Goal: Information Seeking & Learning: Learn about a topic

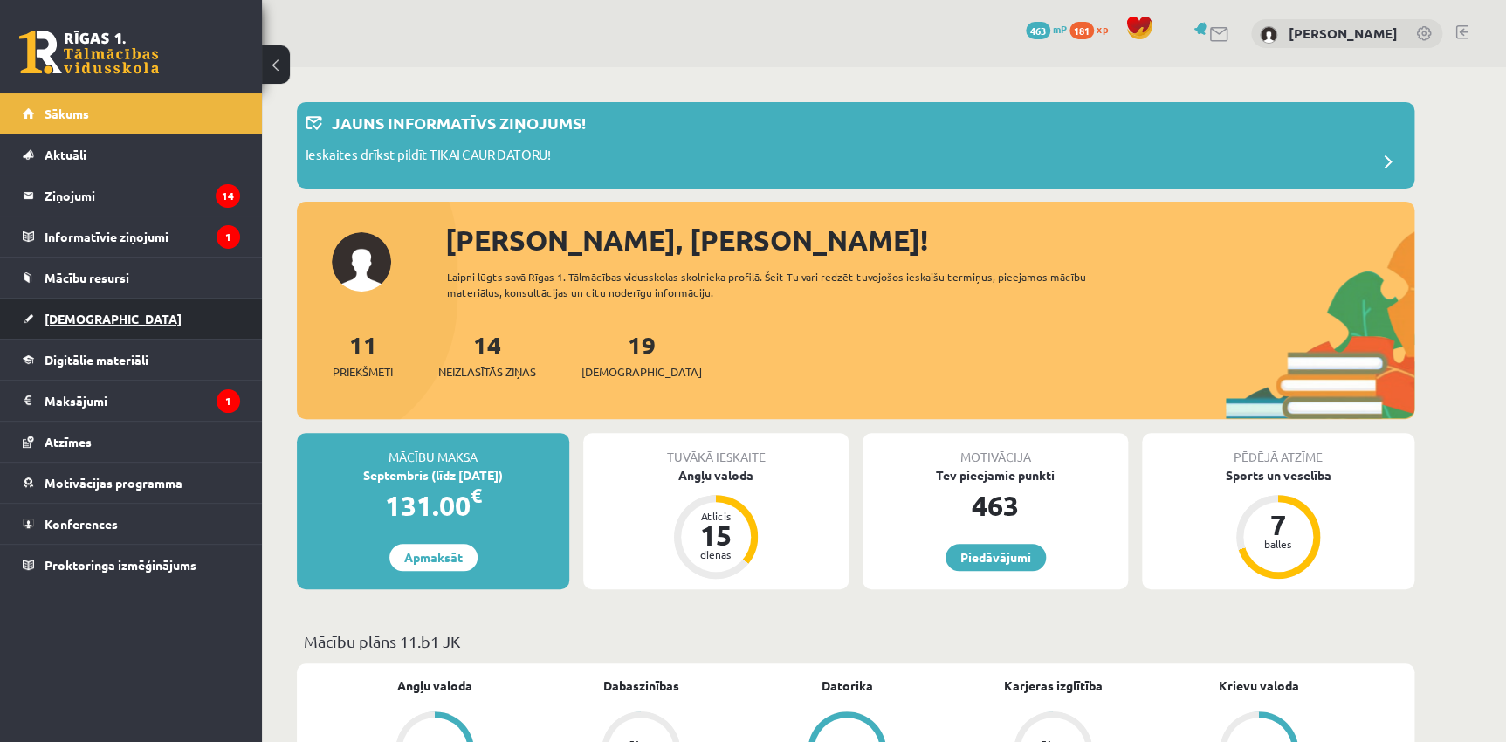
click at [149, 323] on link "[DEMOGRAPHIC_DATA]" at bounding box center [131, 319] width 217 height 40
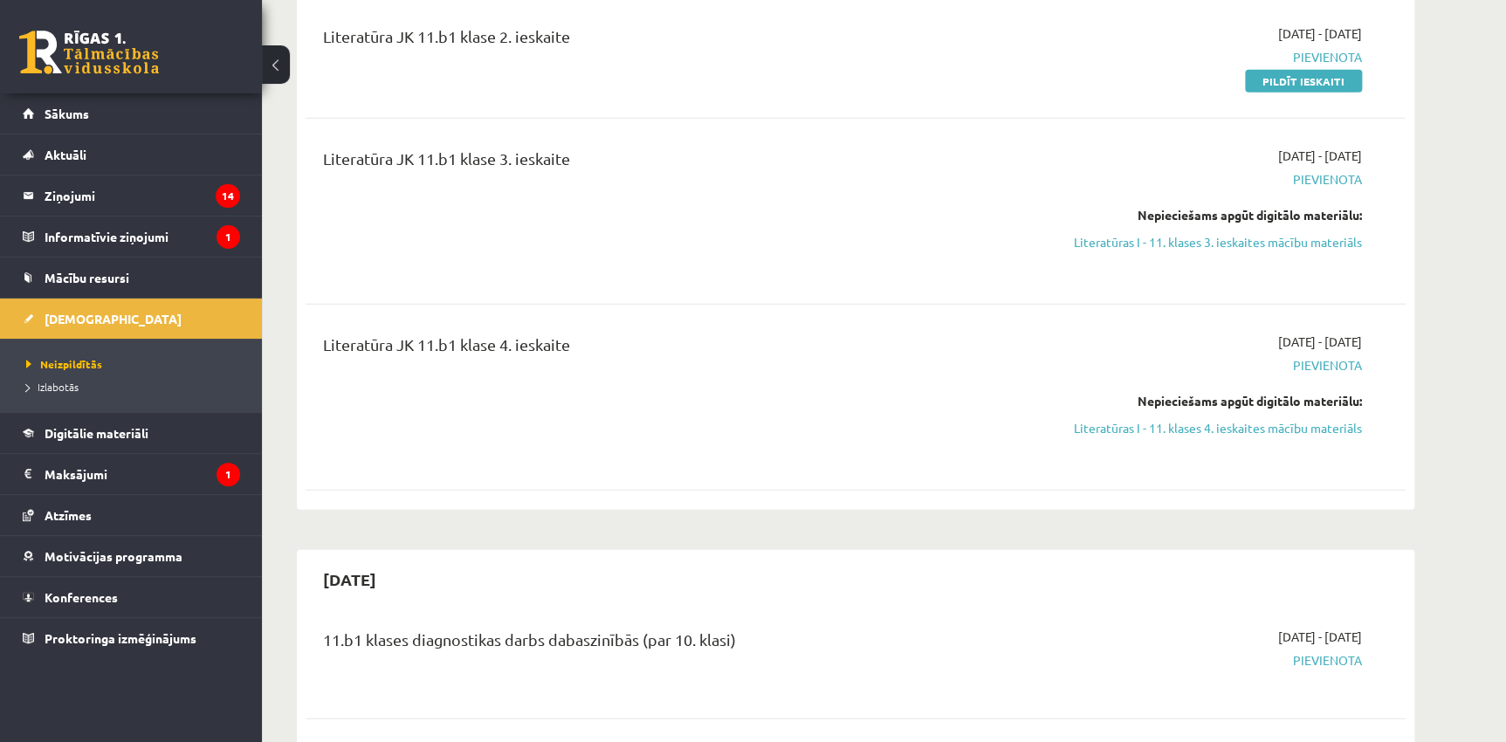
scroll to position [1960, 0]
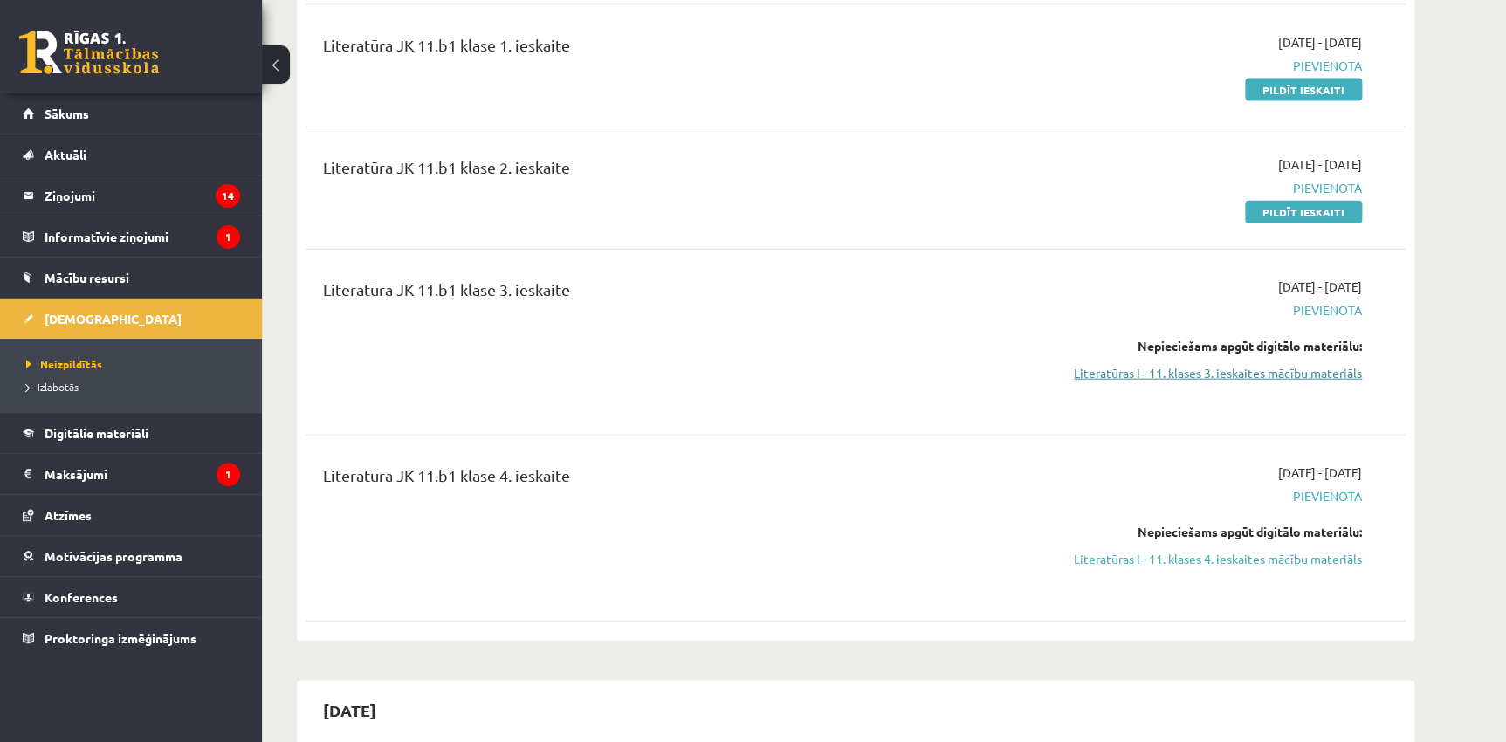
click at [1214, 383] on link "Literatūras I - 11. klases 3. ieskaites mācību materiāls" at bounding box center [1197, 373] width 329 height 18
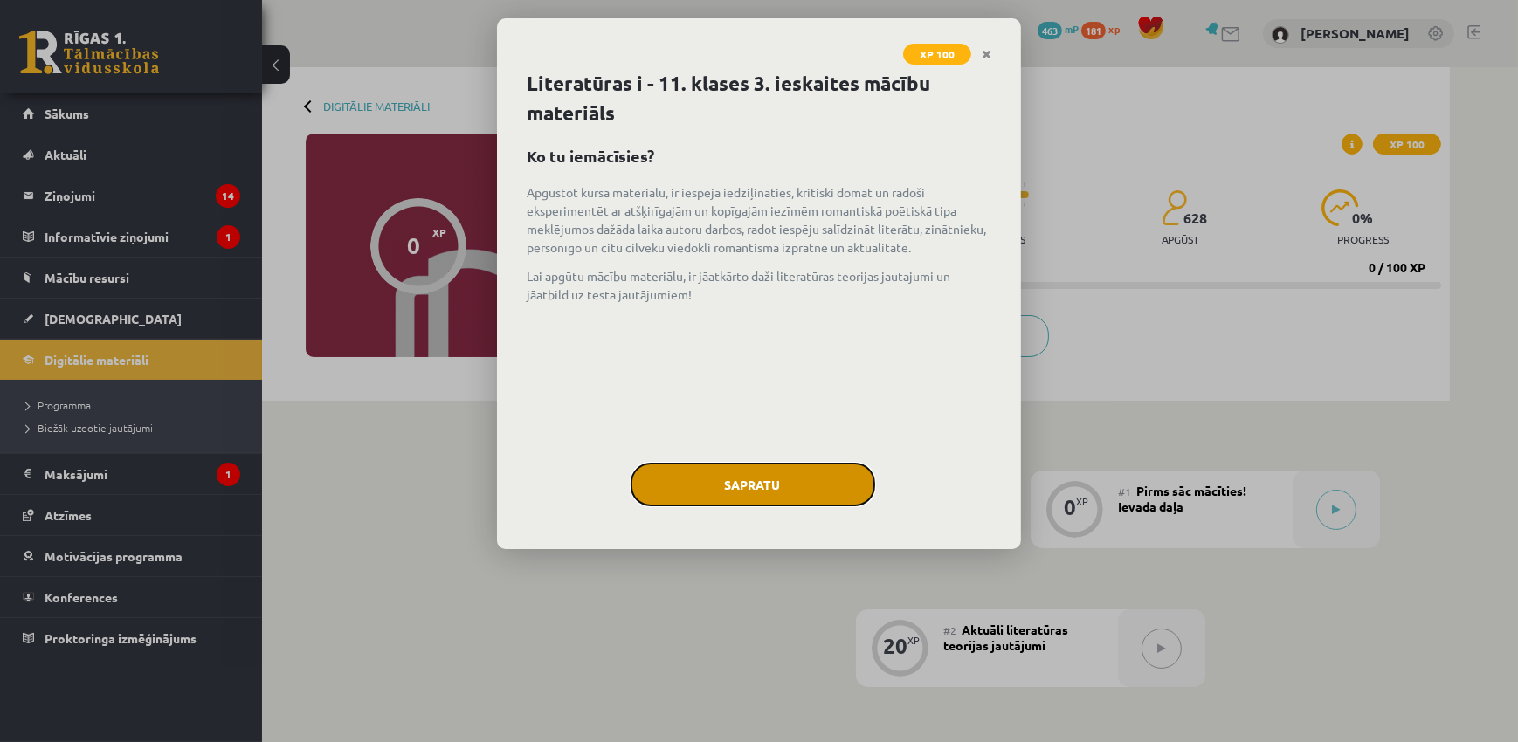
click at [758, 493] on button "Sapratu" at bounding box center [753, 485] width 245 height 44
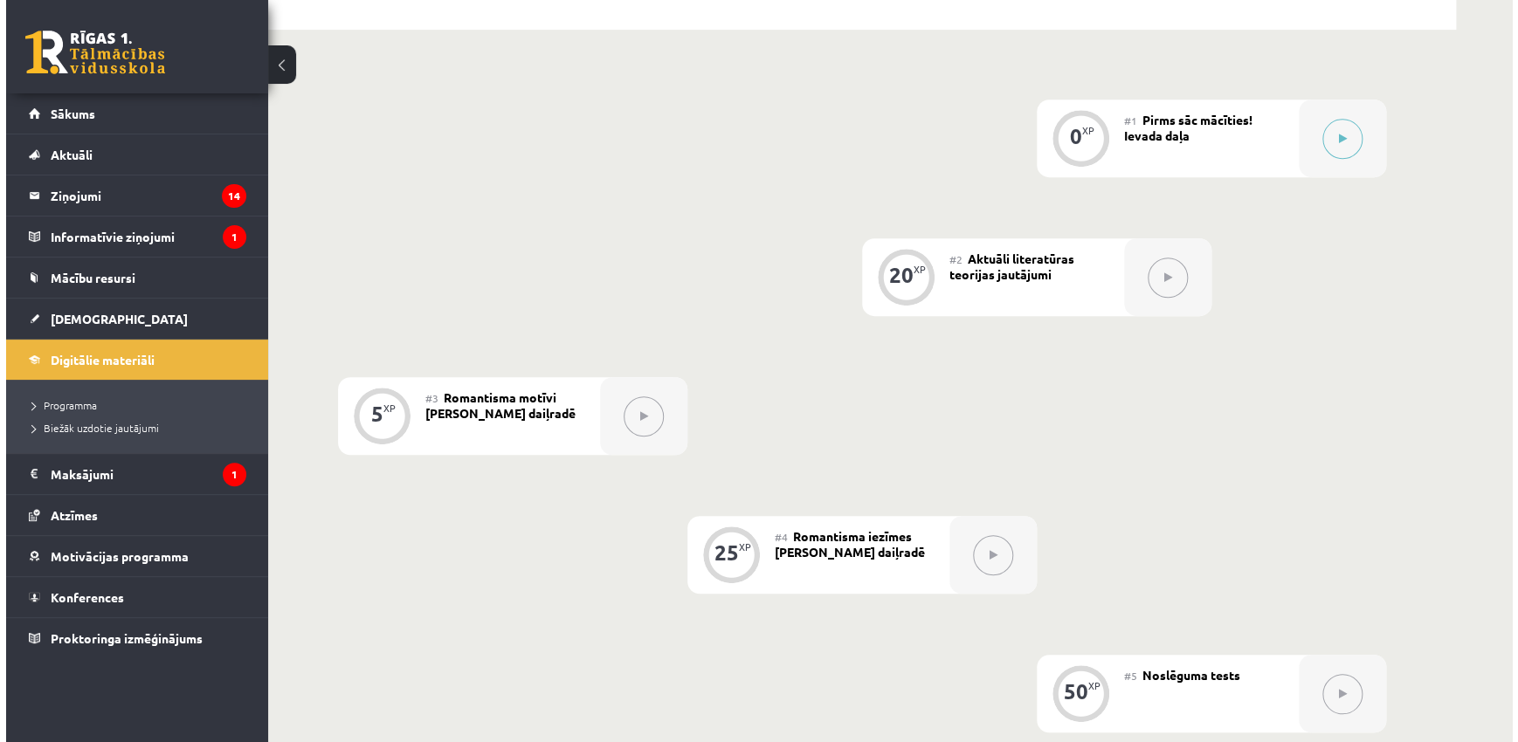
scroll to position [369, 0]
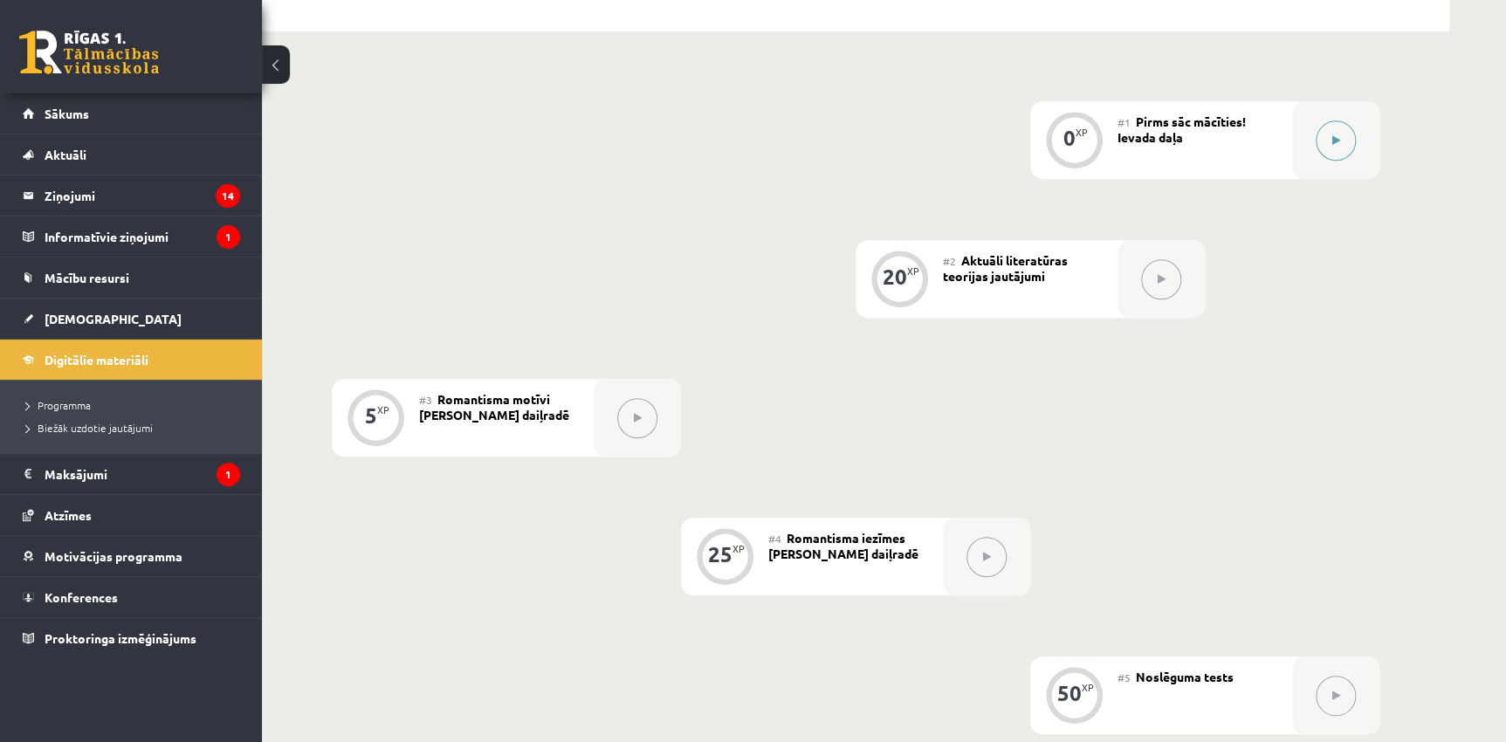
click at [1347, 158] on div at bounding box center [1335, 140] width 87 height 78
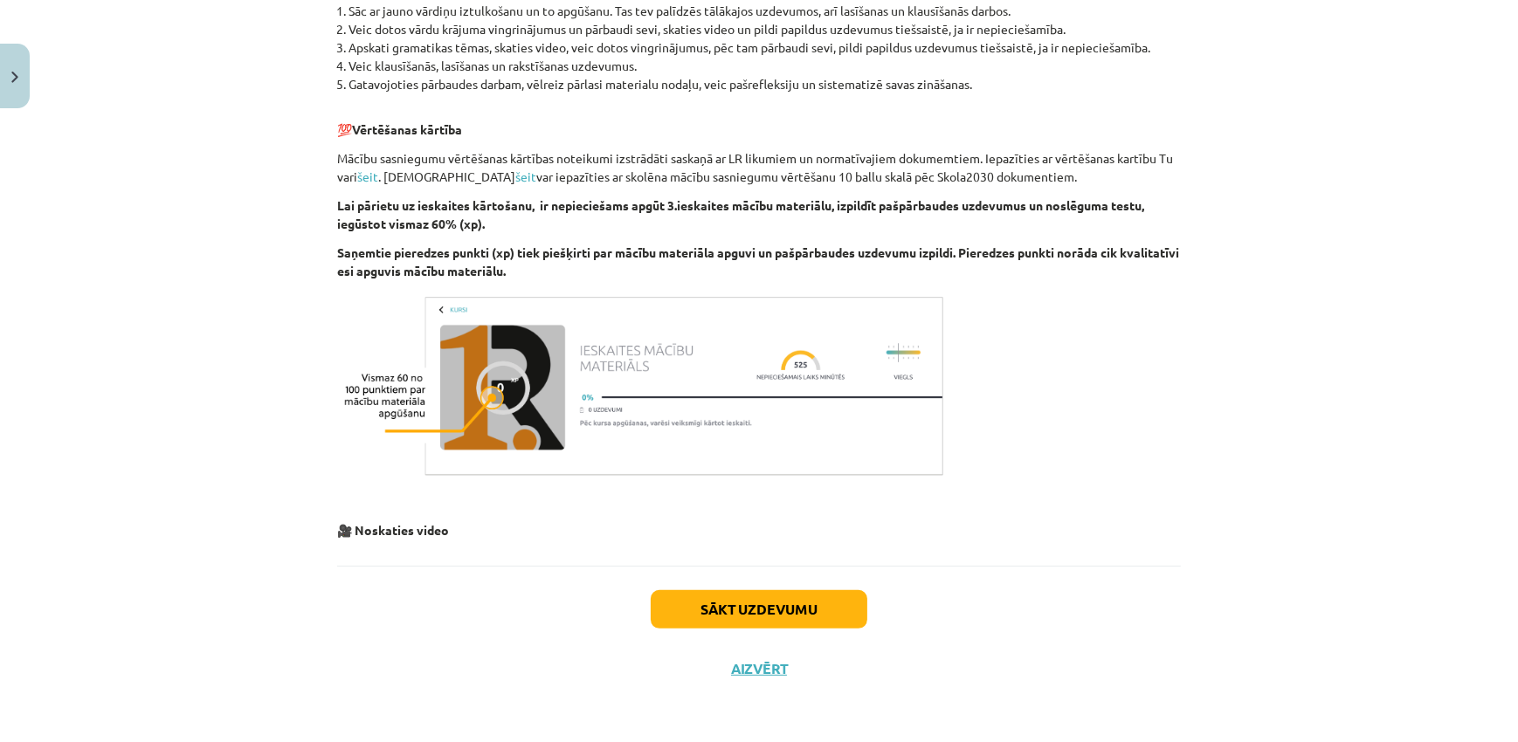
scroll to position [762, 0]
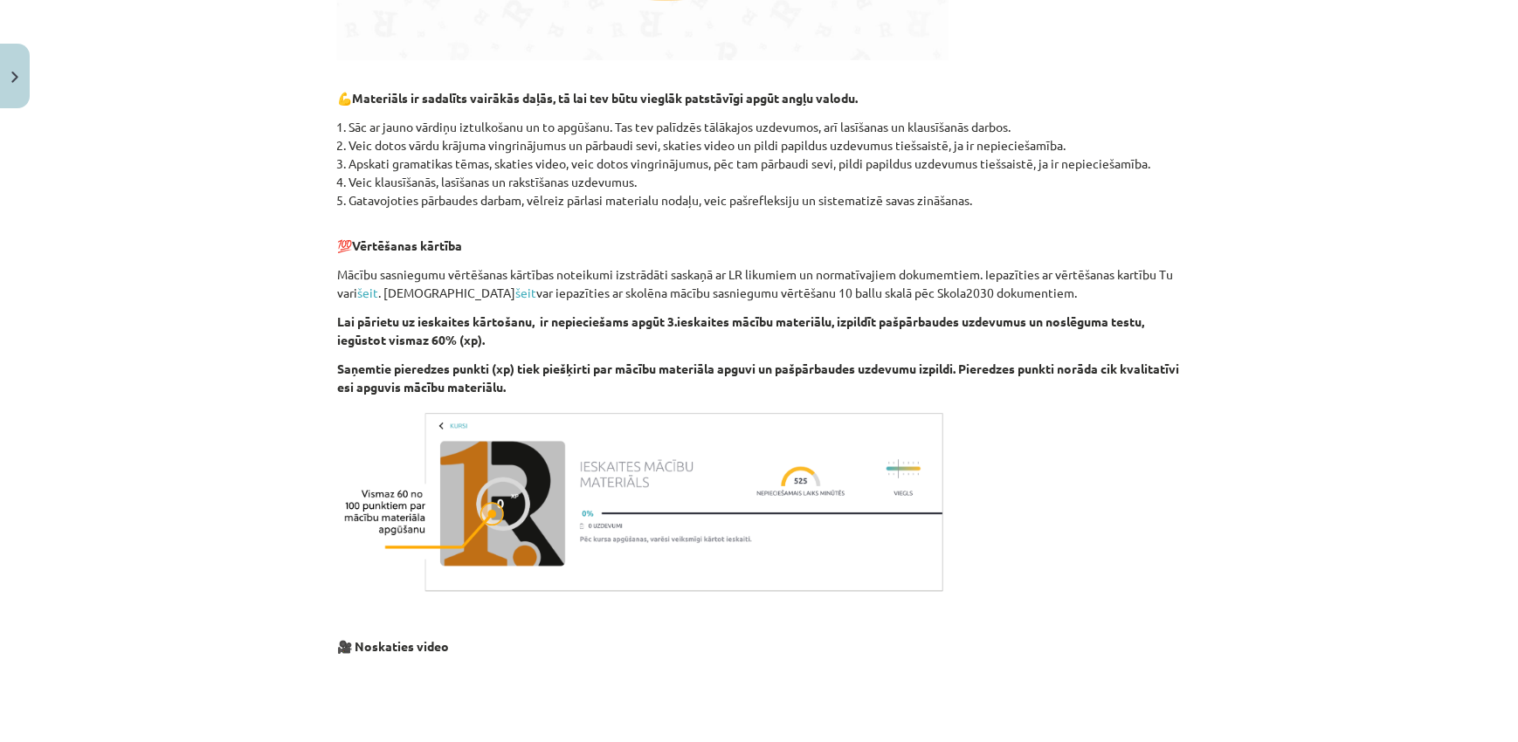
drag, startPoint x: 316, startPoint y: 541, endPoint x: 316, endPoint y: 524, distance: 16.6
click at [316, 524] on div "Mācību tēma: Literatūras i - 11. klases 3. ieskaites mācību materiāls #1 Pirms …" at bounding box center [759, 371] width 1518 height 742
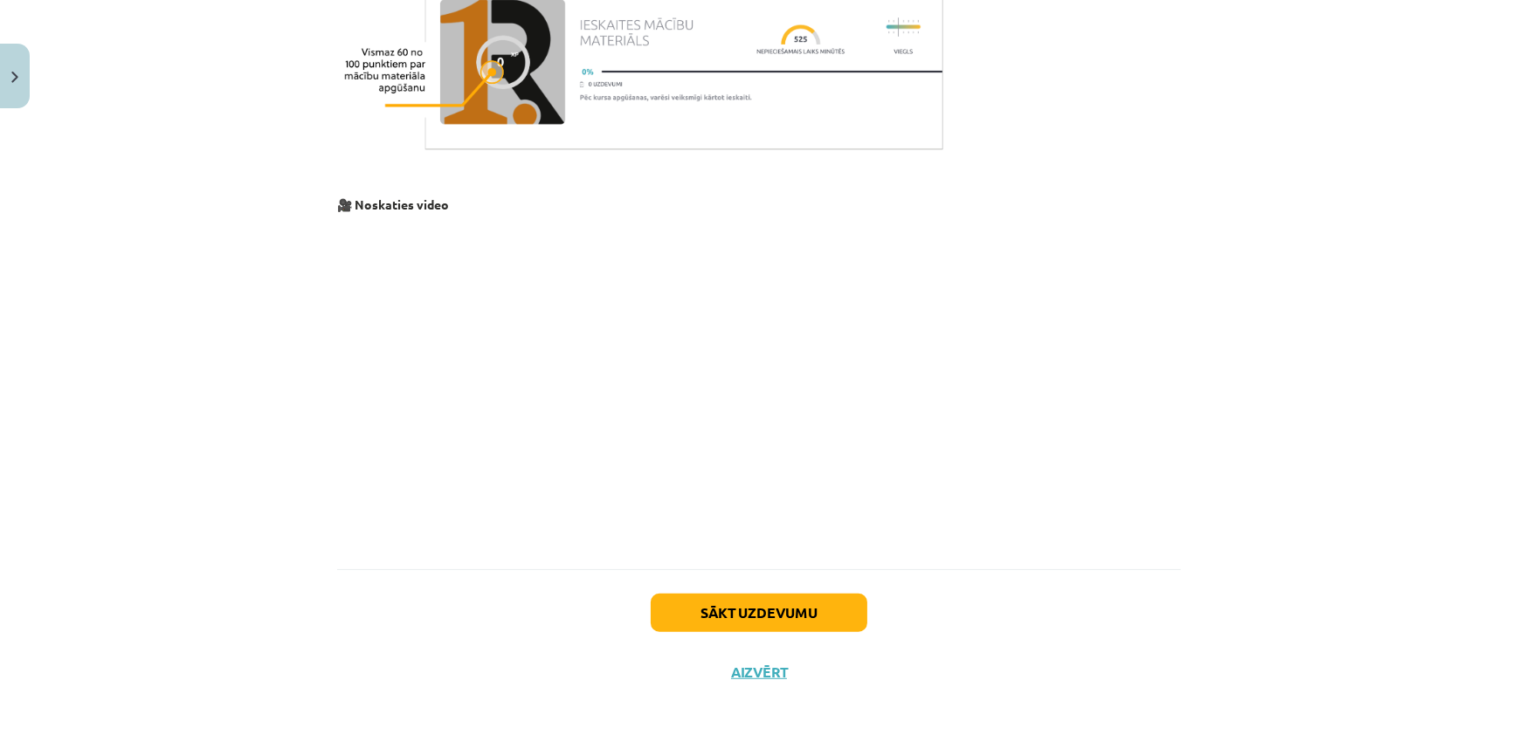
scroll to position [1208, 0]
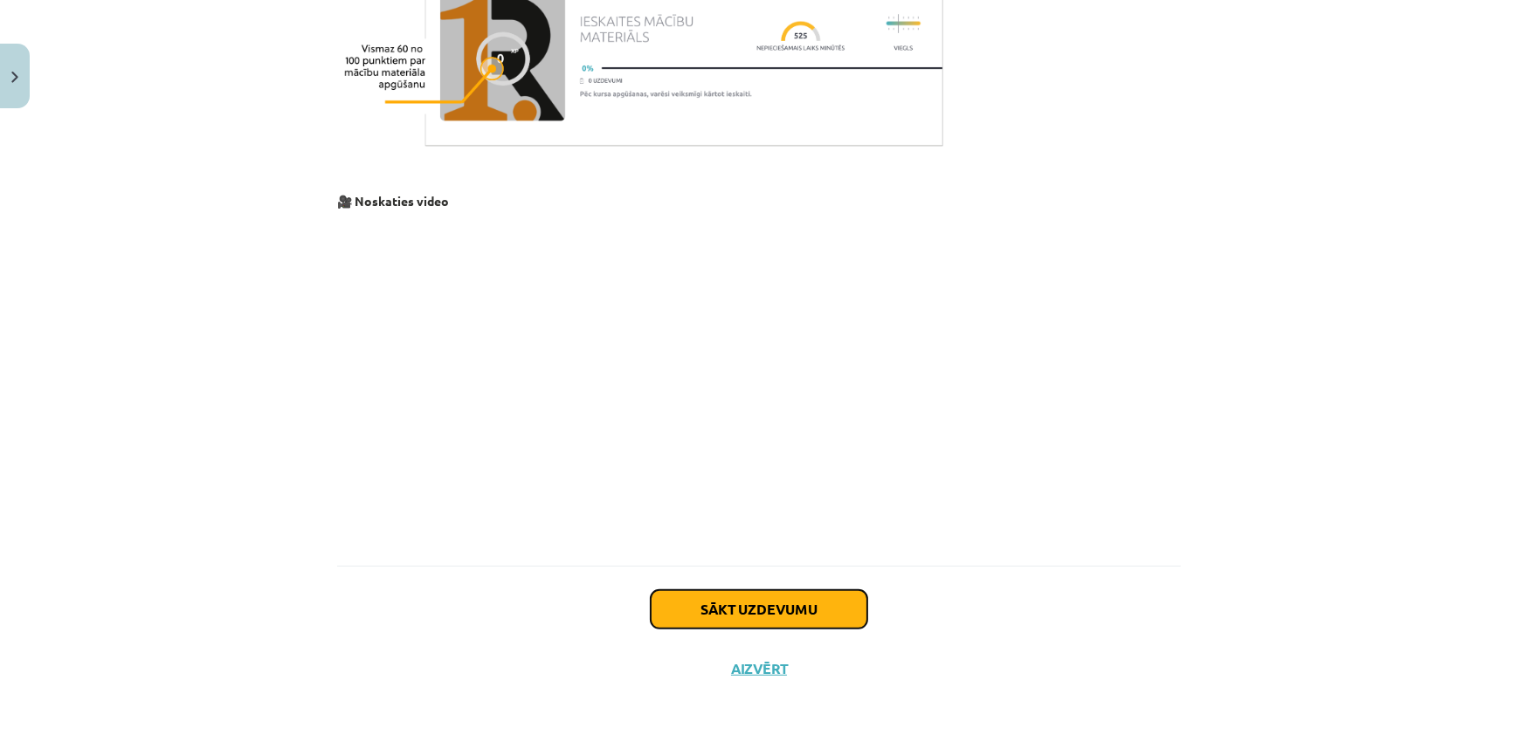
click at [746, 622] on button "Sākt uzdevumu" at bounding box center [759, 609] width 217 height 38
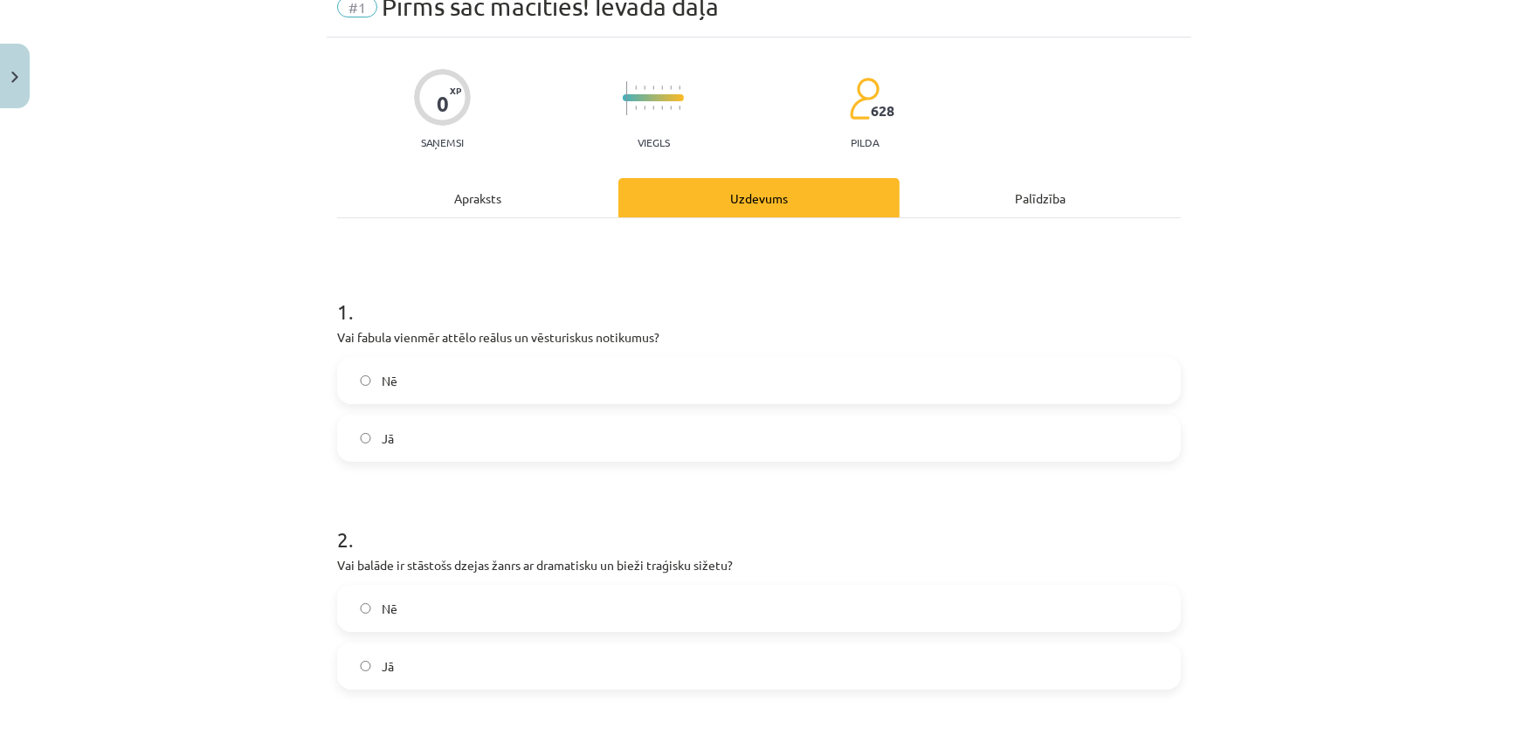
scroll to position [44, 0]
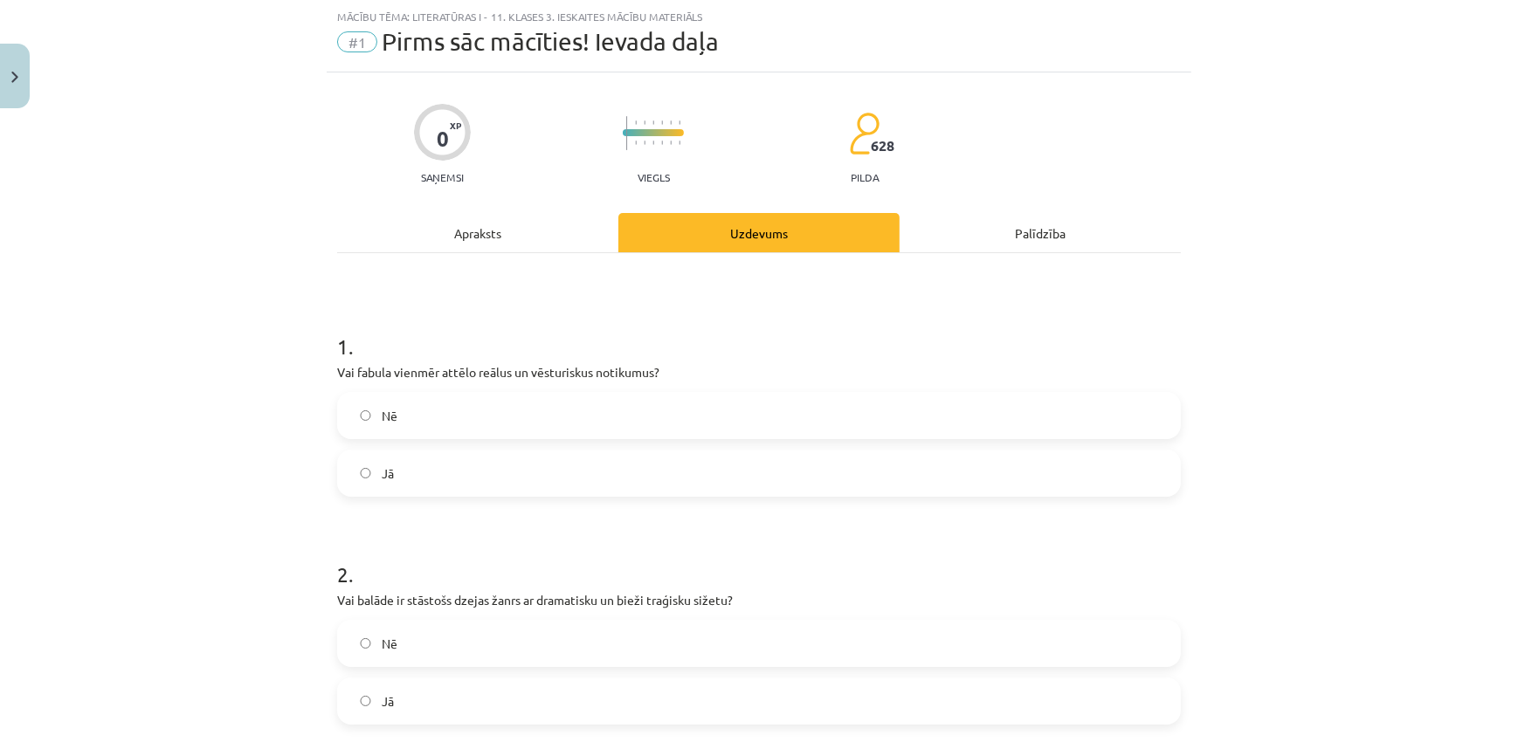
drag, startPoint x: 100, startPoint y: 173, endPoint x: 736, endPoint y: 327, distance: 654.3
click at [736, 327] on h1 "1 ." at bounding box center [759, 331] width 844 height 54
drag, startPoint x: 314, startPoint y: 365, endPoint x: 440, endPoint y: 483, distance: 172.4
click at [440, 483] on div "Mācību tēma: Literatūras i - 11. klases 3. ieskaites mācību materiāls #1 Pirms …" at bounding box center [759, 371] width 1518 height 742
copy div "Vai fabula vienmēr attēlo reālus un vēsturiskus notikumus? Nē Jā"
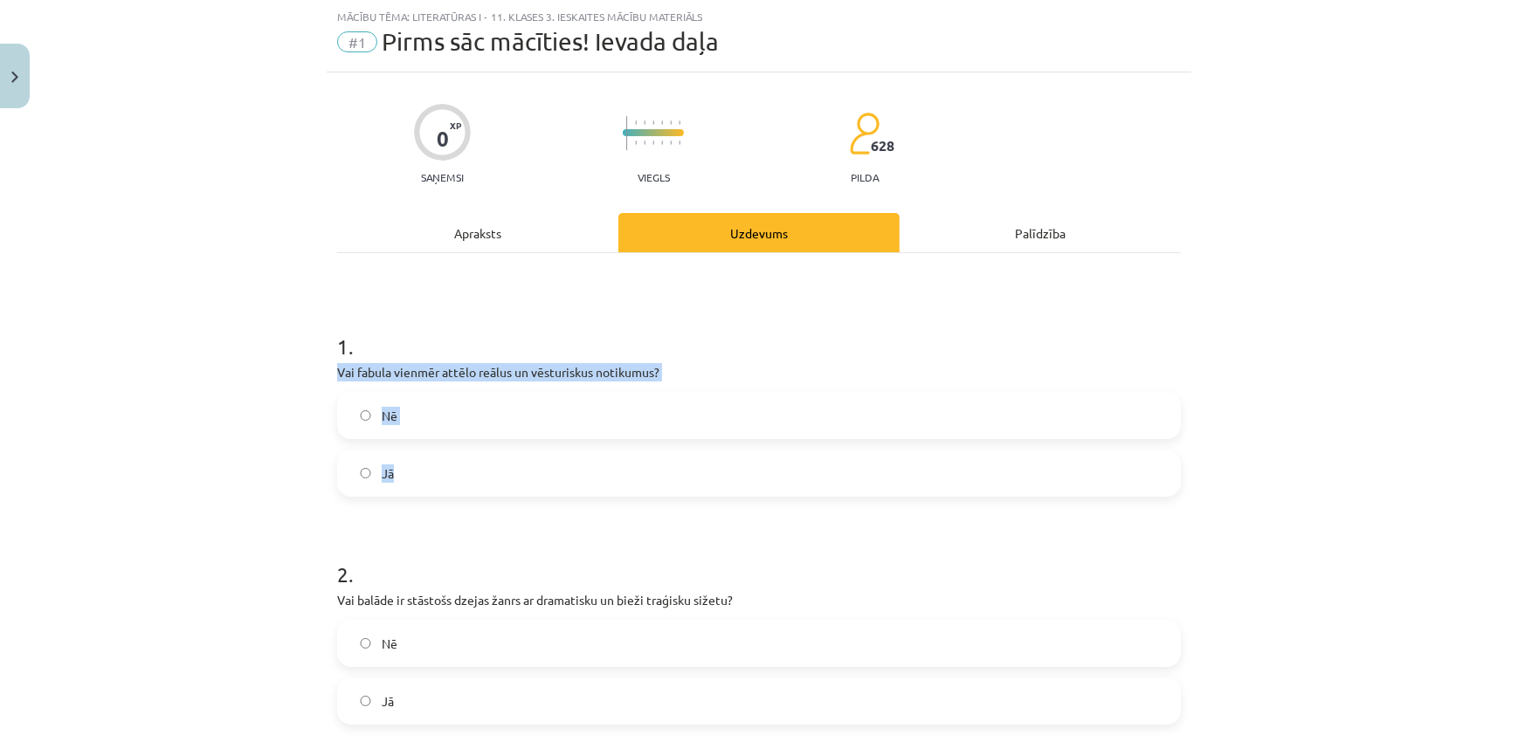
click at [422, 425] on label "Nē" at bounding box center [759, 416] width 840 height 44
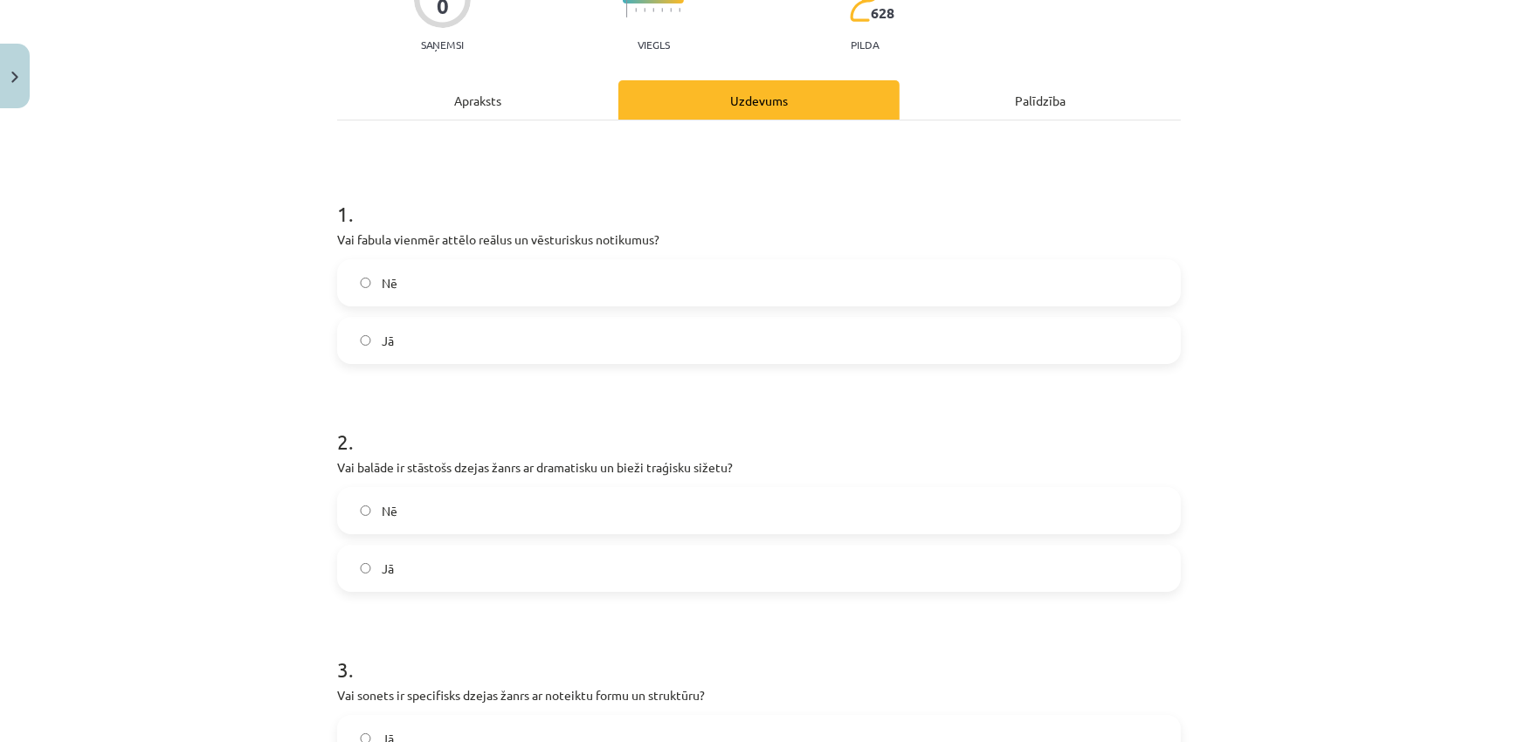
scroll to position [361, 0]
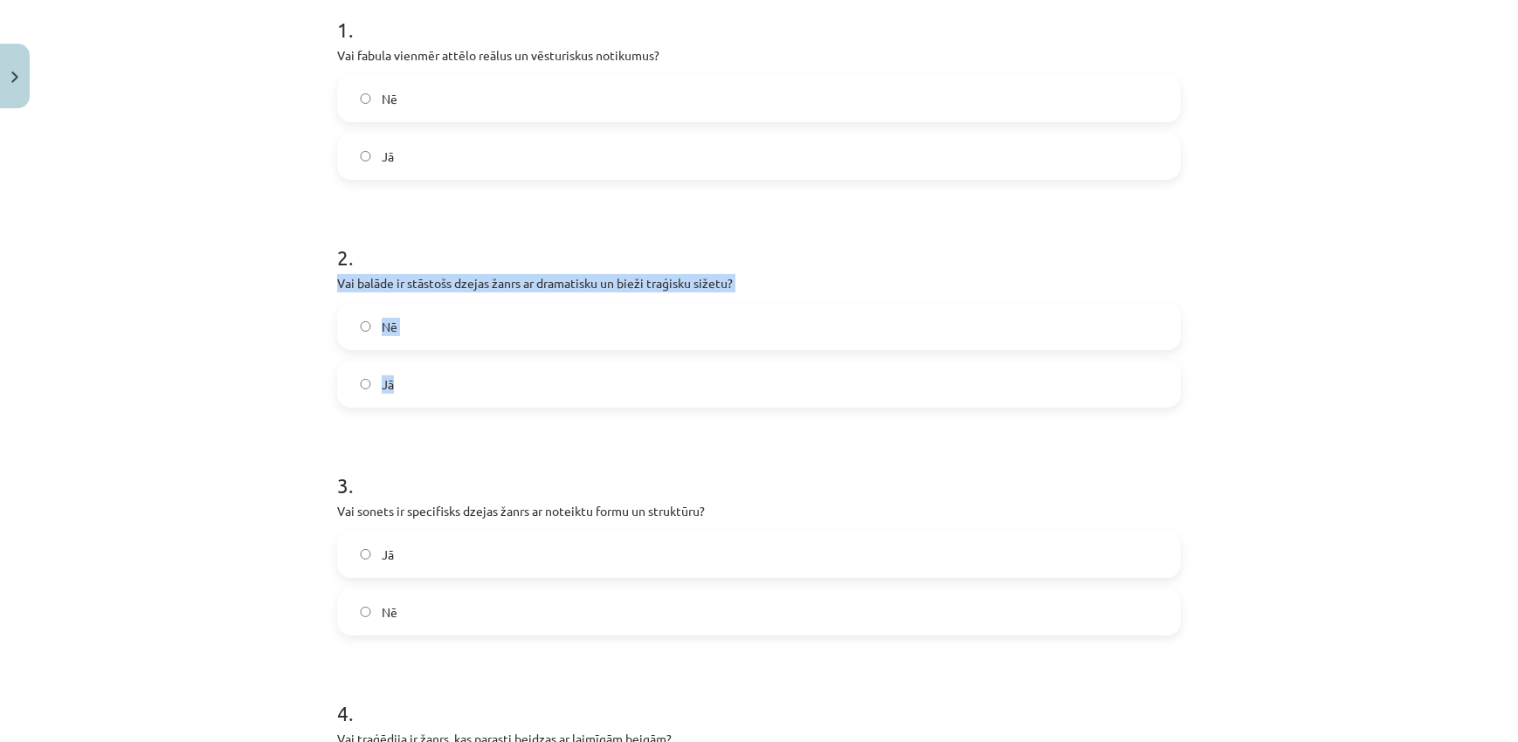
drag, startPoint x: 314, startPoint y: 287, endPoint x: 429, endPoint y: 362, distance: 136.4
click at [429, 362] on div "Mācību tēma: Literatūras i - 11. klases 3. ieskaites mācību materiāls #1 Pirms …" at bounding box center [759, 371] width 1518 height 742
copy div "Vai balāde ir stāstošs dzejas žanrs ar dramatisku un bieži traģisku sižetu? Nē …"
click at [507, 395] on label "Jā" at bounding box center [759, 384] width 840 height 44
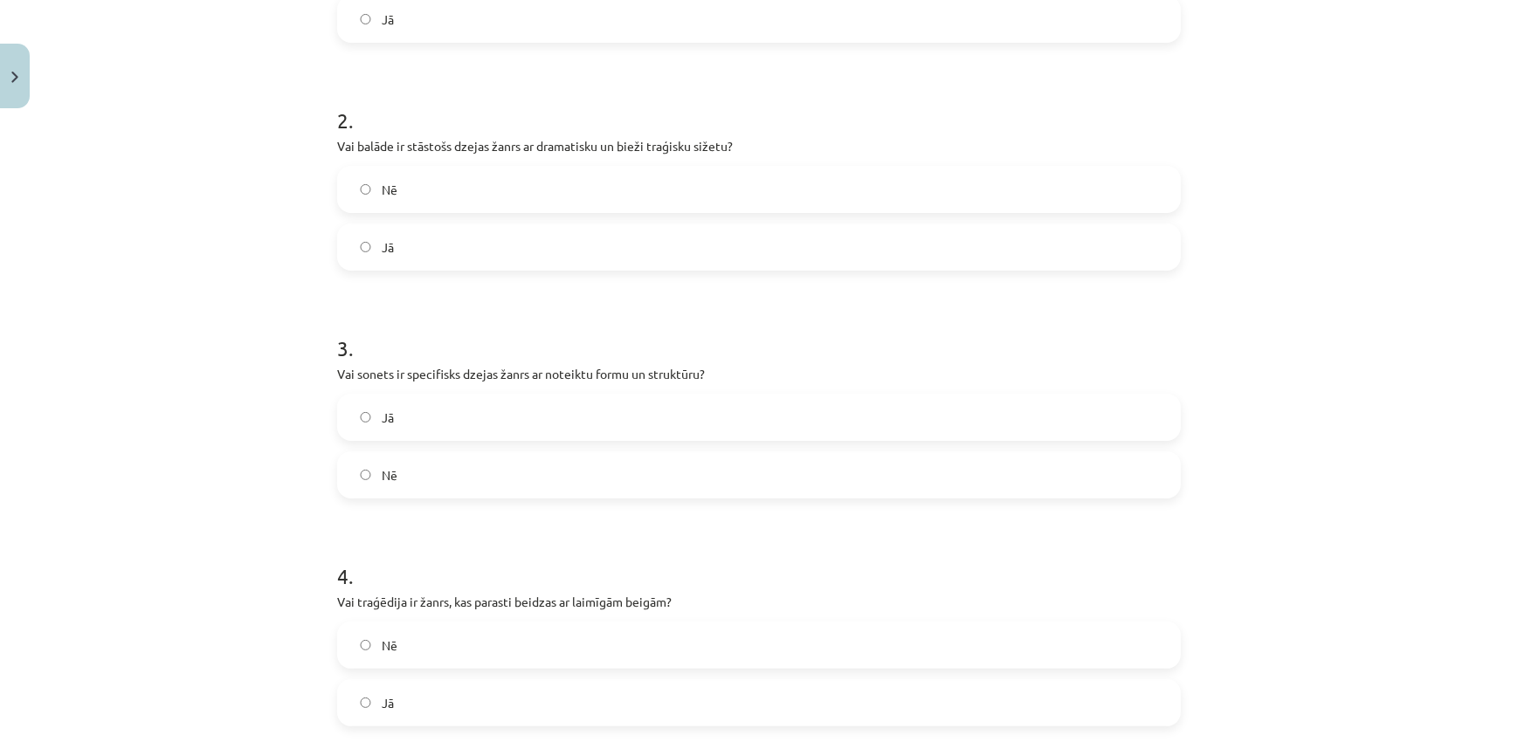
scroll to position [573, 0]
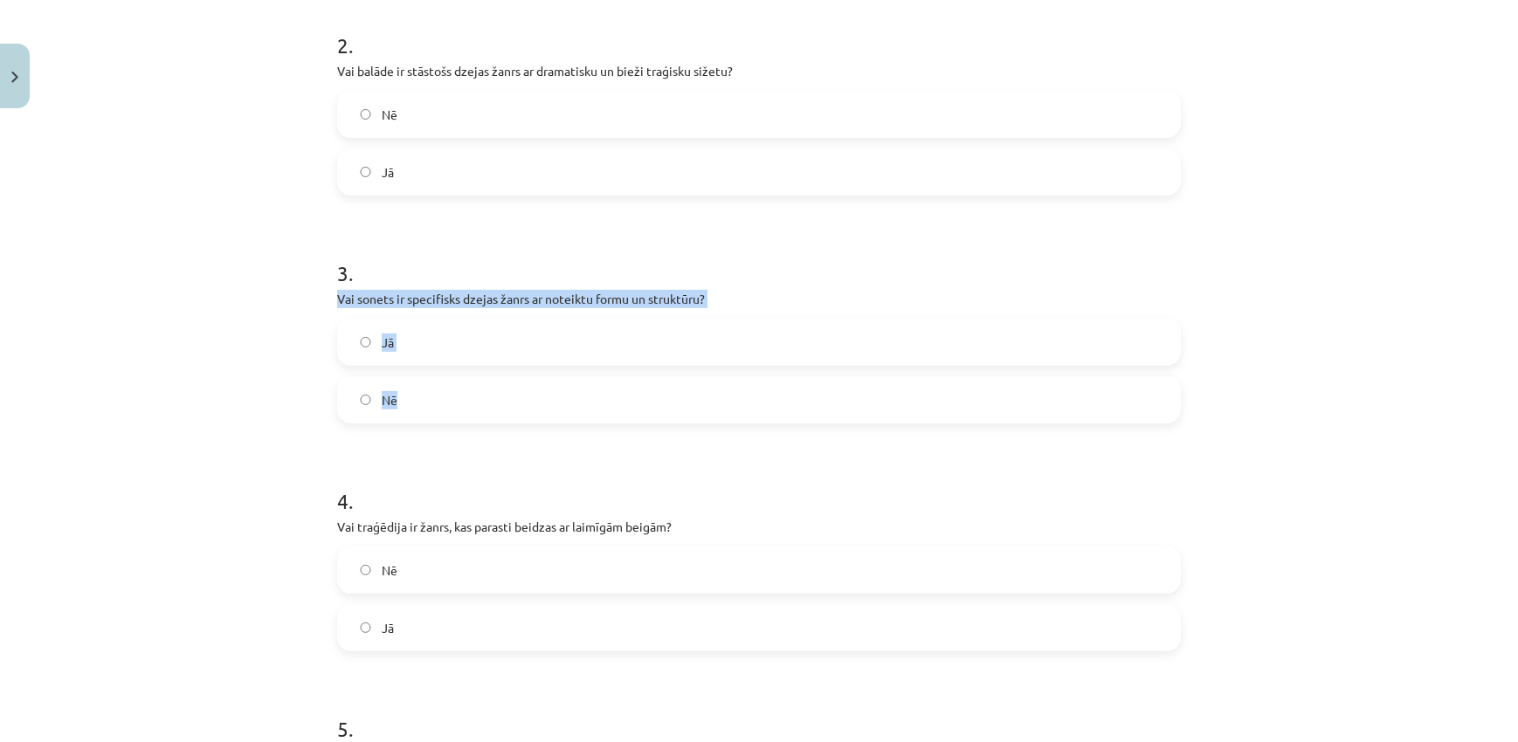
drag, startPoint x: 320, startPoint y: 294, endPoint x: 418, endPoint y: 379, distance: 130.1
click at [418, 379] on div "Mācību tēma: Literatūras i - 11. klases 3. ieskaites mācību materiāls #1 Pirms …" at bounding box center [759, 371] width 1518 height 742
copy div "Vai sonets ir specifisks dzejas žanrs ar noteiktu formu un struktūru? Jā Nē"
click at [413, 341] on label "Jā" at bounding box center [759, 342] width 840 height 44
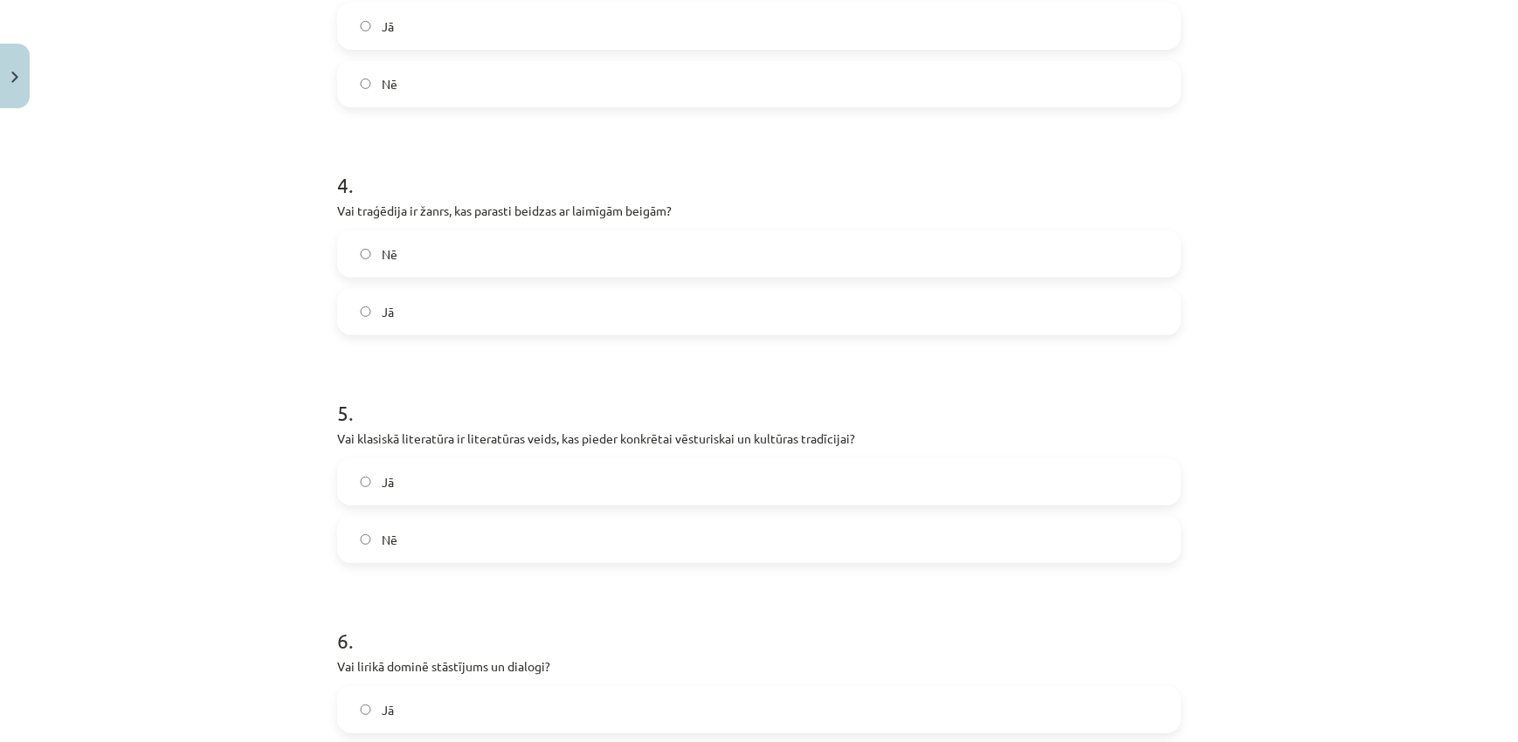
scroll to position [781, 0]
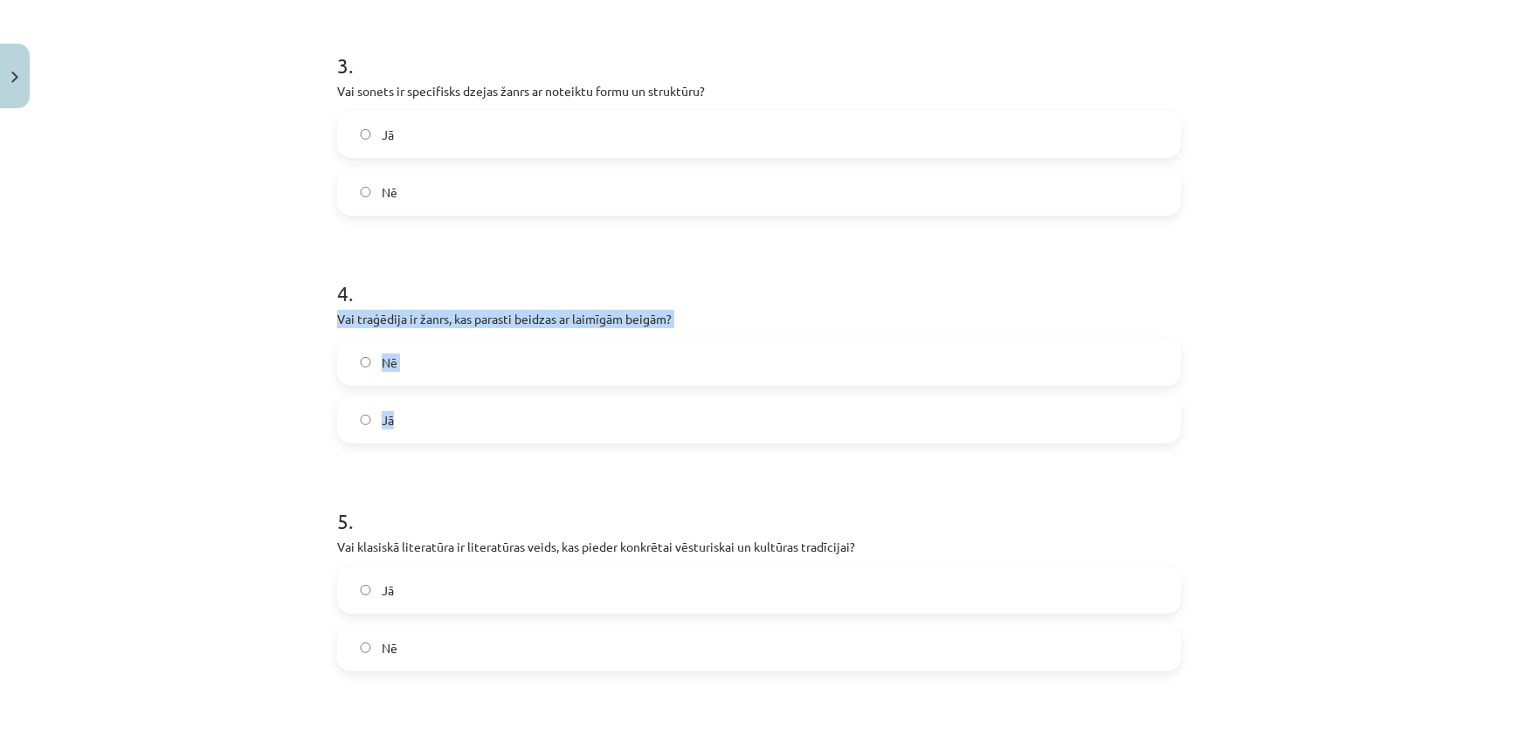
drag, startPoint x: 322, startPoint y: 319, endPoint x: 446, endPoint y: 403, distance: 150.2
click at [446, 403] on div "0 XP Saņemsi Viegls 628 pilda Apraksts Uzdevums Palīdzība 1 . Vai fabula vienmē…" at bounding box center [759, 652] width 865 height 2635
copy div "Vai traģēdija ir žanrs, kas parasti beidzas ar laimīgām beigām? Nē Jā"
click at [522, 365] on label "Nē" at bounding box center [759, 363] width 840 height 44
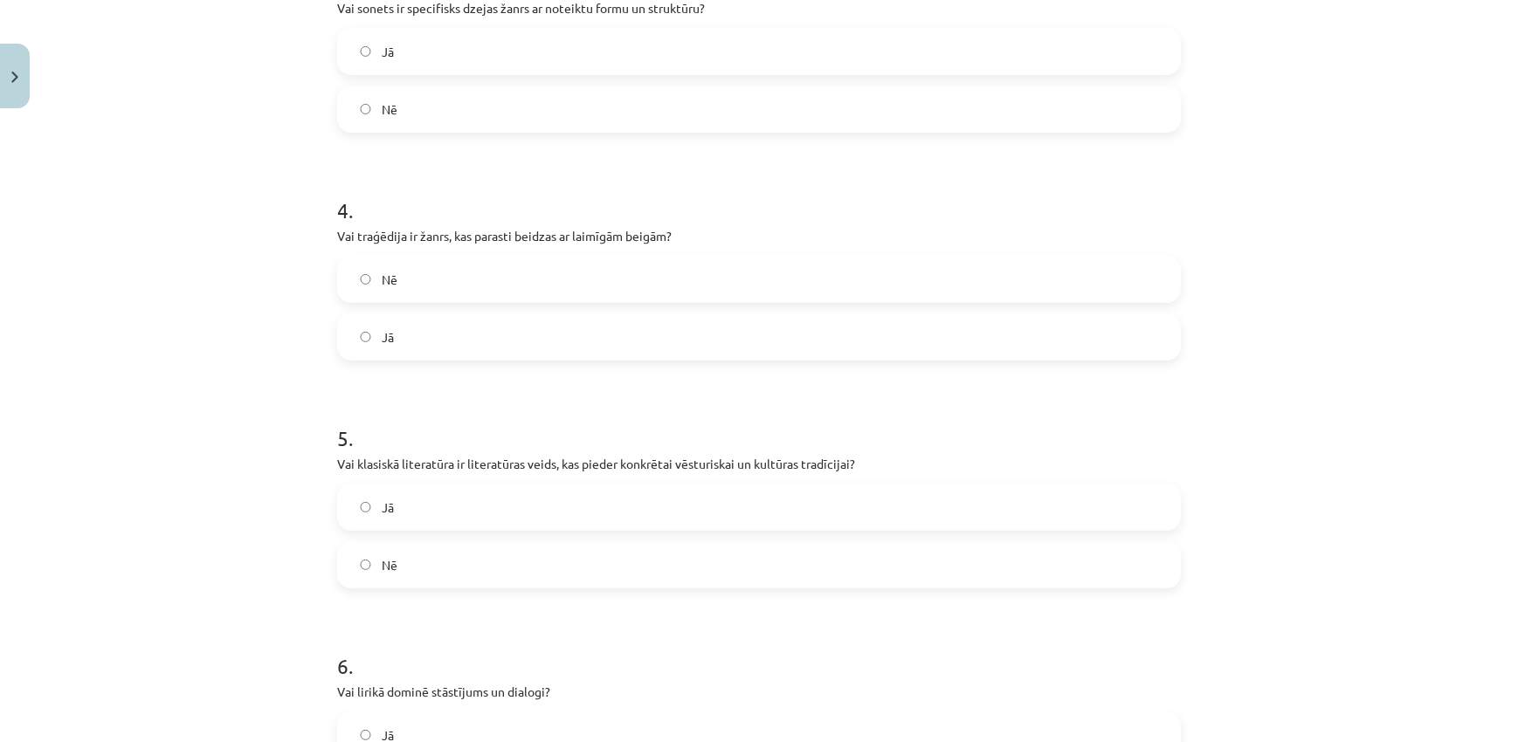
scroll to position [993, 0]
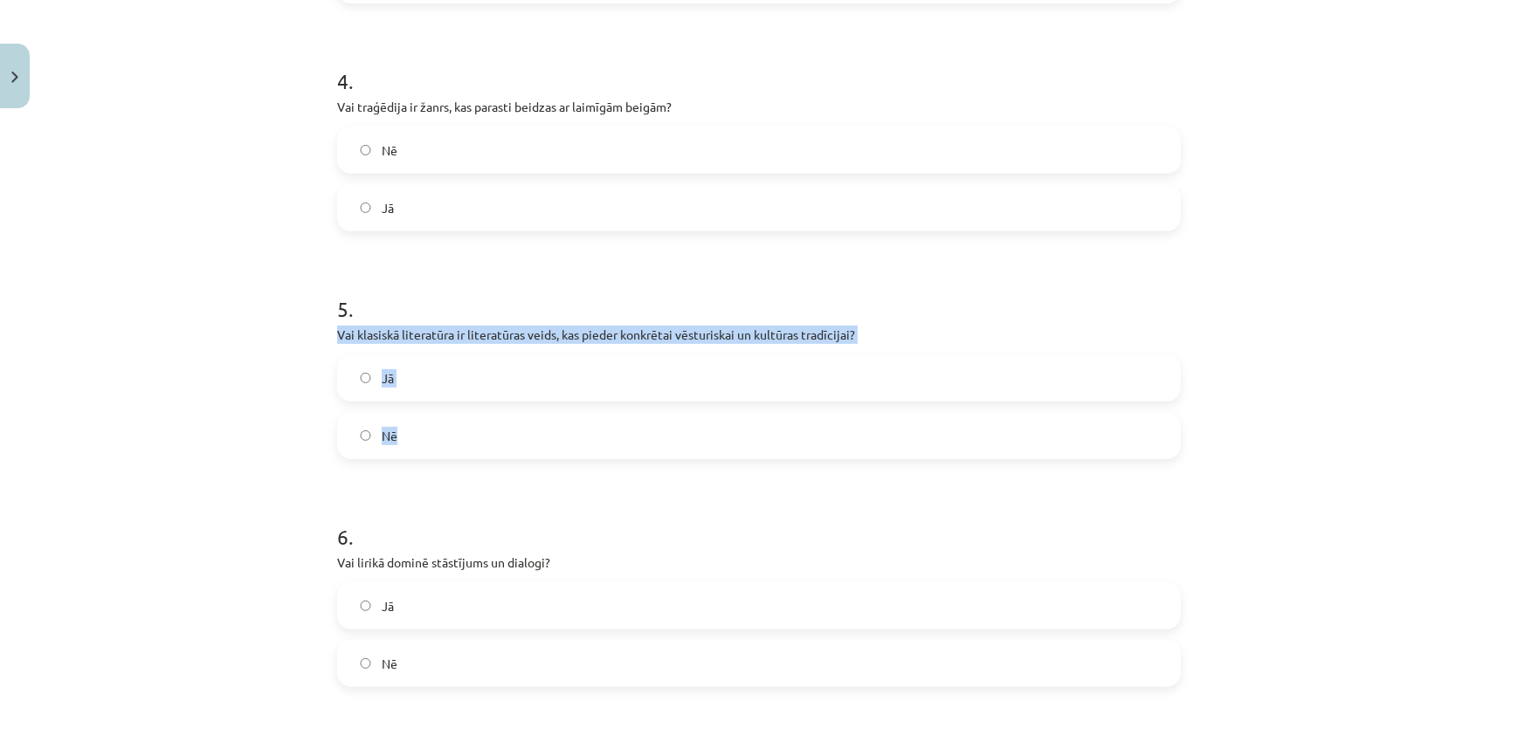
drag, startPoint x: 289, startPoint y: 341, endPoint x: 454, endPoint y: 429, distance: 186.7
click at [454, 429] on div "Mācību tēma: Literatūras i - 11. klases 3. ieskaites mācību materiāls #1 Pirms …" at bounding box center [759, 371] width 1518 height 742
copy div "Vai klasiskā literatūra ir literatūras veids, kas pieder konkrētai vēsturiskai …"
click at [734, 383] on label "Jā" at bounding box center [759, 378] width 840 height 44
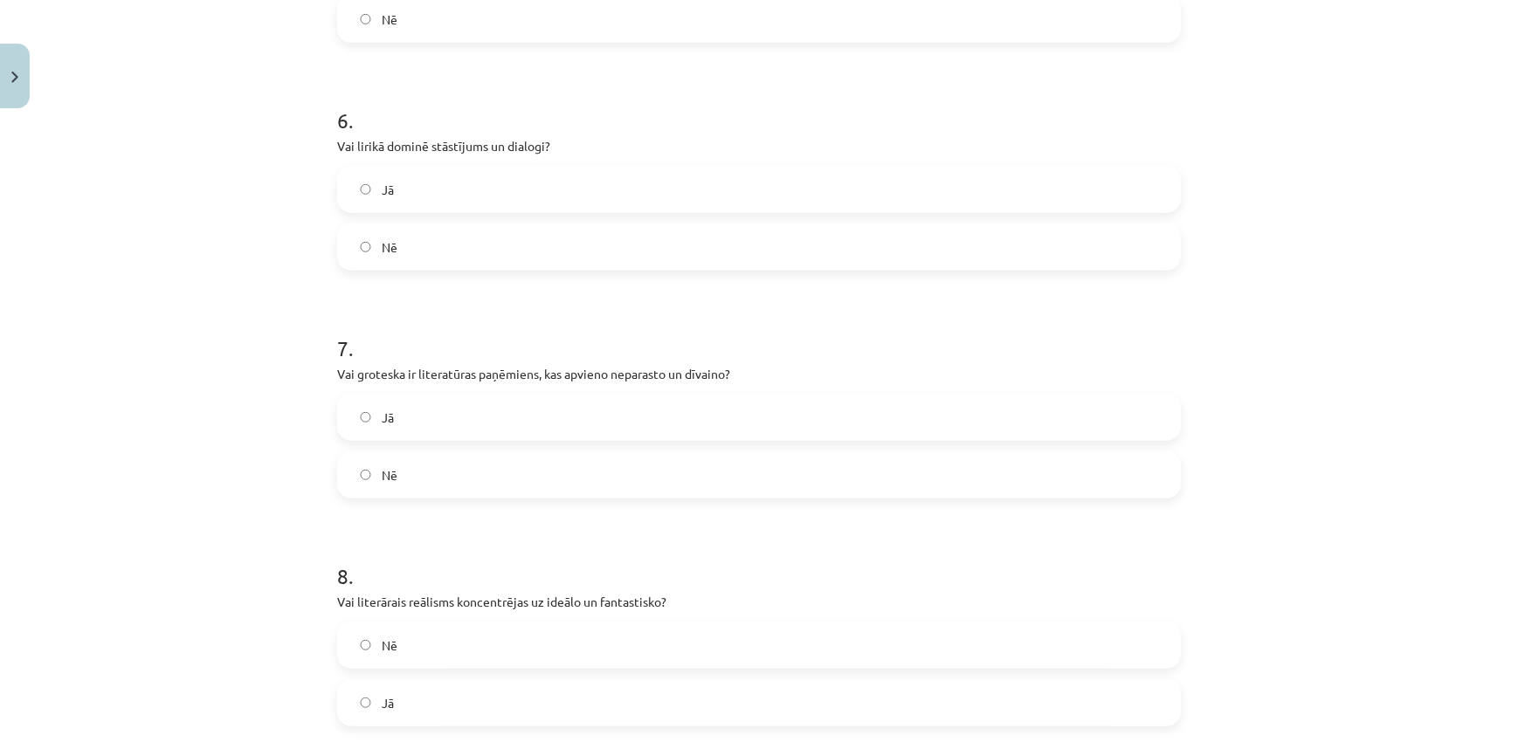
scroll to position [1521, 0]
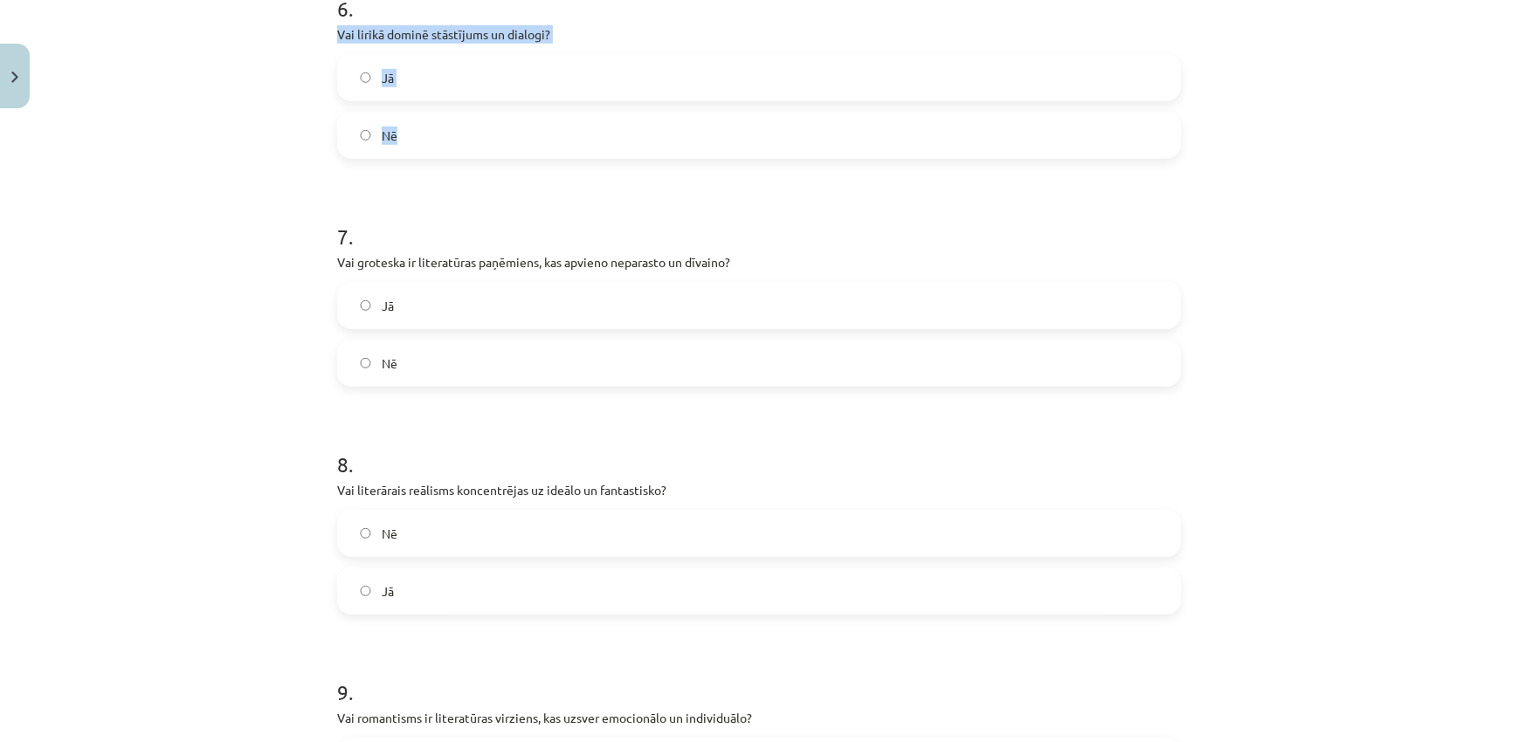
drag, startPoint x: 336, startPoint y: 39, endPoint x: 412, endPoint y: 111, distance: 104.4
copy div "Vai lirikā dominē stāstījums un dialogi? Jā Nē"
click at [560, 347] on label "Nē" at bounding box center [759, 363] width 840 height 44
click at [548, 138] on label "Nē" at bounding box center [759, 136] width 840 height 44
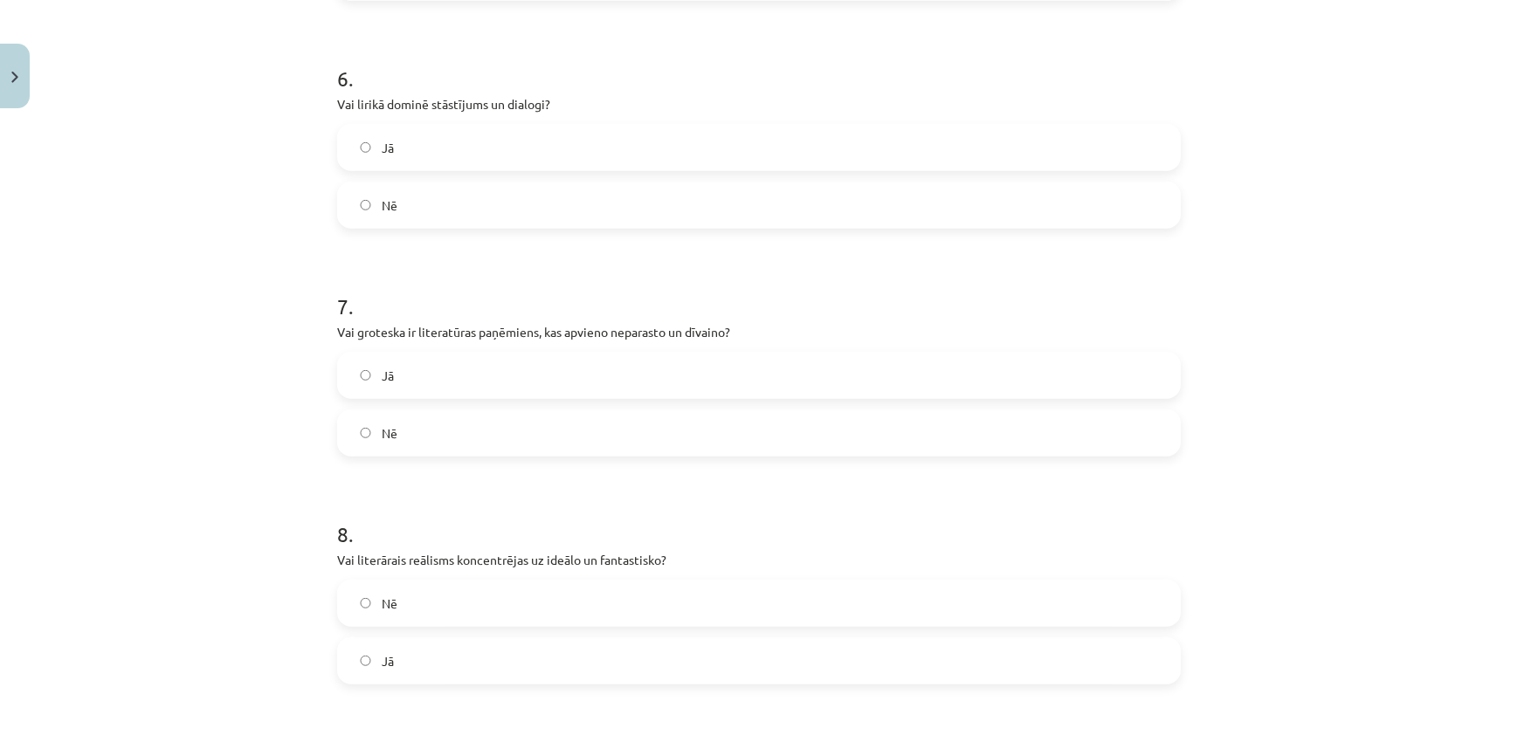
scroll to position [1416, 0]
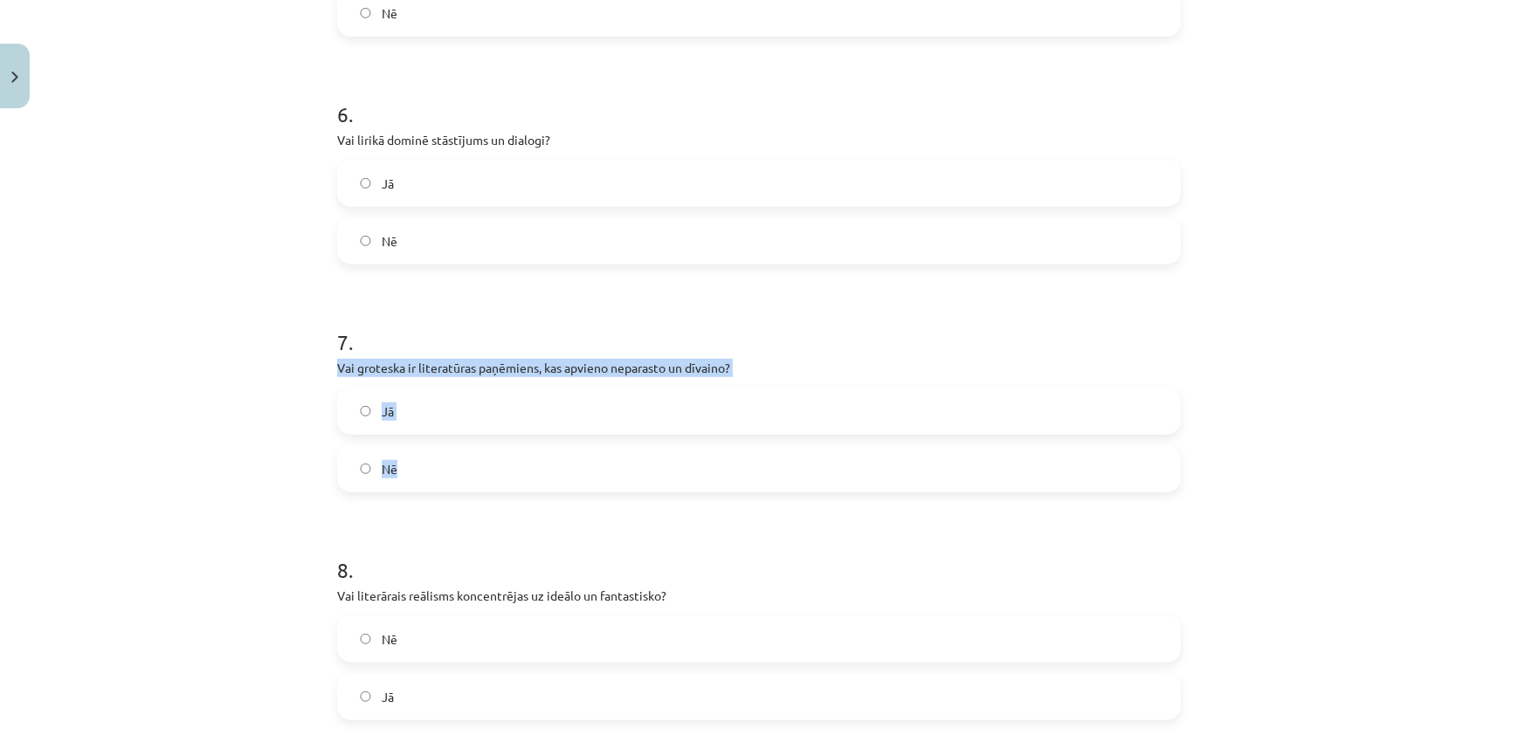
drag, startPoint x: 327, startPoint y: 359, endPoint x: 441, endPoint y: 443, distance: 141.1
click at [441, 443] on div "0 XP Saņemsi Viegls 628 pilda Apraksts Uzdevums Palīdzība 1 . Vai fabula vienmē…" at bounding box center [759, 18] width 865 height 2635
copy div "Vai groteska ir literatūras paņēmiens, kas apvieno neparasto un dīvaino? Jā Nē"
click at [490, 418] on label "Jā" at bounding box center [759, 411] width 840 height 44
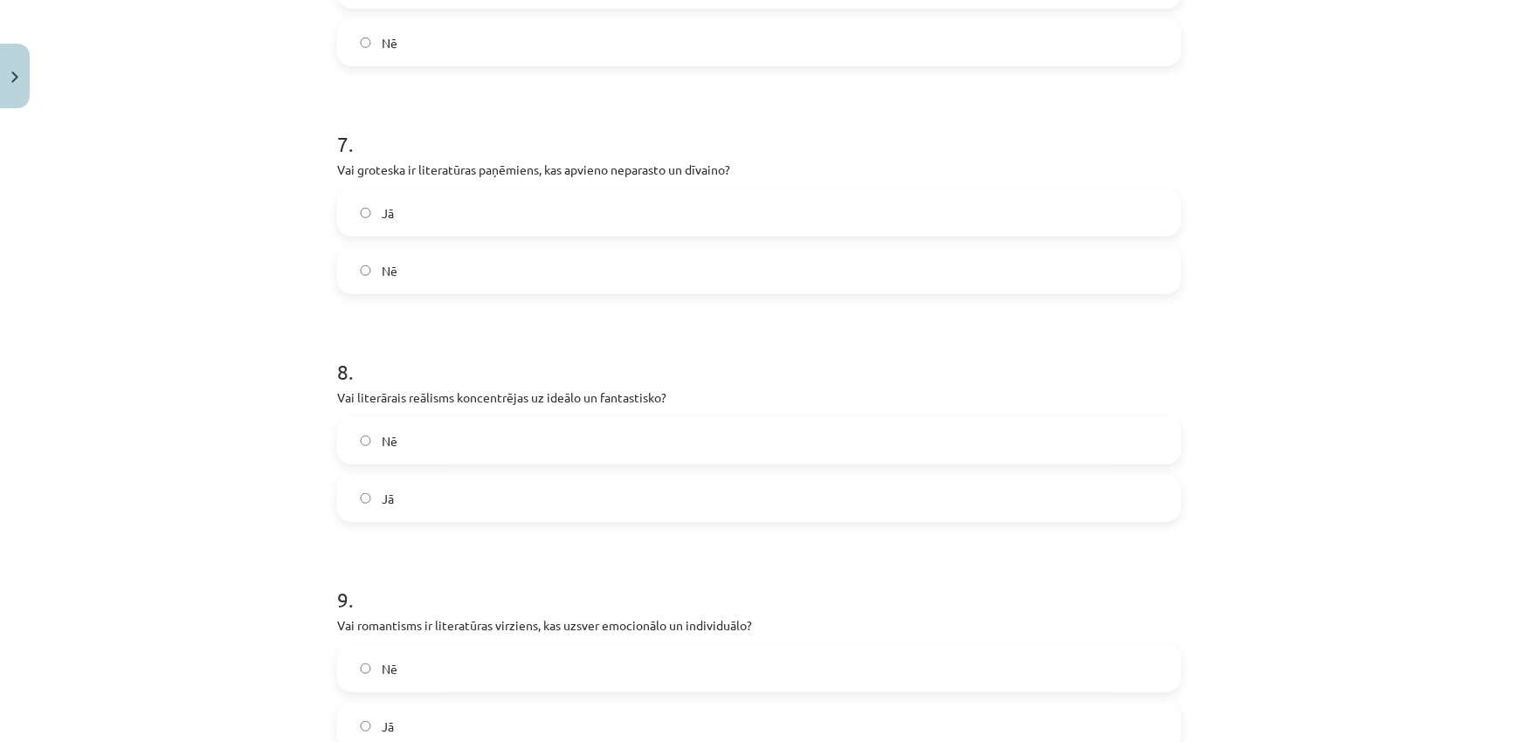
scroll to position [1733, 0]
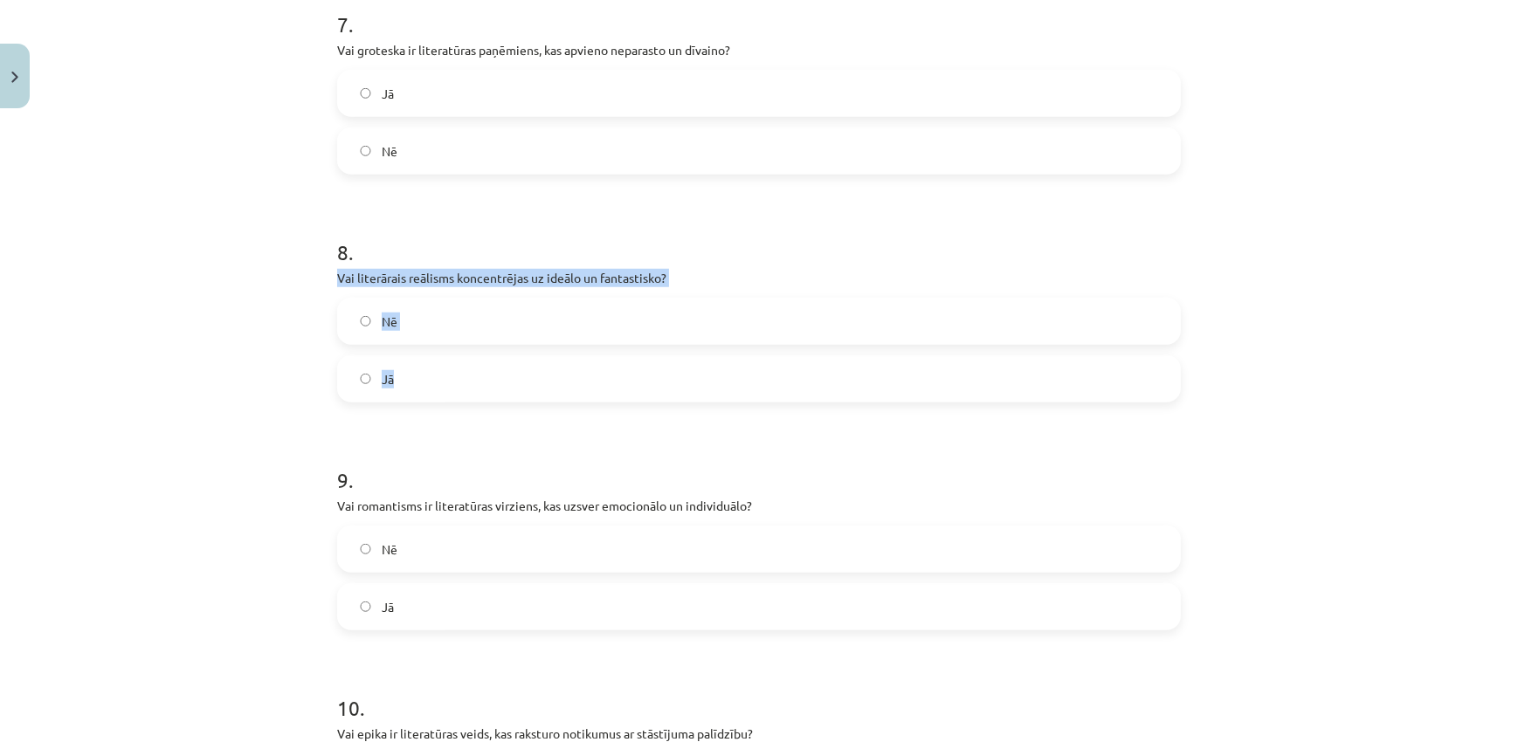
drag, startPoint x: 300, startPoint y: 281, endPoint x: 482, endPoint y: 362, distance: 198.6
click at [482, 362] on div "Mācību tēma: Literatūras i - 11. klases 3. ieskaites mācību materiāls #1 Pirms …" at bounding box center [759, 371] width 1518 height 742
copy div "Vai literārais reālisms koncentrējas uz ideālo un fantastisko? Nē Jā"
click at [464, 319] on label "Nē" at bounding box center [759, 322] width 840 height 44
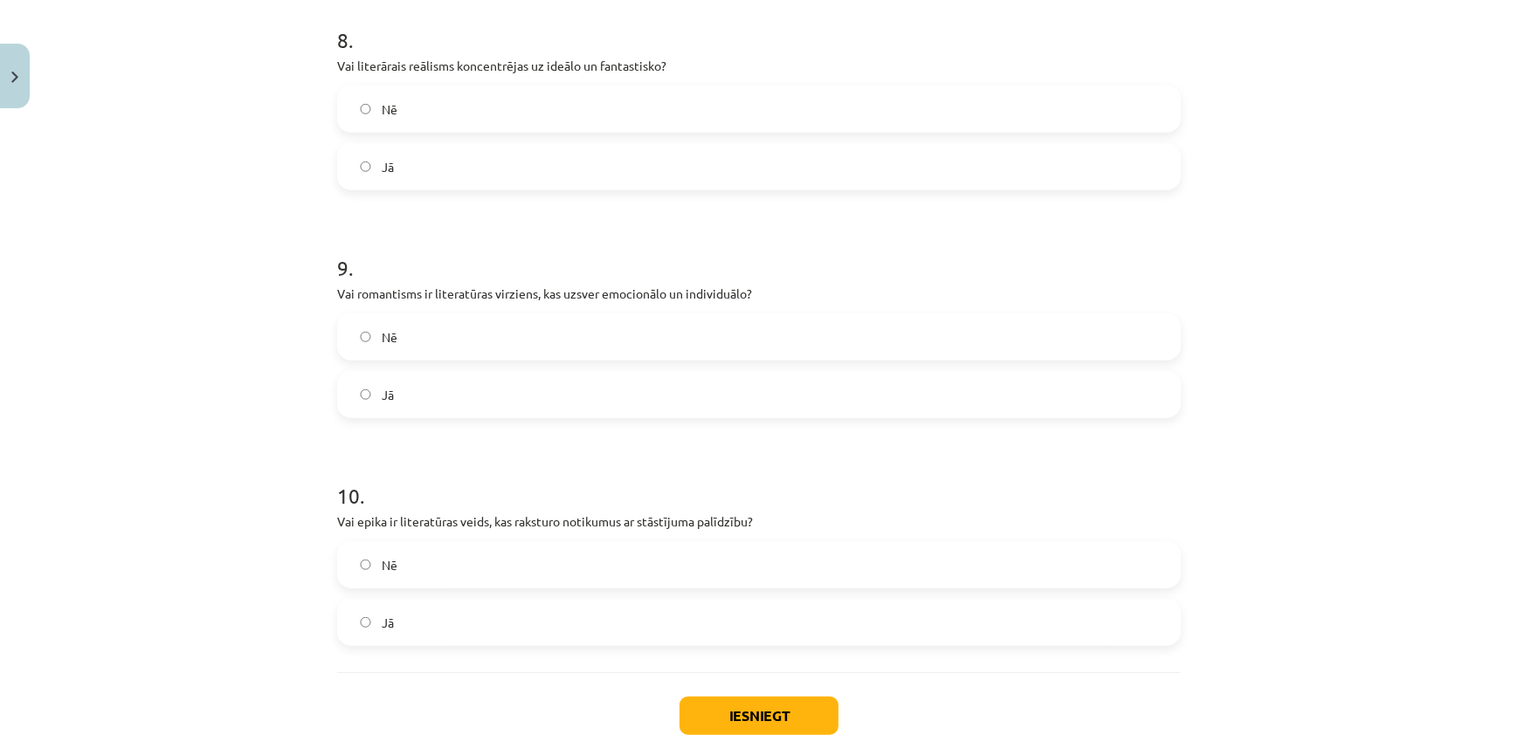
scroll to position [2051, 0]
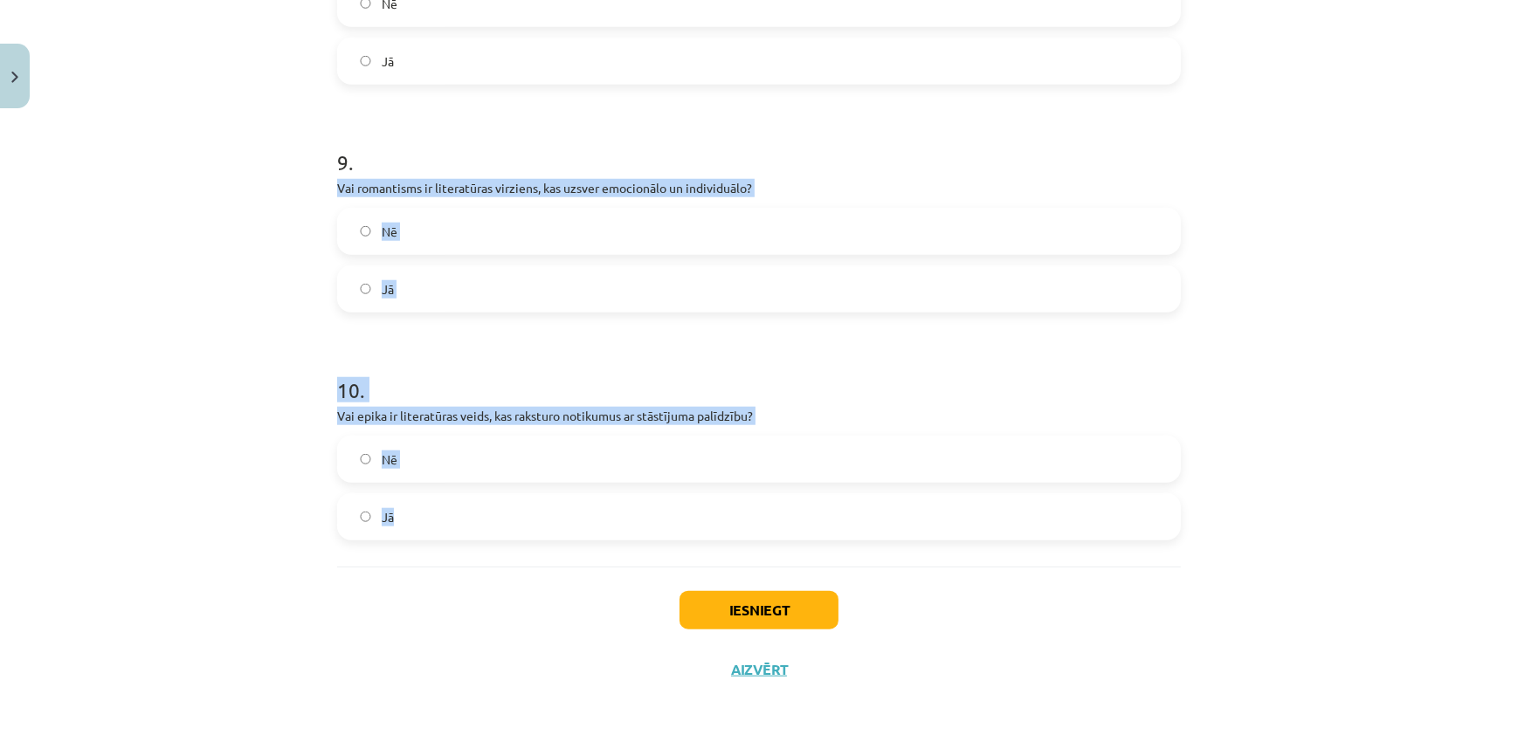
drag, startPoint x: 323, startPoint y: 179, endPoint x: 479, endPoint y: 500, distance: 356.6
copy form "Vai romantisms ir literatūras virziens, kas uzsver emocionālo un individuālo? N…"
click at [510, 275] on label "Jā" at bounding box center [759, 289] width 840 height 44
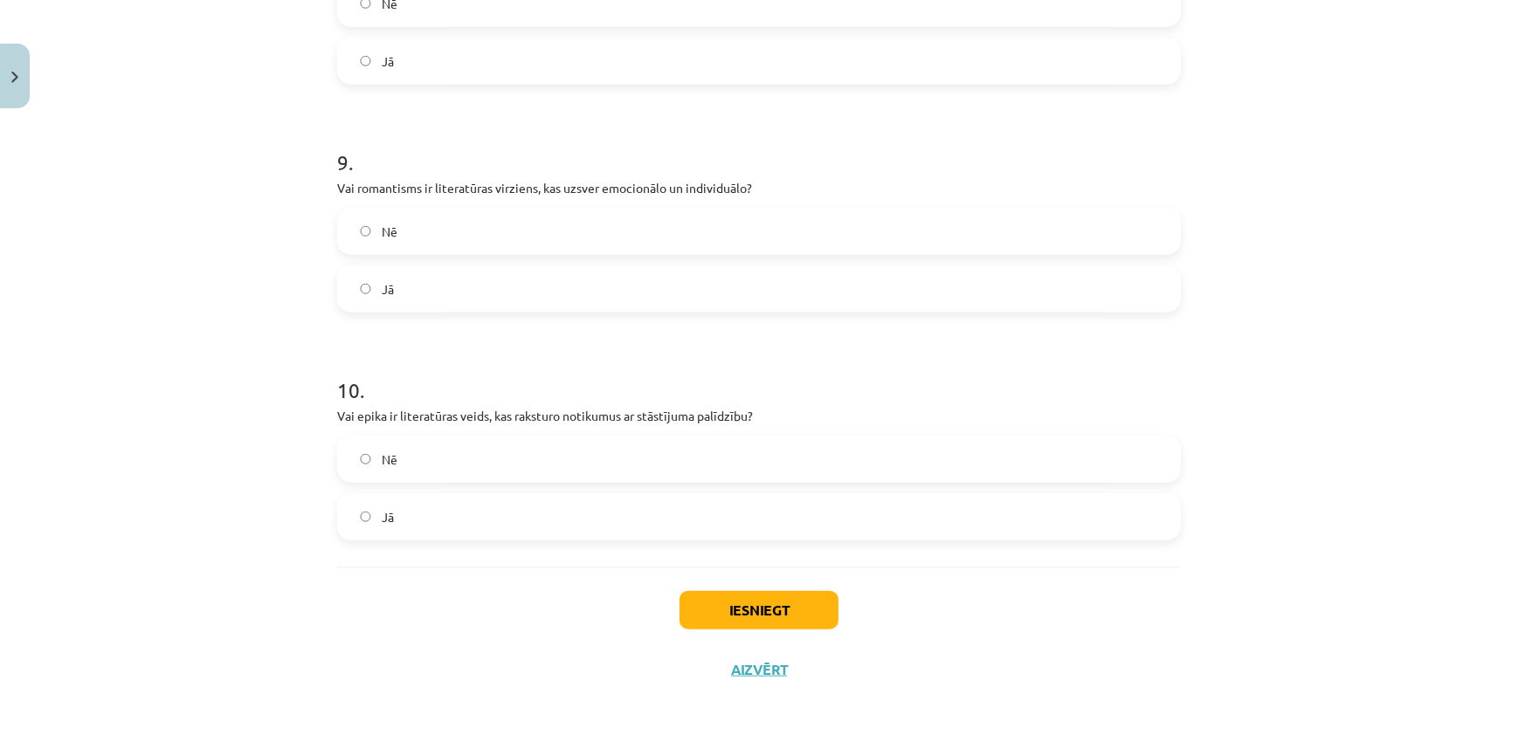
click at [538, 524] on label "Jā" at bounding box center [759, 517] width 840 height 44
click at [767, 603] on button "Iesniegt" at bounding box center [758, 610] width 159 height 38
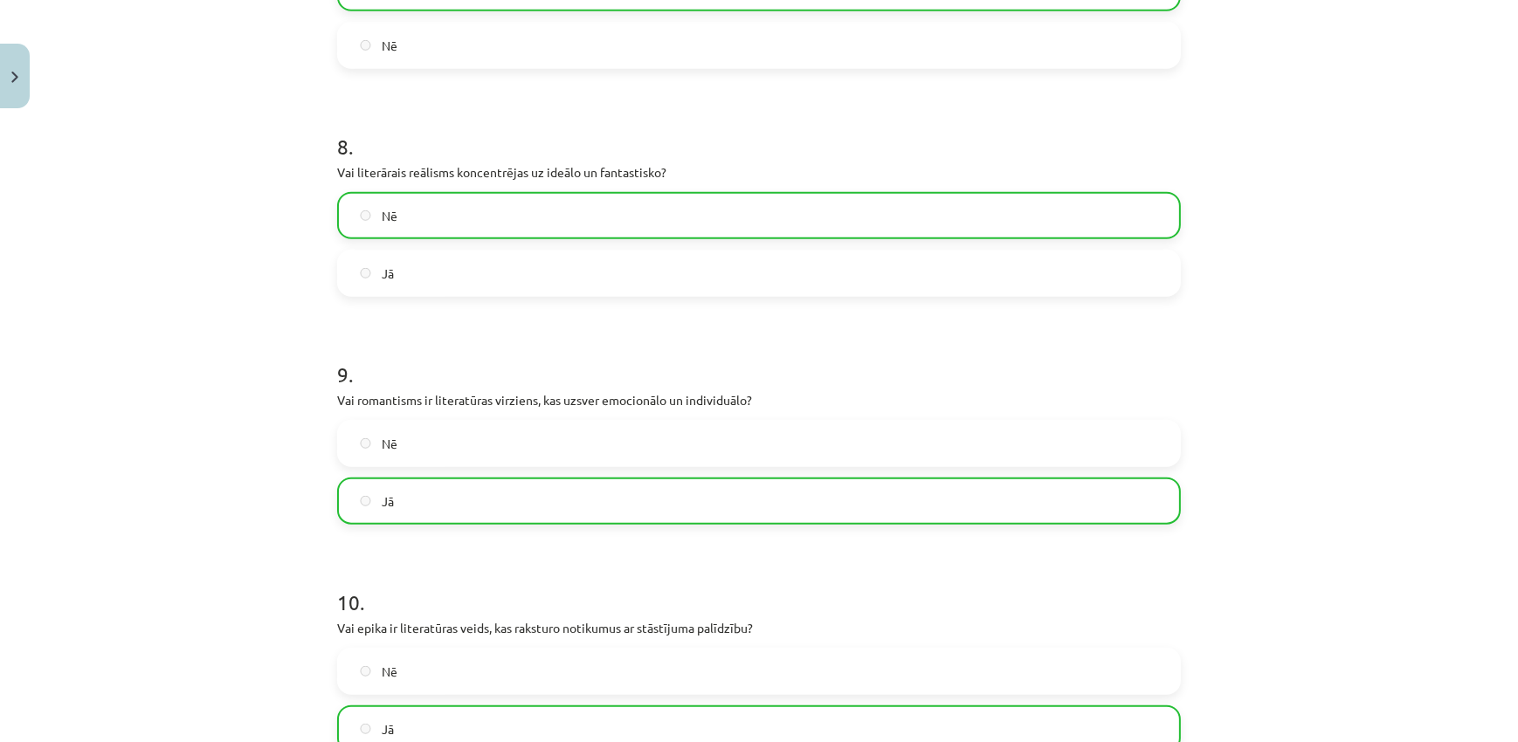
scroll to position [2106, 0]
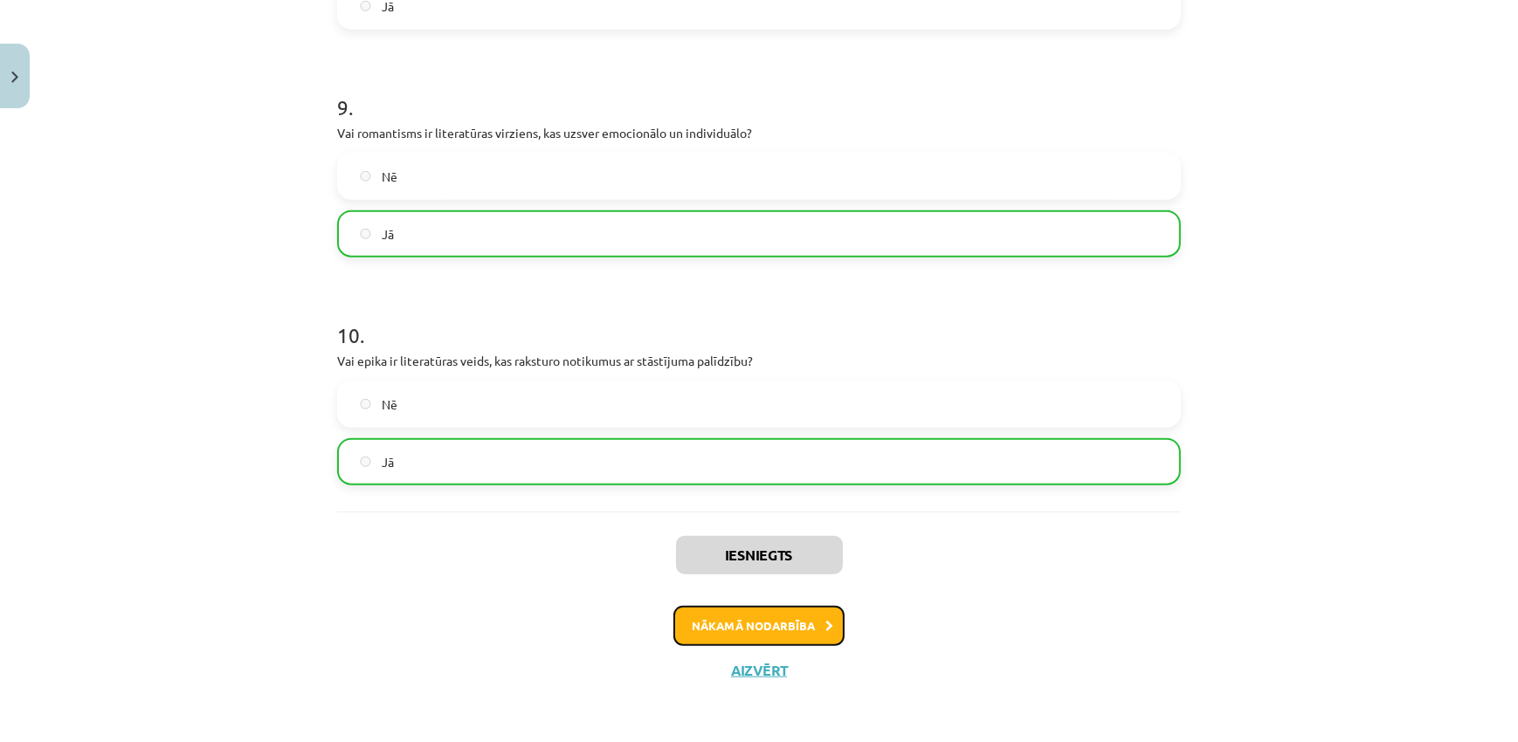
click at [763, 623] on button "Nākamā nodarbība" at bounding box center [758, 626] width 171 height 40
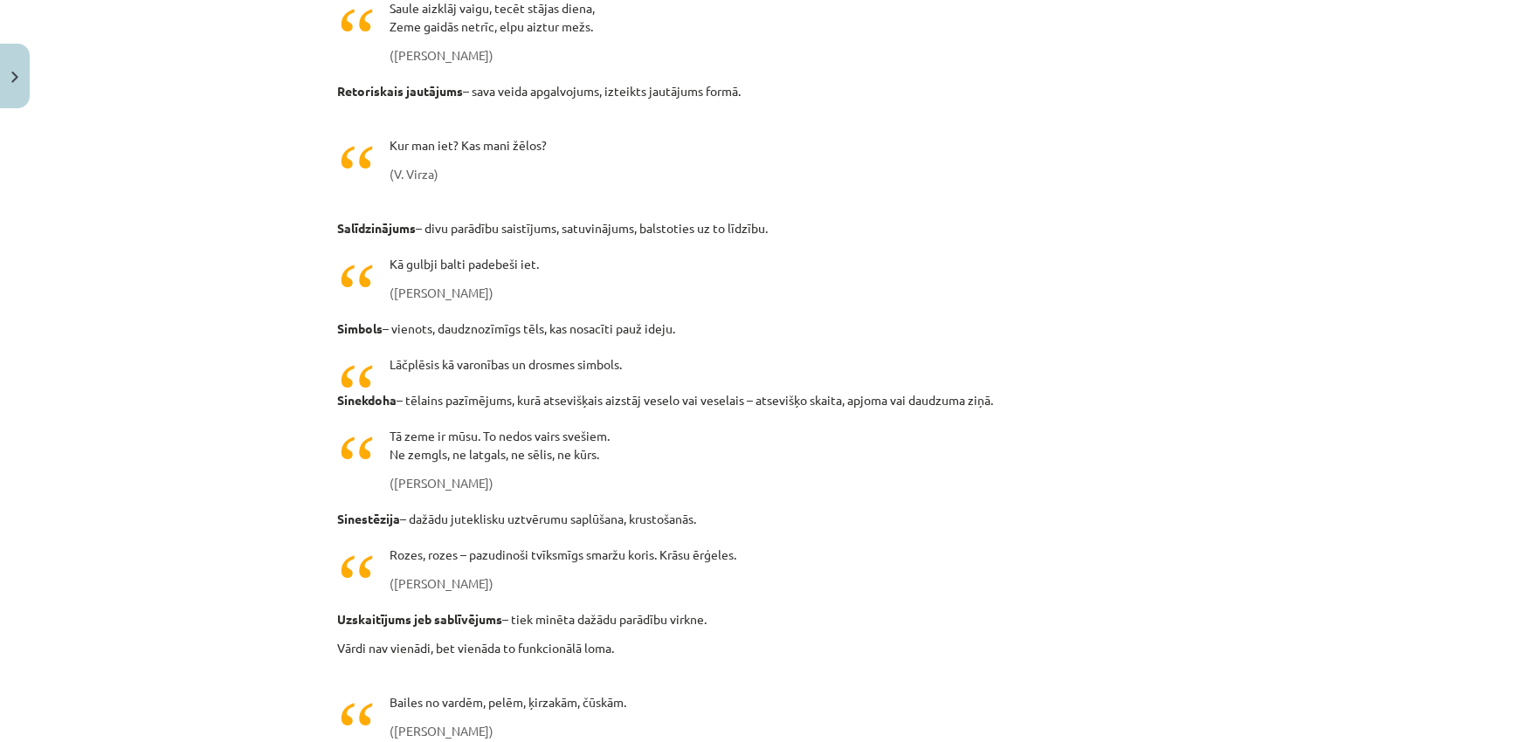
scroll to position [4744, 0]
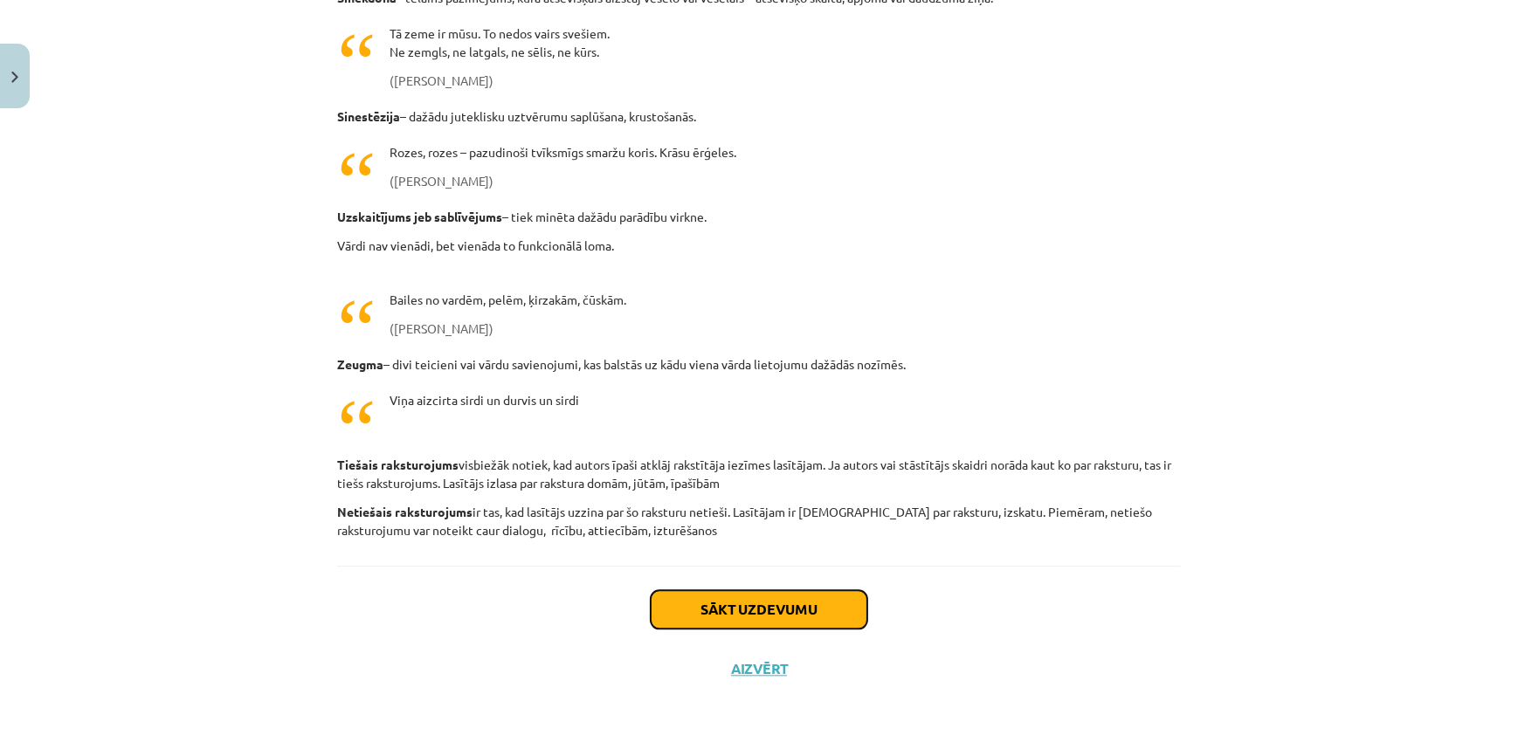
click at [817, 612] on button "Sākt uzdevumu" at bounding box center [759, 609] width 217 height 38
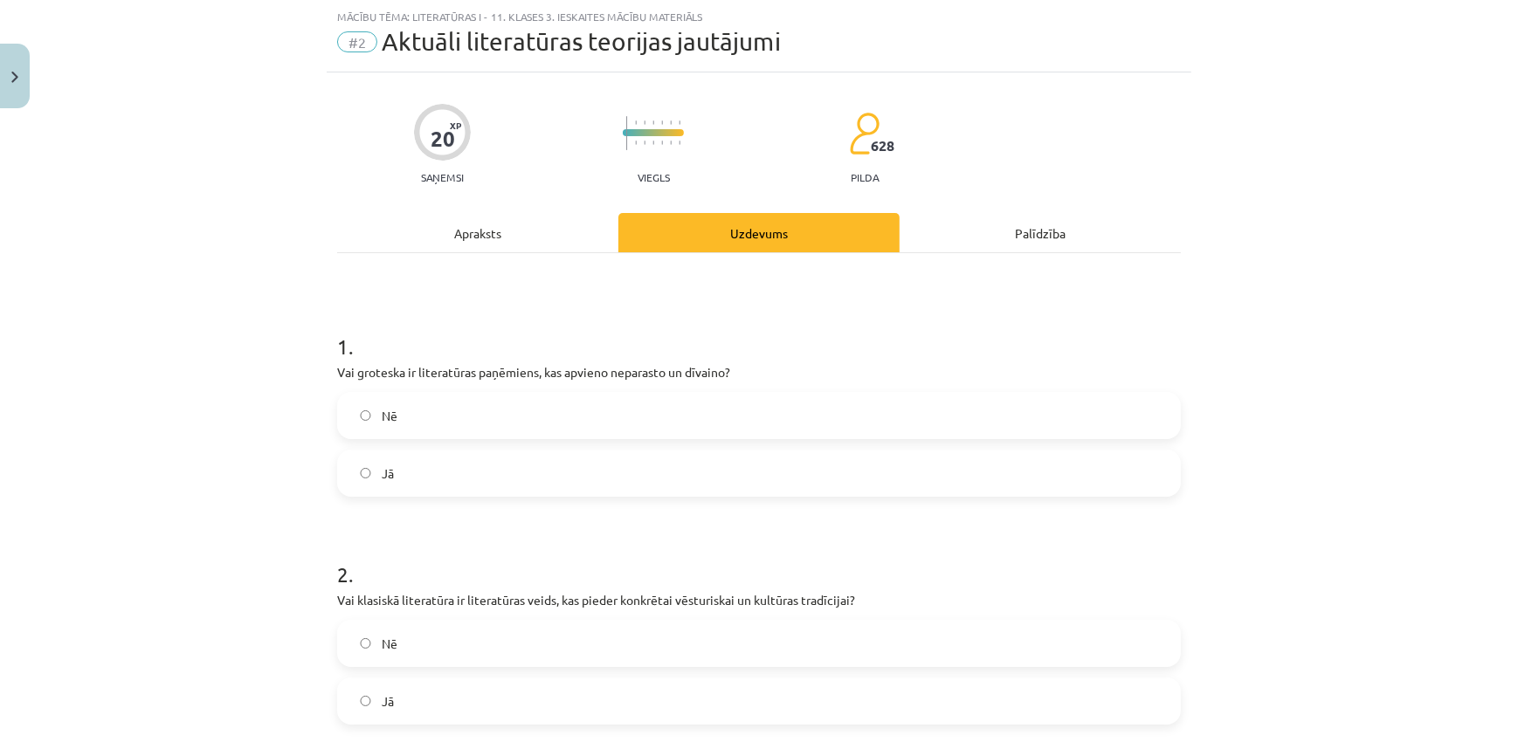
scroll to position [44, 0]
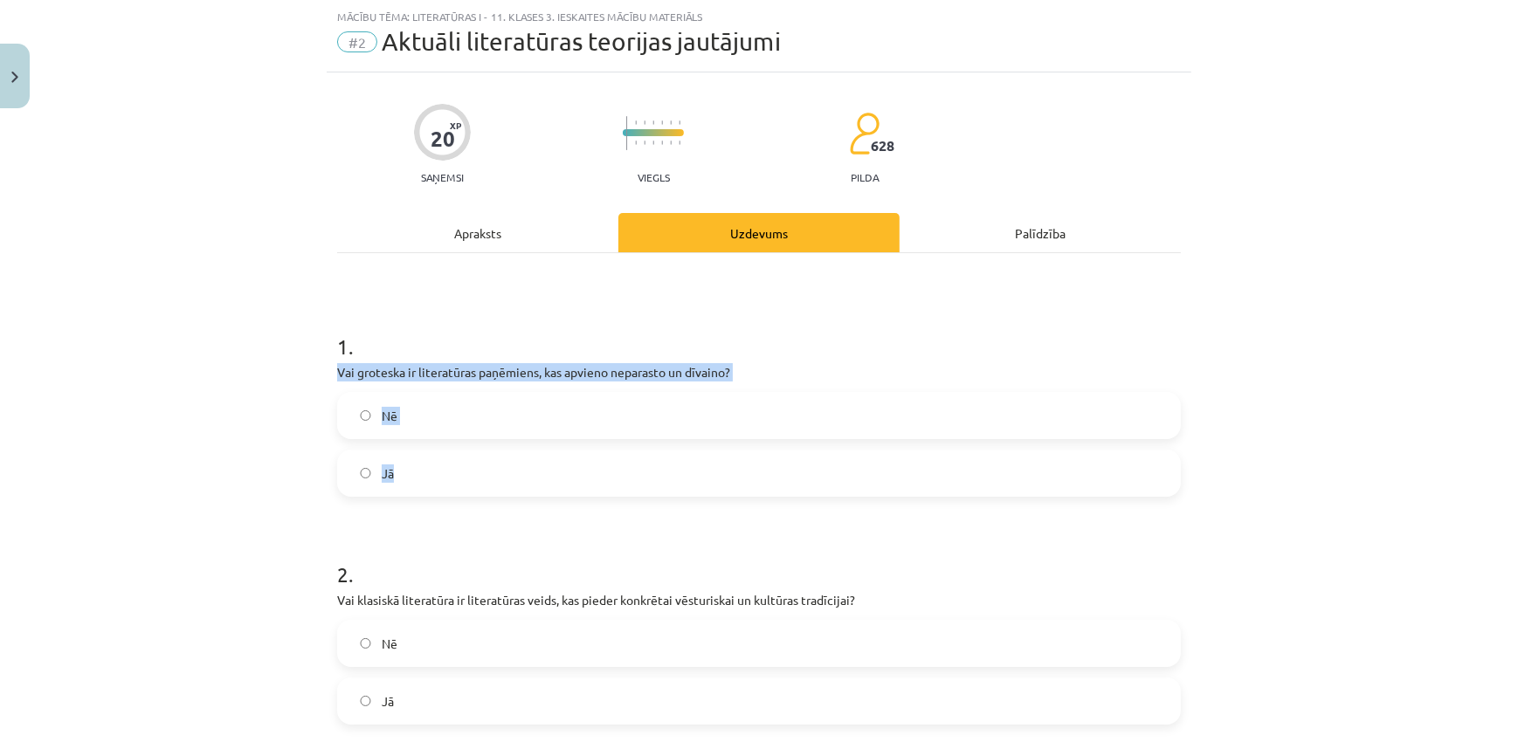
drag, startPoint x: 311, startPoint y: 367, endPoint x: 468, endPoint y: 486, distance: 197.0
click at [468, 486] on div "Mācību tēma: Literatūras i - 11. klases 3. ieskaites mācību materiāls #2 Aktuāl…" at bounding box center [759, 371] width 1518 height 742
copy div "Vai groteska ir literatūras paņēmiens, kas apvieno neparasto un dīvaino? Nē Jā"
click at [509, 466] on label "Jā" at bounding box center [759, 473] width 840 height 44
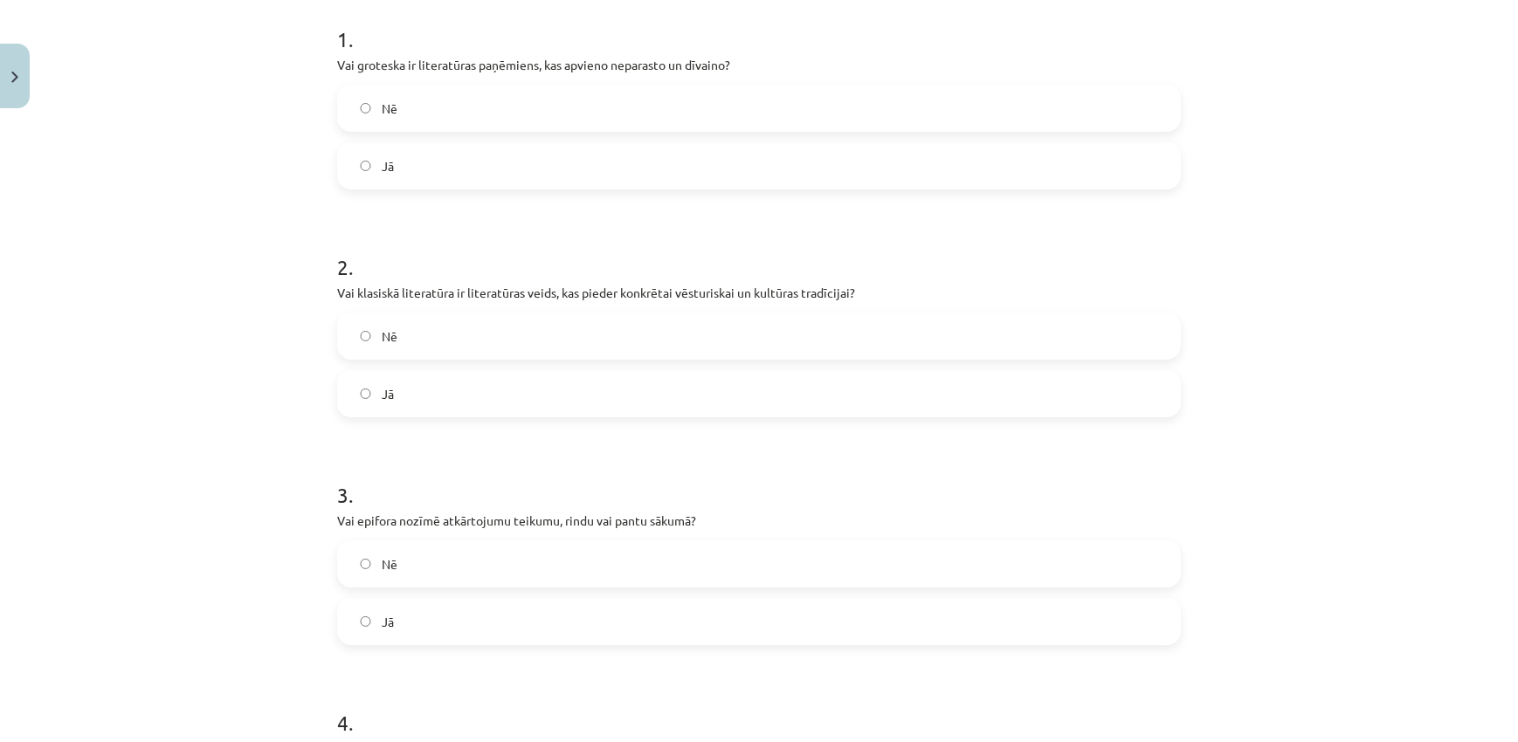
scroll to position [466, 0]
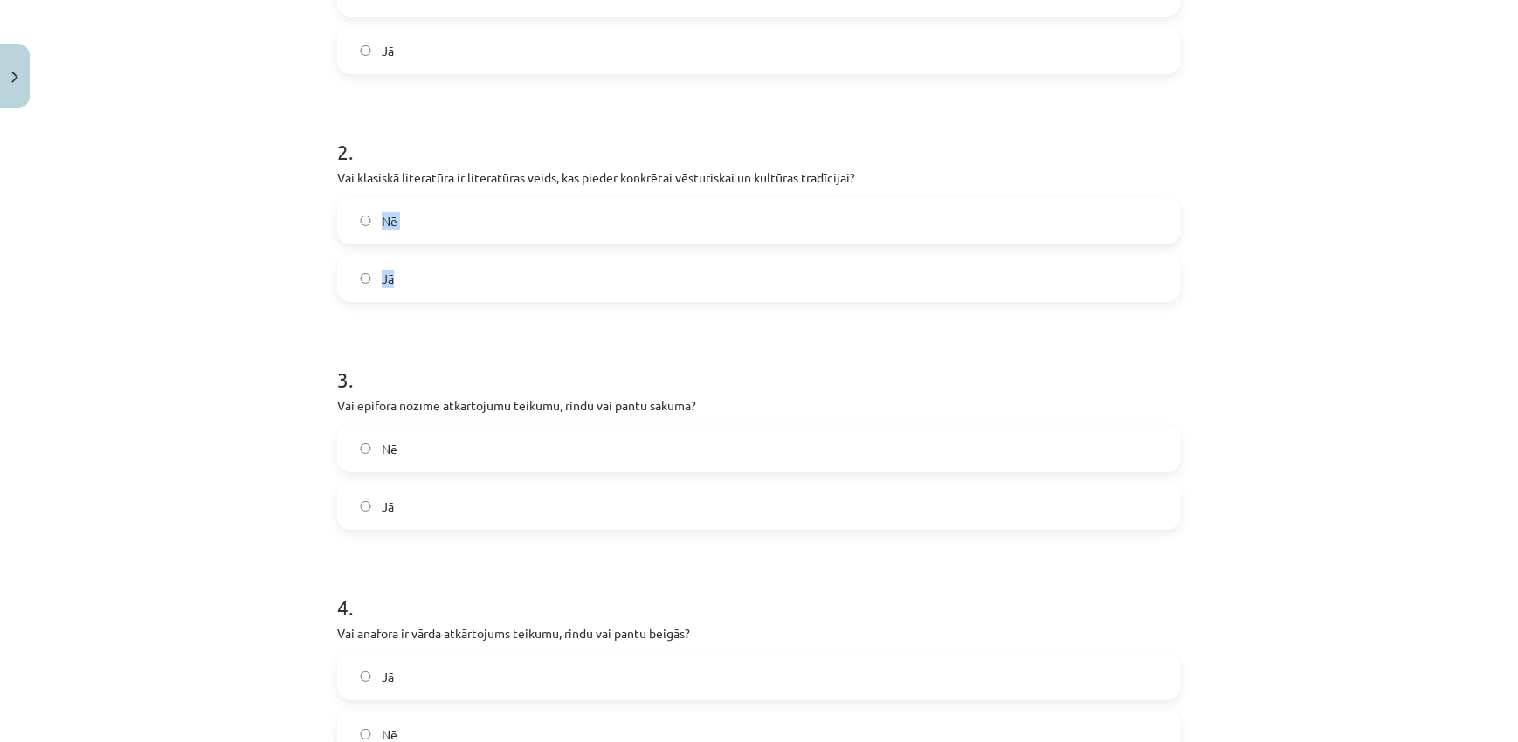
drag, startPoint x: 319, startPoint y: 190, endPoint x: 473, endPoint y: 271, distance: 174.6
click at [473, 271] on div "Mācību tēma: Literatūras i - 11. klases 3. ieskaites mācību materiāls #2 Aktuāl…" at bounding box center [759, 371] width 1518 height 742
drag, startPoint x: 327, startPoint y: 169, endPoint x: 476, endPoint y: 262, distance: 175.7
click at [513, 271] on label "Jā" at bounding box center [759, 279] width 840 height 44
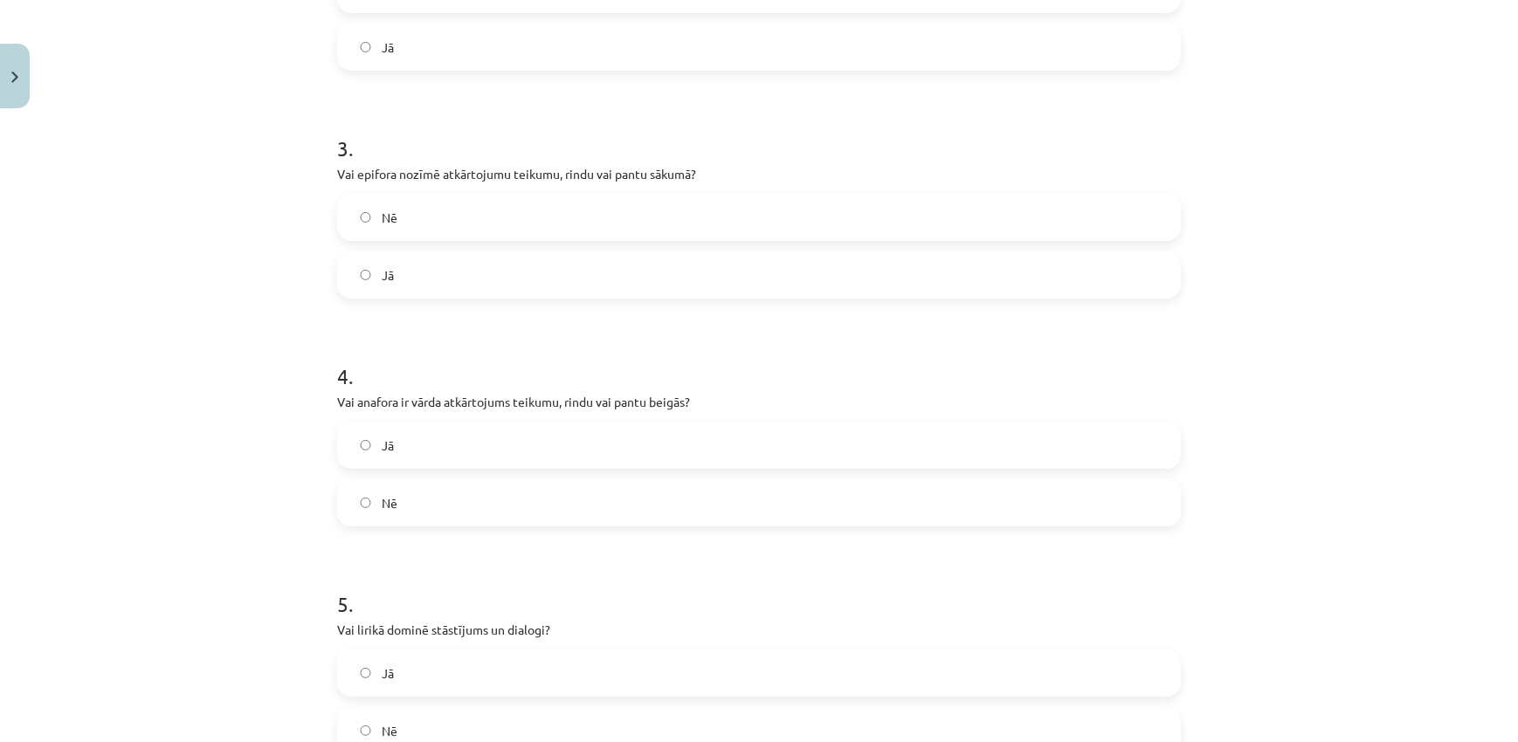
scroll to position [784, 0]
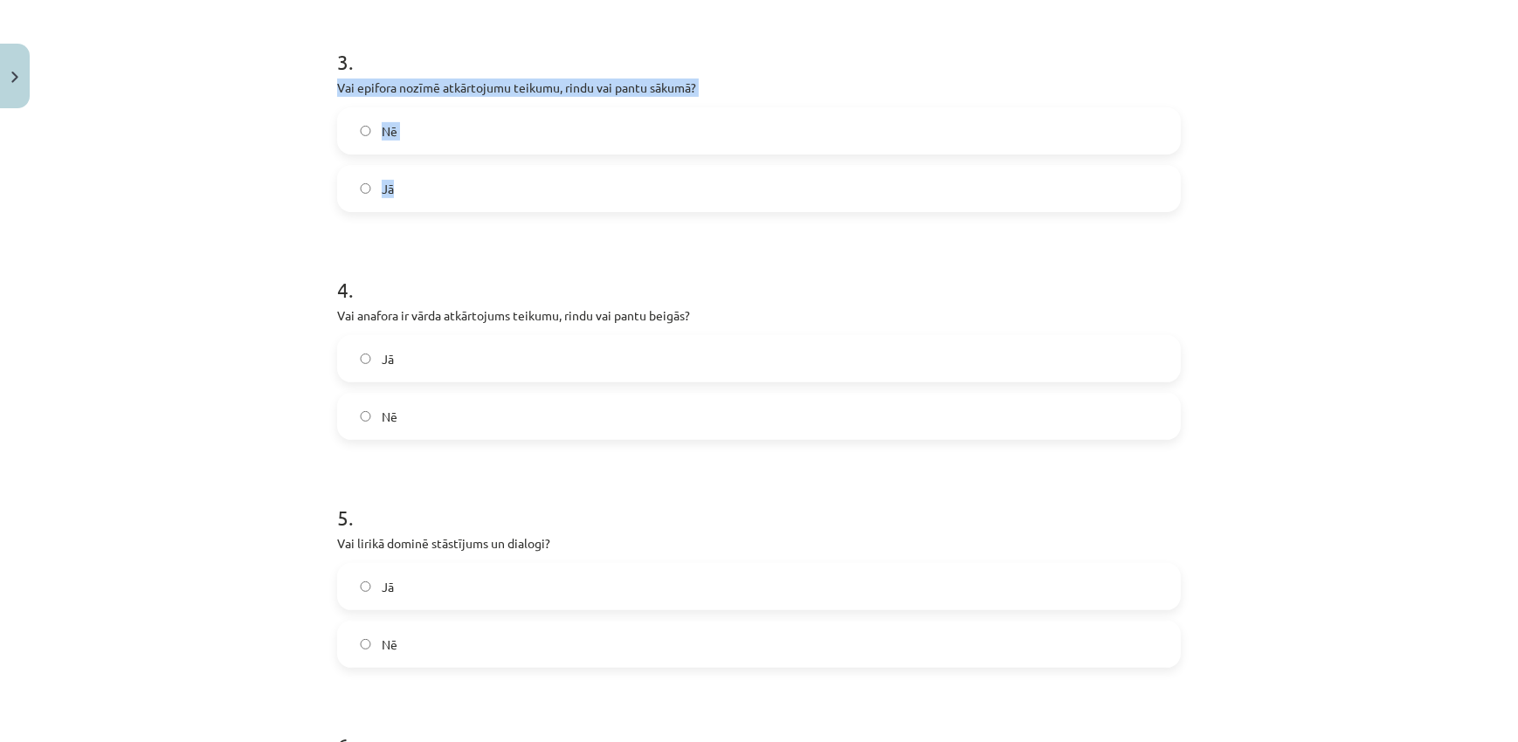
drag, startPoint x: 294, startPoint y: 85, endPoint x: 434, endPoint y: 181, distance: 169.6
click at [434, 181] on div "Mācību tēma: Literatūras i - 11. klases 3. ieskaites mācību materiāls #2 Aktuāl…" at bounding box center [759, 371] width 1518 height 742
click at [519, 129] on label "Nē" at bounding box center [759, 131] width 840 height 44
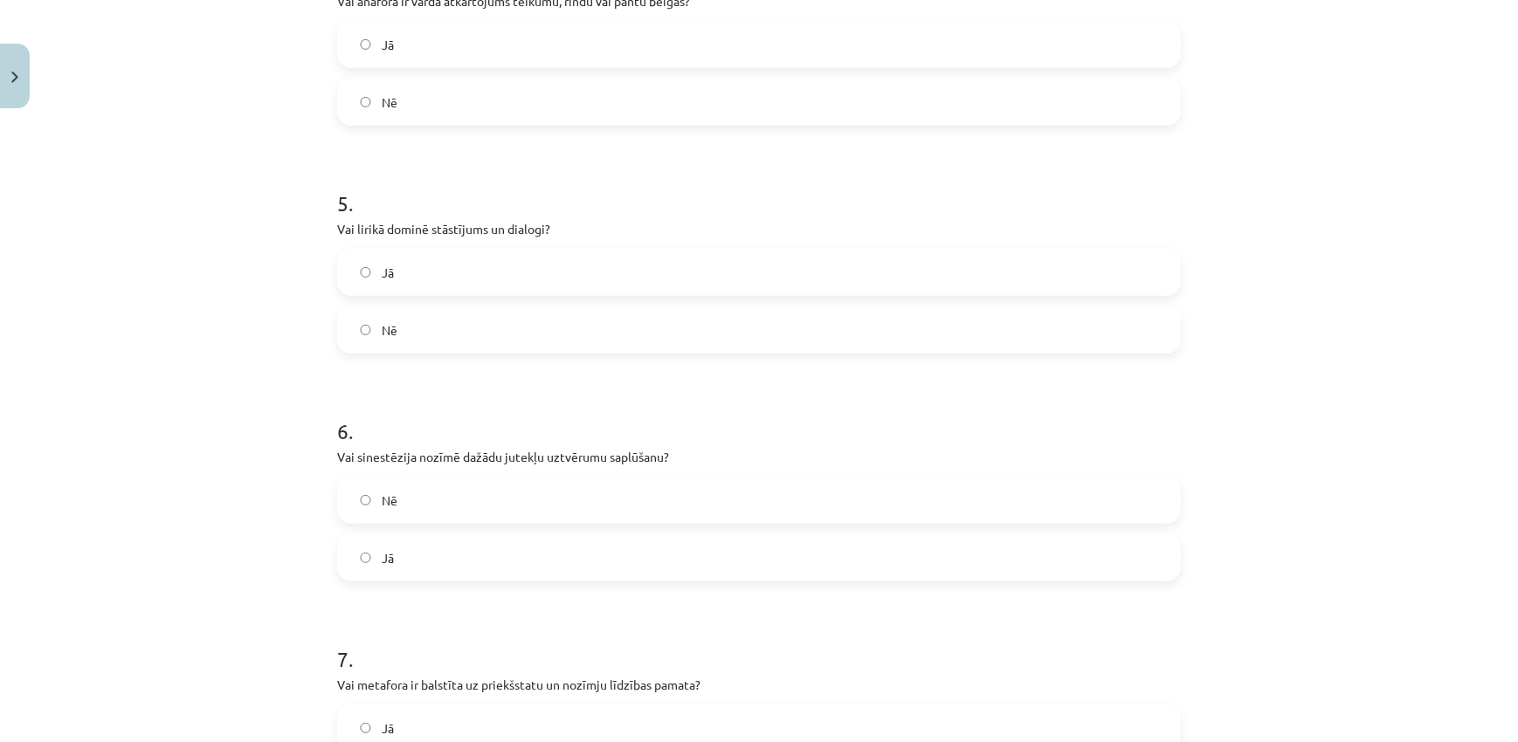
scroll to position [781, 0]
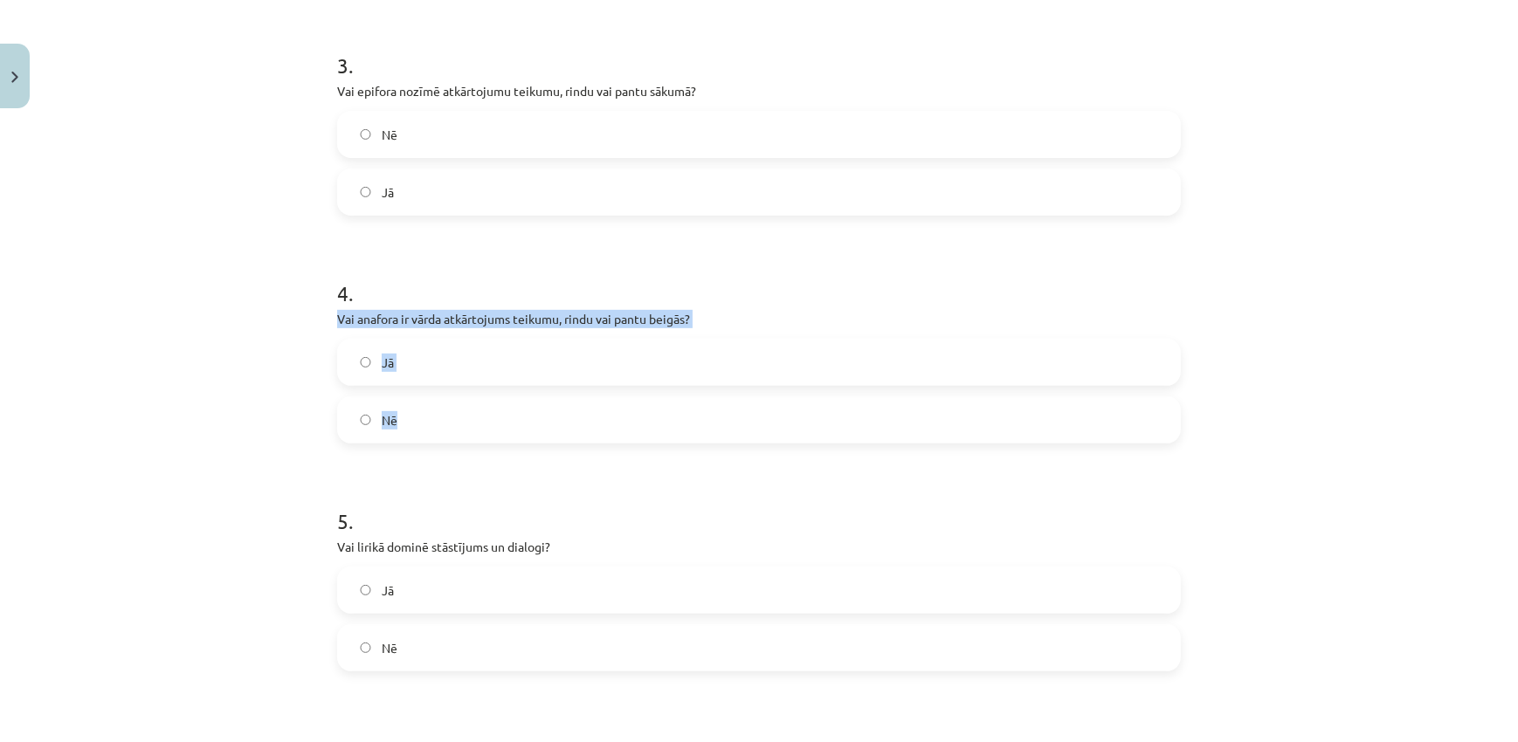
drag, startPoint x: 306, startPoint y: 323, endPoint x: 492, endPoint y: 428, distance: 213.5
click at [492, 428] on div "Mācību tēma: Literatūras i - 11. klases 3. ieskaites mācību materiāls #2 Aktuāl…" at bounding box center [759, 371] width 1518 height 742
click at [442, 407] on label "Nē" at bounding box center [759, 420] width 840 height 44
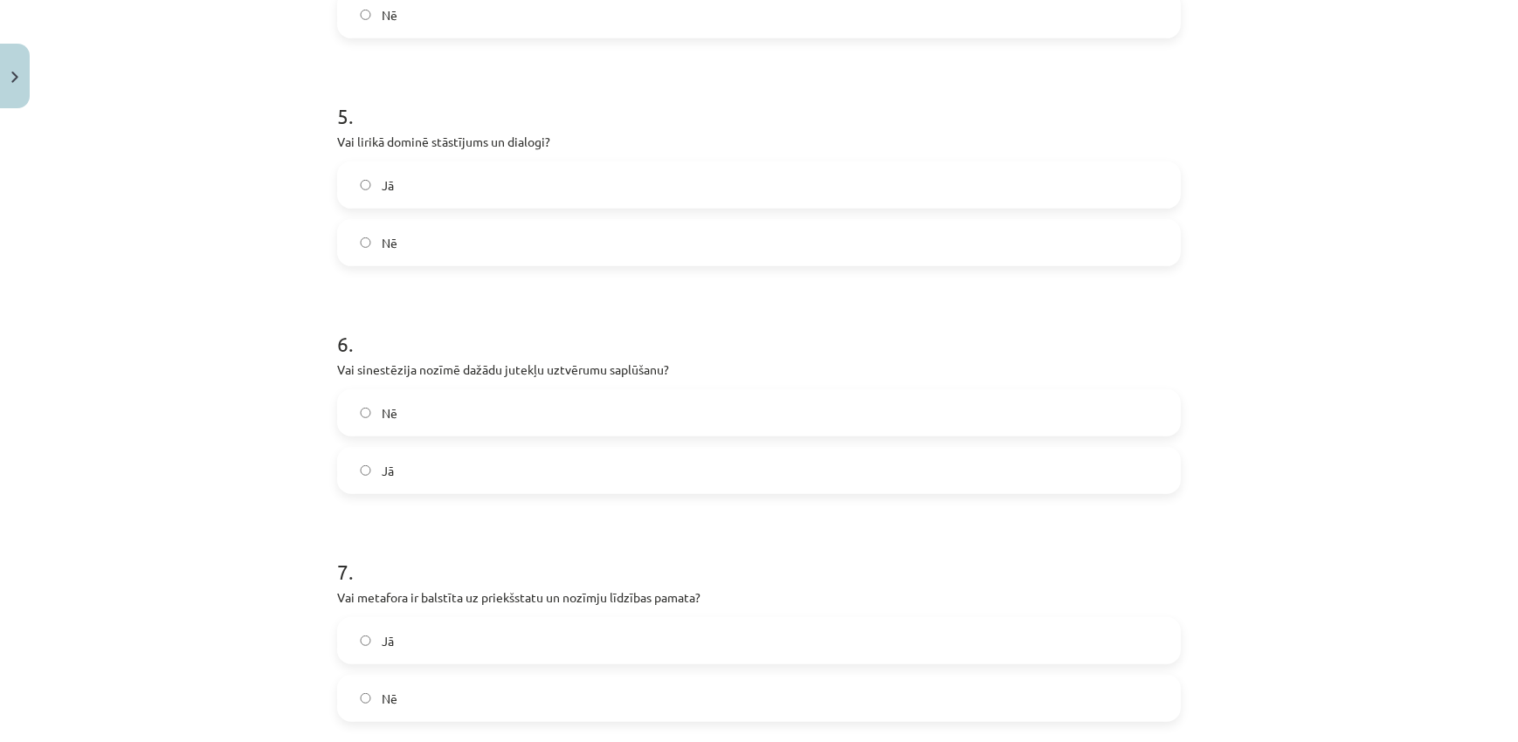
scroll to position [1204, 0]
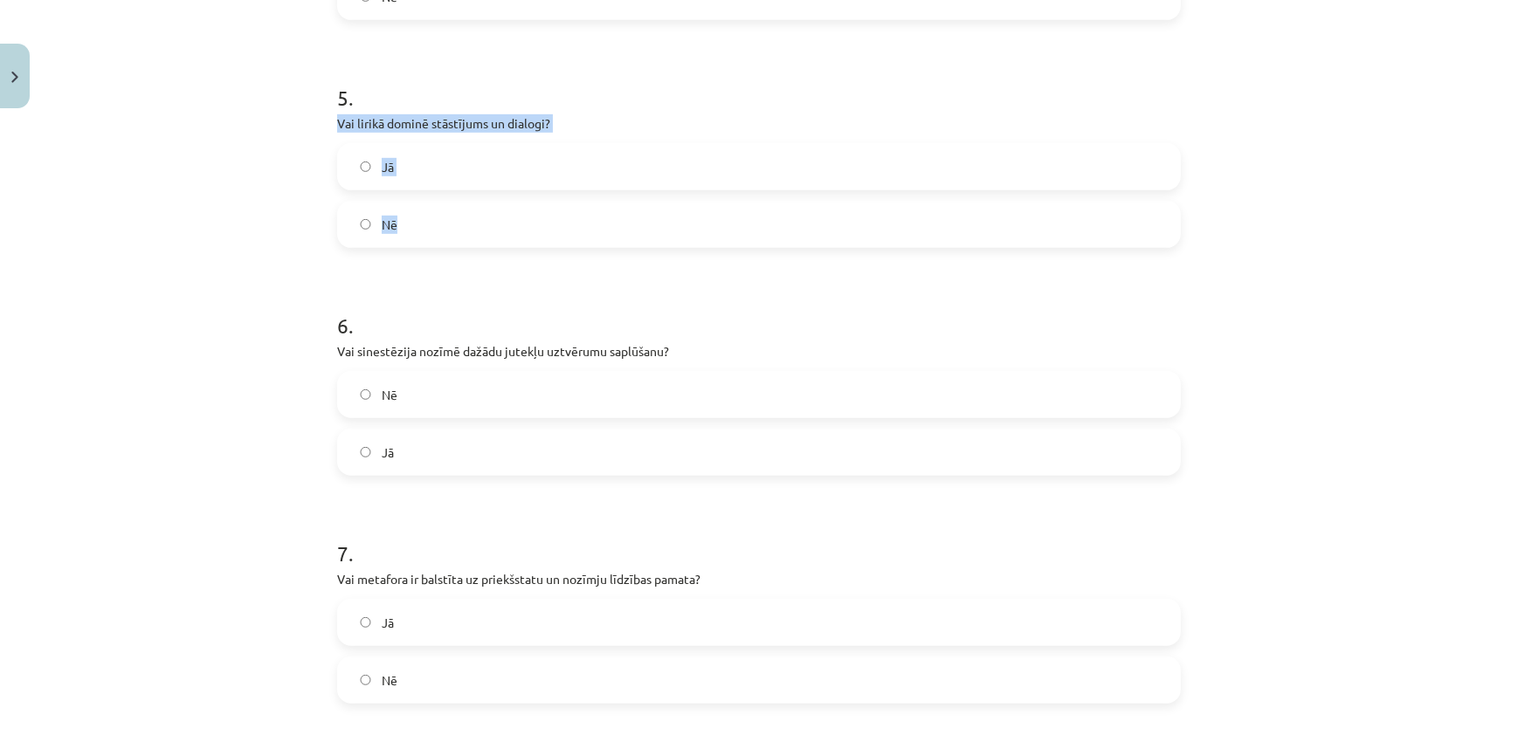
drag, startPoint x: 306, startPoint y: 126, endPoint x: 476, endPoint y: 212, distance: 191.0
click at [476, 212] on div "Mācību tēma: Literatūras i - 11. klases 3. ieskaites mācību materiāls #2 Aktuāl…" at bounding box center [759, 371] width 1518 height 742
click at [442, 219] on label "Nē" at bounding box center [759, 225] width 840 height 44
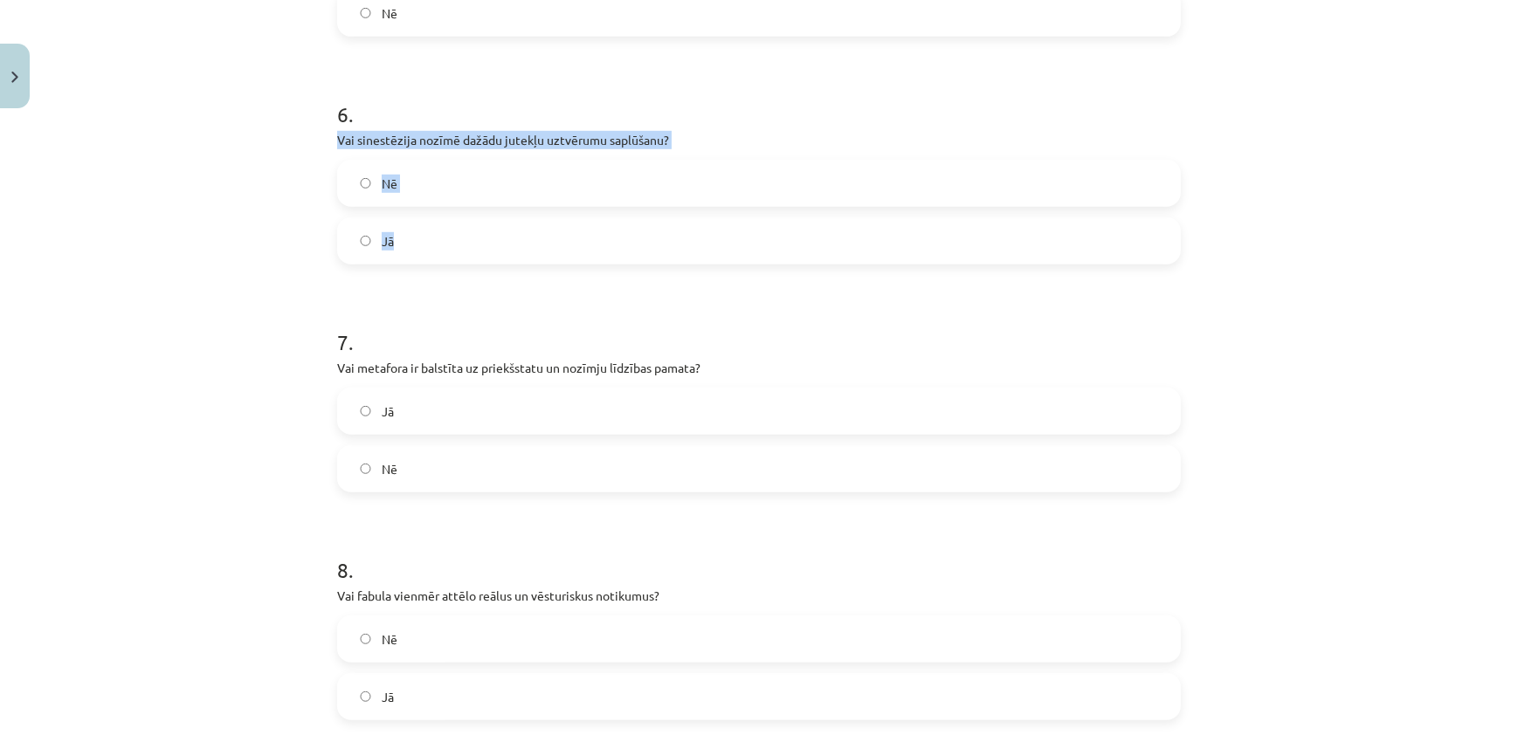
drag, startPoint x: 300, startPoint y: 132, endPoint x: 436, endPoint y: 217, distance: 160.9
click at [436, 217] on div "Mācību tēma: Literatūras i - 11. klases 3. ieskaites mācību materiāls #2 Aktuāl…" at bounding box center [759, 371] width 1518 height 742
click at [479, 231] on label "Jā" at bounding box center [759, 241] width 840 height 44
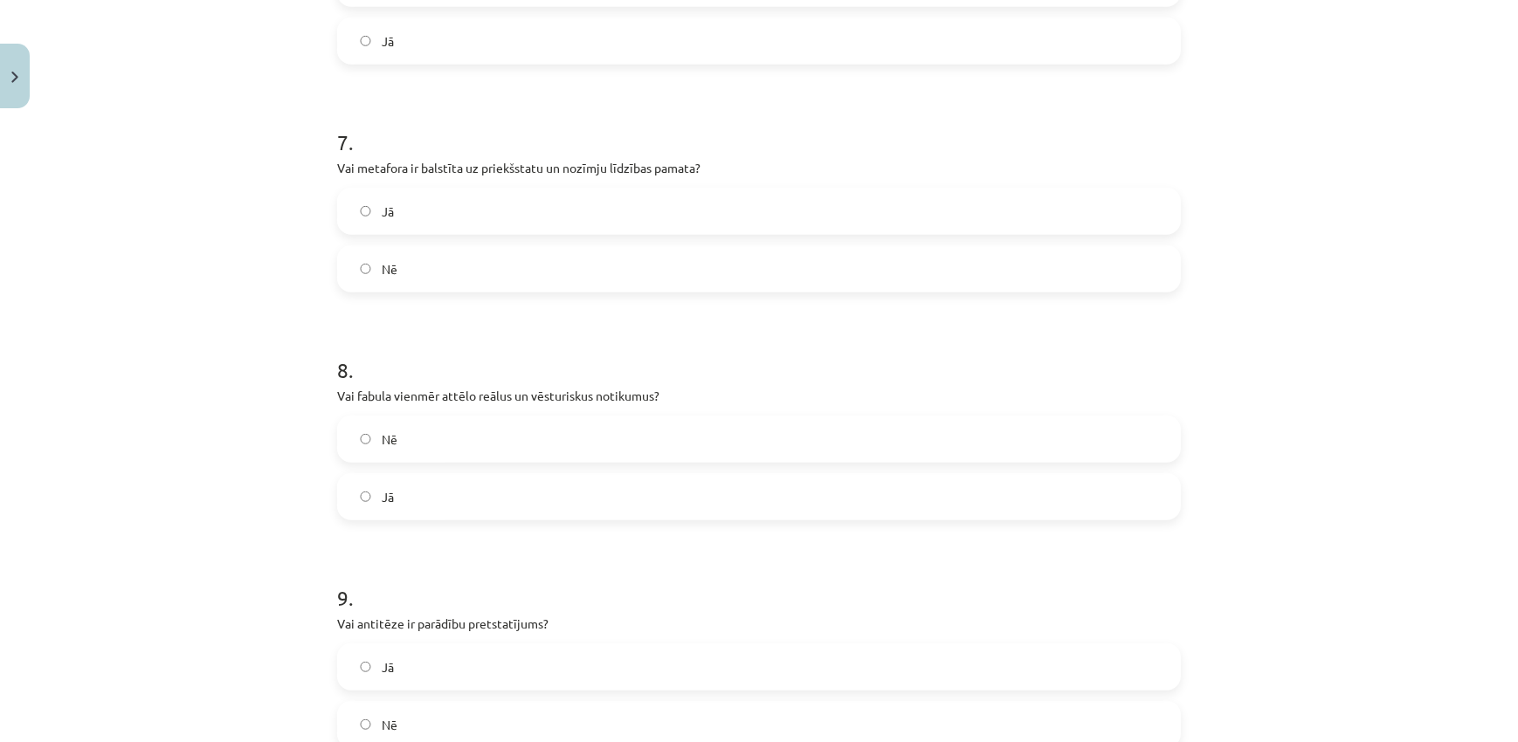
scroll to position [1628, 0]
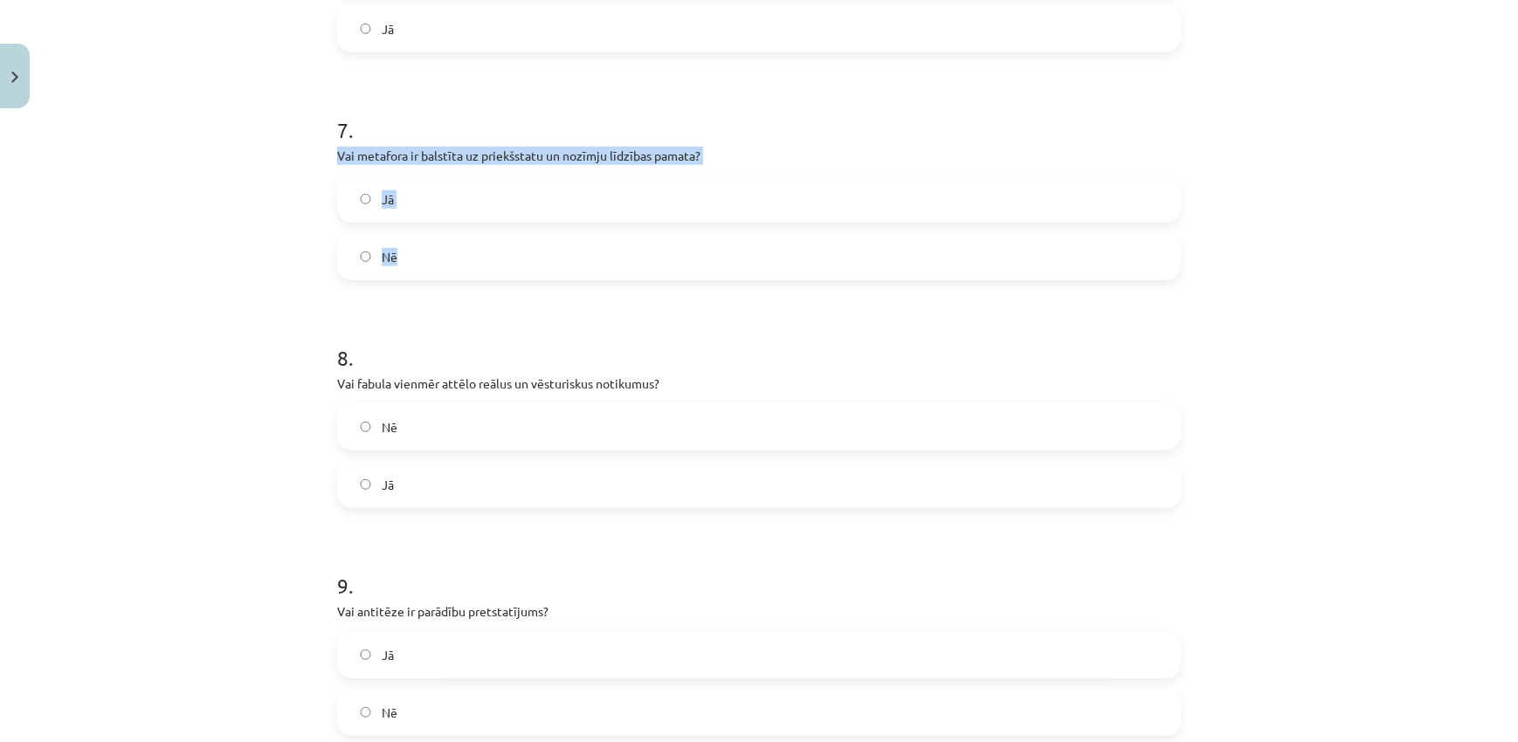
drag, startPoint x: 317, startPoint y: 160, endPoint x: 454, endPoint y: 271, distance: 176.3
click at [454, 271] on div "Mācību tēma: Literatūras i - 11. klases 3. ieskaites mācību materiāls #2 Aktuāl…" at bounding box center [759, 371] width 1518 height 742
click at [496, 249] on label "Nē" at bounding box center [759, 257] width 840 height 44
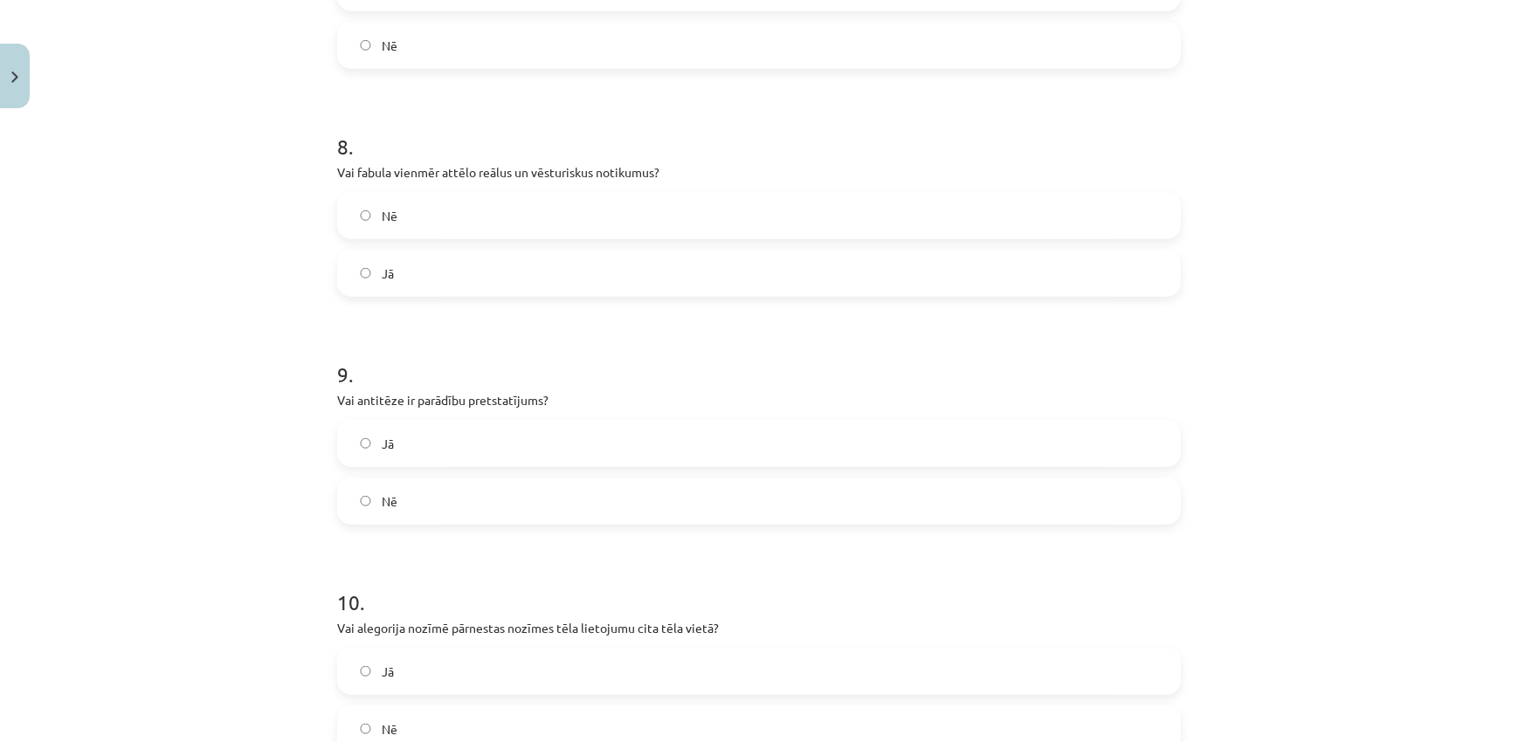
scroll to position [1946, 0]
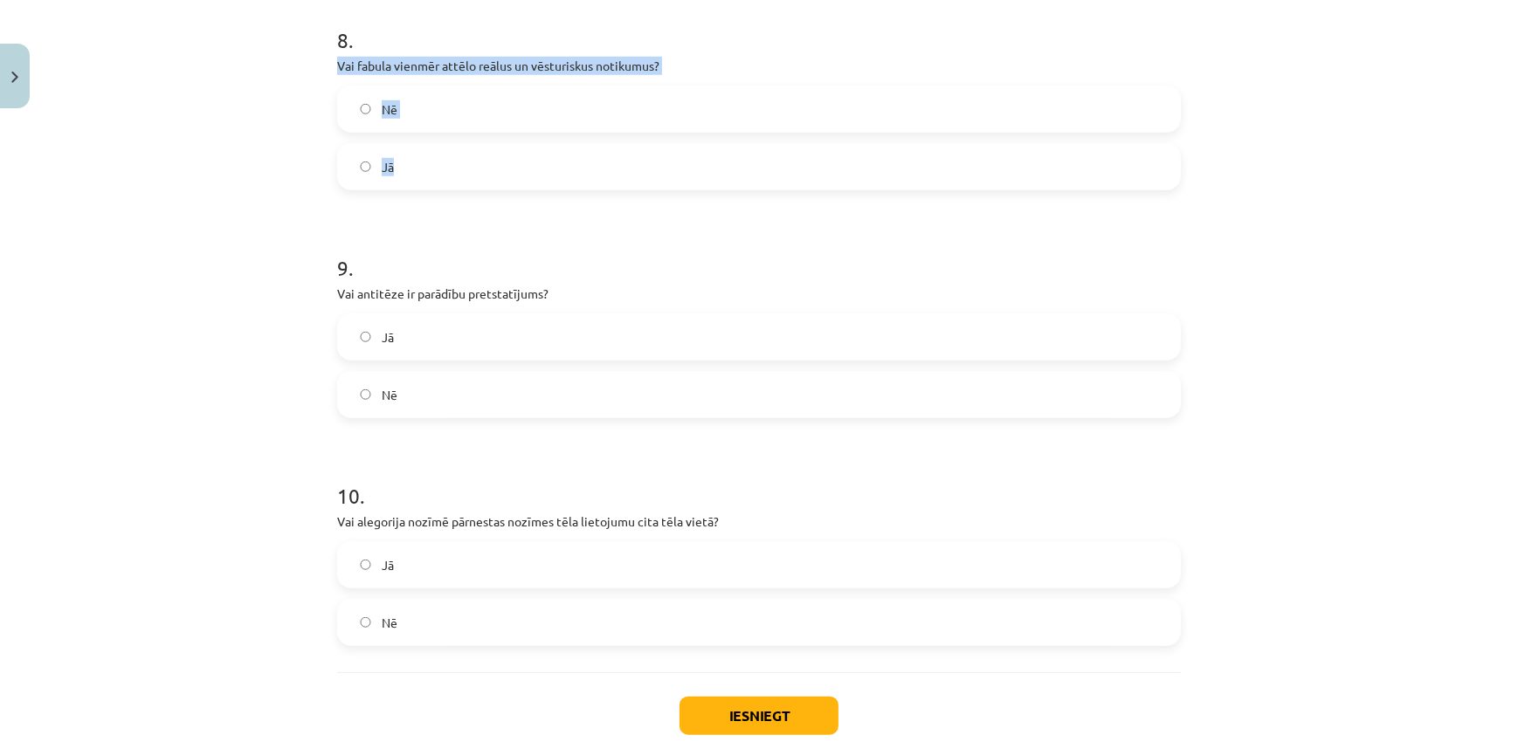
drag, startPoint x: 321, startPoint y: 59, endPoint x: 454, endPoint y: 173, distance: 175.2
click at [490, 116] on label "Nē" at bounding box center [759, 109] width 840 height 44
drag, startPoint x: 286, startPoint y: 309, endPoint x: 454, endPoint y: 389, distance: 185.9
click at [454, 389] on div "Mācību tēma: Literatūras i - 11. klases 3. ieskaites mācību materiāls #2 Aktuāl…" at bounding box center [759, 371] width 1518 height 742
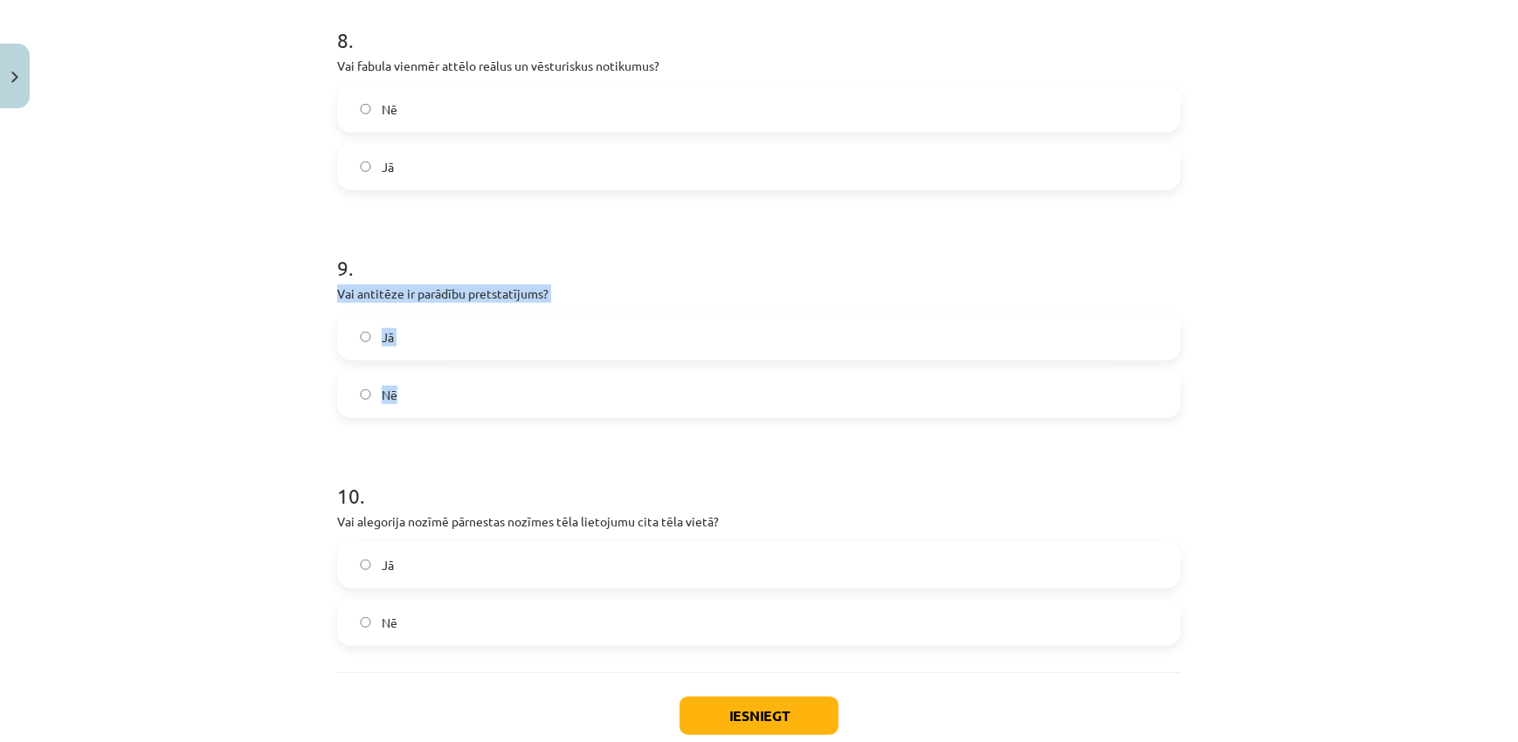
drag, startPoint x: 294, startPoint y: 292, endPoint x: 432, endPoint y: 409, distance: 180.9
click at [432, 409] on div "Mācību tēma: Literatūras i - 11. klases 3. ieskaites mācību materiāls #2 Aktuāl…" at bounding box center [759, 371] width 1518 height 742
click at [433, 339] on label "Jā" at bounding box center [759, 337] width 840 height 44
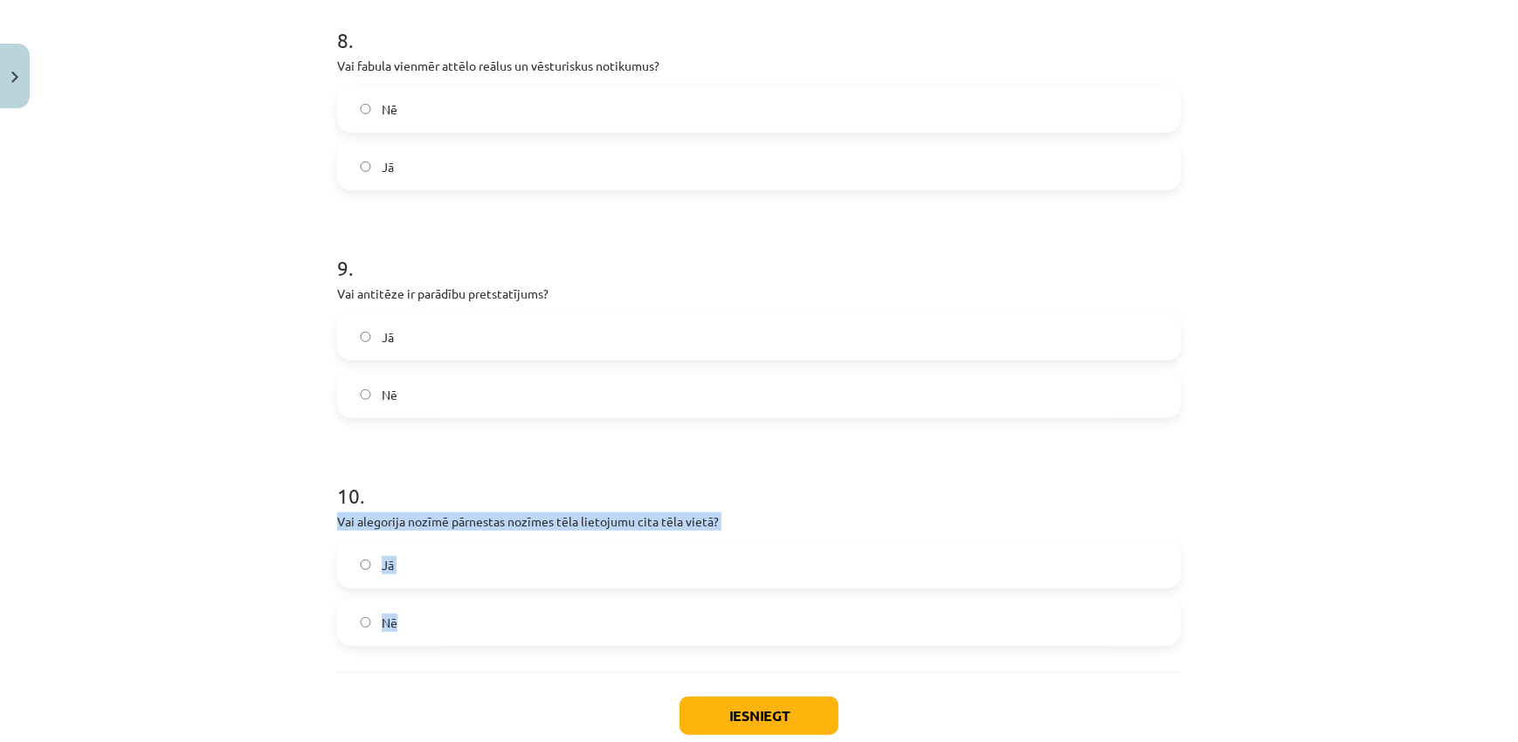
drag, startPoint x: 448, startPoint y: 560, endPoint x: 478, endPoint y: 603, distance: 52.1
click at [494, 615] on label "Nē" at bounding box center [759, 623] width 840 height 44
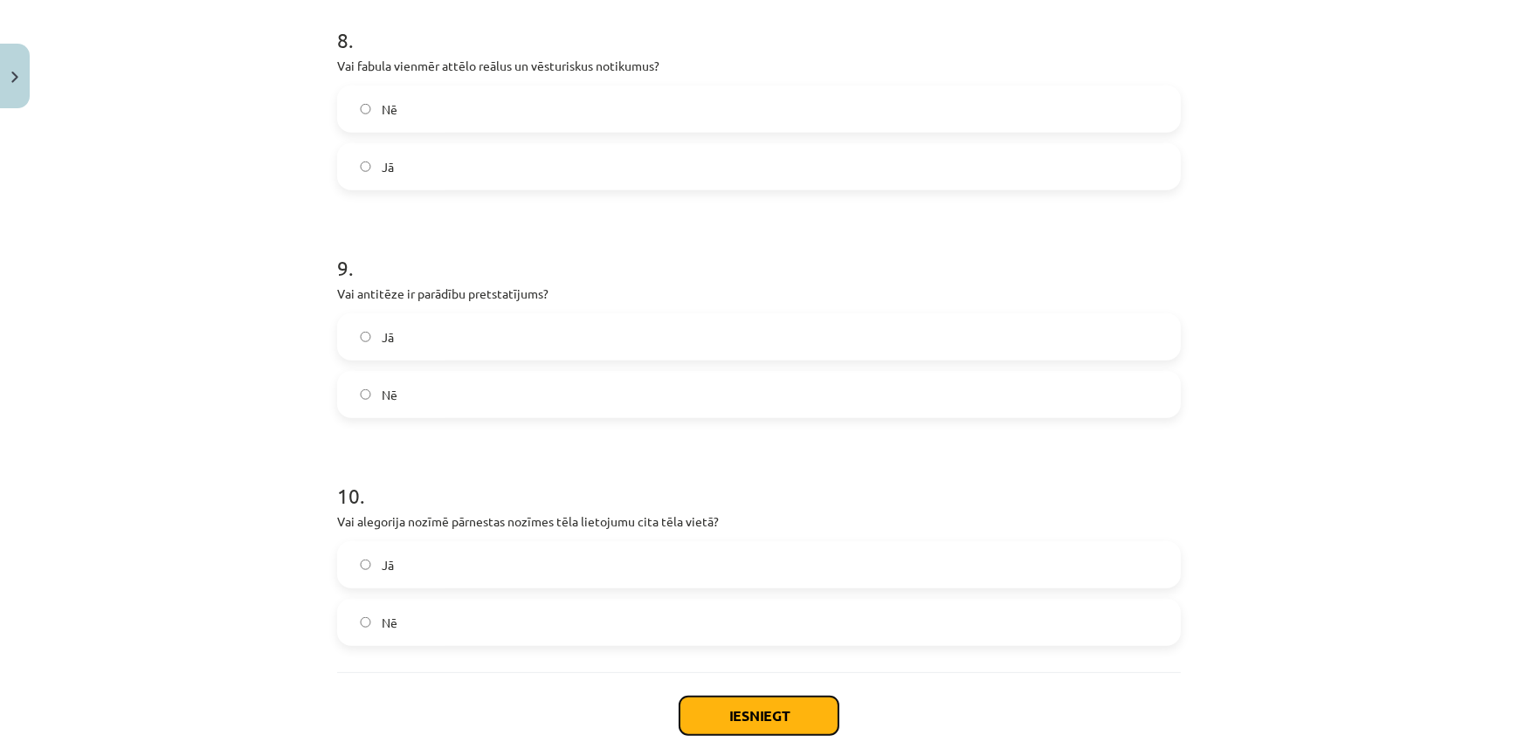
click at [786, 706] on button "Iesniegt" at bounding box center [758, 716] width 159 height 38
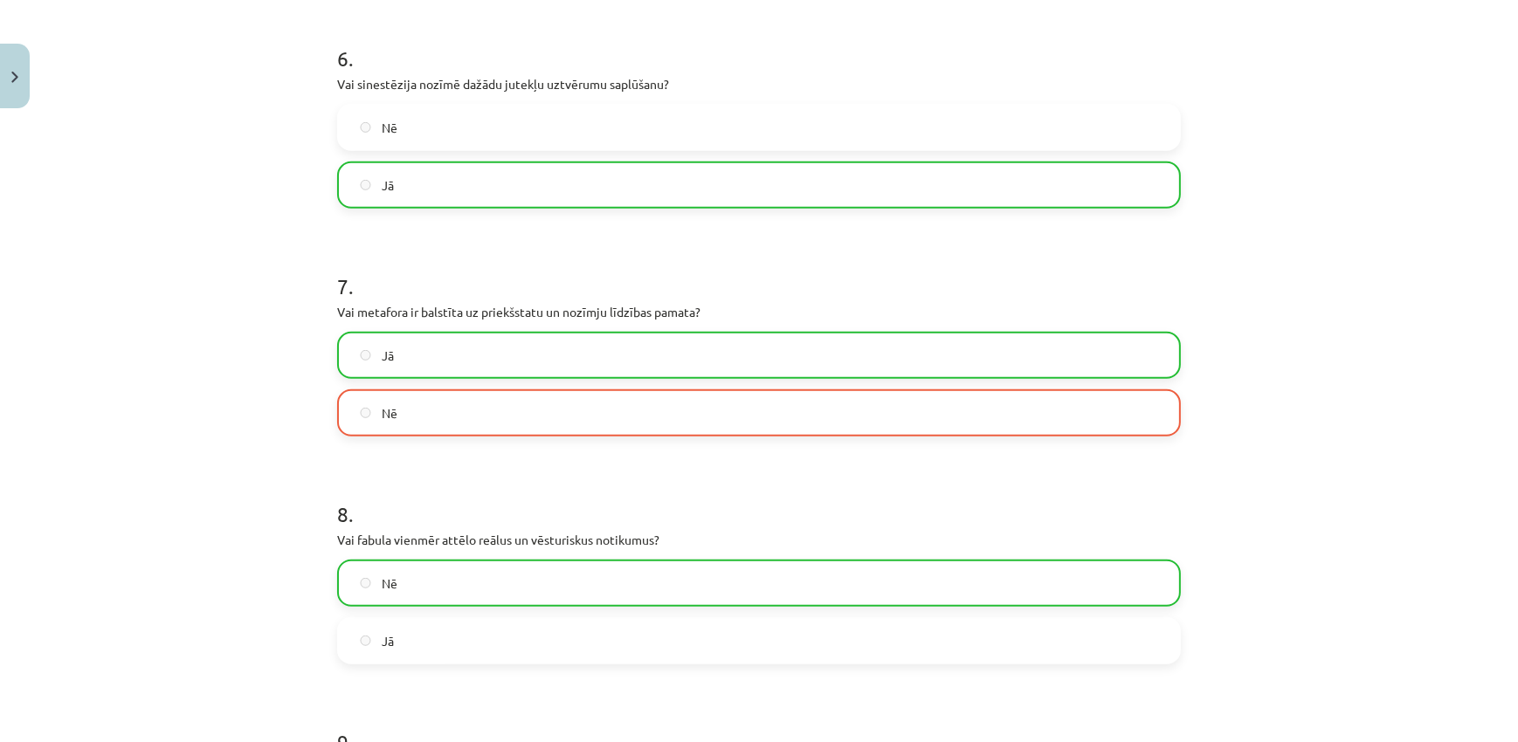
scroll to position [2106, 0]
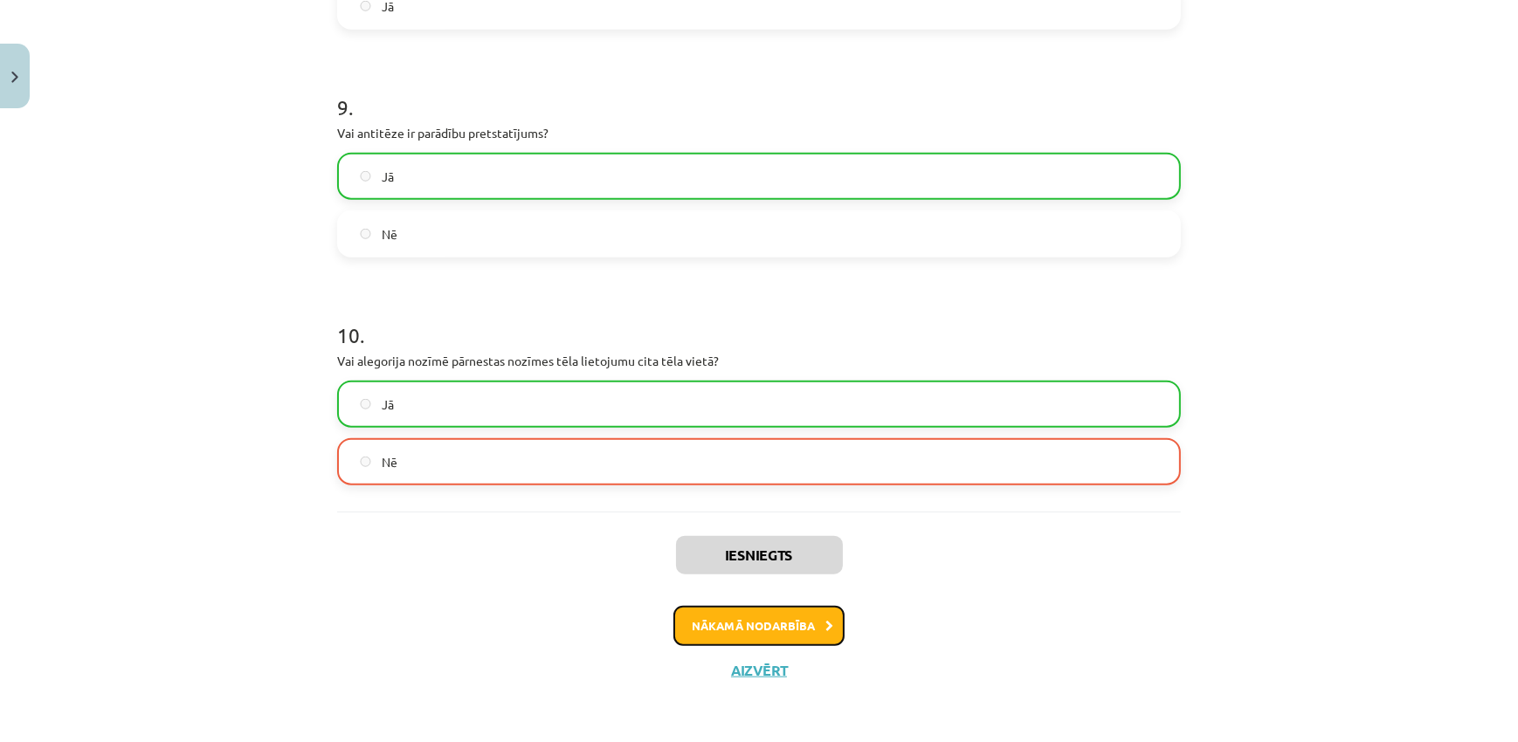
click at [809, 623] on button "Nākamā nodarbība" at bounding box center [758, 626] width 171 height 40
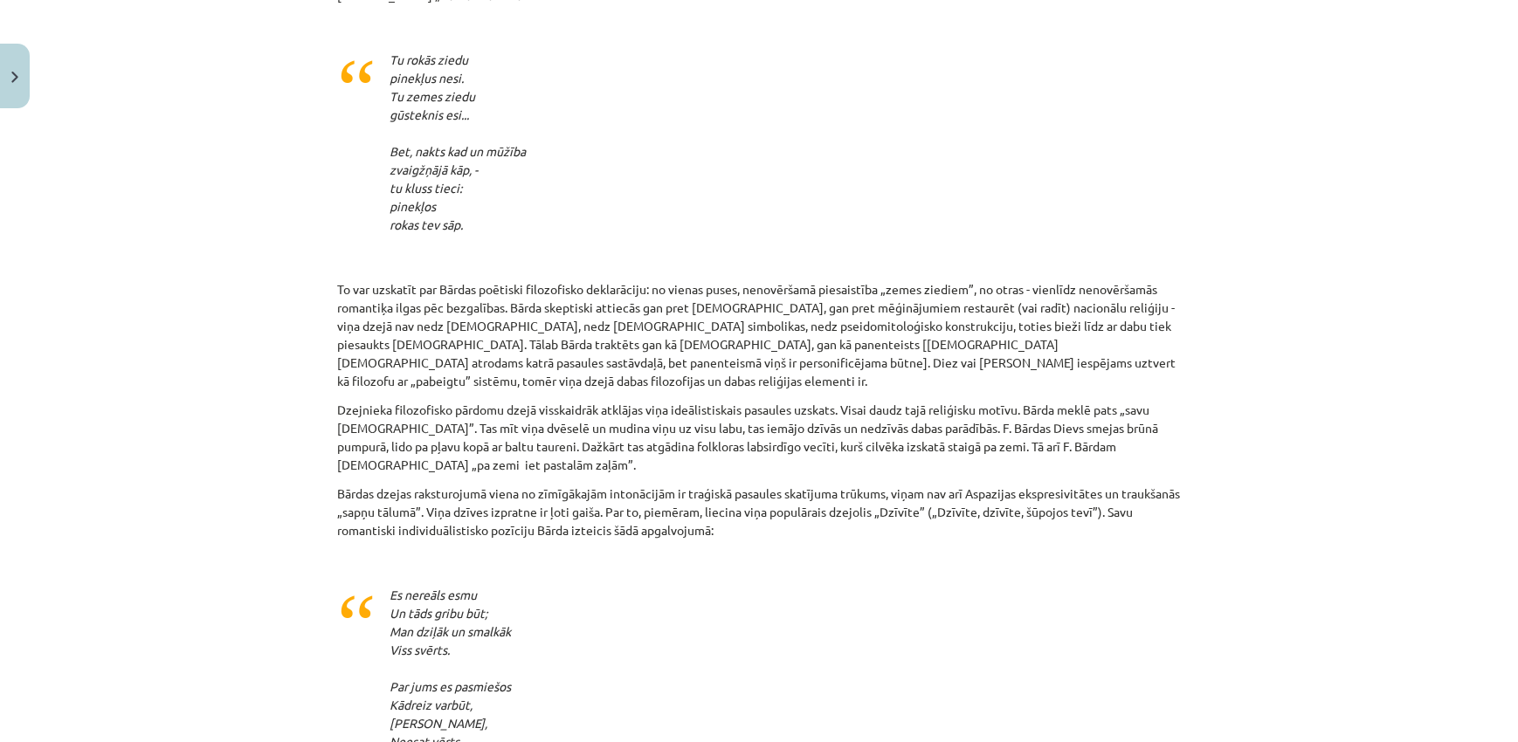
scroll to position [1909, 0]
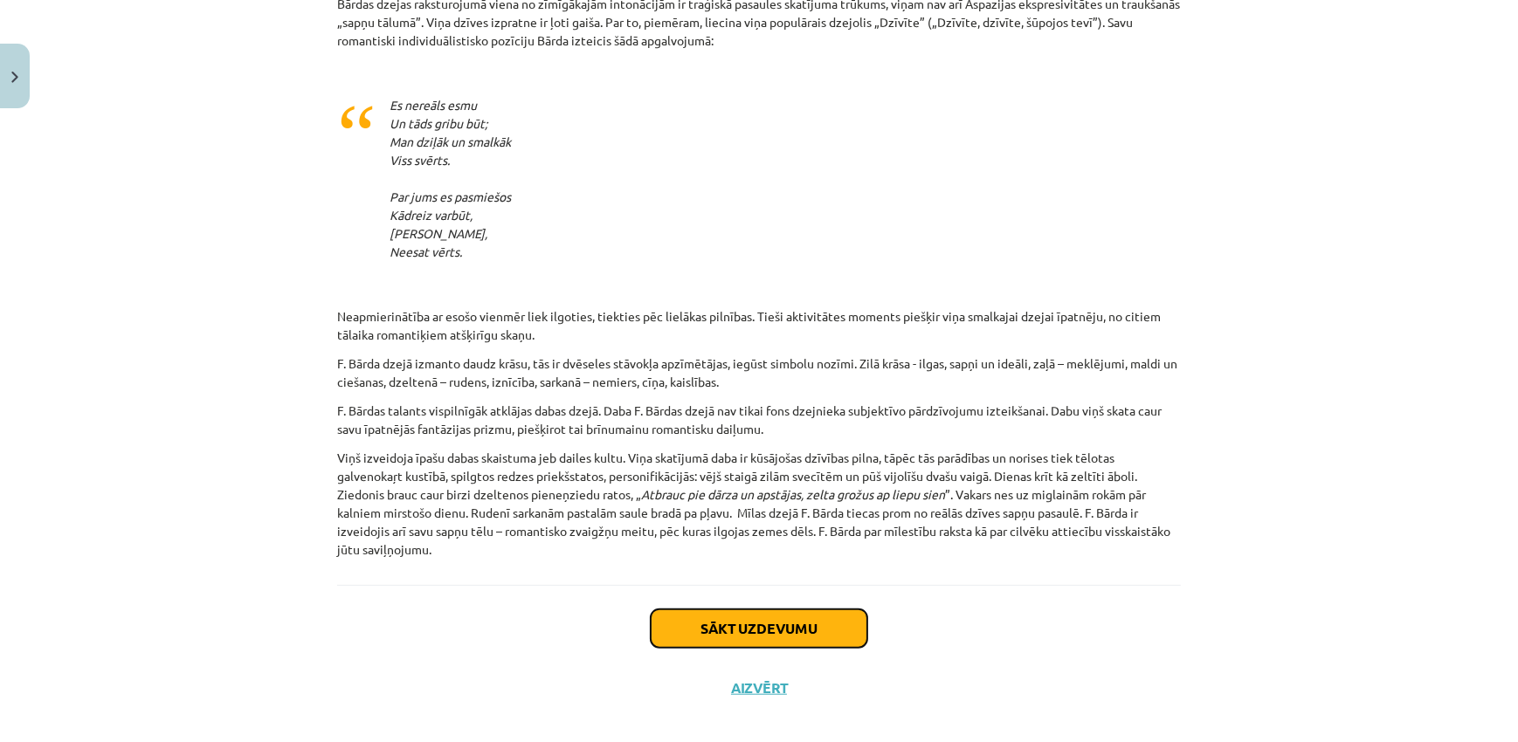
click at [809, 610] on button "Sākt uzdevumu" at bounding box center [759, 629] width 217 height 38
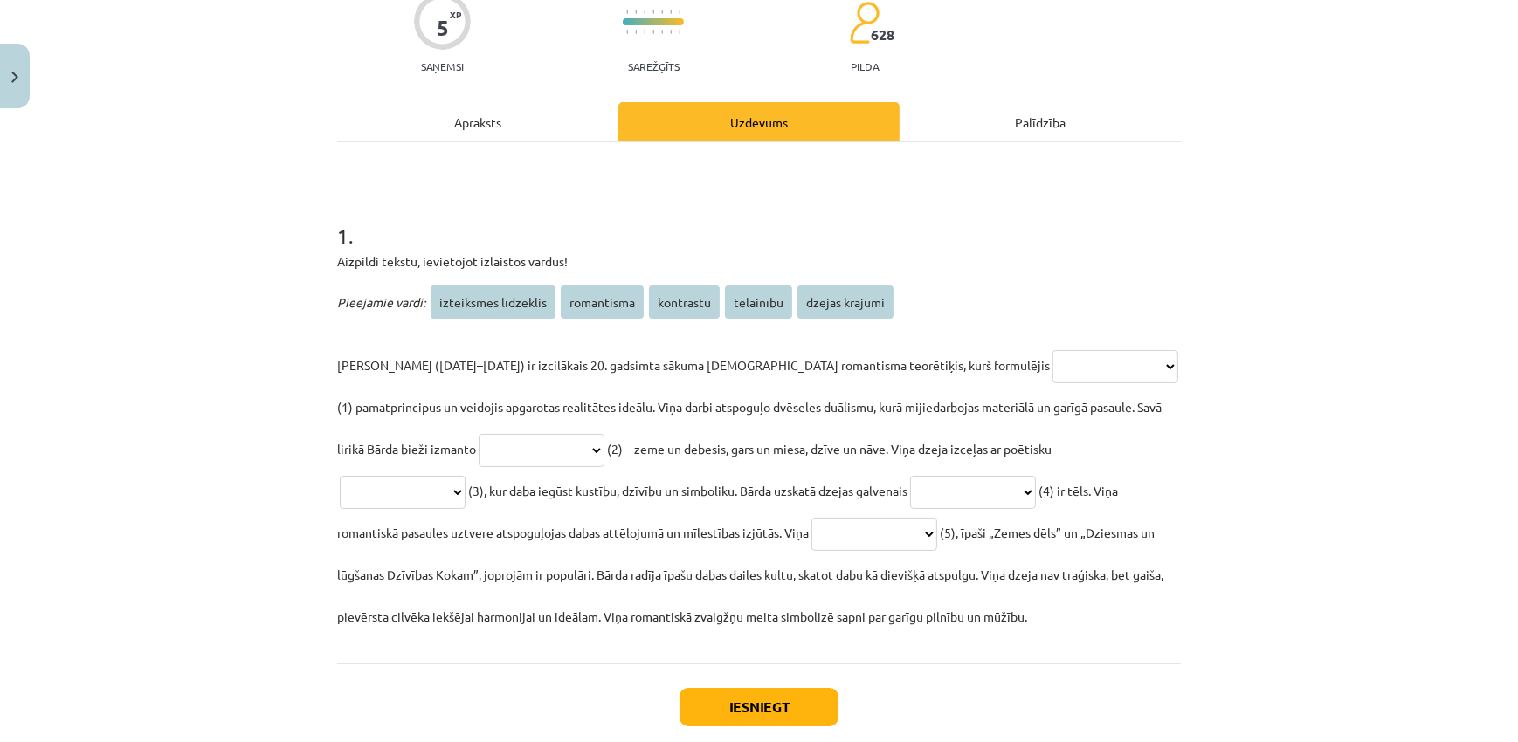
scroll to position [252, 0]
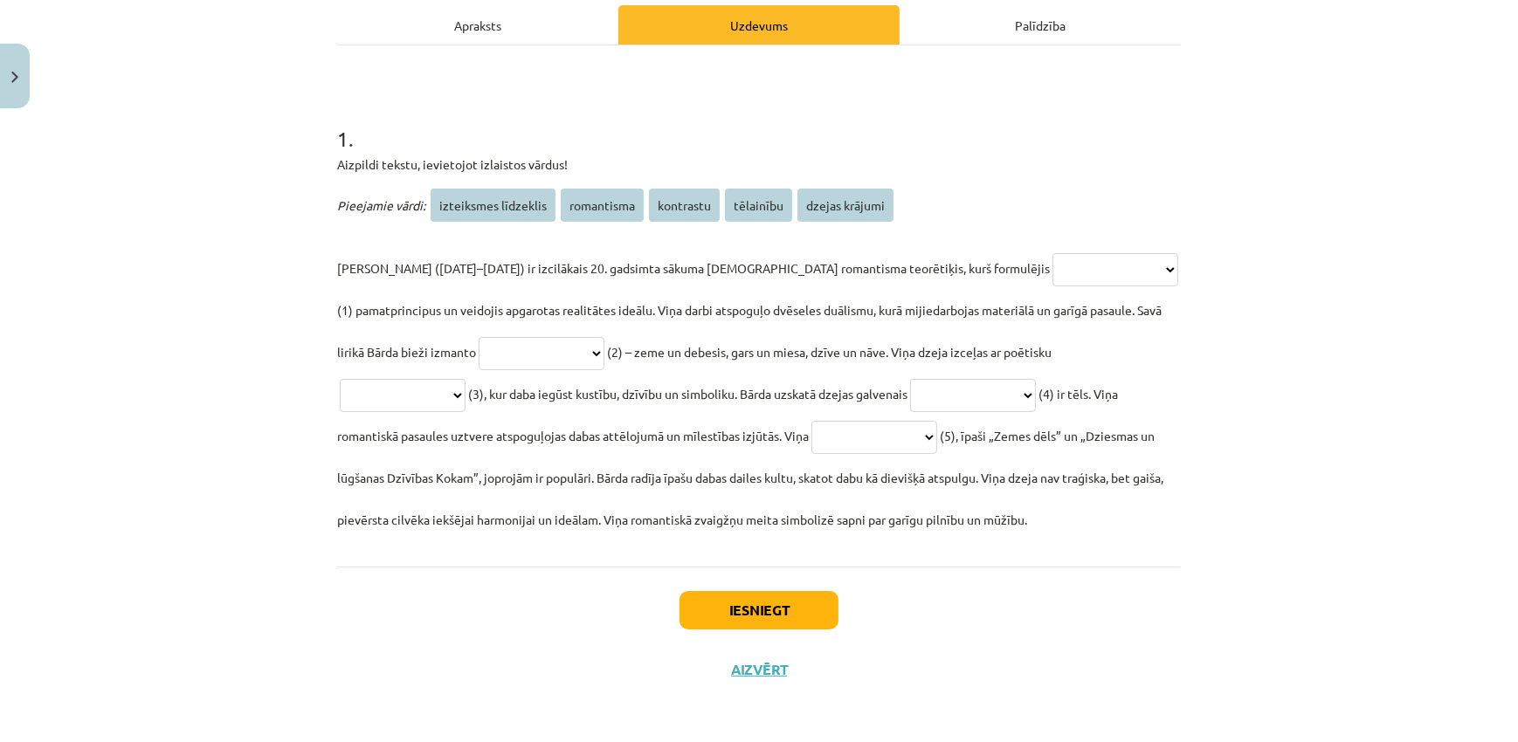
drag, startPoint x: 326, startPoint y: 159, endPoint x: 918, endPoint y: 516, distance: 691.5
click at [918, 516] on div "**********" at bounding box center [759, 282] width 865 height 835
click at [1052, 265] on select "**********" at bounding box center [1115, 269] width 126 height 33
select select "**********"
click at [1052, 253] on select "**********" at bounding box center [1115, 269] width 126 height 33
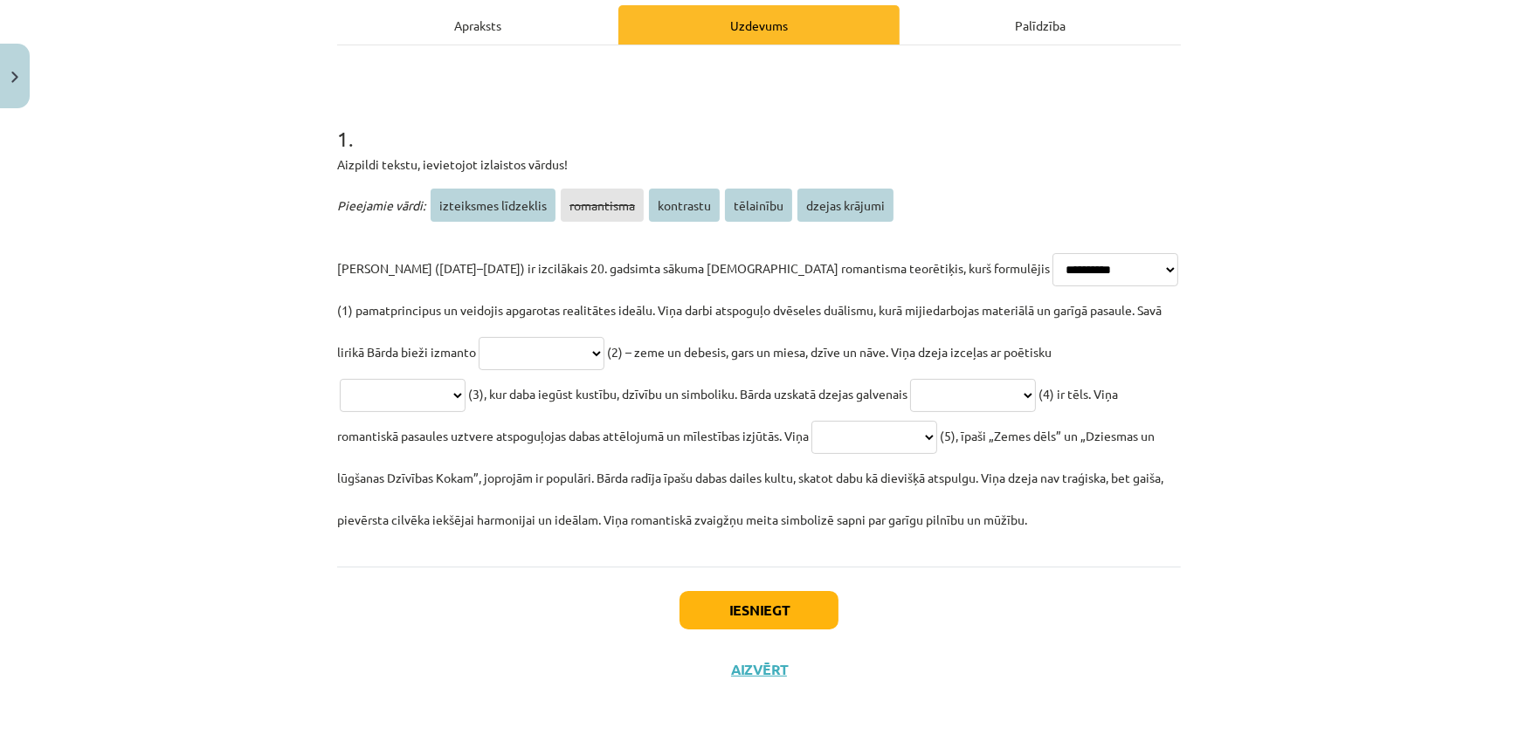
click at [1007, 188] on p "Pieejamie vārdi: izteiksmes līdzeklis romantisma kontrastu tēlainību dzejas krā…" at bounding box center [759, 205] width 844 height 42
click at [1010, 580] on div "Iesniegt Aizvērt" at bounding box center [759, 628] width 844 height 122
click at [1052, 267] on select "**********" at bounding box center [1115, 269] width 126 height 33
click at [989, 176] on div "**********" at bounding box center [759, 318] width 844 height 445
click at [1052, 265] on select "**********" at bounding box center [1115, 269] width 126 height 33
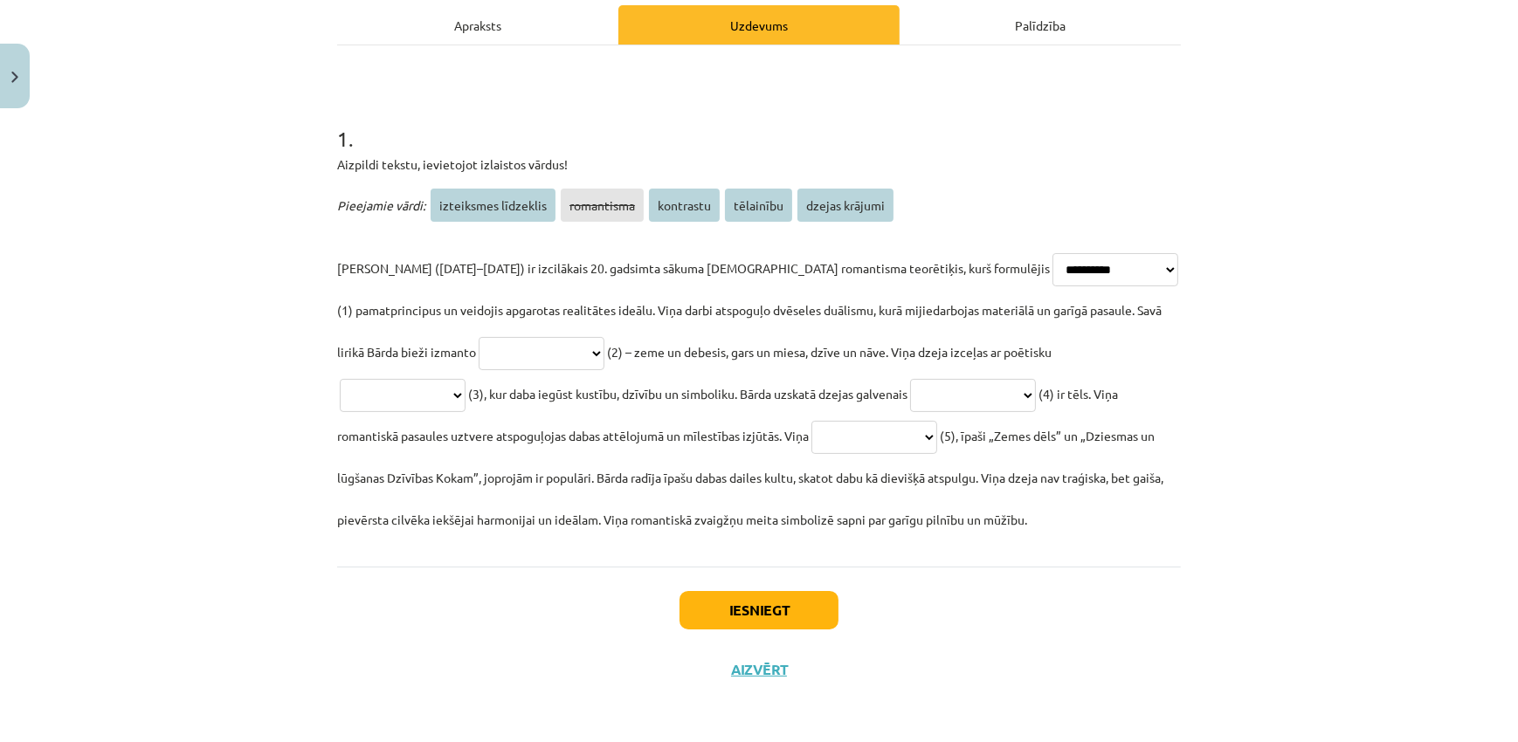
click at [479, 352] on select "**********" at bounding box center [542, 353] width 126 height 33
select select "*********"
click at [479, 337] on select "**********" at bounding box center [542, 353] width 126 height 33
click at [465, 379] on select "**********" at bounding box center [403, 395] width 126 height 33
select select "*********"
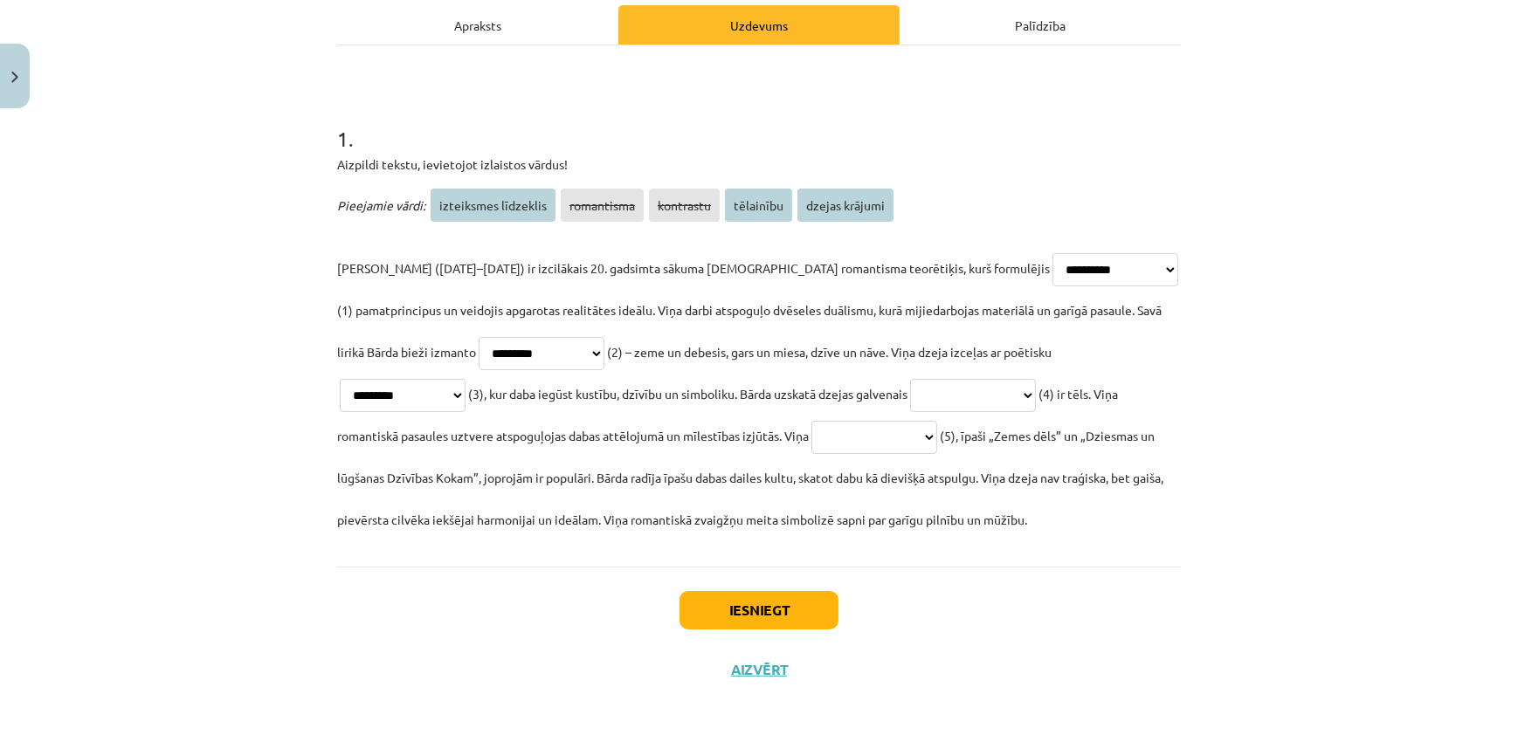
click at [465, 379] on select "**********" at bounding box center [403, 395] width 126 height 33
click at [910, 395] on select "**********" at bounding box center [973, 395] width 126 height 33
select select "**********"
click at [910, 379] on select "**********" at bounding box center [973, 395] width 126 height 33
click at [811, 438] on select "**********" at bounding box center [874, 437] width 126 height 33
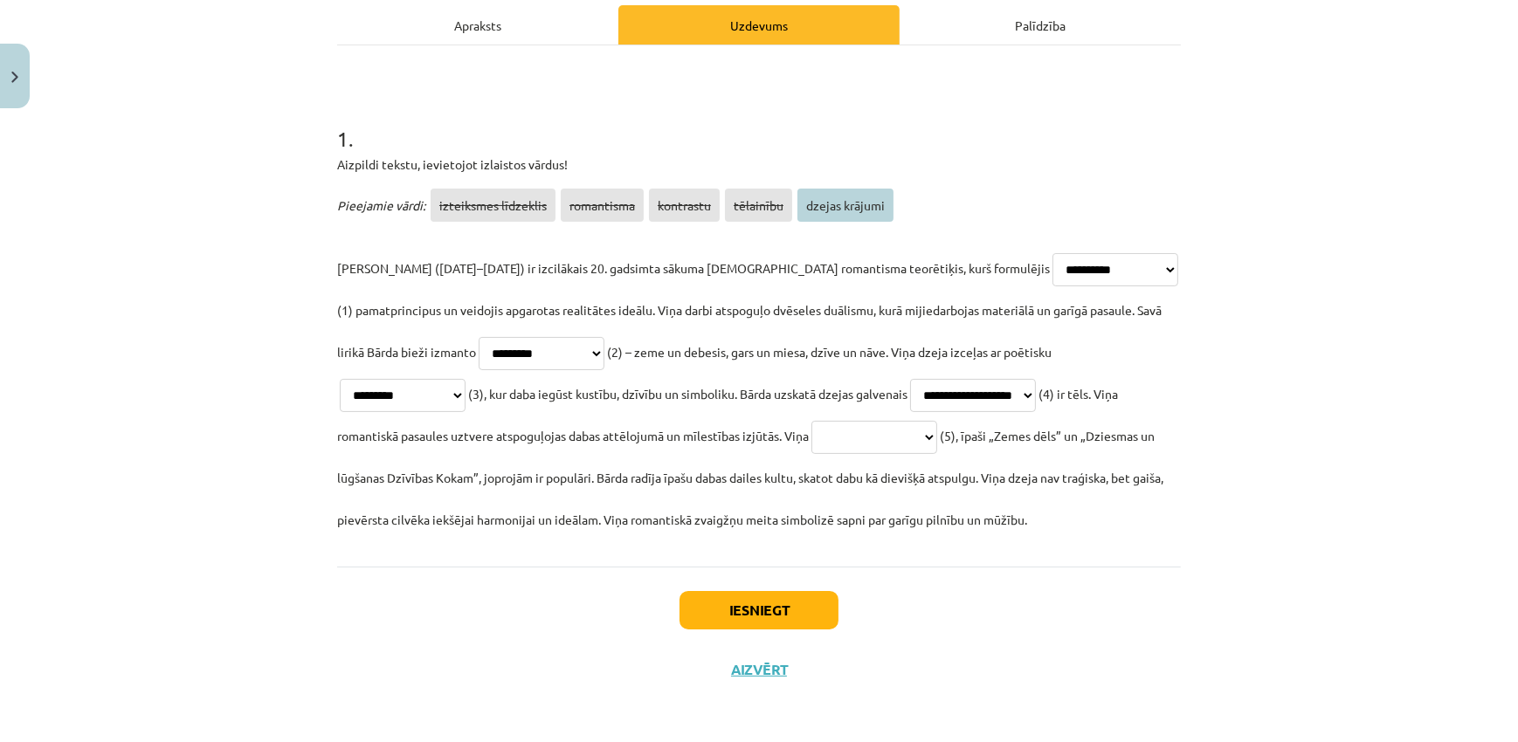
select select "**********"
click at [811, 421] on select "**********" at bounding box center [874, 437] width 126 height 33
click at [796, 606] on button "Iesniegt" at bounding box center [758, 610] width 159 height 38
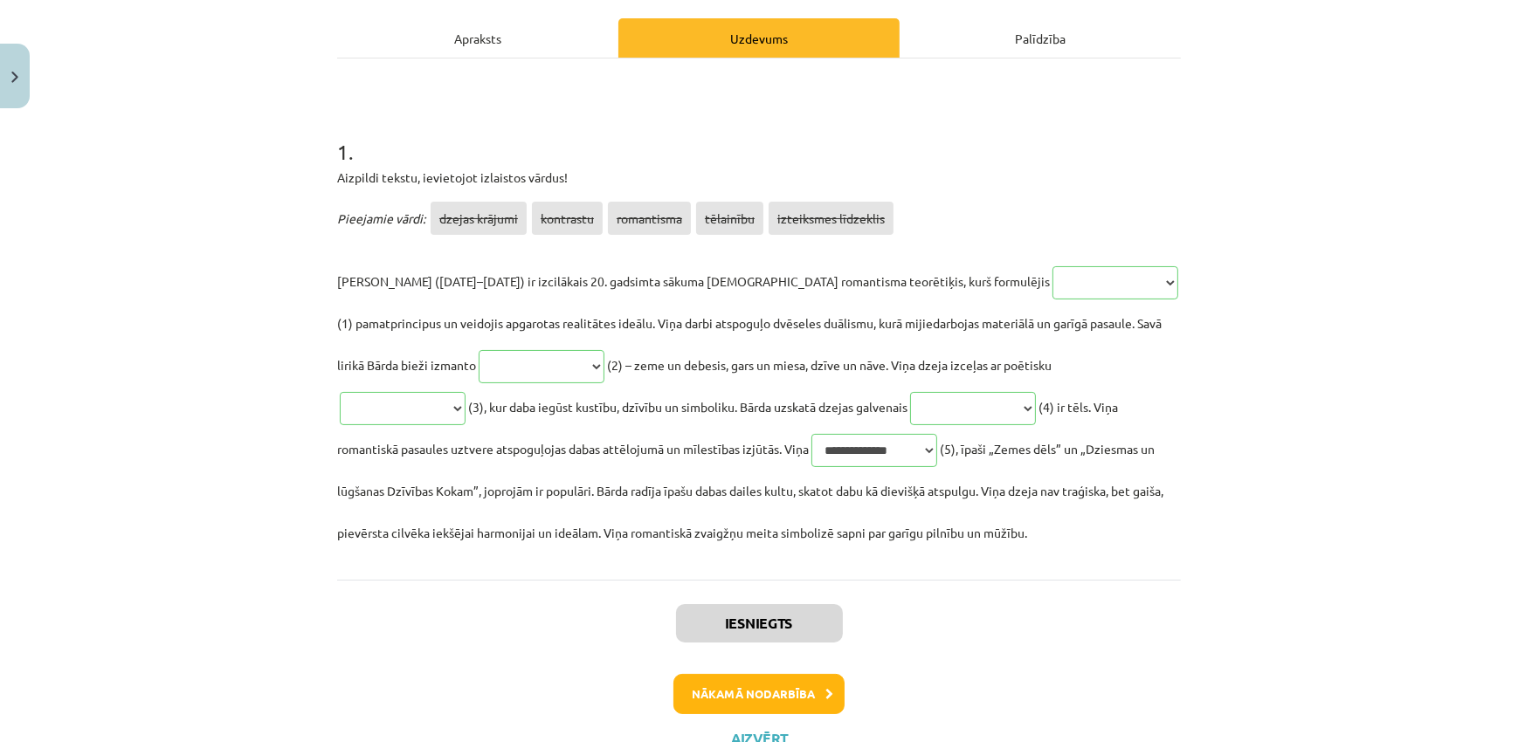
scroll to position [307, 0]
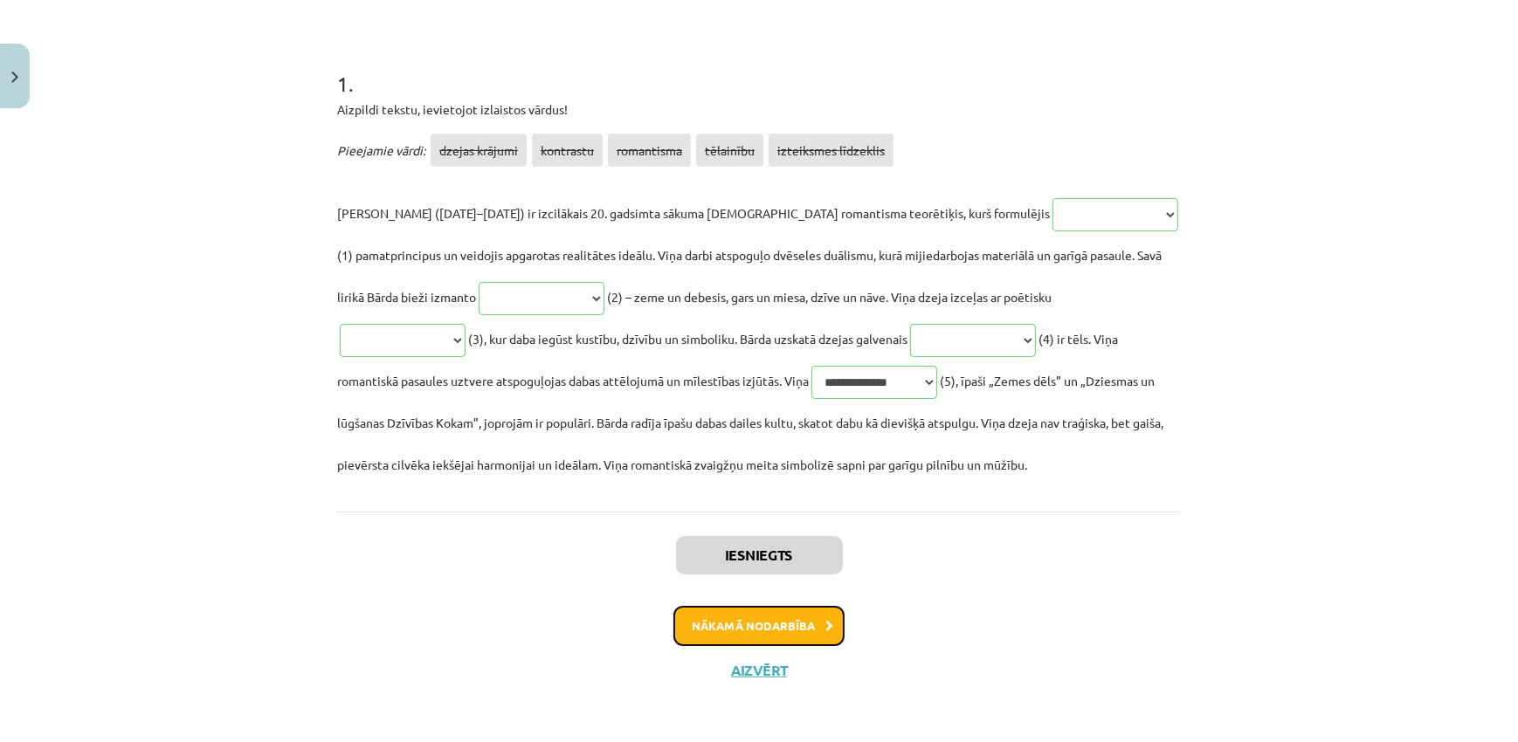
click at [785, 622] on button "Nākamā nodarbība" at bounding box center [758, 626] width 171 height 40
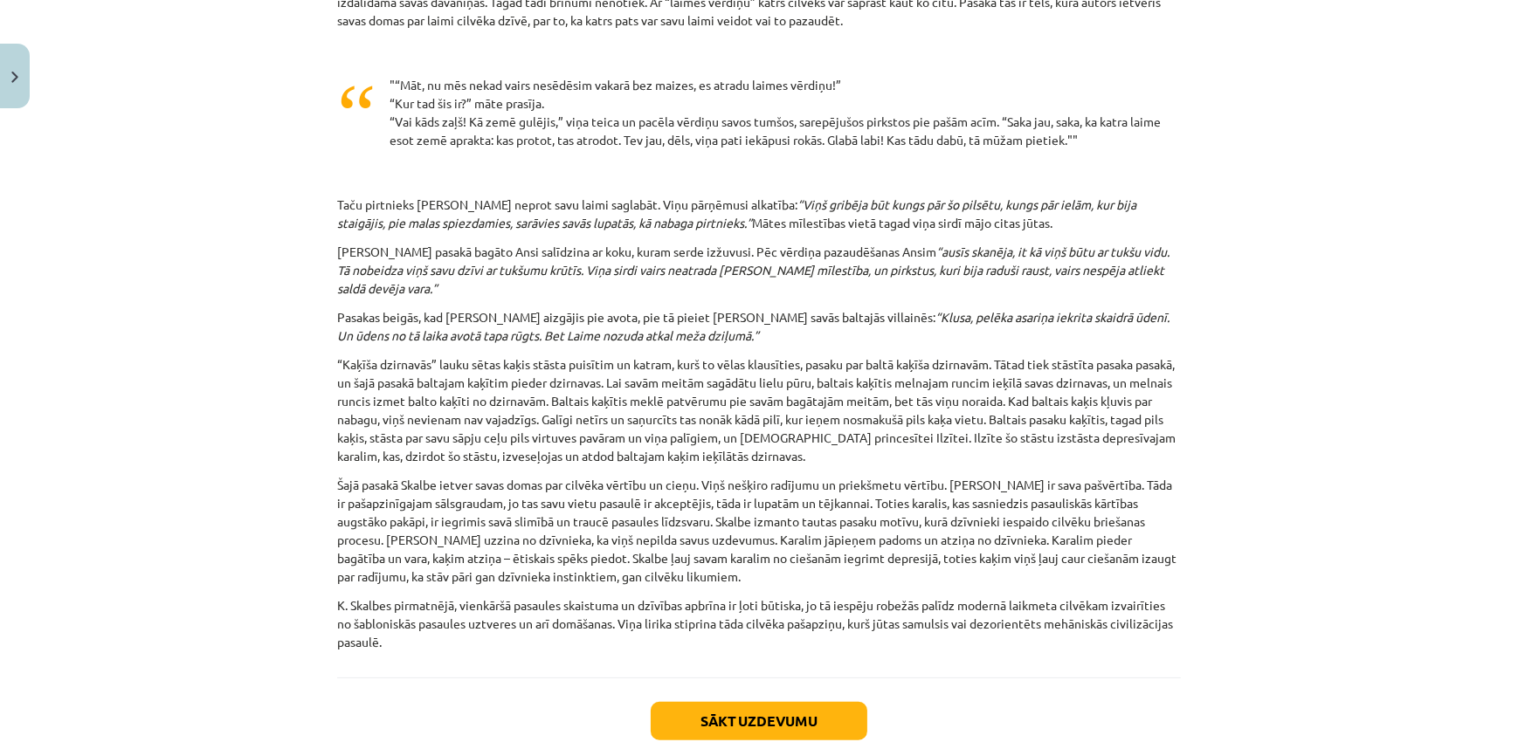
scroll to position [1642, 0]
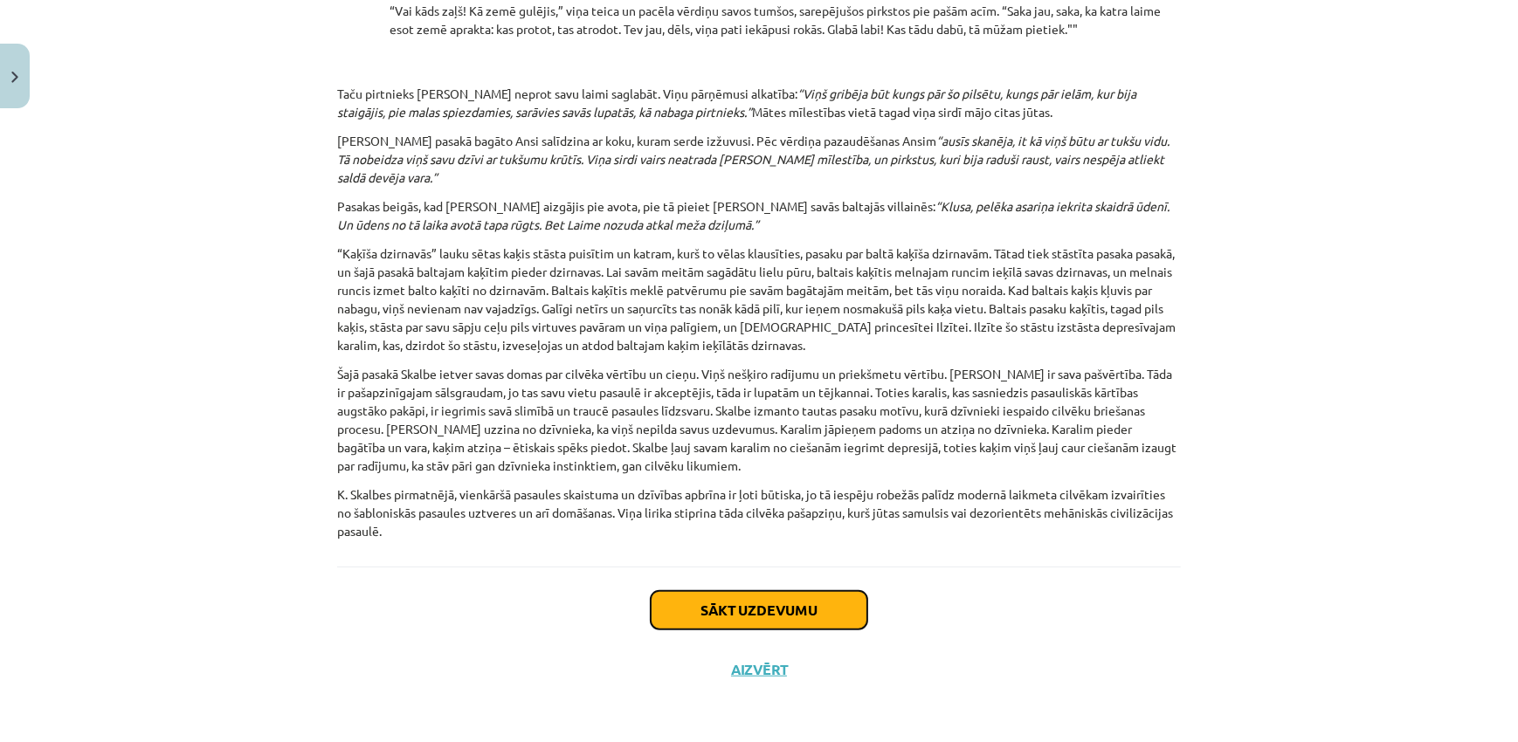
click at [792, 620] on button "Sākt uzdevumu" at bounding box center [759, 610] width 217 height 38
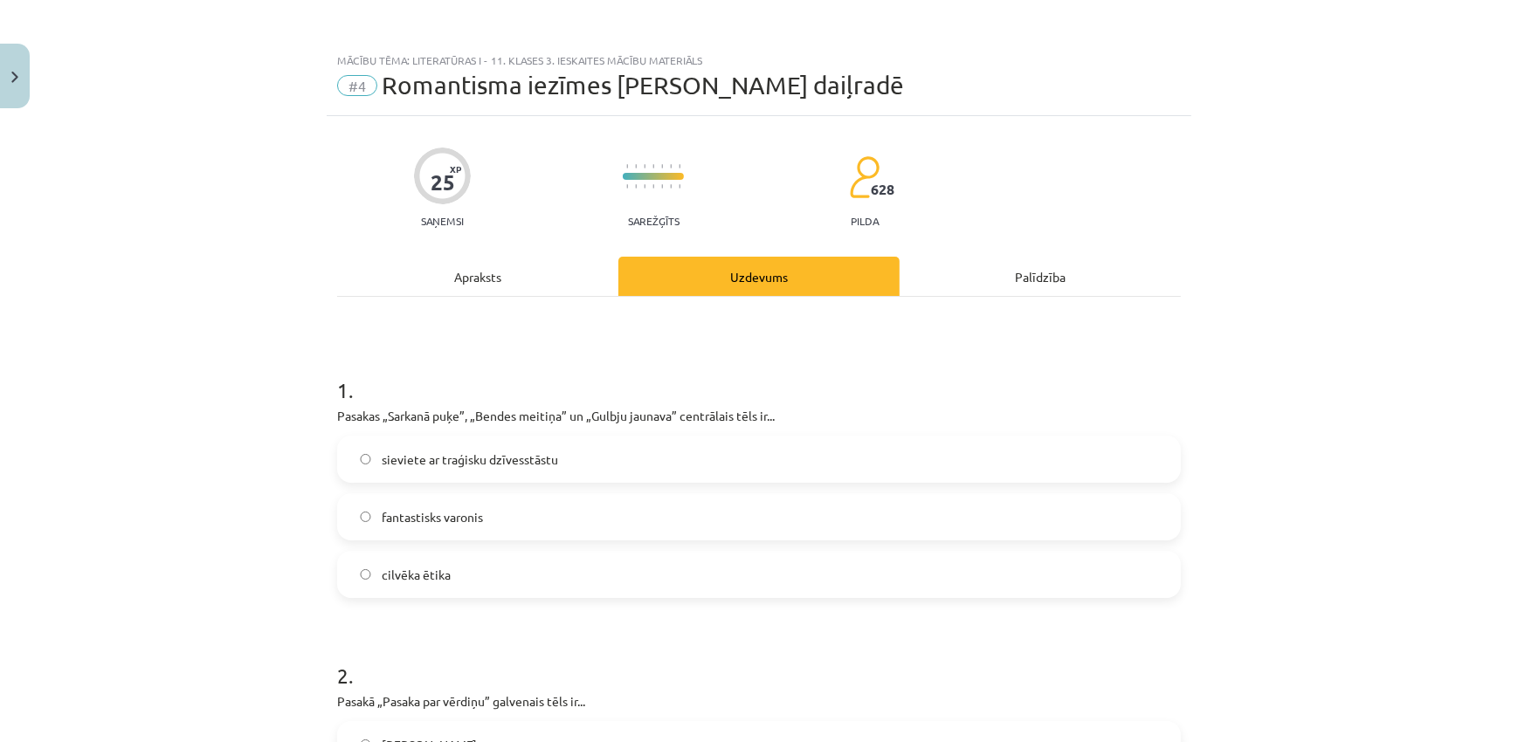
scroll to position [105, 0]
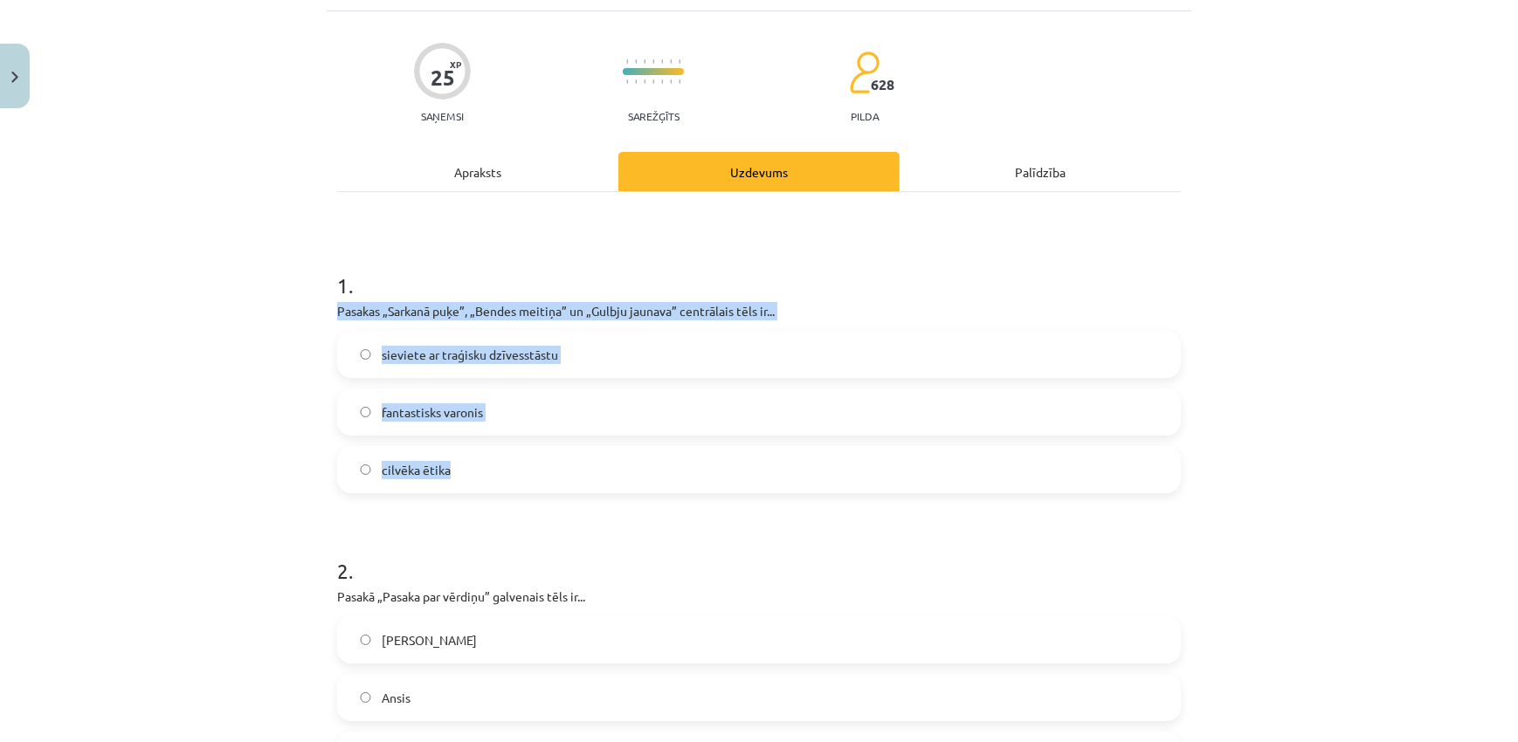
drag, startPoint x: 307, startPoint y: 308, endPoint x: 463, endPoint y: 467, distance: 222.3
click at [463, 467] on div "Mācību tēma: Literatūras i - 11. klases 3. ieskaites mācību materiāls #4 Romant…" at bounding box center [759, 371] width 1518 height 742
click at [550, 356] on span "sieviete ar traģisku dzīvesstāstu" at bounding box center [470, 355] width 176 height 18
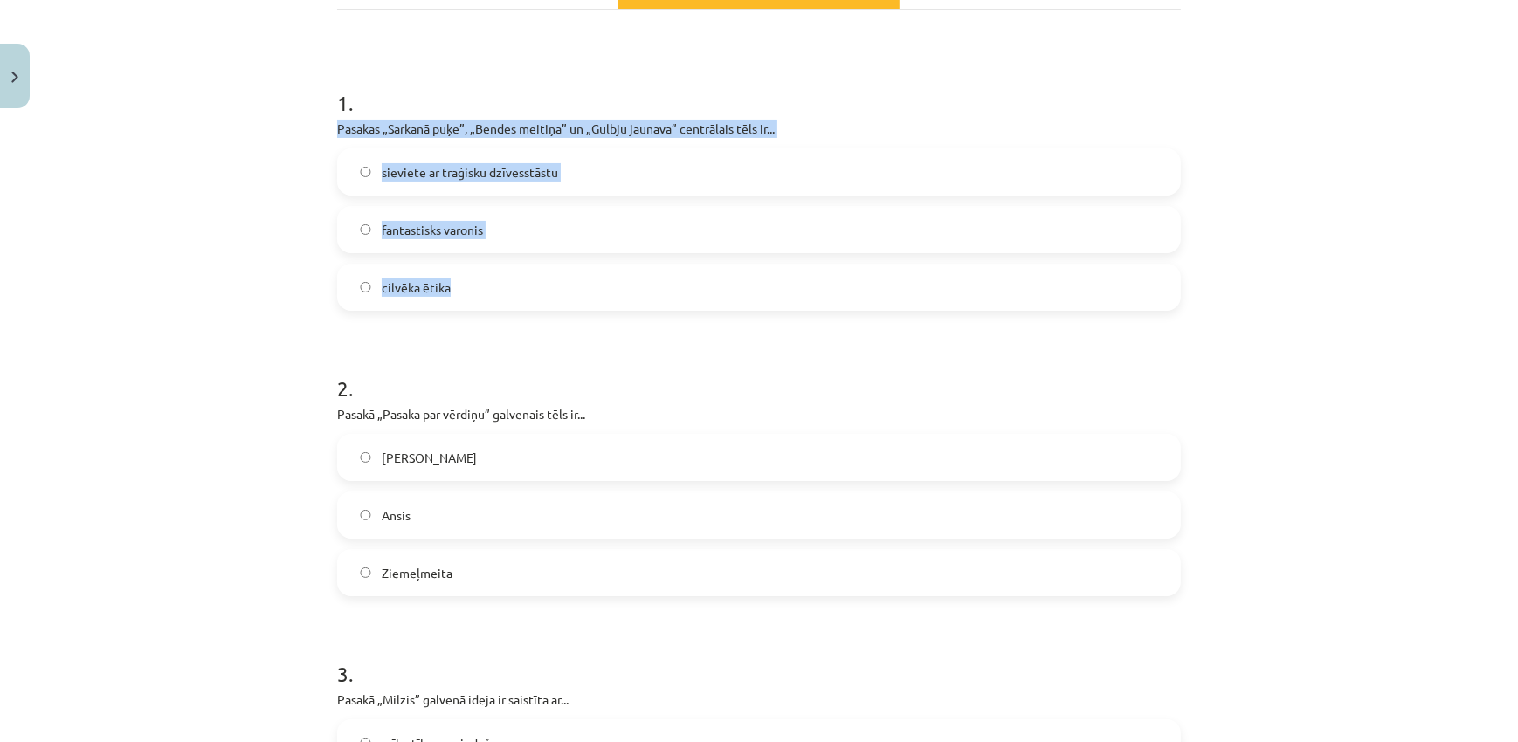
scroll to position [423, 0]
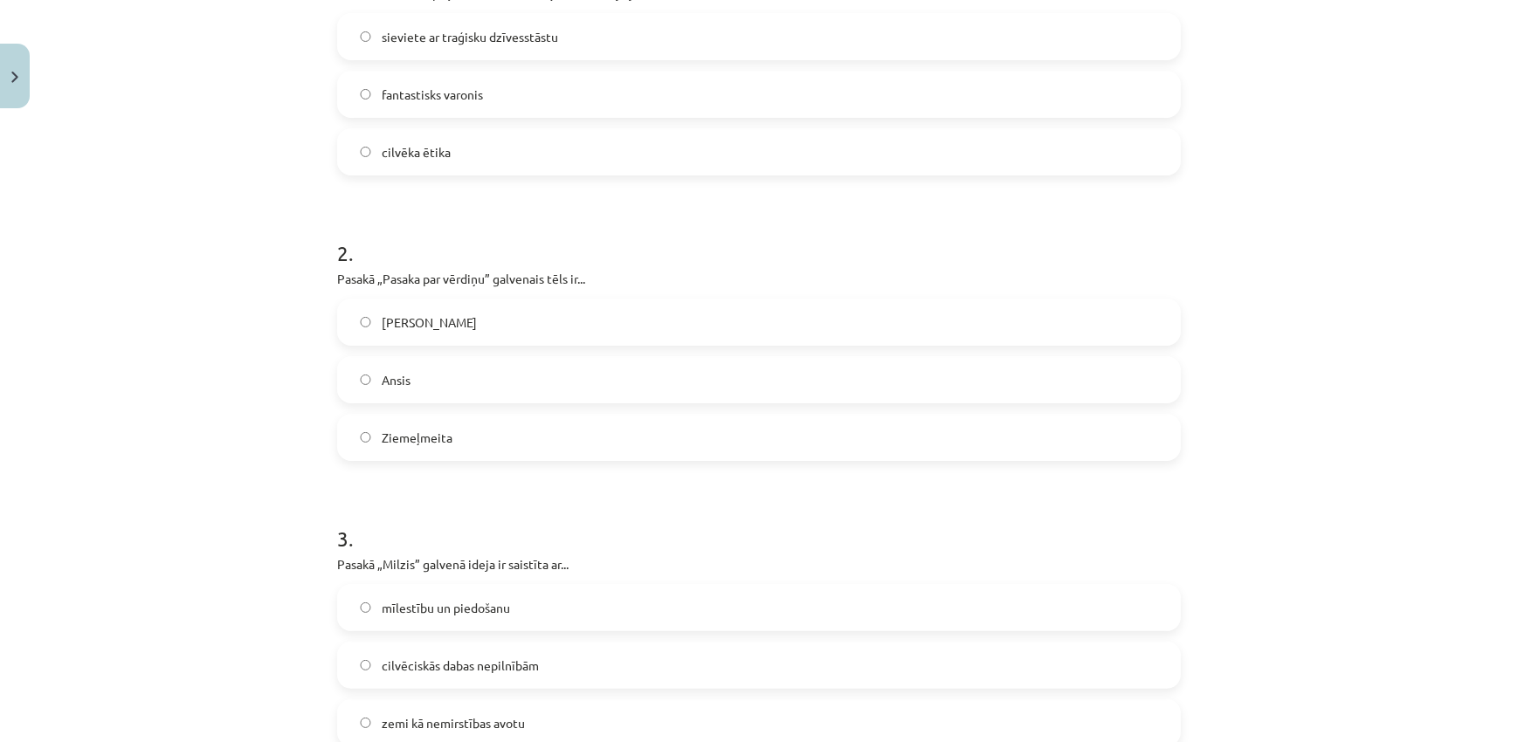
click at [169, 300] on div "Mācību tēma: Literatūras i - 11. klases 3. ieskaites mācību materiāls #4 Romant…" at bounding box center [759, 371] width 1518 height 742
drag, startPoint x: 327, startPoint y: 279, endPoint x: 462, endPoint y: 429, distance: 201.6
click at [462, 429] on div "Mācību tēma: Literatūras i - 11. klases 3. ieskaites mācību materiāls #4 Romant…" at bounding box center [759, 371] width 1518 height 742
click at [279, 412] on div "Mācību tēma: Literatūras i - 11. klases 3. ieskaites mācību materiāls #4 Romant…" at bounding box center [759, 371] width 1518 height 742
click at [517, 328] on label "baltais kaķītis" at bounding box center [759, 322] width 840 height 44
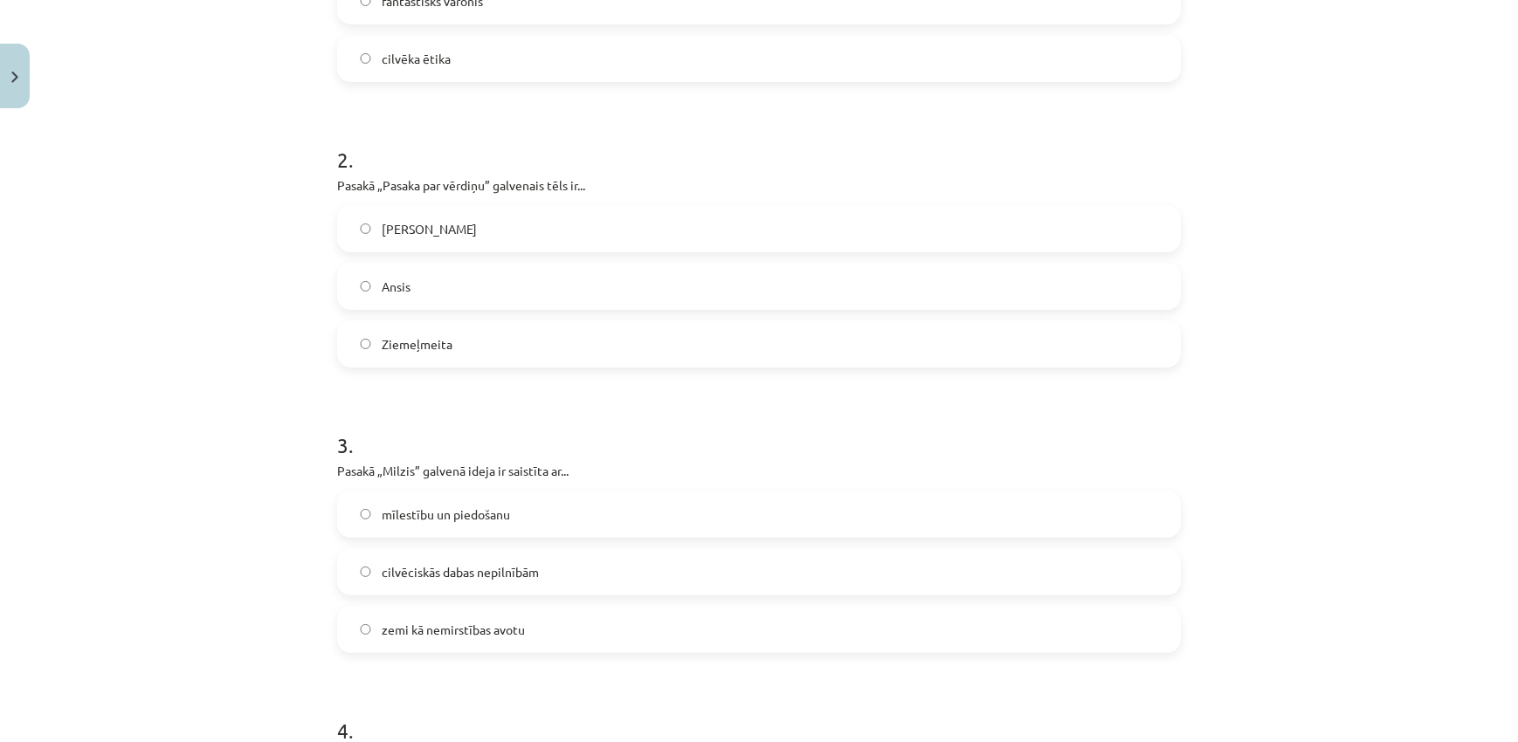
scroll to position [741, 0]
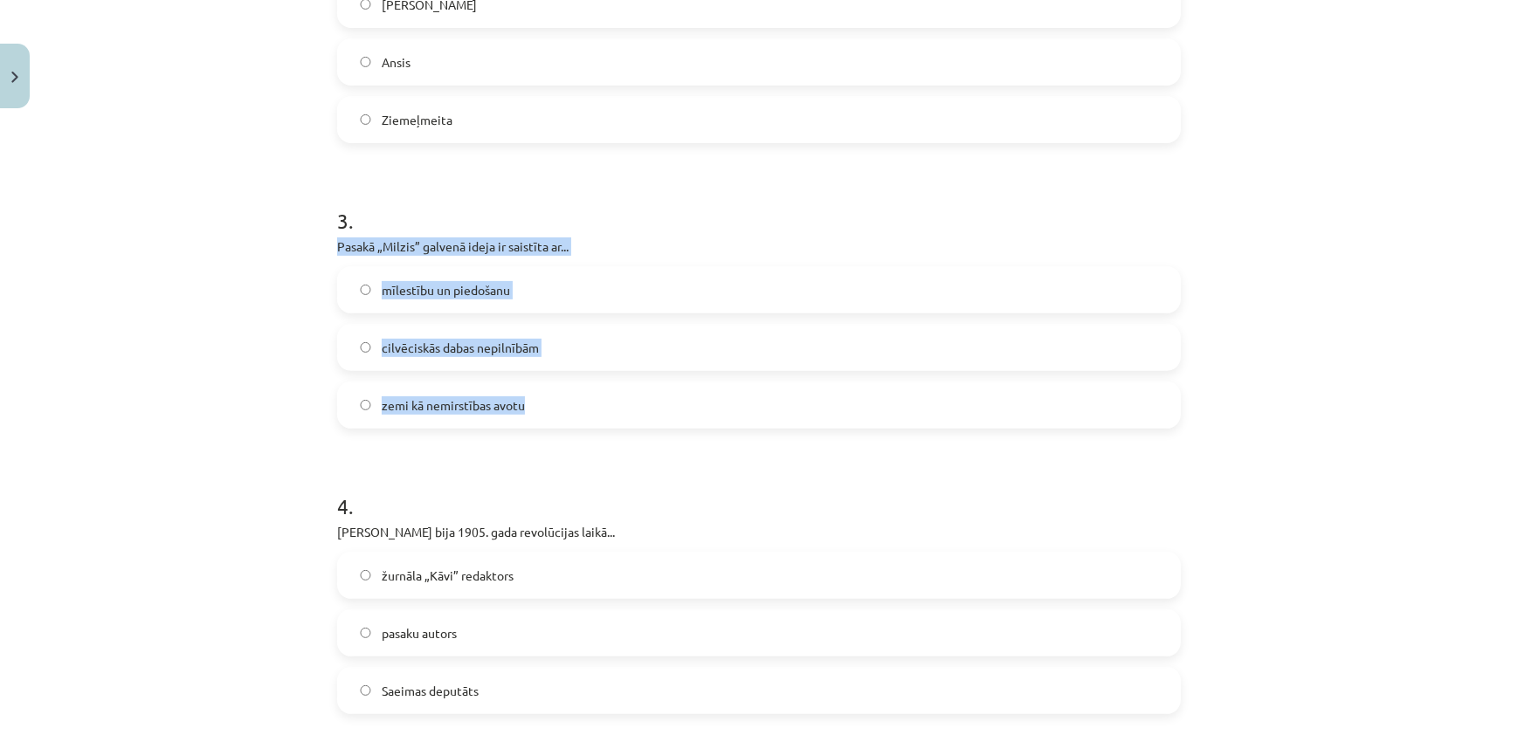
drag, startPoint x: 362, startPoint y: 252, endPoint x: 559, endPoint y: 385, distance: 237.6
click at [563, 389] on div "Mācību tēma: Literatūras i - 11. klases 3. ieskaites mācību materiāls #4 Romant…" at bounding box center [759, 371] width 1518 height 742
click at [600, 349] on label "cilvēciskās dabas nepilnībām" at bounding box center [759, 348] width 840 height 44
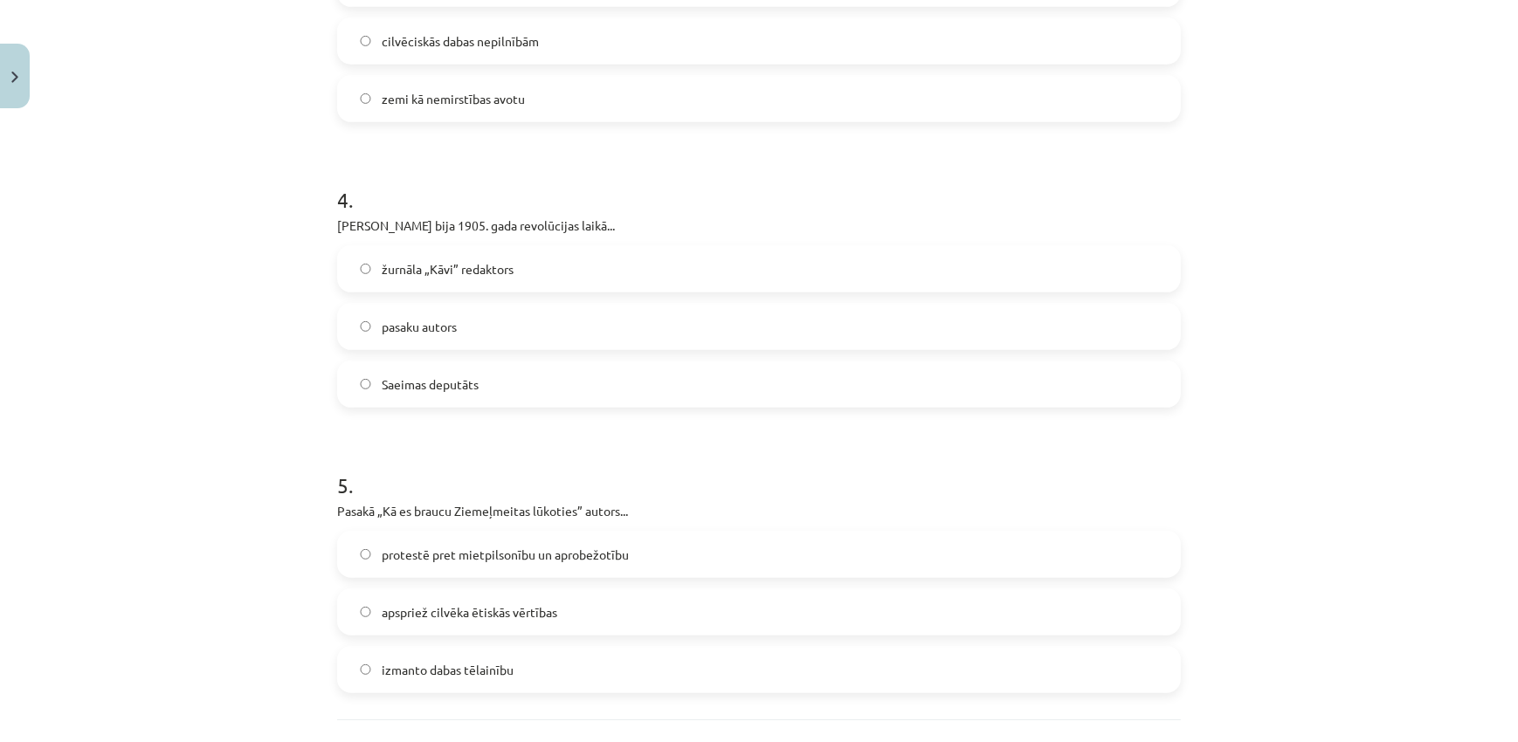
scroll to position [1058, 0]
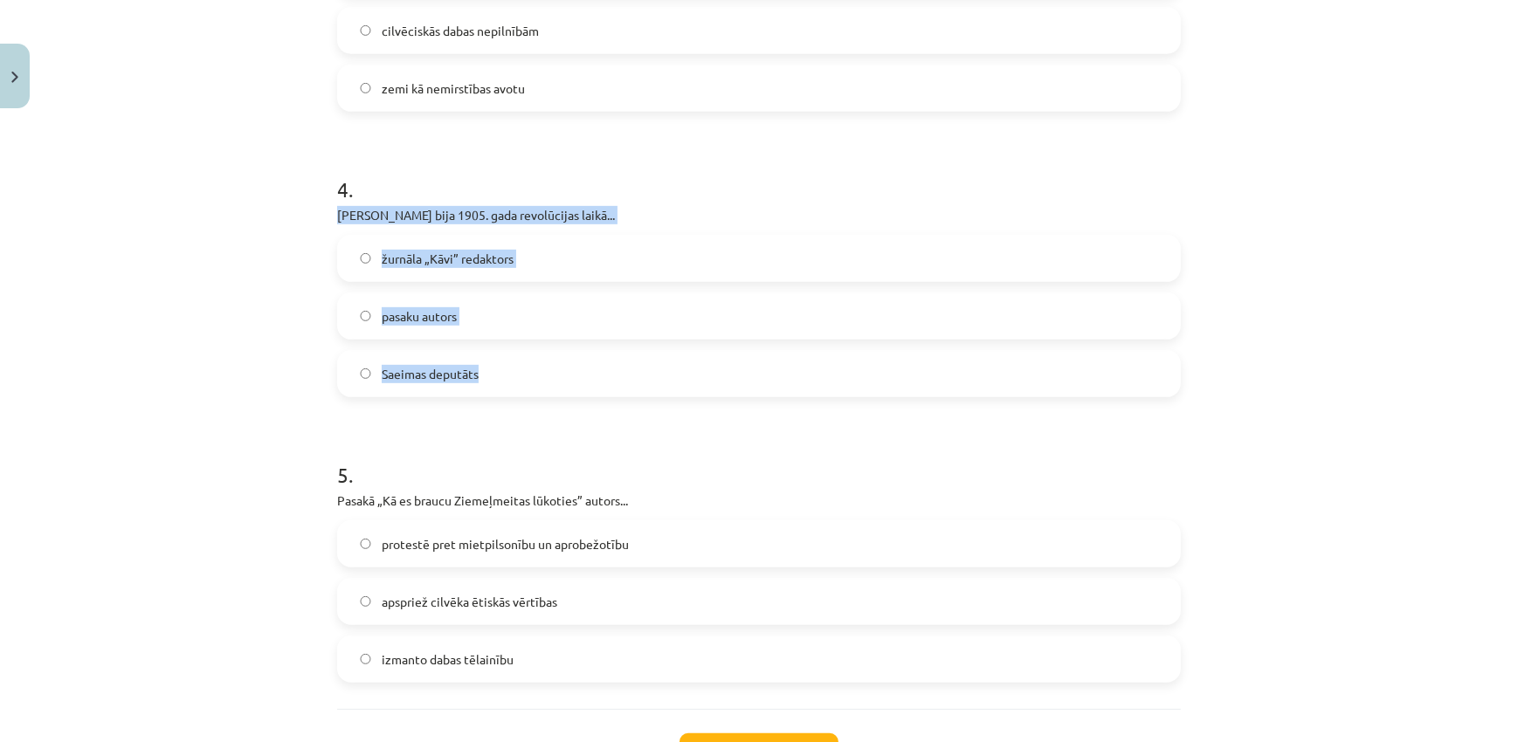
drag, startPoint x: 307, startPoint y: 216, endPoint x: 507, endPoint y: 361, distance: 247.0
click at [507, 361] on div "Mācību tēma: Literatūras i - 11. klases 3. ieskaites mācību materiāls #4 Romant…" at bounding box center [759, 371] width 1518 height 742
click at [579, 262] on label "žurnāla „Kāvi” redaktors" at bounding box center [759, 259] width 840 height 44
click at [176, 369] on div "Mācību tēma: Literatūras i - 11. klases 3. ieskaites mācību materiāls #4 Romant…" at bounding box center [759, 371] width 1518 height 742
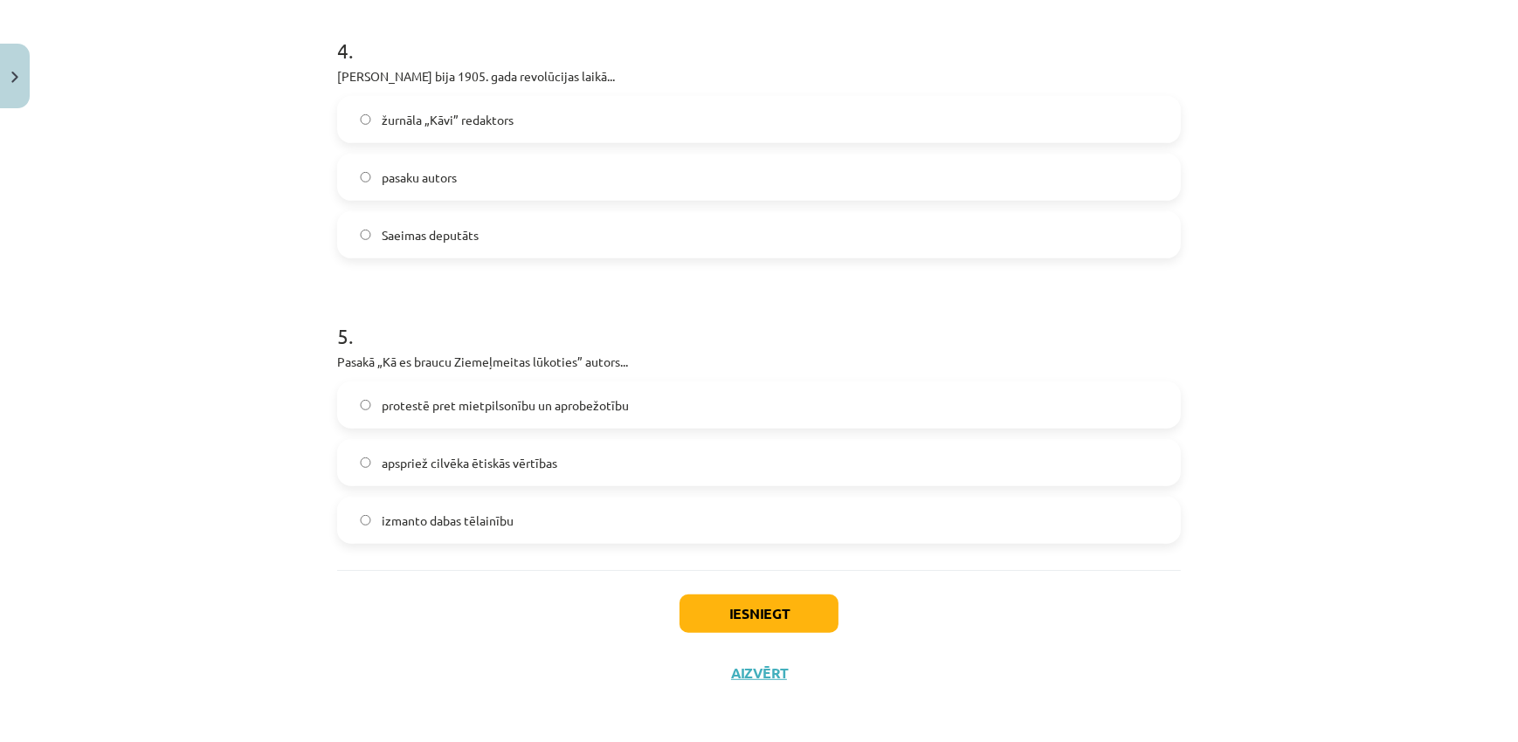
scroll to position [1200, 0]
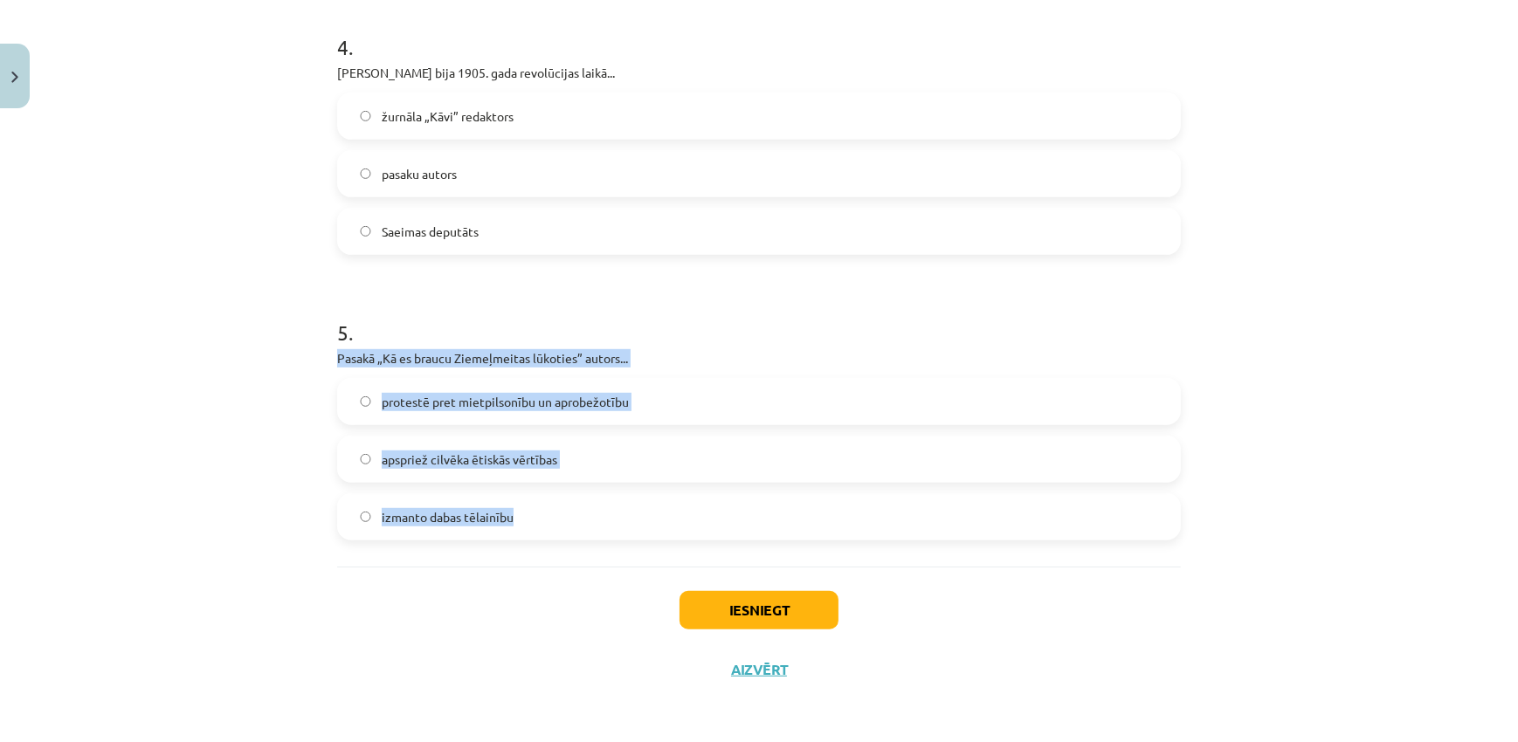
drag, startPoint x: 315, startPoint y: 362, endPoint x: 522, endPoint y: 524, distance: 263.1
click at [522, 524] on div "Mācību tēma: Literatūras i - 11. klases 3. ieskaites mācību materiāls #4 Romant…" at bounding box center [759, 371] width 1518 height 742
click at [239, 432] on div "Mācību tēma: Literatūras i - 11. klases 3. ieskaites mācību materiāls #4 Romant…" at bounding box center [759, 371] width 1518 height 742
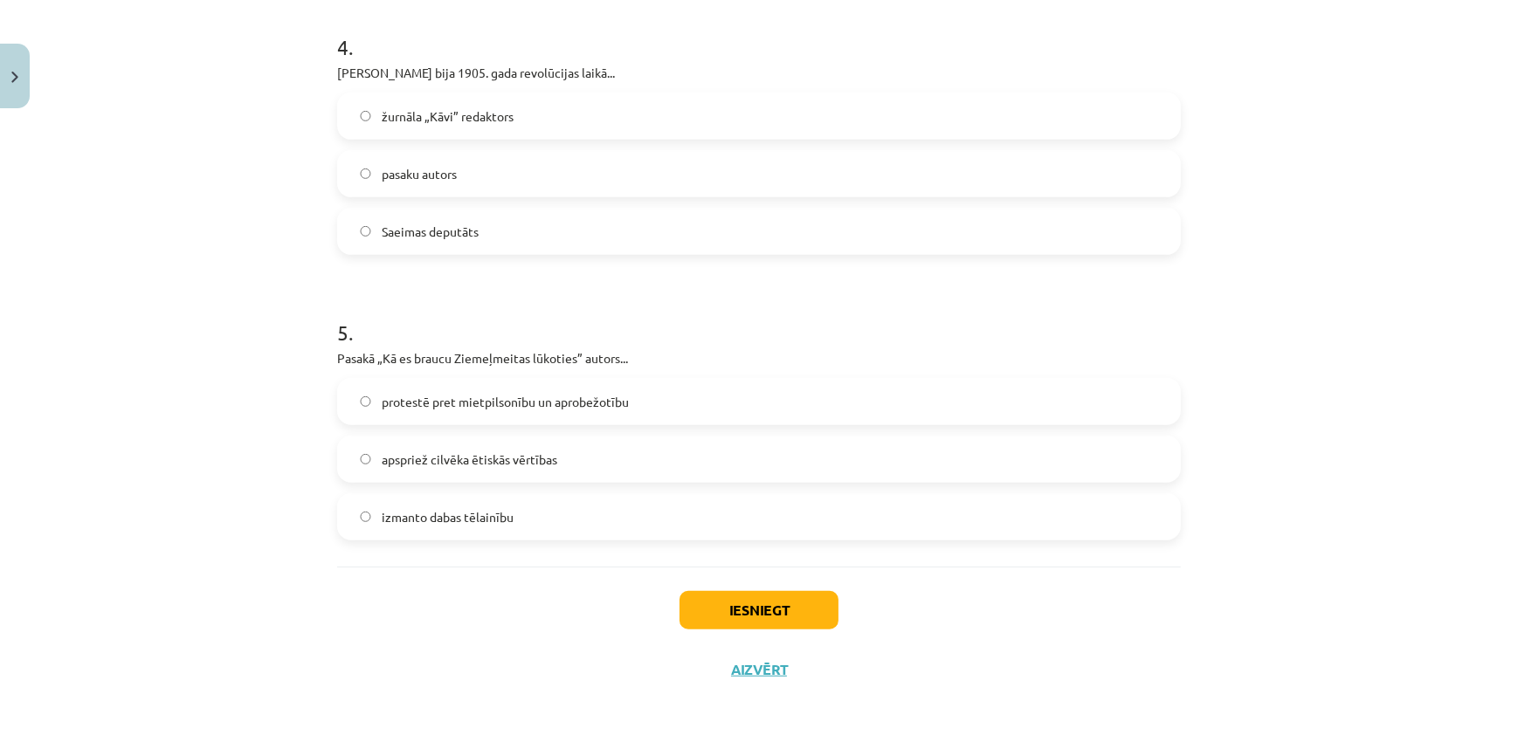
click at [594, 399] on span "protestē pret mietpilsonību un aprobežotību" at bounding box center [505, 402] width 247 height 18
click at [776, 619] on button "Iesniegt" at bounding box center [758, 610] width 159 height 38
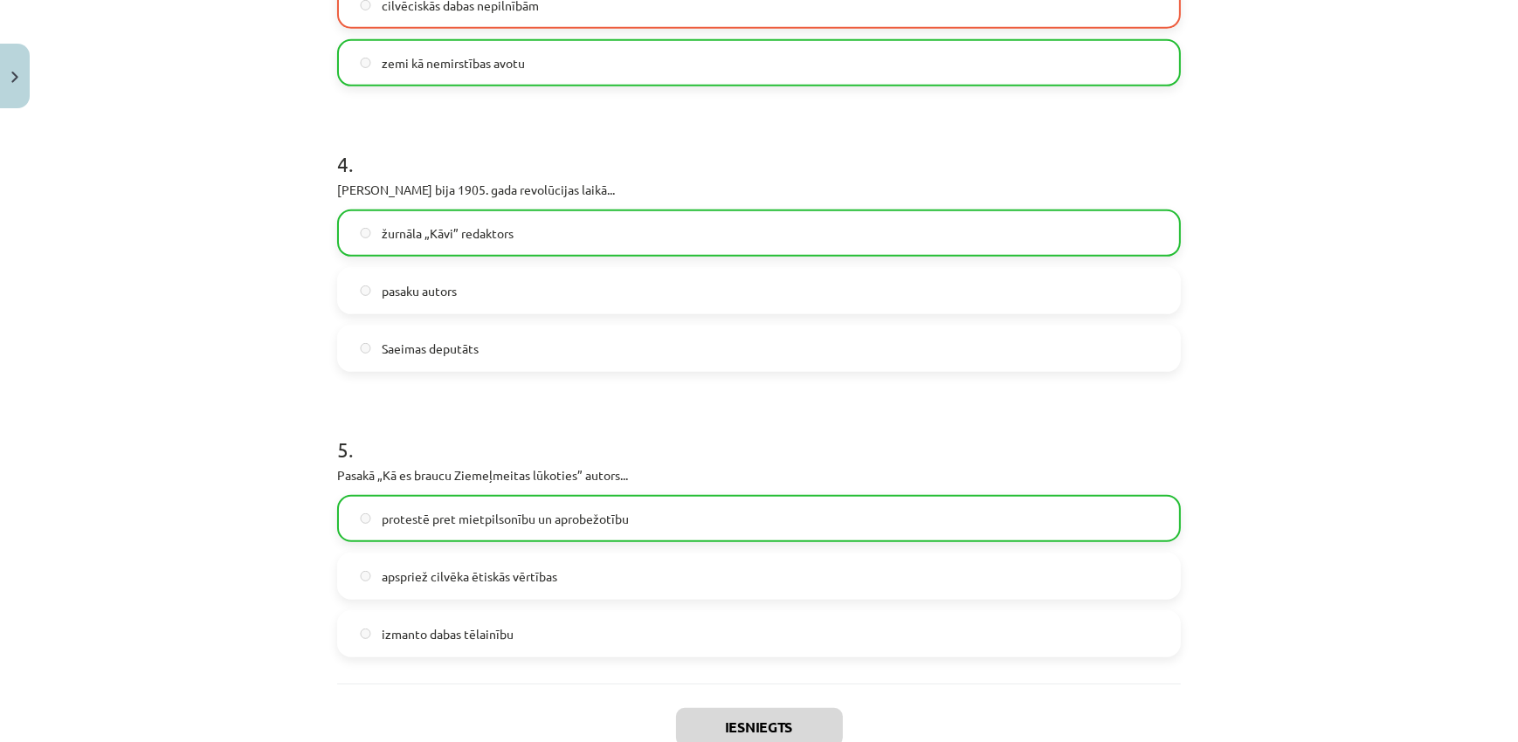
scroll to position [1255, 0]
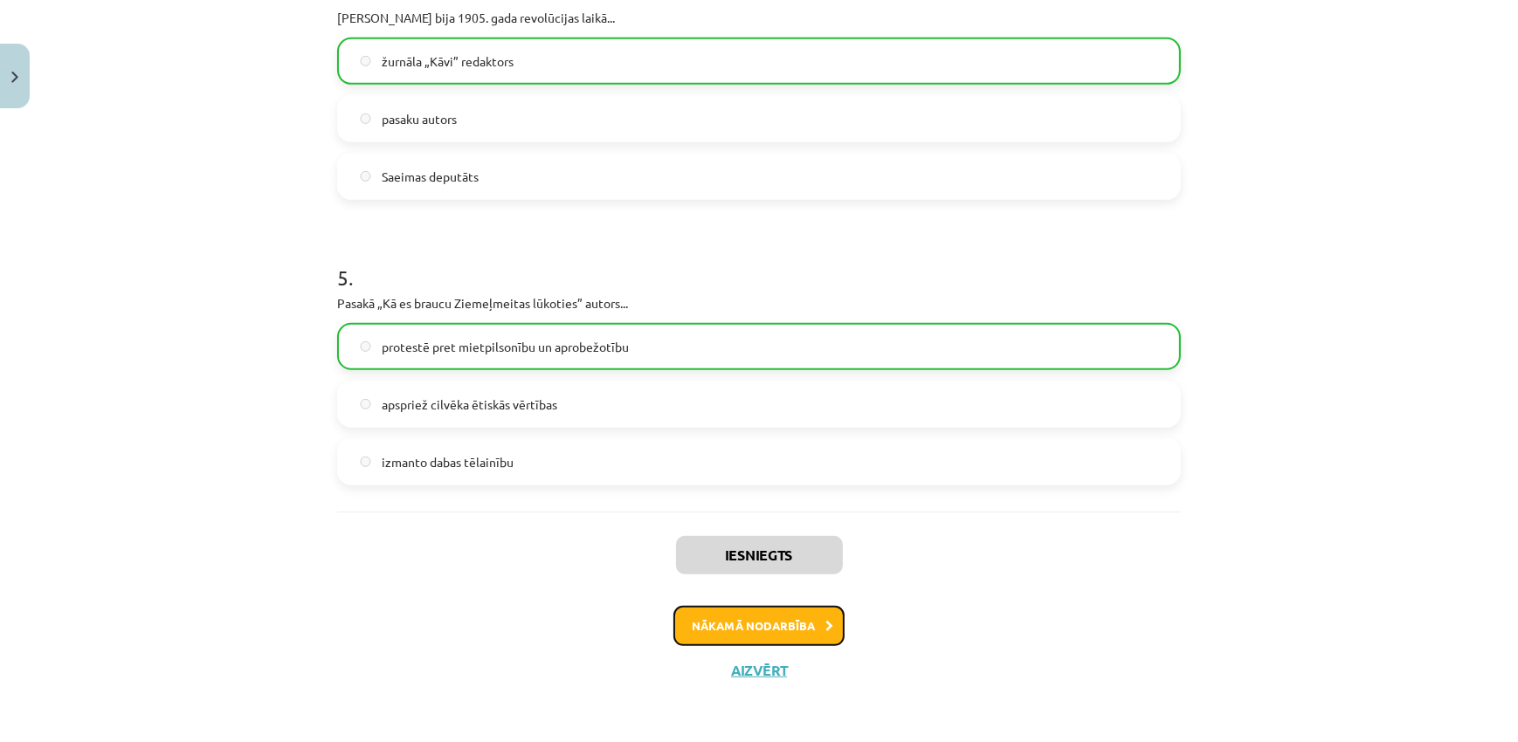
click at [801, 625] on button "Nākamā nodarbība" at bounding box center [758, 626] width 171 height 40
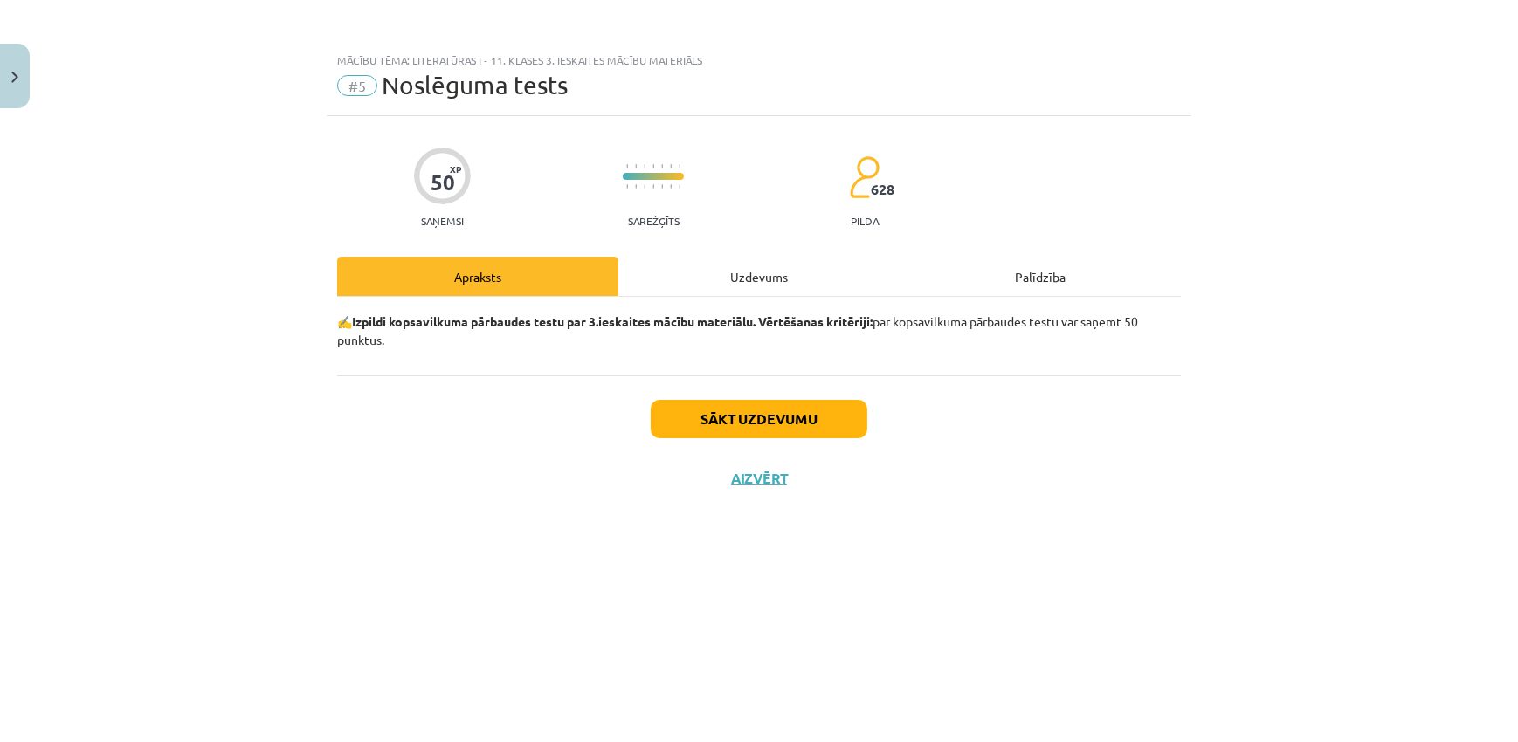
scroll to position [0, 0]
click at [825, 426] on button "Sākt uzdevumu" at bounding box center [759, 419] width 217 height 38
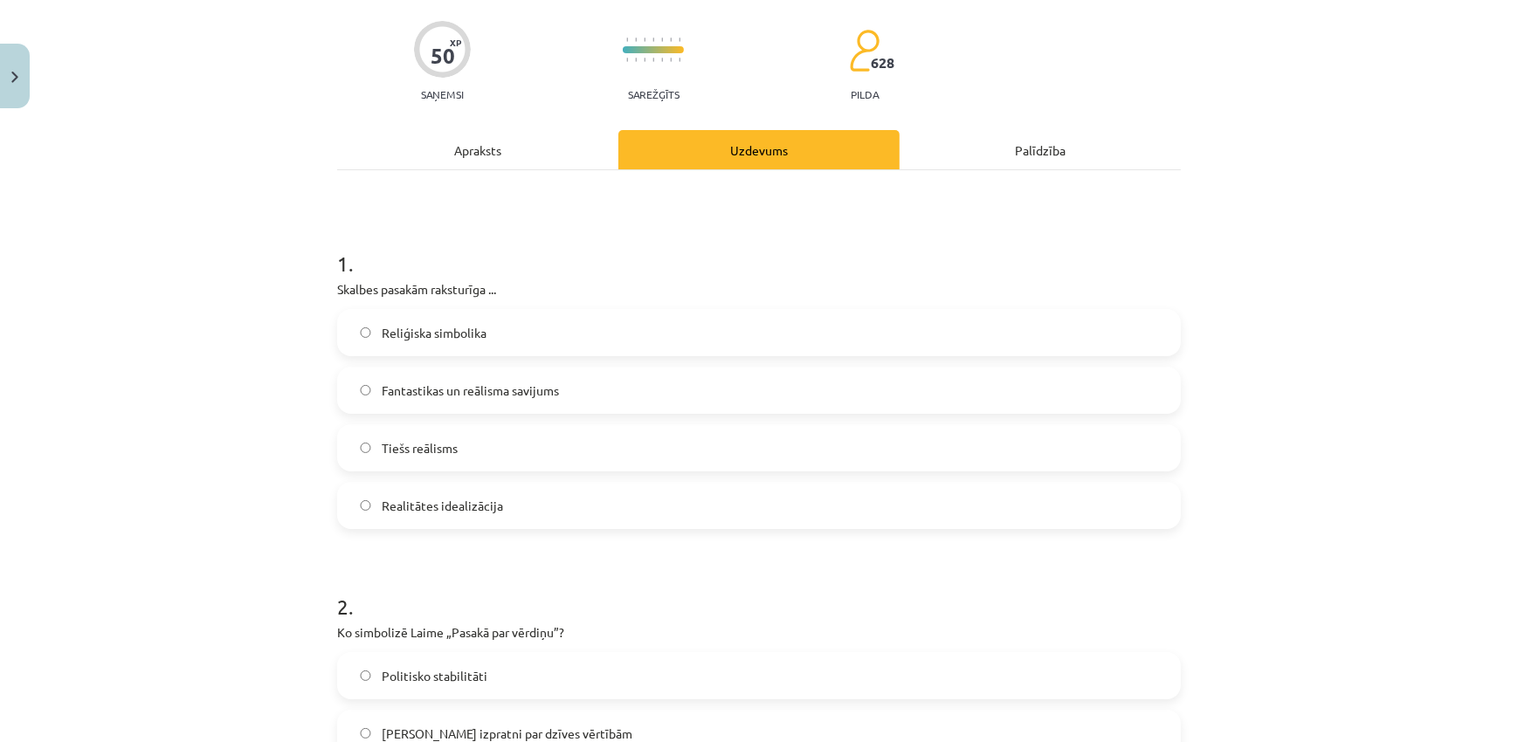
scroll to position [211, 0]
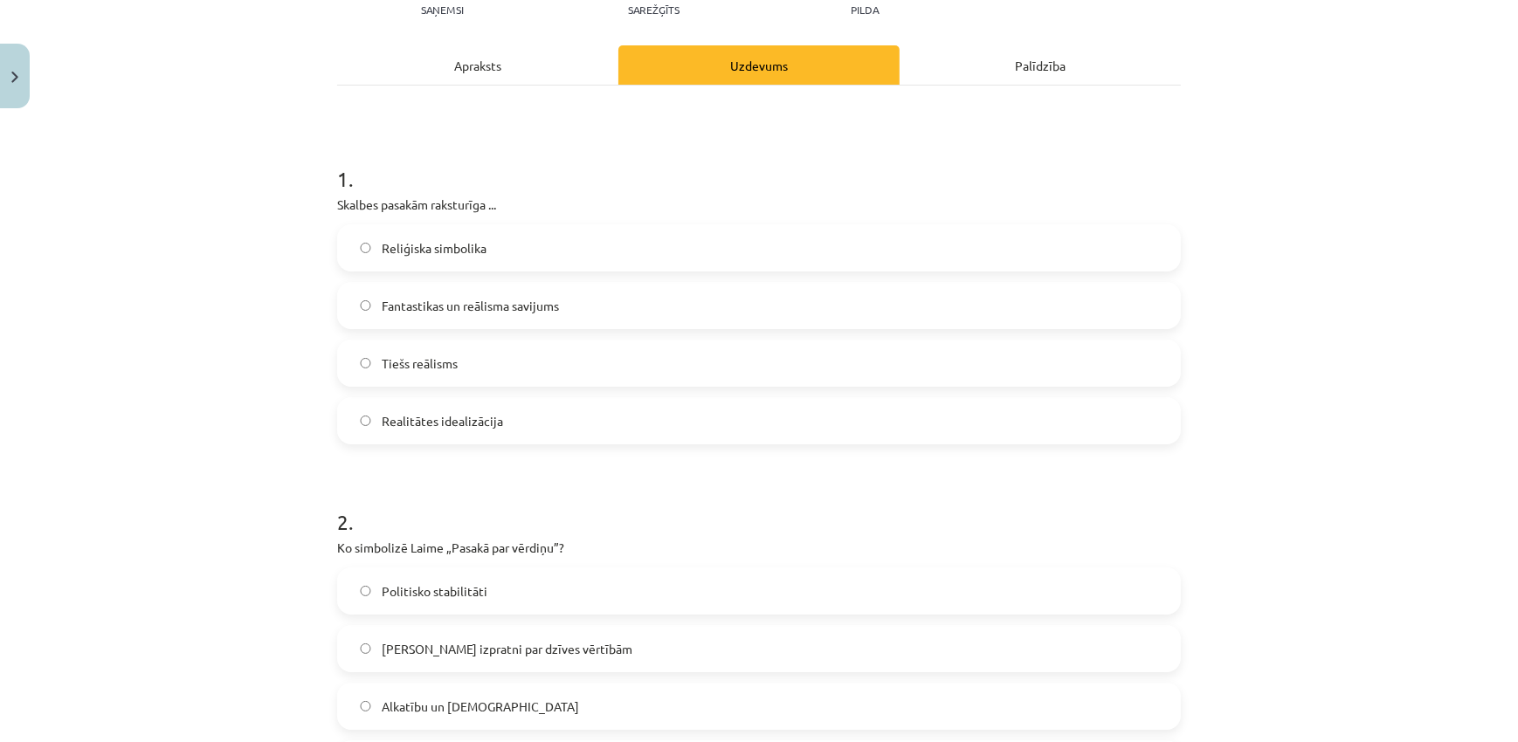
drag, startPoint x: 306, startPoint y: 217, endPoint x: 474, endPoint y: 334, distance: 205.7
click at [474, 334] on div "Mācību tēma: Literatūras i - 11. klases 3. ieskaites mācību materiāls #5 Noslēg…" at bounding box center [759, 371] width 1518 height 742
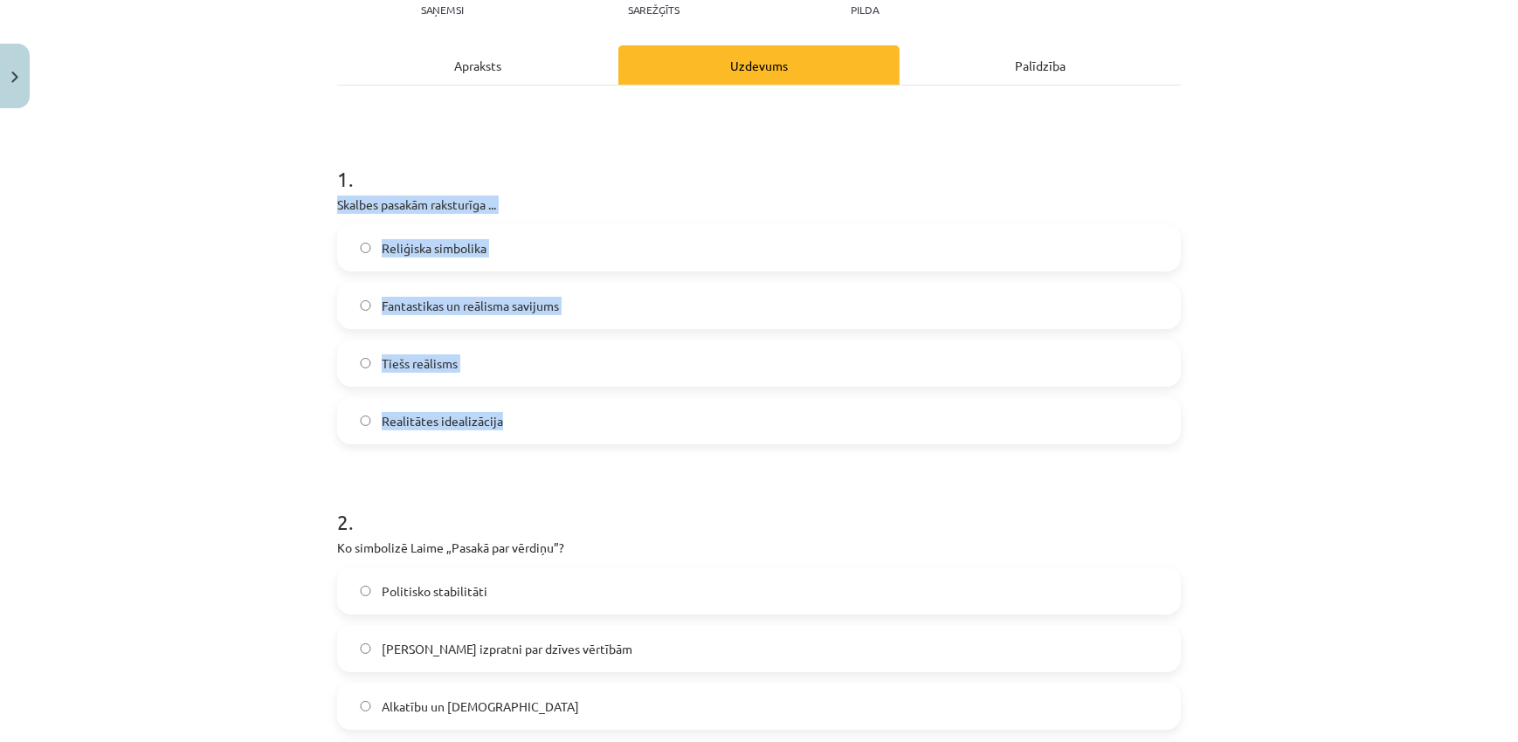
drag, startPoint x: 319, startPoint y: 206, endPoint x: 531, endPoint y: 432, distance: 310.1
click at [531, 432] on div "Mācību tēma: Literatūras i - 11. klases 3. ieskaites mācību materiāls #5 Noslēg…" at bounding box center [759, 371] width 1518 height 742
click at [588, 304] on label "Fantastikas un reālisma savijums" at bounding box center [759, 306] width 840 height 44
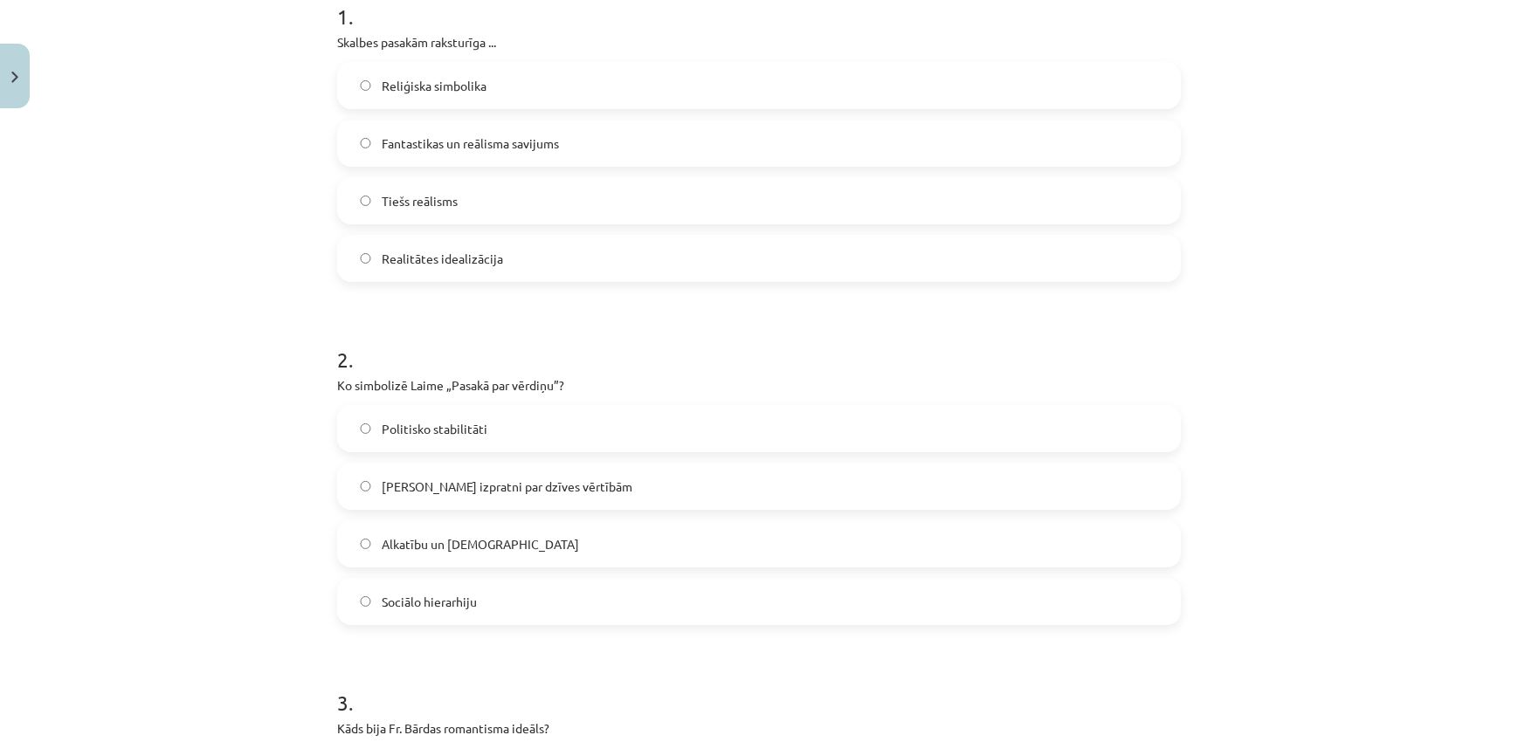
scroll to position [635, 0]
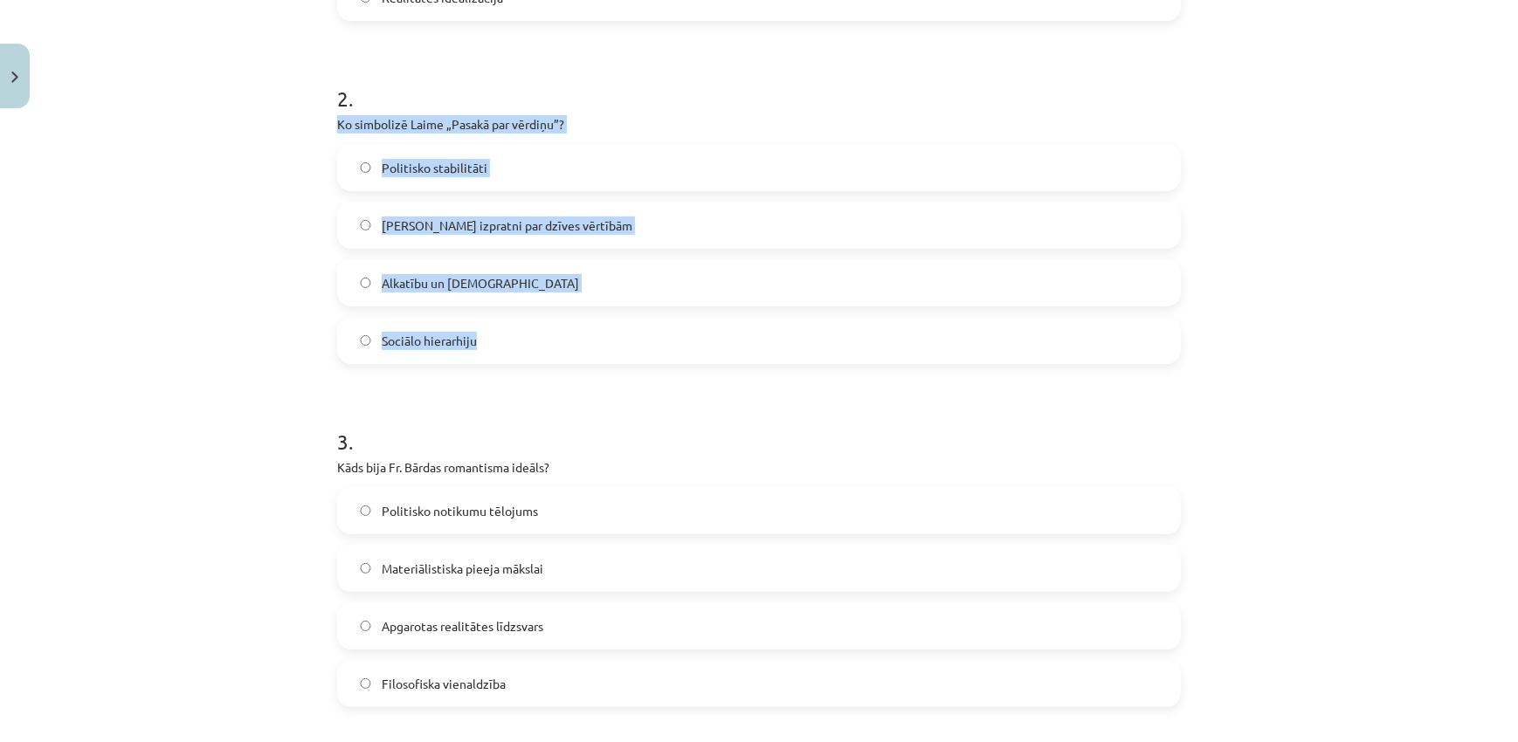
drag, startPoint x: 312, startPoint y: 127, endPoint x: 555, endPoint y: 327, distance: 314.5
click at [555, 327] on div "Mācību tēma: Literatūras i - 11. klases 3. ieskaites mācību materiāls #5 Noslēg…" at bounding box center [759, 371] width 1518 height 742
click at [617, 231] on label "Cilvēka izpratni par dzīves vērtībām" at bounding box center [759, 225] width 840 height 44
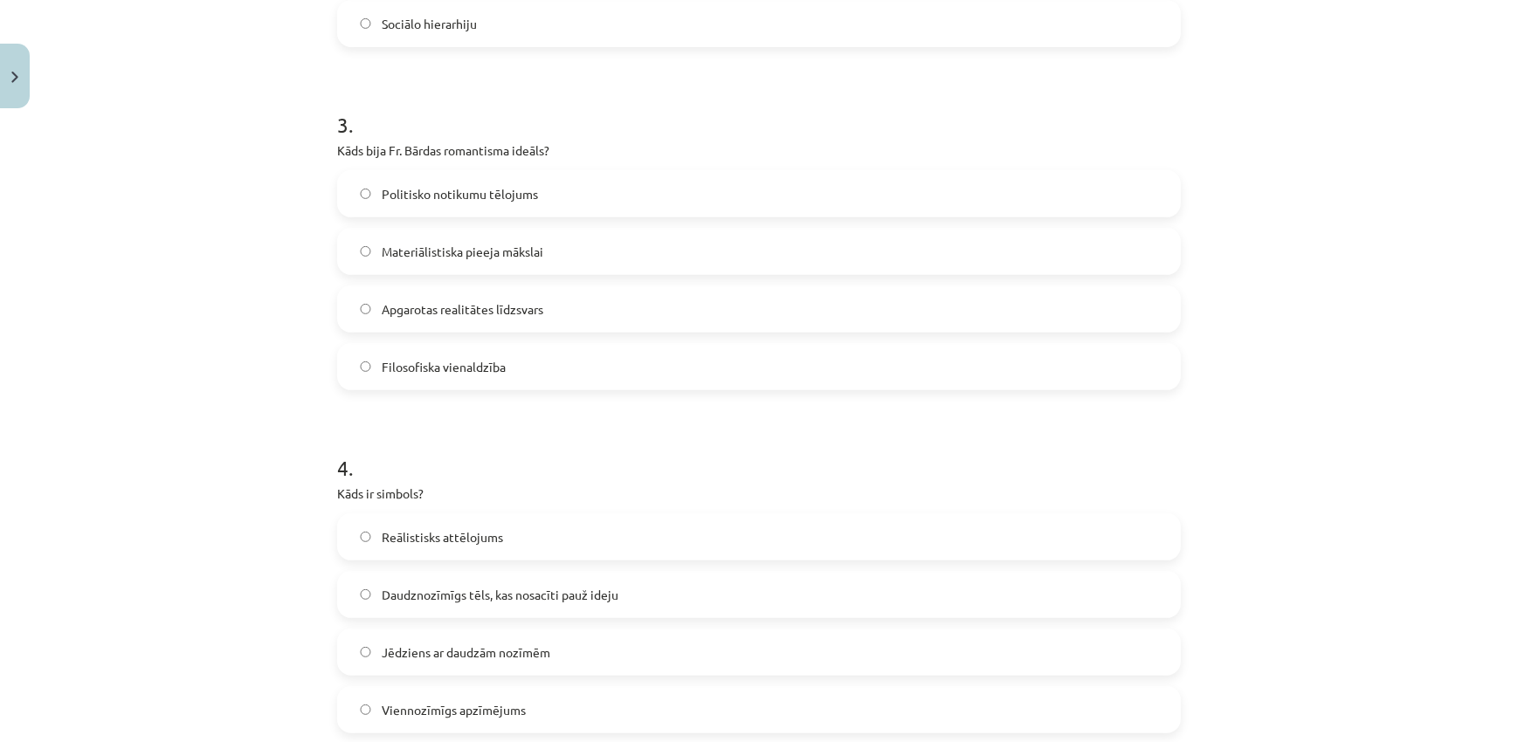
scroll to position [952, 0]
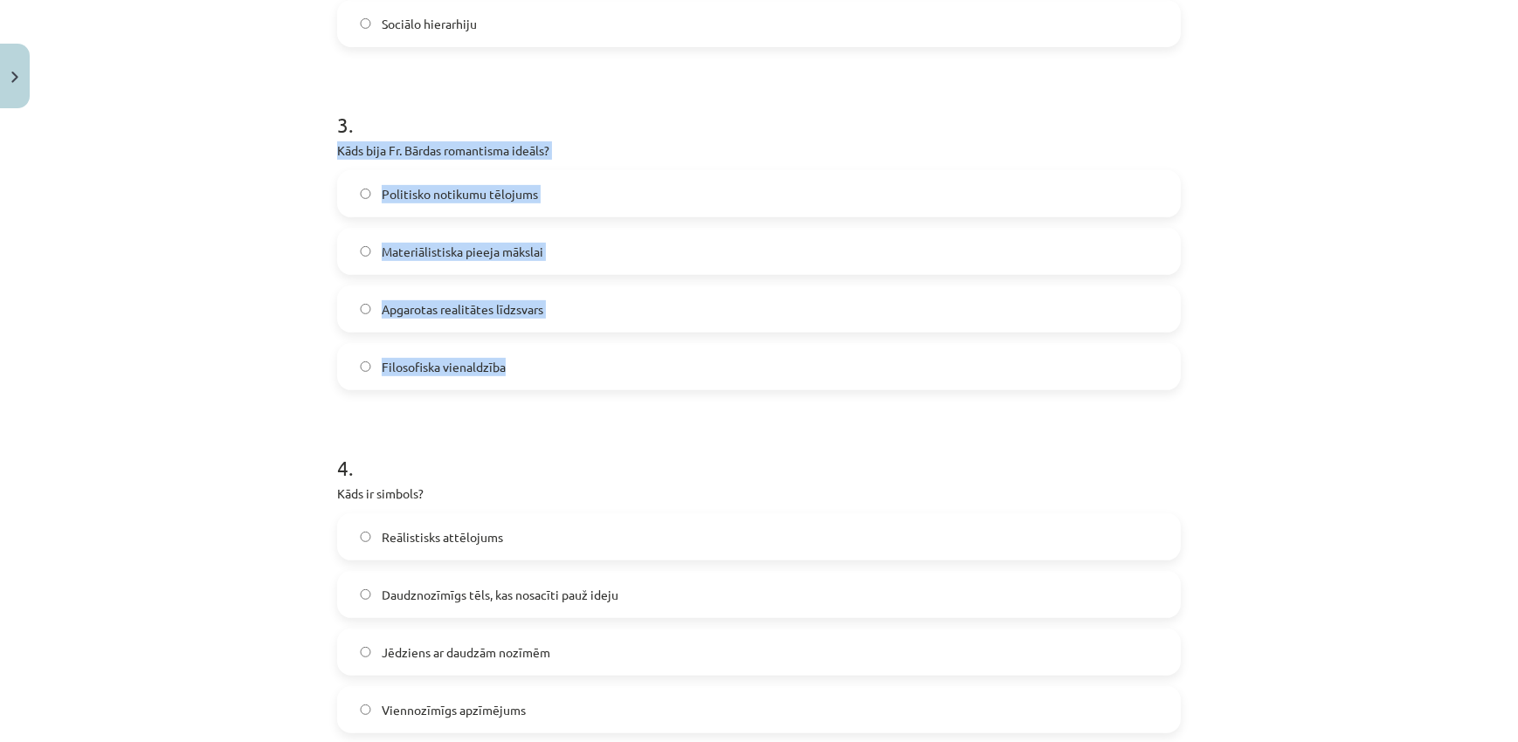
drag, startPoint x: 323, startPoint y: 149, endPoint x: 534, endPoint y: 362, distance: 300.1
click at [585, 306] on label "Apgarotas realitātes līdzsvars" at bounding box center [759, 309] width 840 height 44
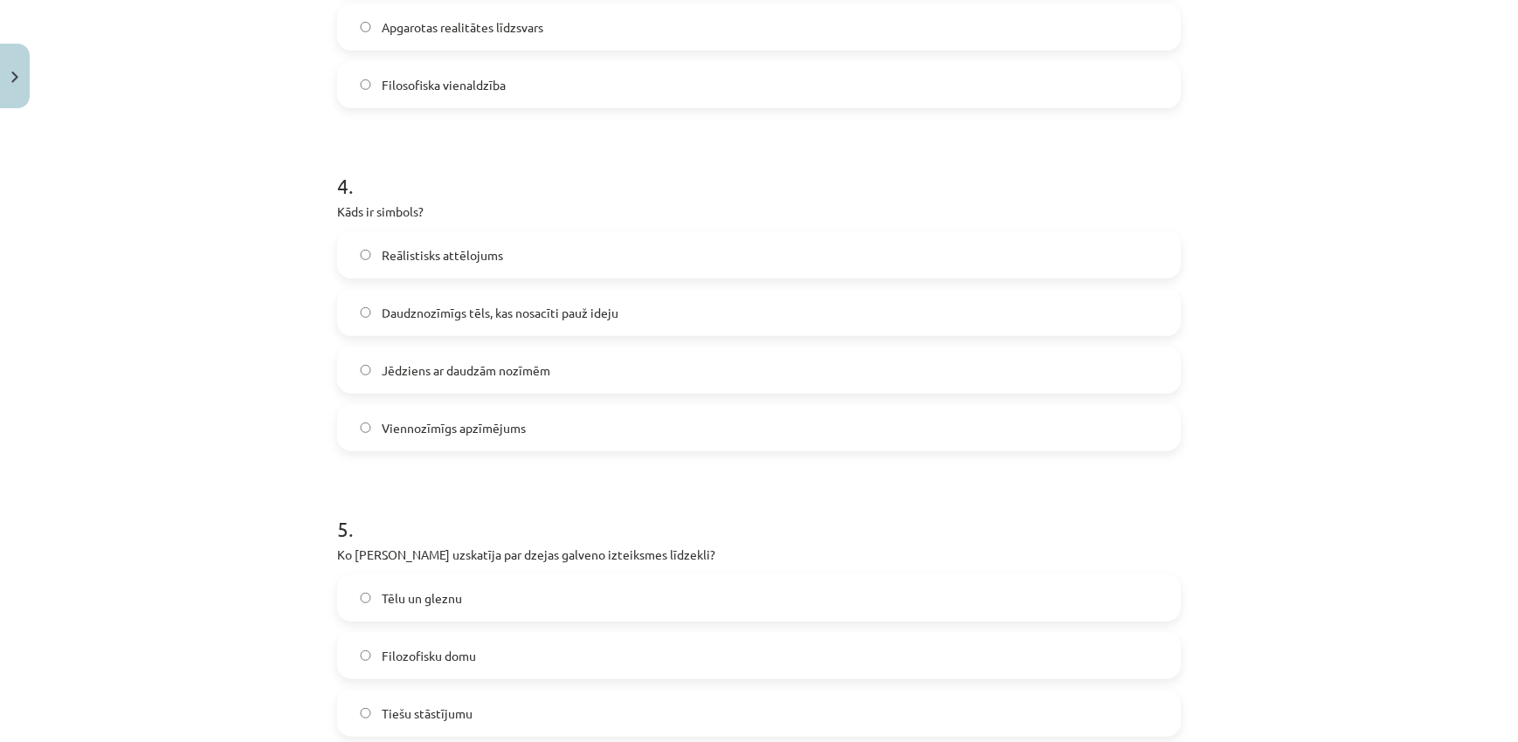
scroll to position [1270, 0]
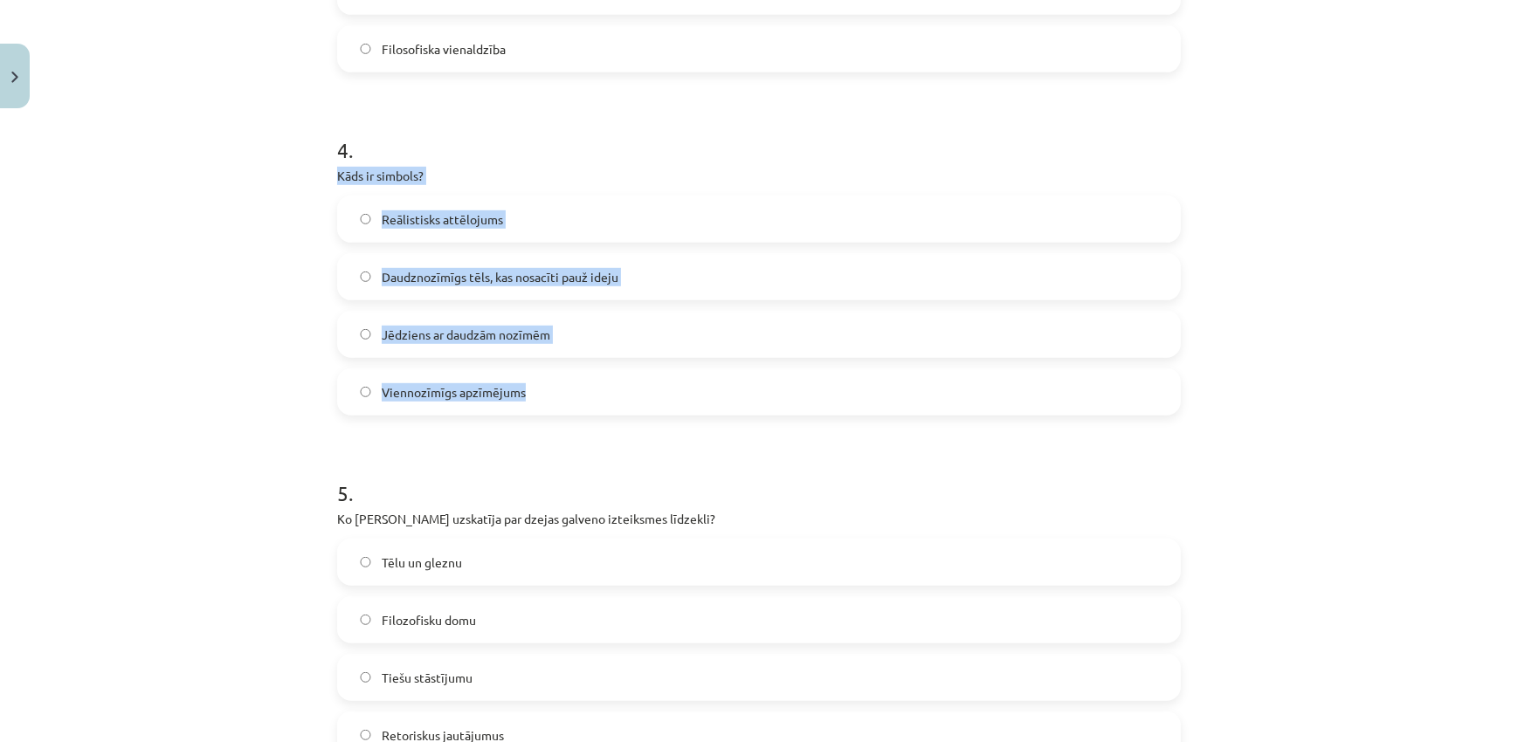
drag, startPoint x: 325, startPoint y: 172, endPoint x: 560, endPoint y: 379, distance: 313.1
click at [577, 383] on div "50 XP Saņemsi Sarežģīts 628 pilda Apraksts Uzdevums Palīdzība 1 . Skalbes pasak…" at bounding box center [759, 739] width 865 height 3787
click at [563, 261] on label "Daudznozīmīgs tēls, kas nosacīti pauž ideju" at bounding box center [759, 277] width 840 height 44
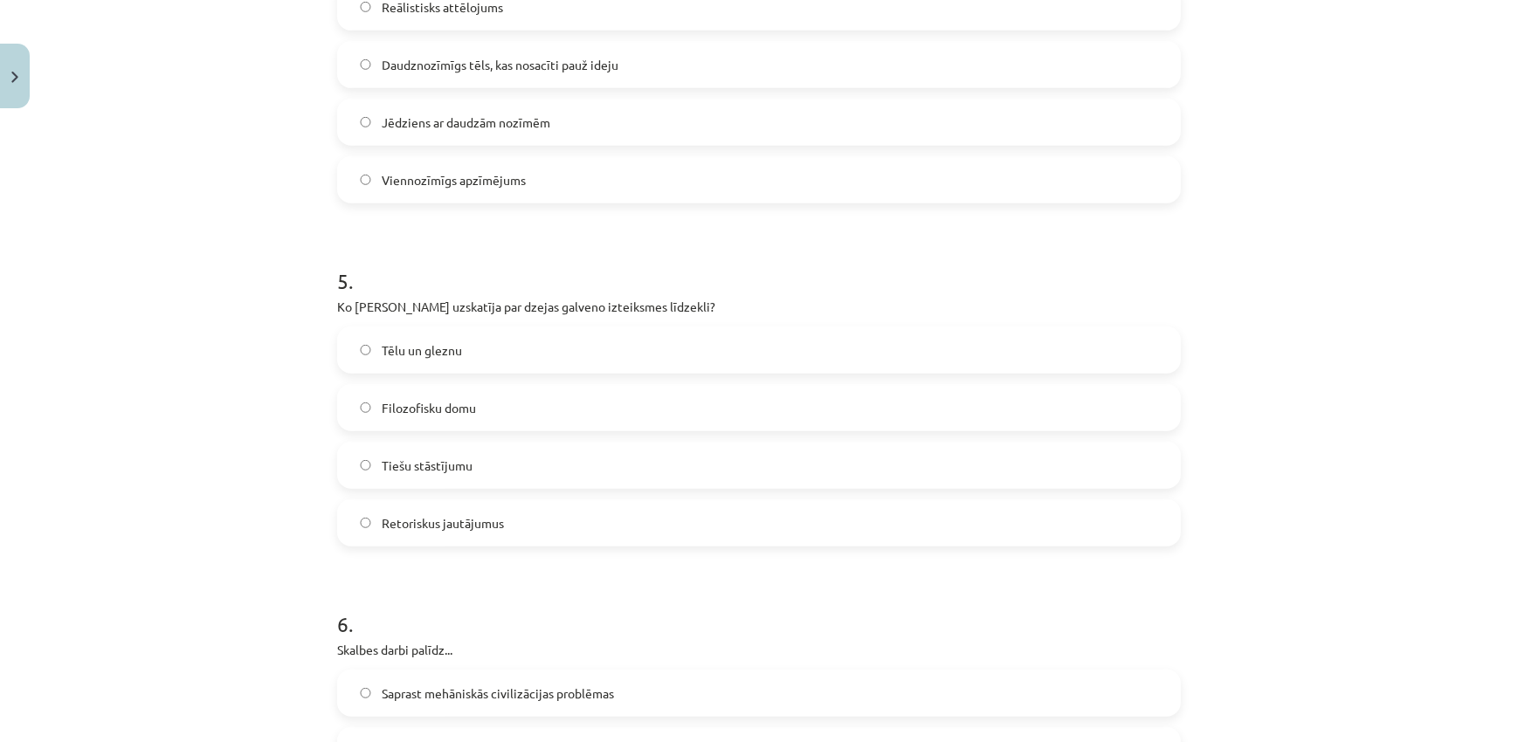
scroll to position [1588, 0]
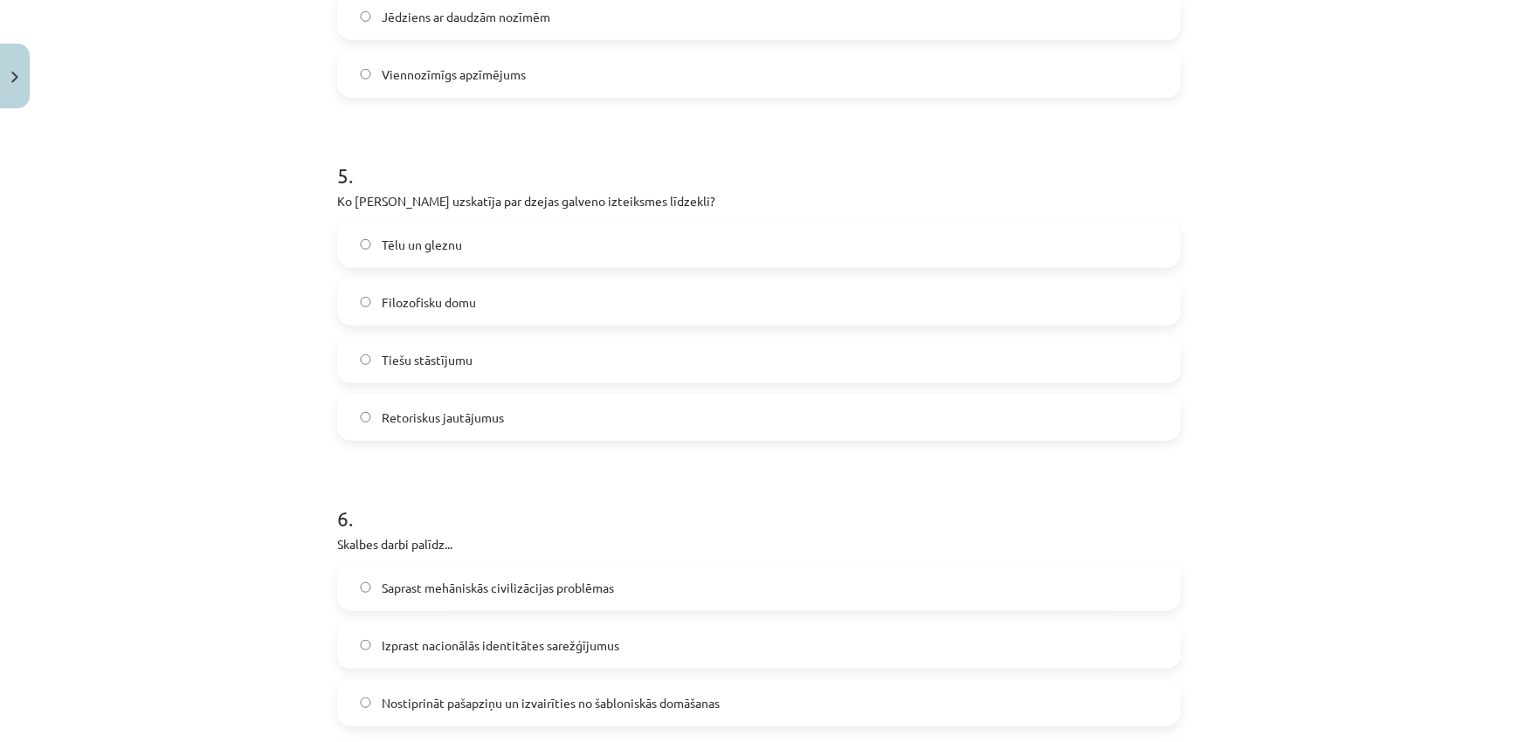
drag, startPoint x: 314, startPoint y: 187, endPoint x: 551, endPoint y: 397, distance: 316.7
click at [551, 397] on div "Mācību tēma: Literatūras i - 11. klases 3. ieskaites mācību materiāls #5 Noslēg…" at bounding box center [759, 371] width 1518 height 742
click at [515, 241] on label "Tēlu un gleznu" at bounding box center [759, 245] width 840 height 44
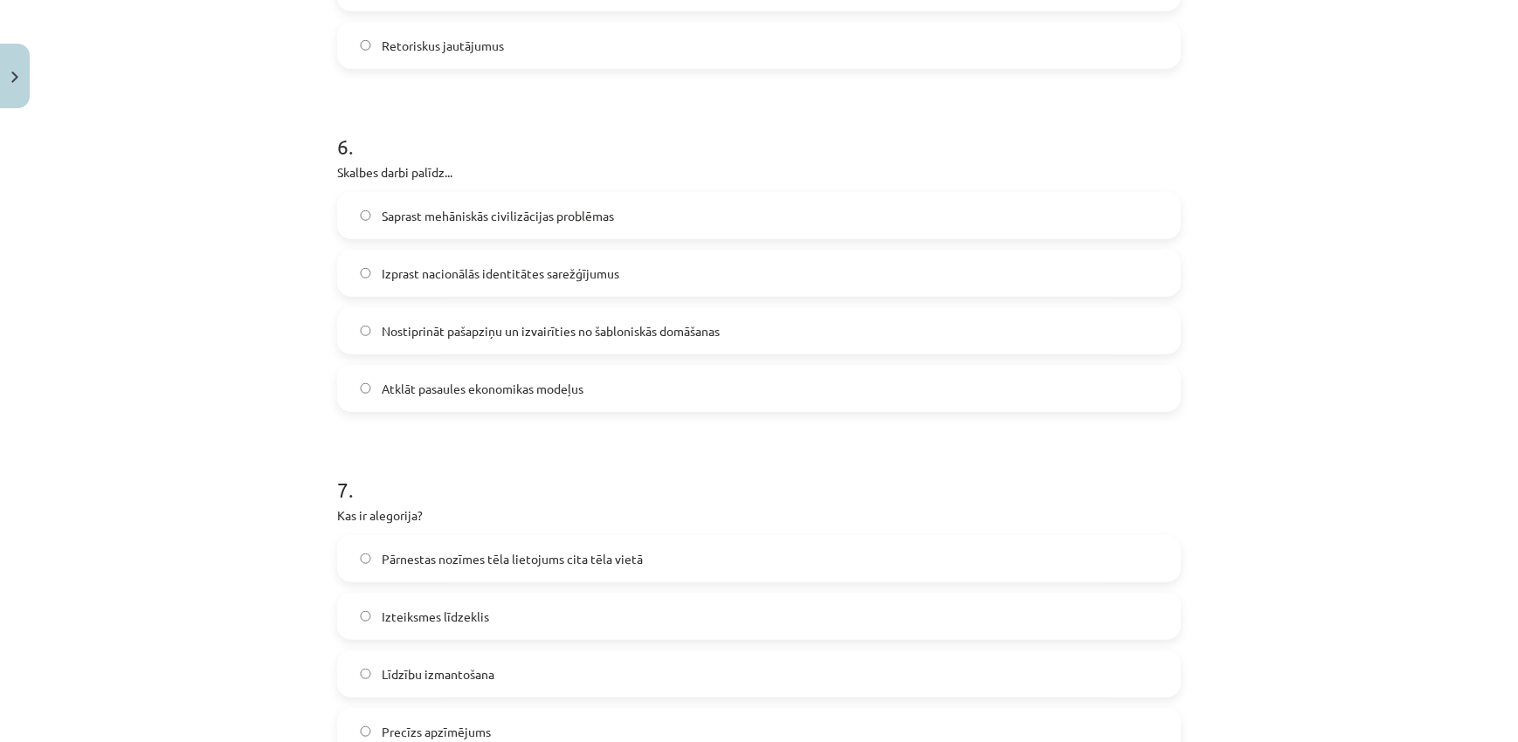
scroll to position [2010, 0]
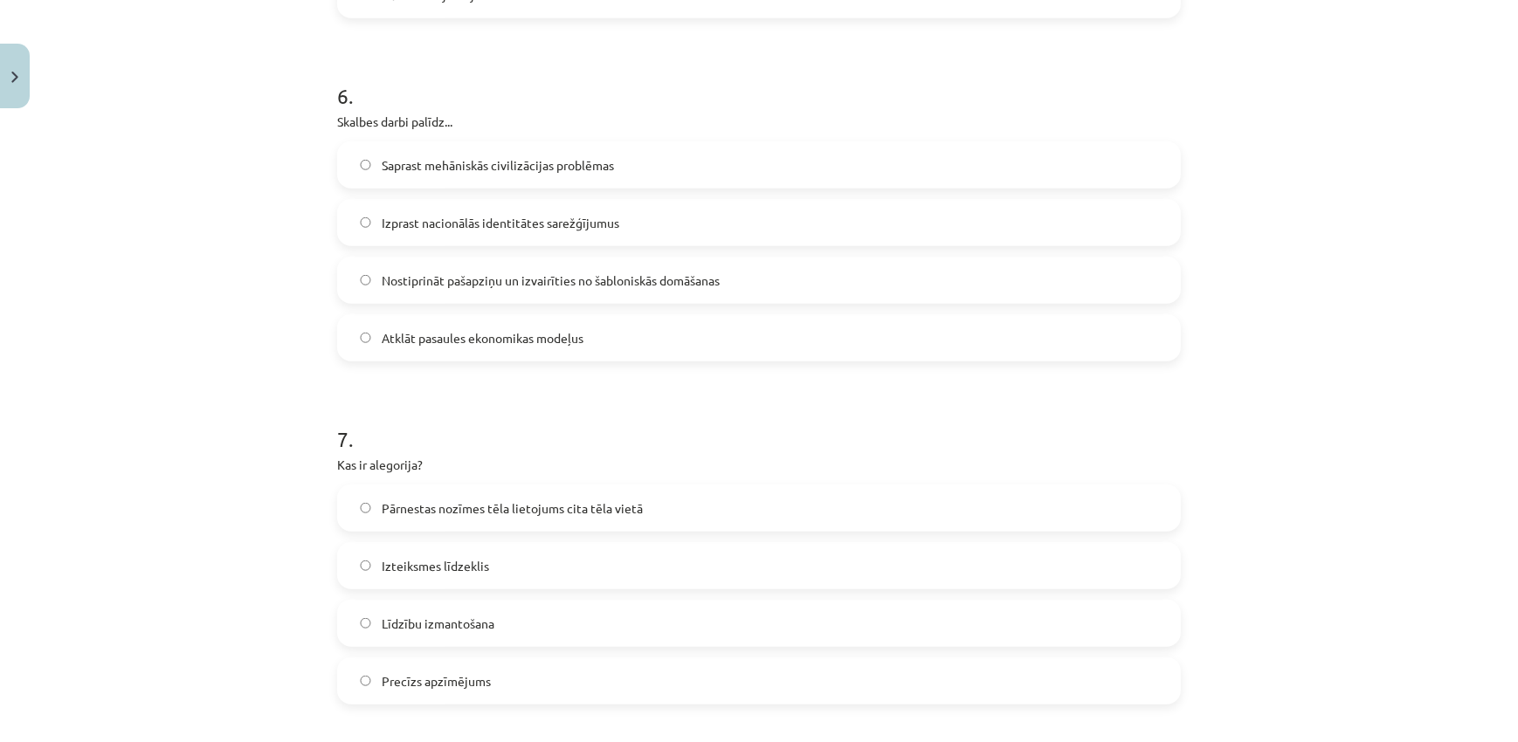
drag, startPoint x: 330, startPoint y: 122, endPoint x: 637, endPoint y: 319, distance: 364.1
click at [637, 319] on div "50 XP Saņemsi Sarežģīts 628 pilda Apraksts Uzdevums Palīdzība 1 . Skalbes pasak…" at bounding box center [759, -1] width 865 height 3787
click at [596, 273] on span "Nostiprināt pašapziņu un izvairīties no šabloniskās domāšanas" at bounding box center [551, 281] width 338 height 18
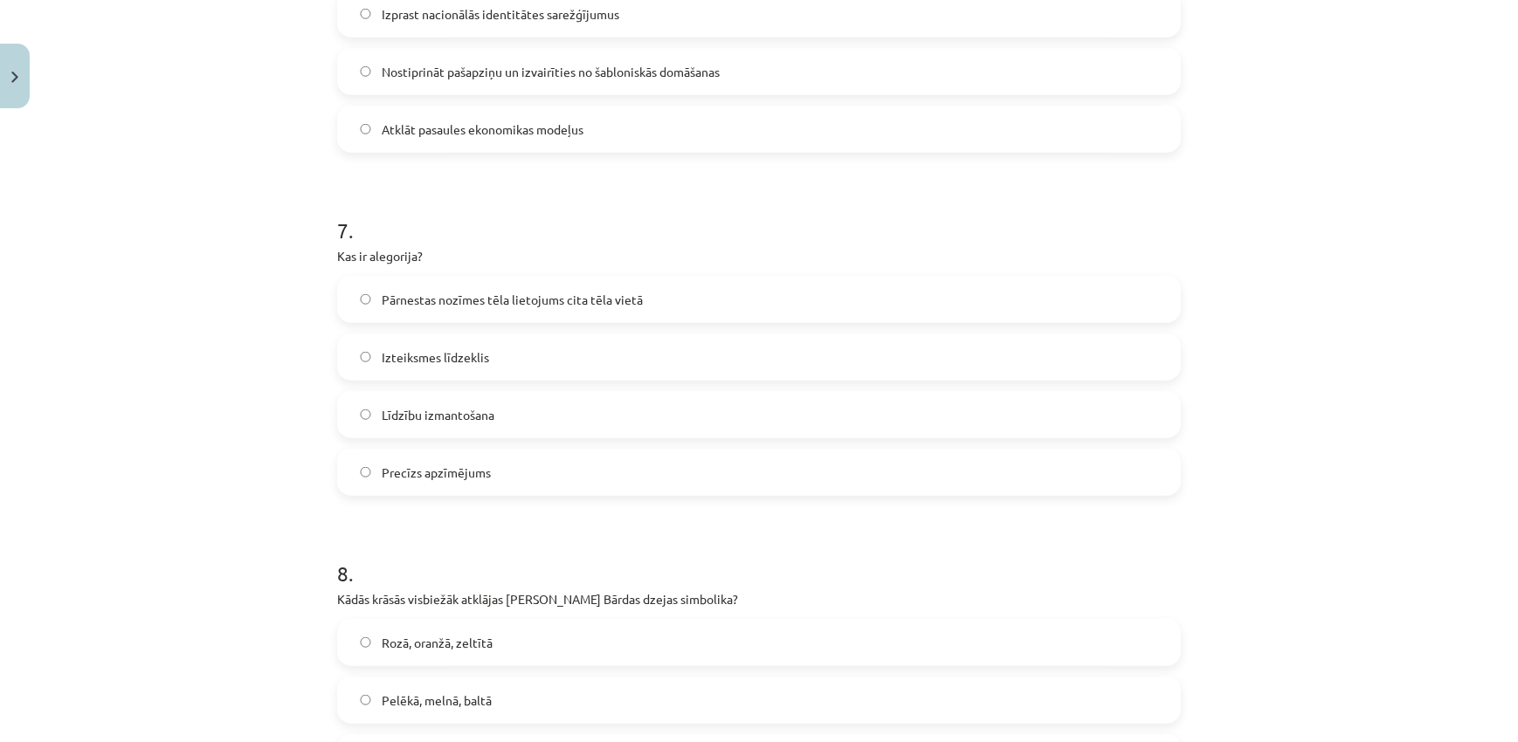
scroll to position [2223, 0]
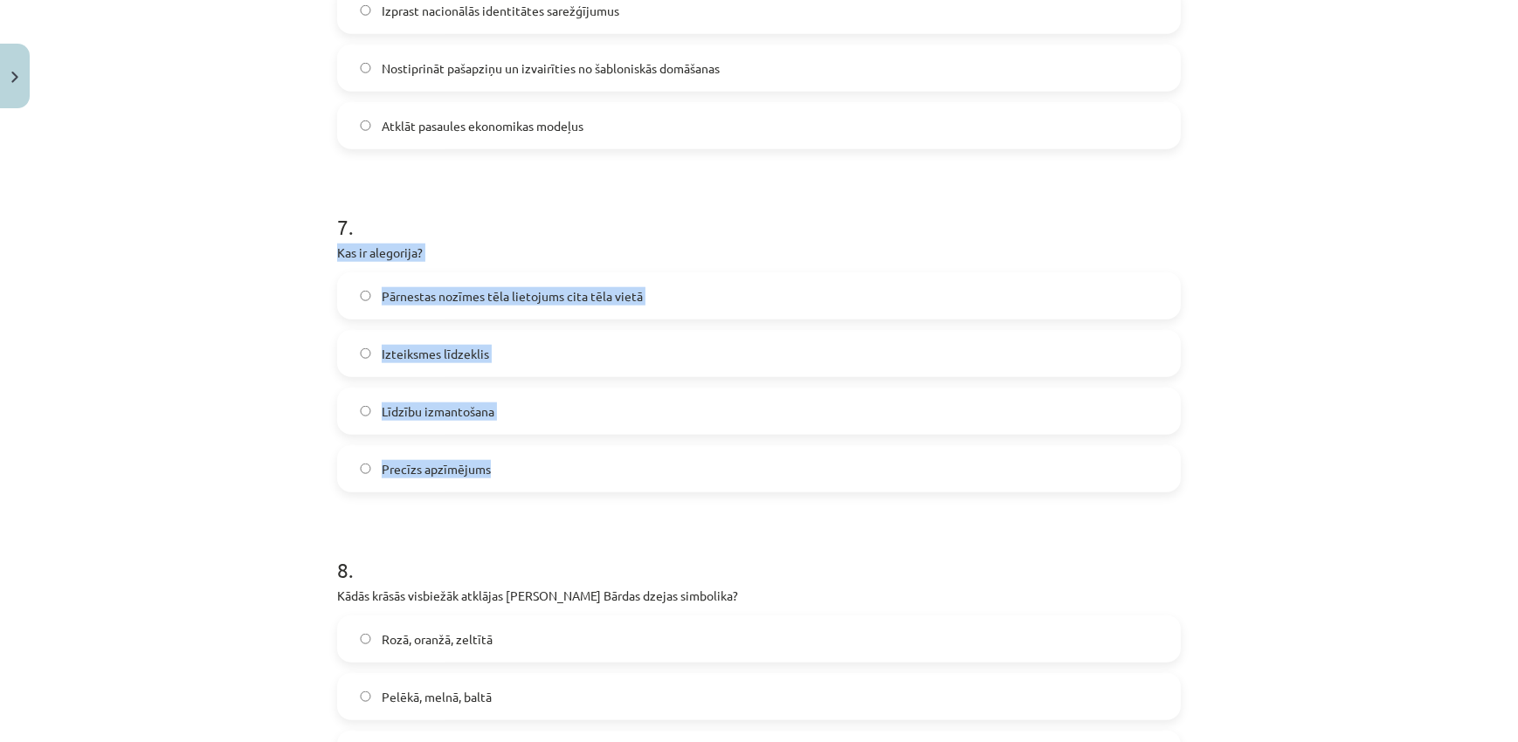
drag, startPoint x: 326, startPoint y: 257, endPoint x: 506, endPoint y: 452, distance: 265.8
click at [500, 354] on label "Izteiksmes līdzeklis" at bounding box center [759, 354] width 840 height 44
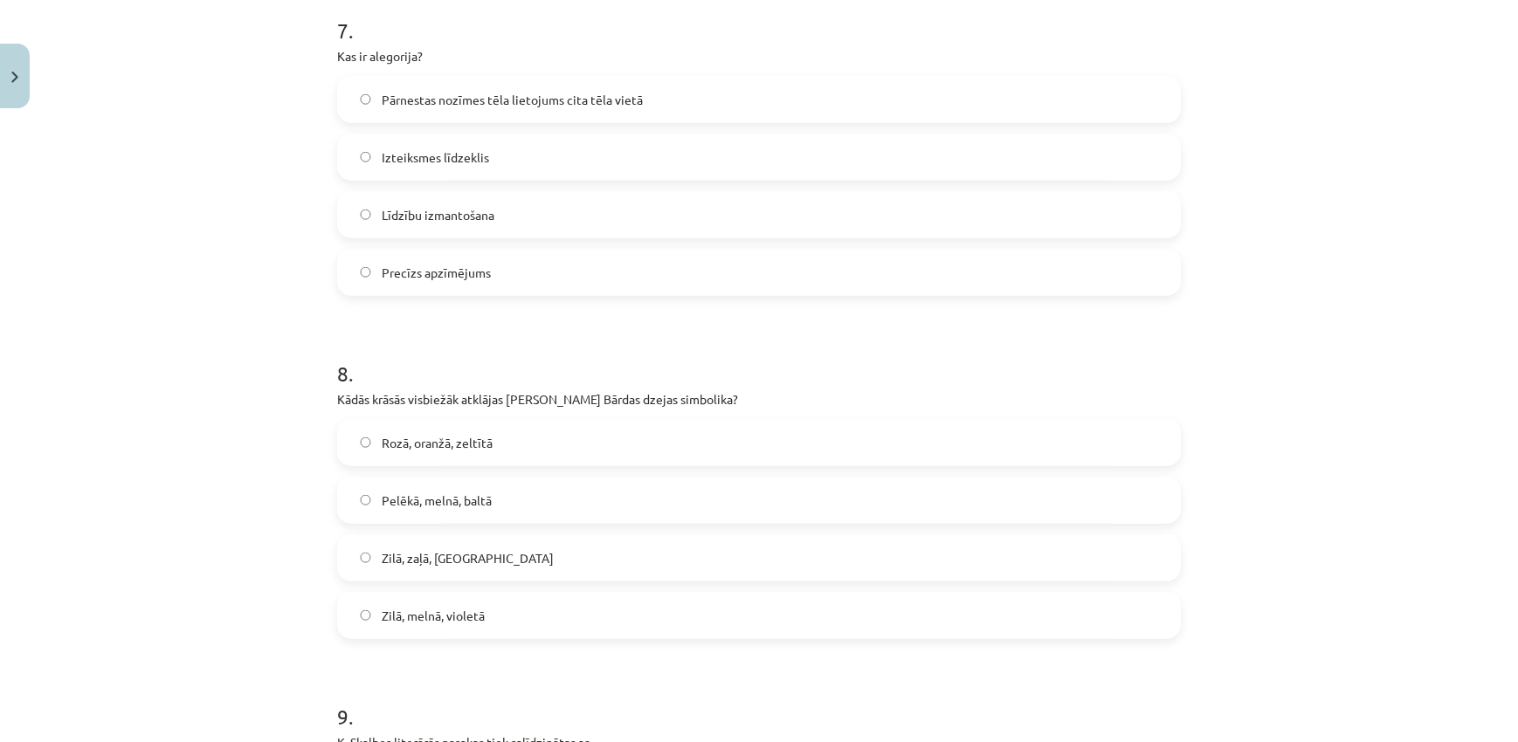
scroll to position [2435, 0]
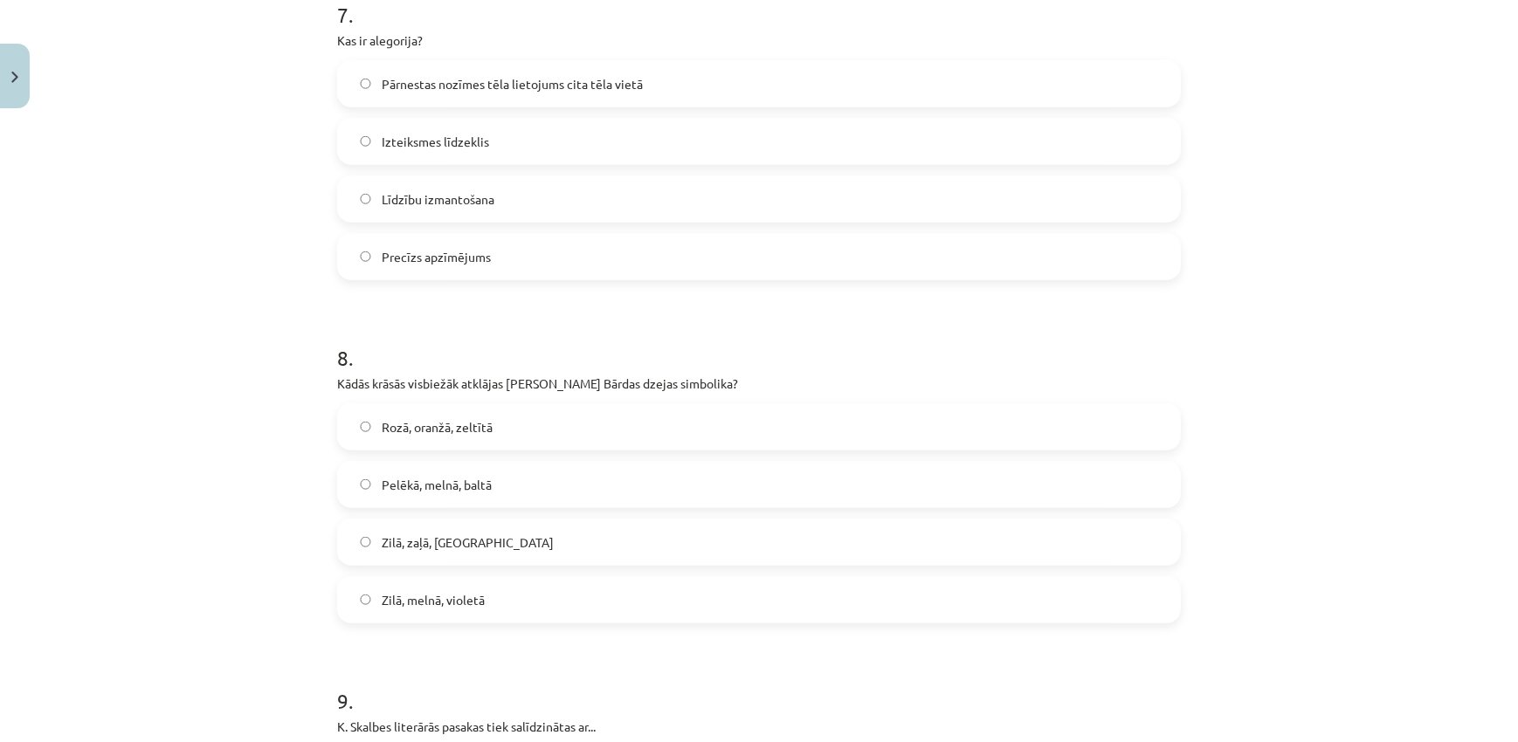
drag, startPoint x: 318, startPoint y: 376, endPoint x: 504, endPoint y: 585, distance: 280.2
click at [504, 585] on div "Mācību tēma: Literatūras i - 11. klases 3. ieskaites mācību materiāls #5 Noslēg…" at bounding box center [759, 371] width 1518 height 742
click at [534, 548] on label "Zilā, zaļā, sarkanā" at bounding box center [759, 542] width 840 height 44
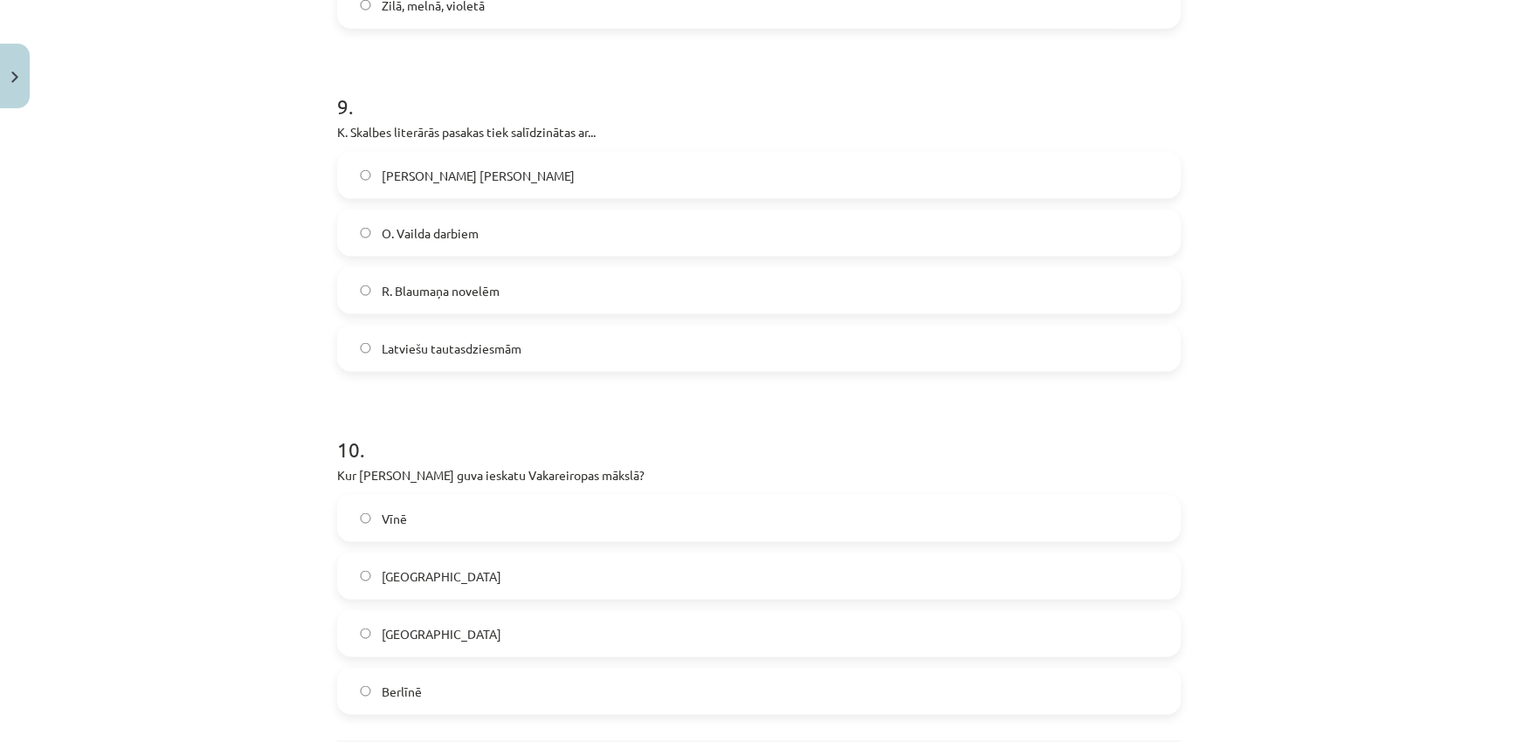
scroll to position [3070, 0]
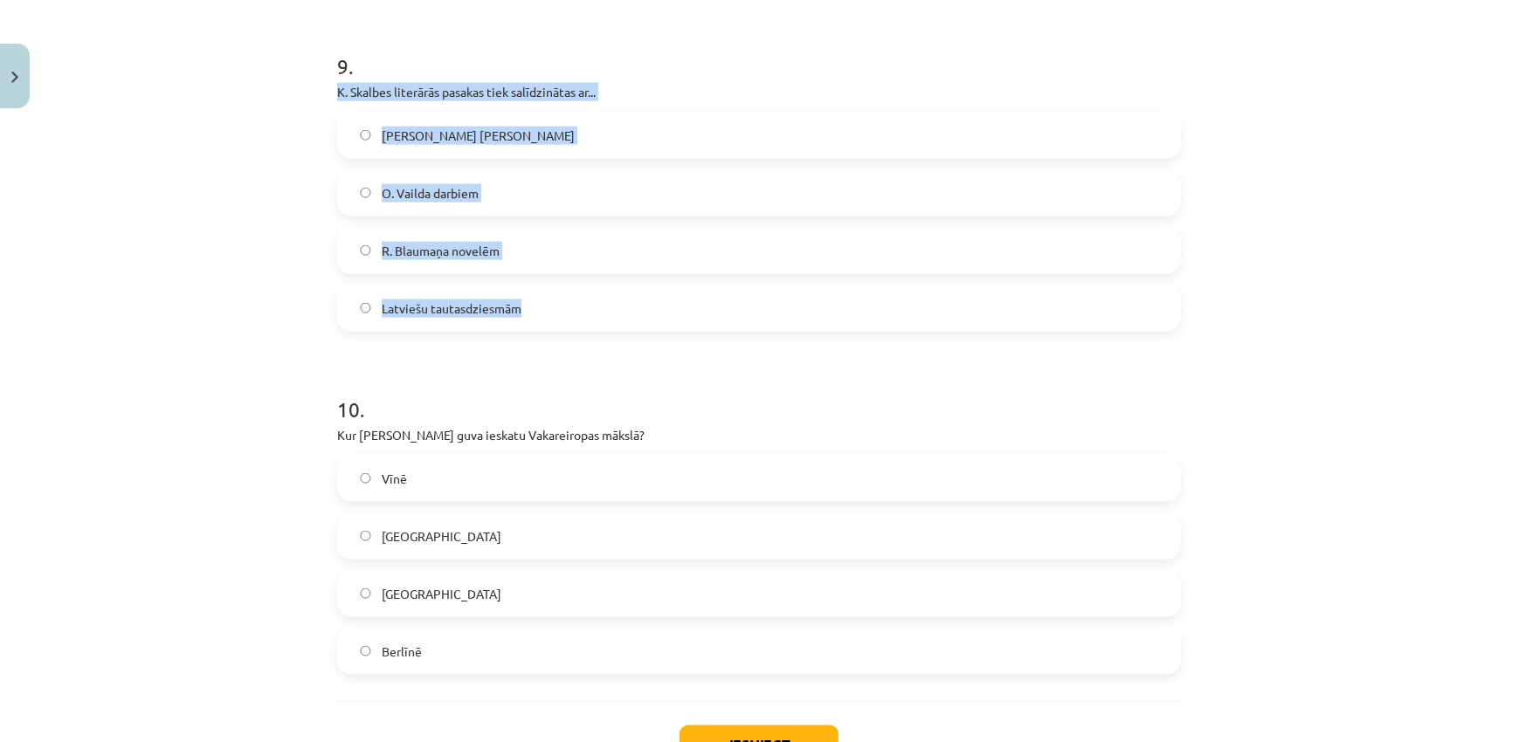
drag, startPoint x: 328, startPoint y: 97, endPoint x: 535, endPoint y: 284, distance: 278.9
click at [472, 192] on span "O. Vailda darbiem" at bounding box center [430, 193] width 97 height 18
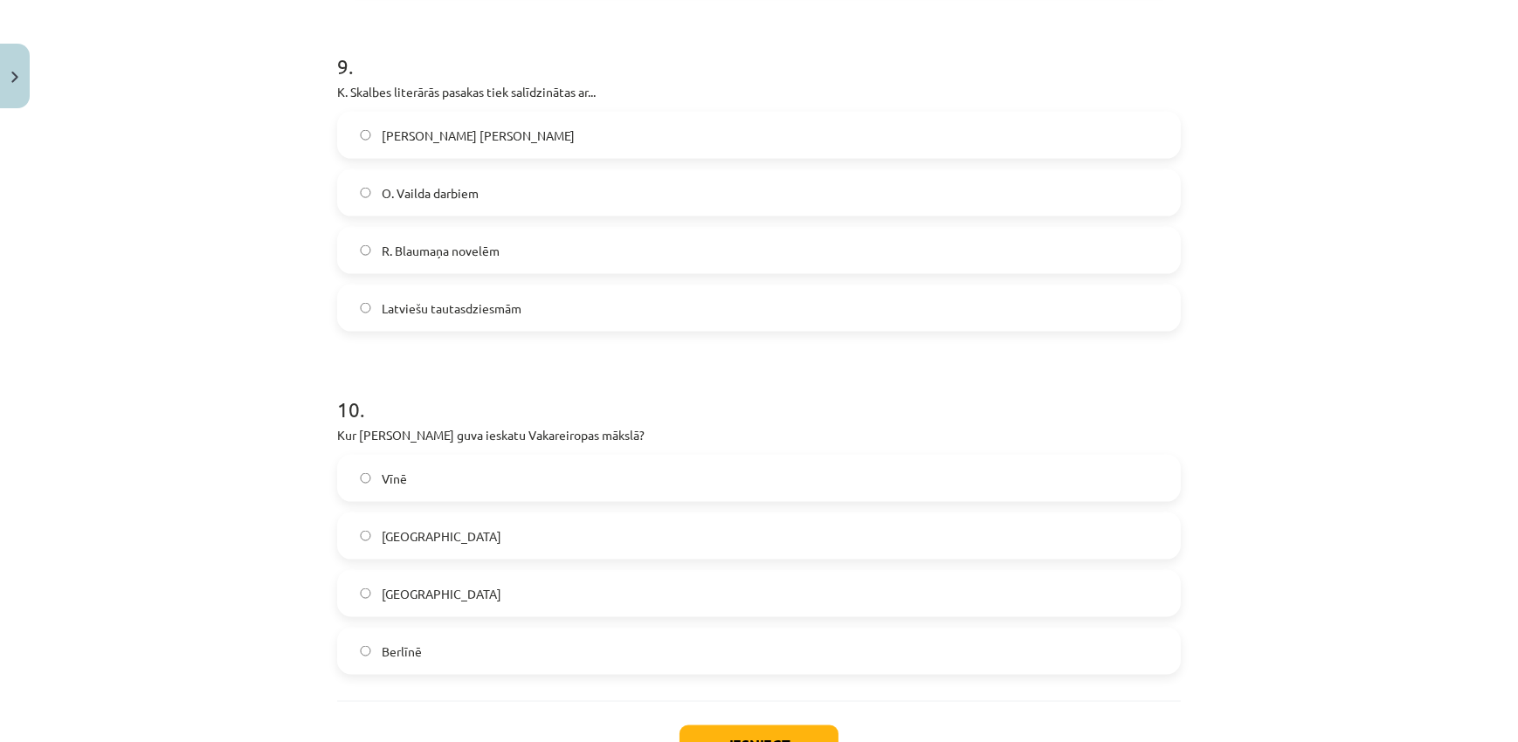
scroll to position [3204, 0]
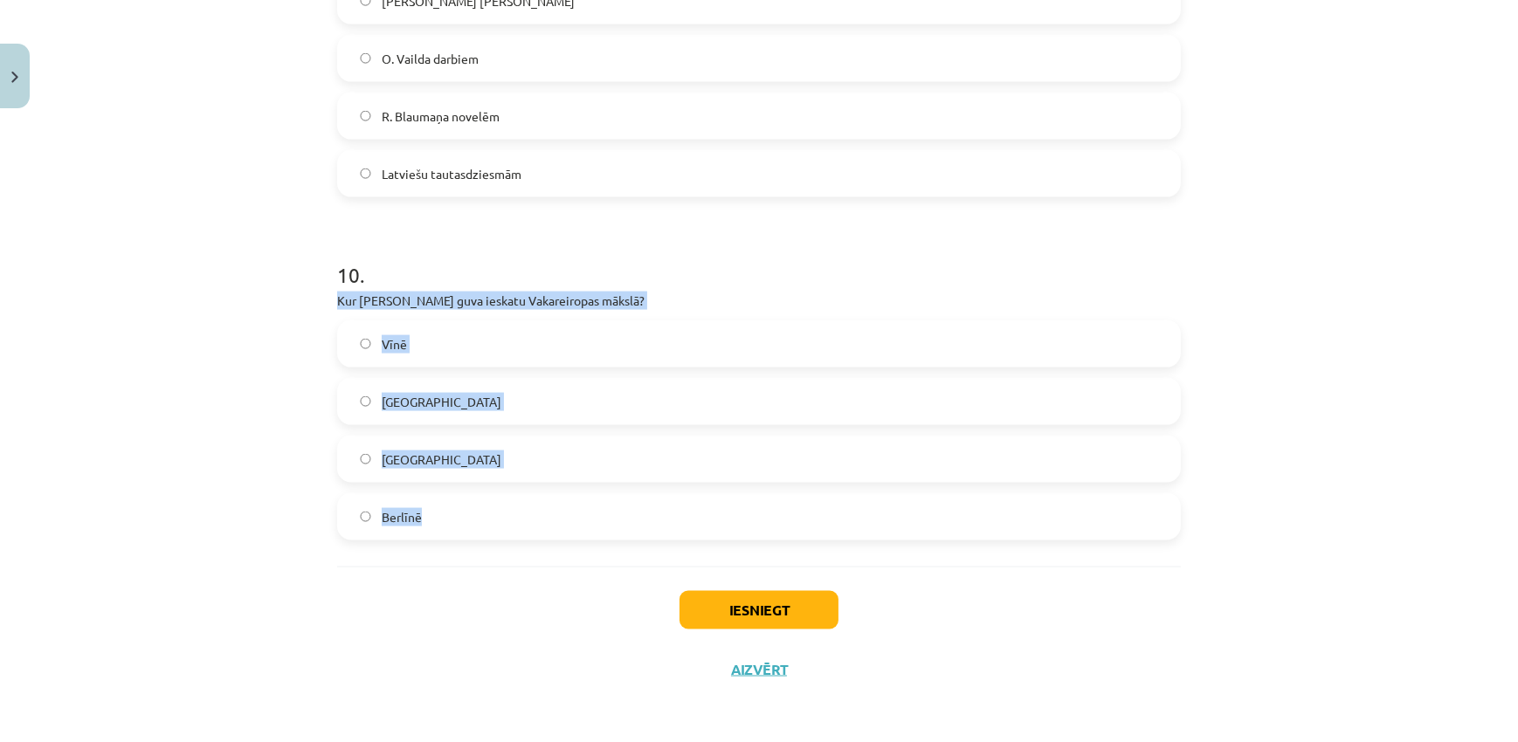
drag, startPoint x: 318, startPoint y: 297, endPoint x: 495, endPoint y: 499, distance: 268.6
click at [495, 499] on div "Mācību tēma: Literatūras i - 11. klases 3. ieskaites mācību materiāls #5 Noslēg…" at bounding box center [759, 371] width 1518 height 742
click at [423, 446] on label "Parīzē" at bounding box center [759, 460] width 840 height 44
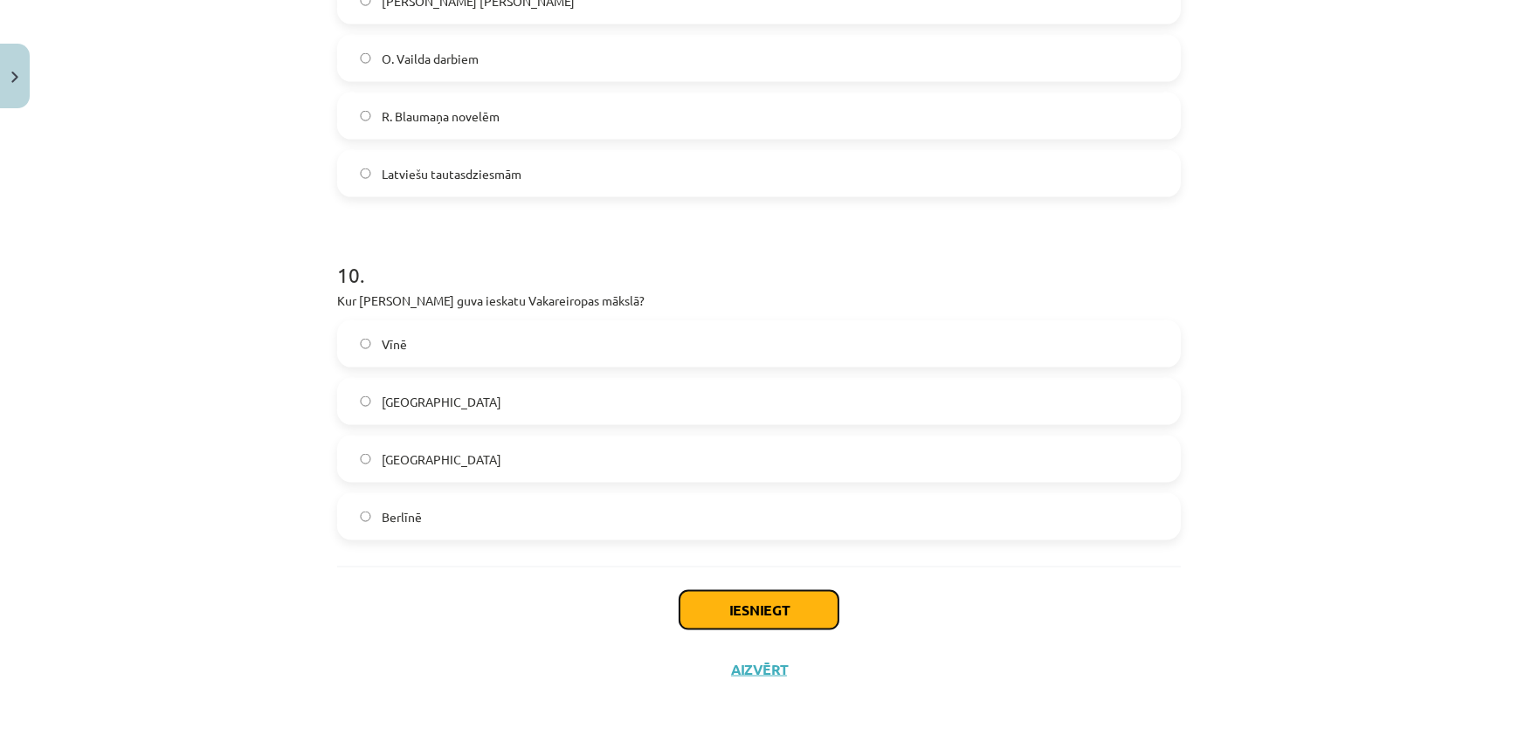
click at [724, 603] on button "Iesniegt" at bounding box center [758, 610] width 159 height 38
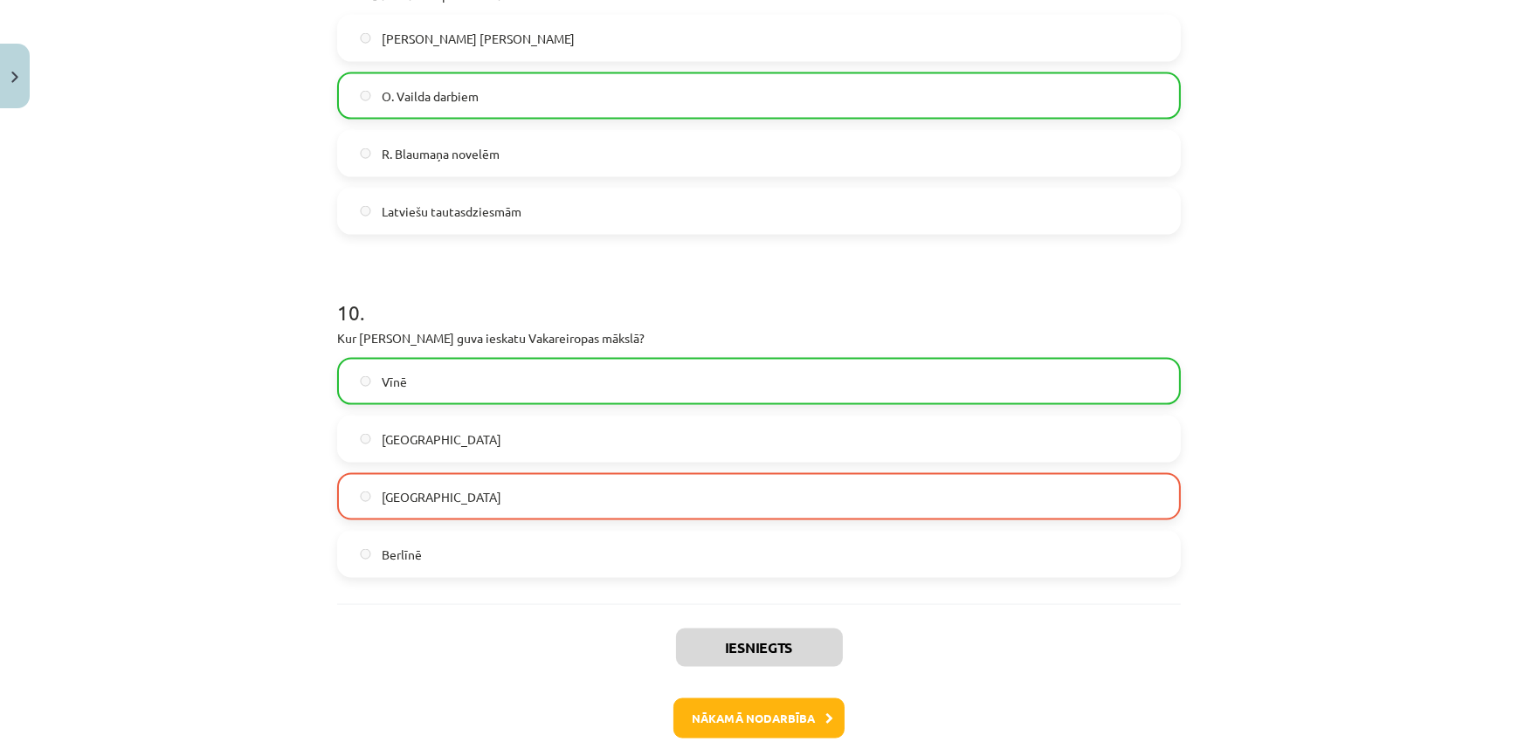
scroll to position [3258, 0]
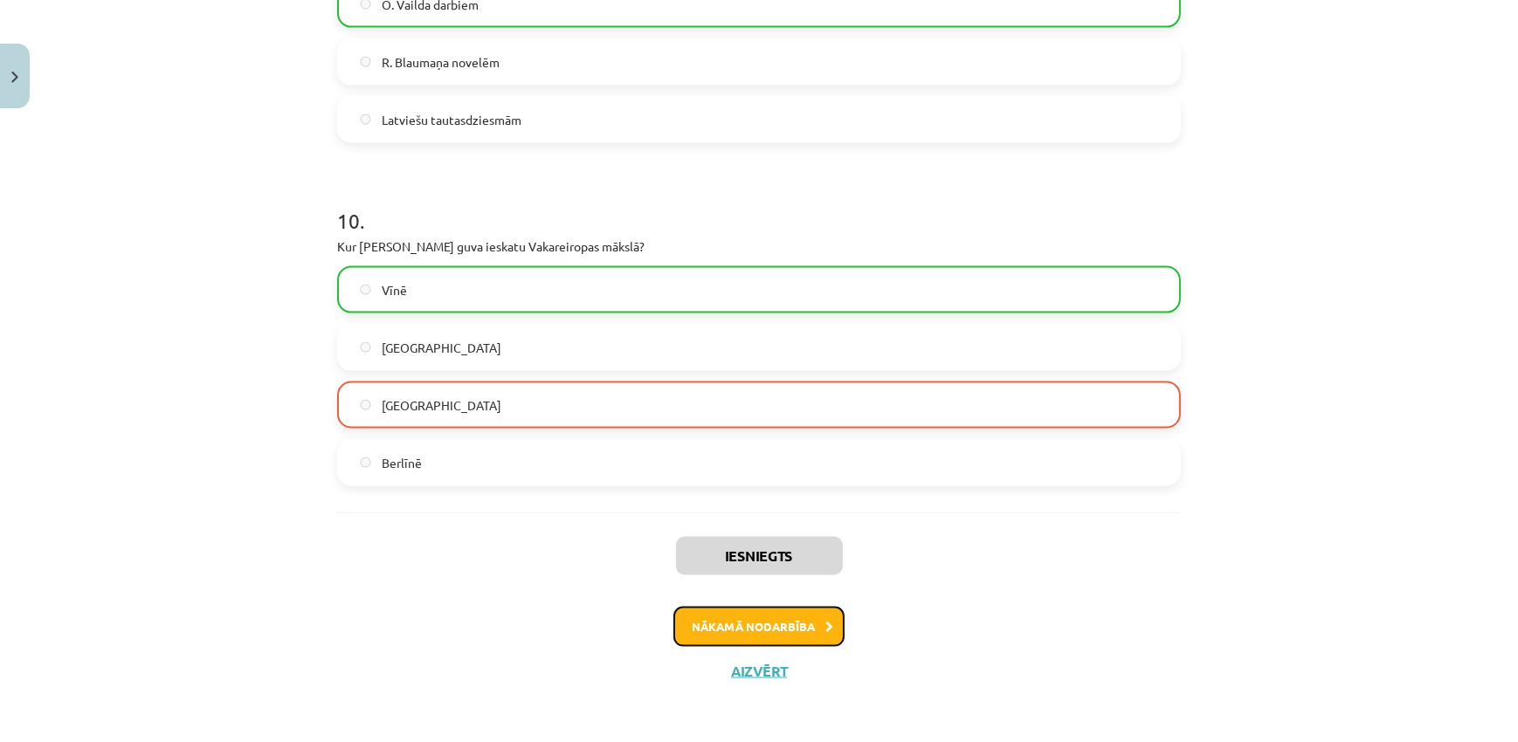
click at [735, 624] on button "Nākamā nodarbība" at bounding box center [758, 627] width 171 height 40
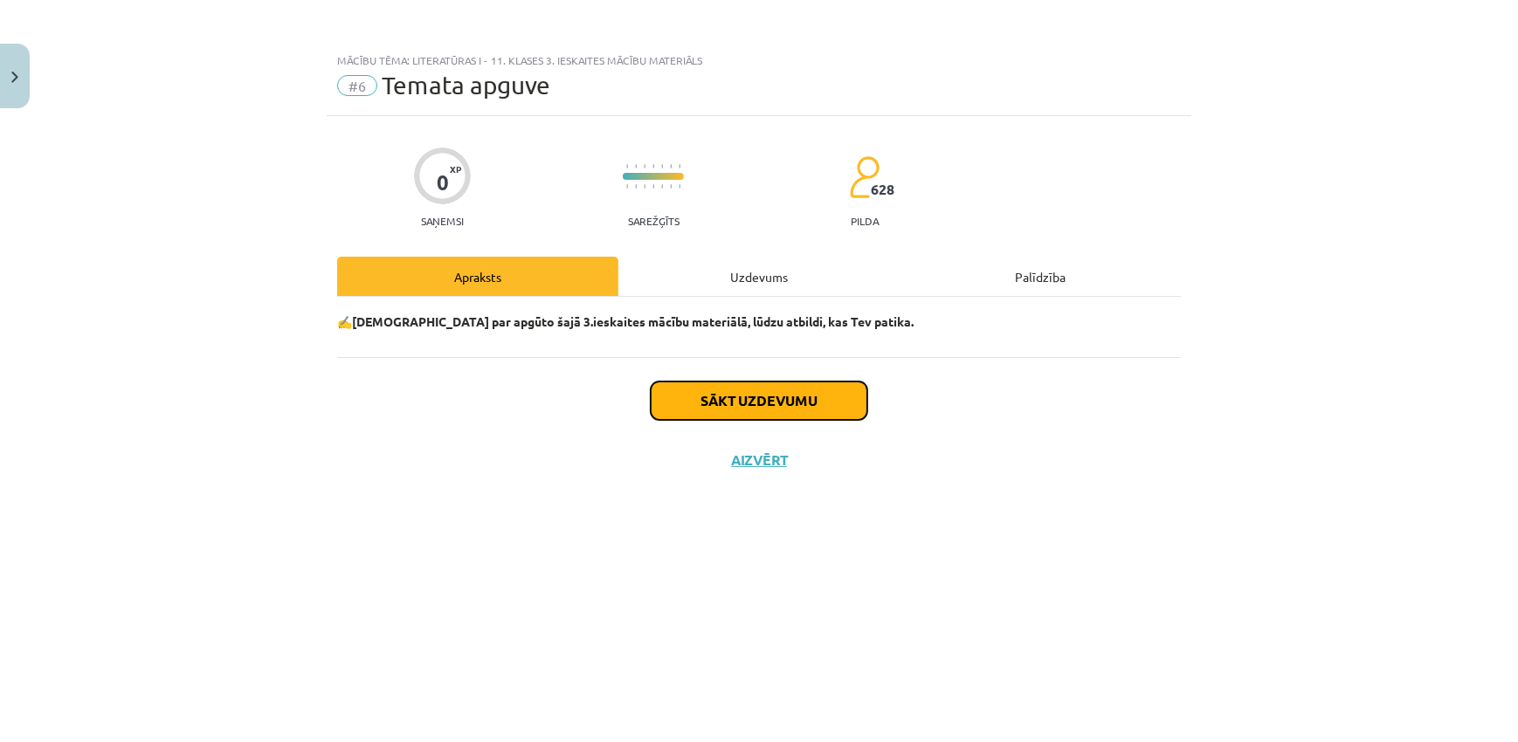
click at [768, 402] on button "Sākt uzdevumu" at bounding box center [759, 401] width 217 height 38
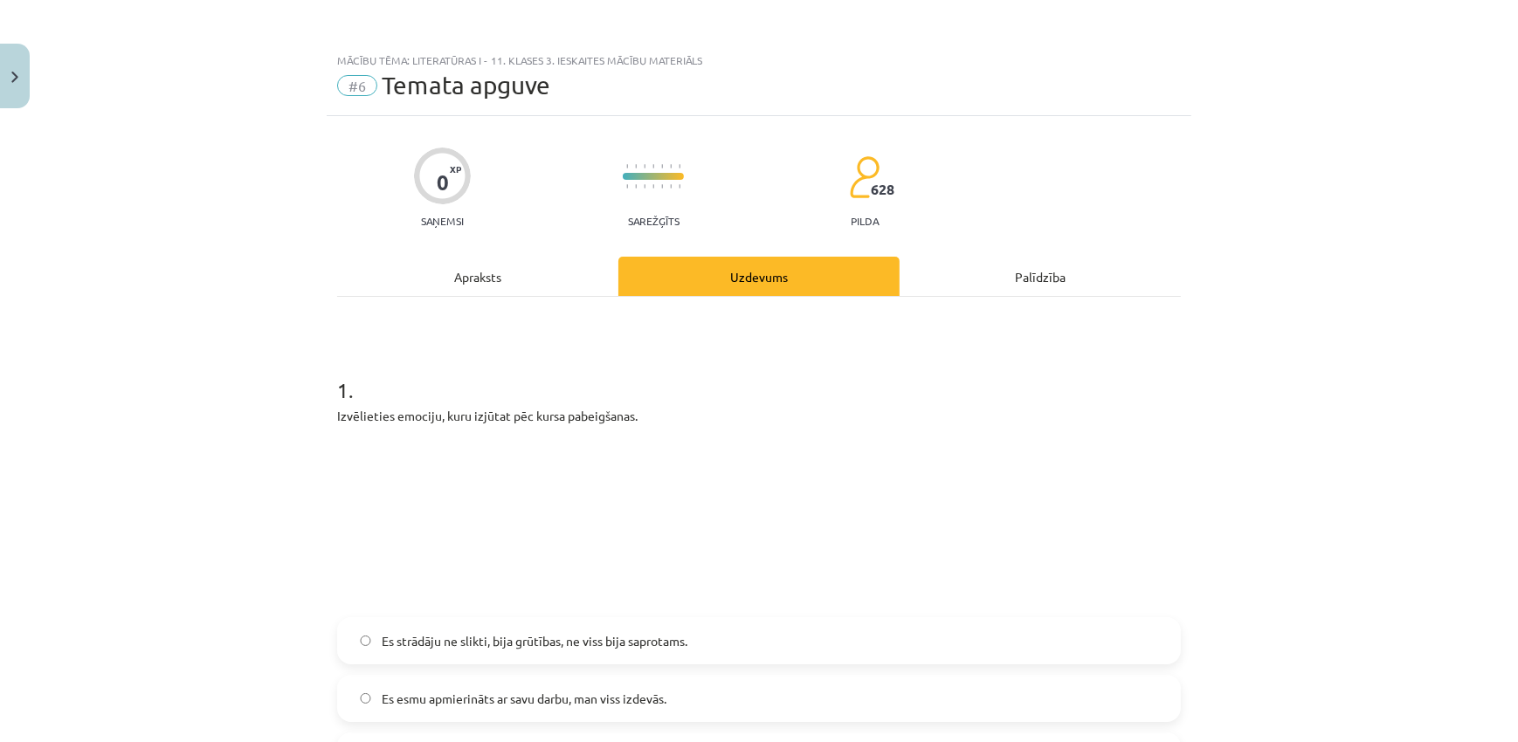
scroll to position [211, 0]
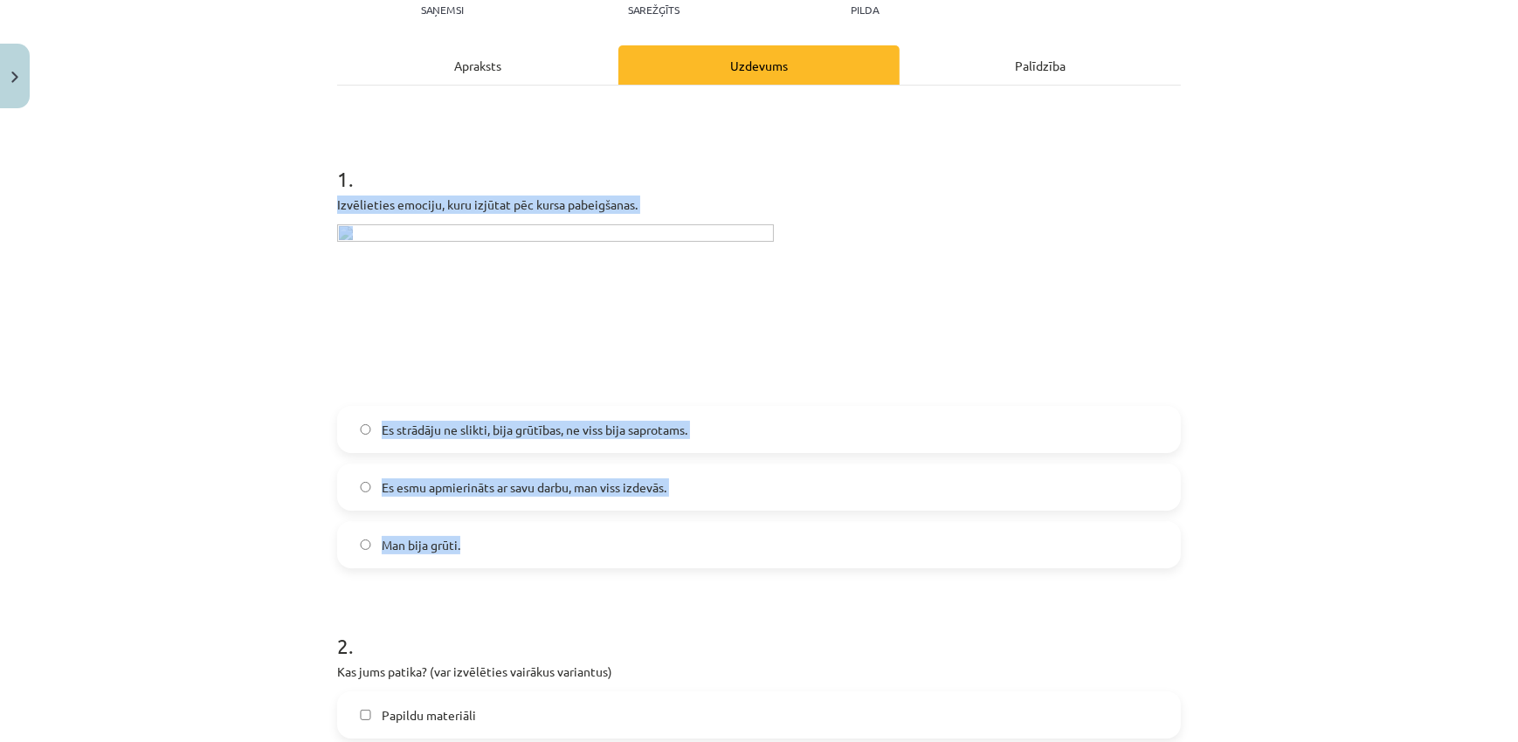
drag, startPoint x: 326, startPoint y: 195, endPoint x: 564, endPoint y: 550, distance: 428.0
click at [533, 428] on span "Es strādāju ne slikti, bija grūtības, ne viss bija saprotams." at bounding box center [535, 430] width 306 height 18
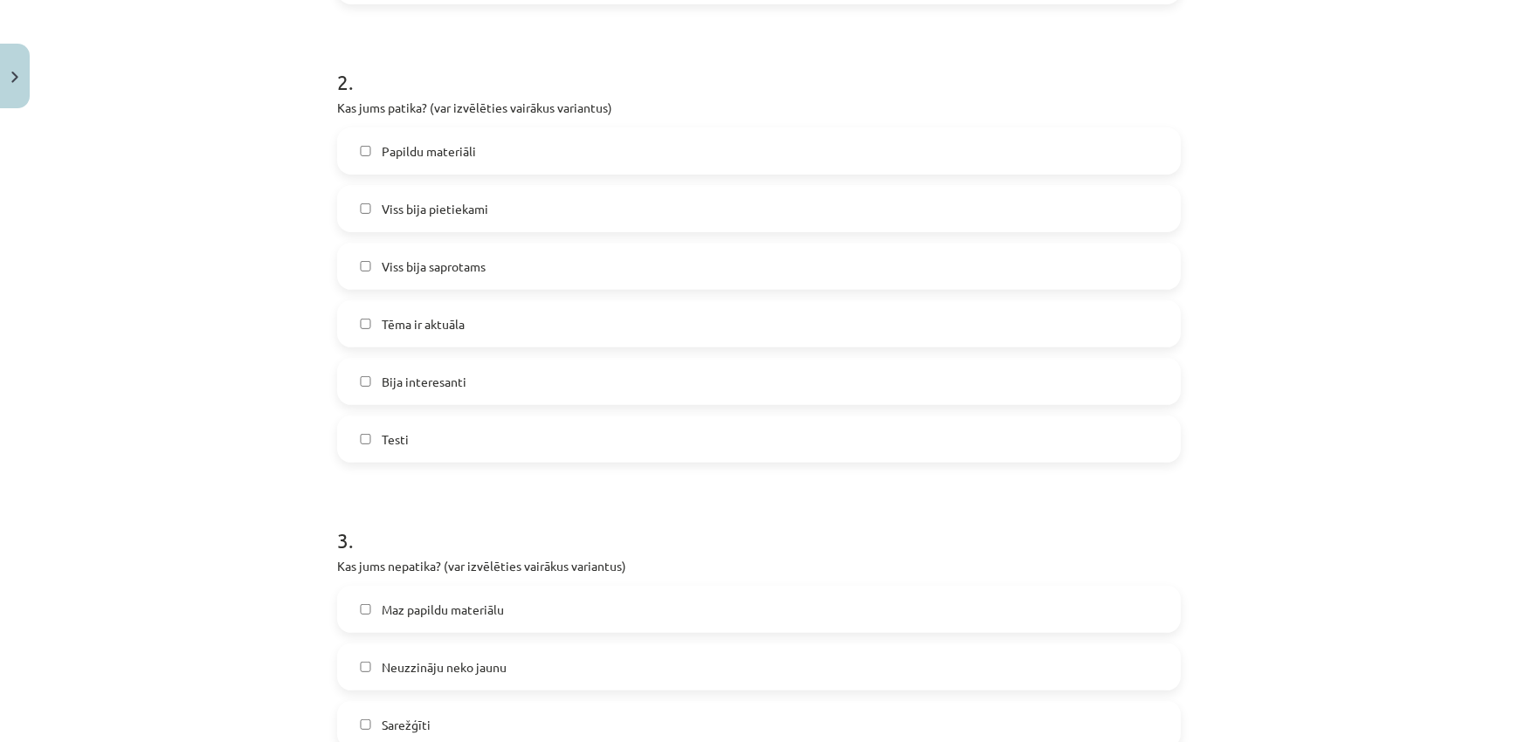
scroll to position [741, 0]
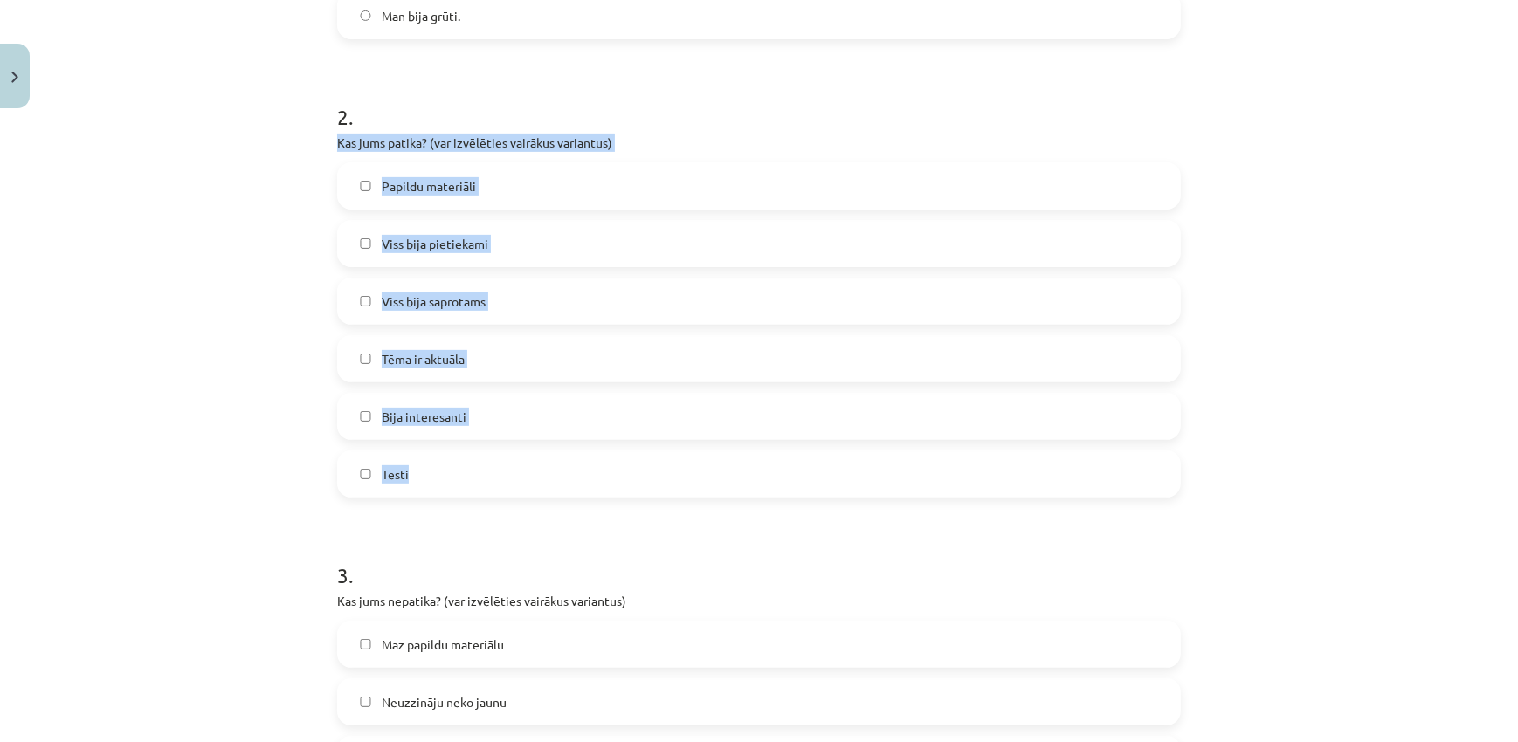
drag, startPoint x: 319, startPoint y: 136, endPoint x: 514, endPoint y: 481, distance: 396.6
click at [514, 481] on div "Mācību tēma: Literatūras i - 11. klases 3. ieskaites mācību materiāls #6 Temata…" at bounding box center [759, 371] width 1518 height 742
click at [526, 362] on label "Tēma ir aktuāla" at bounding box center [759, 359] width 840 height 44
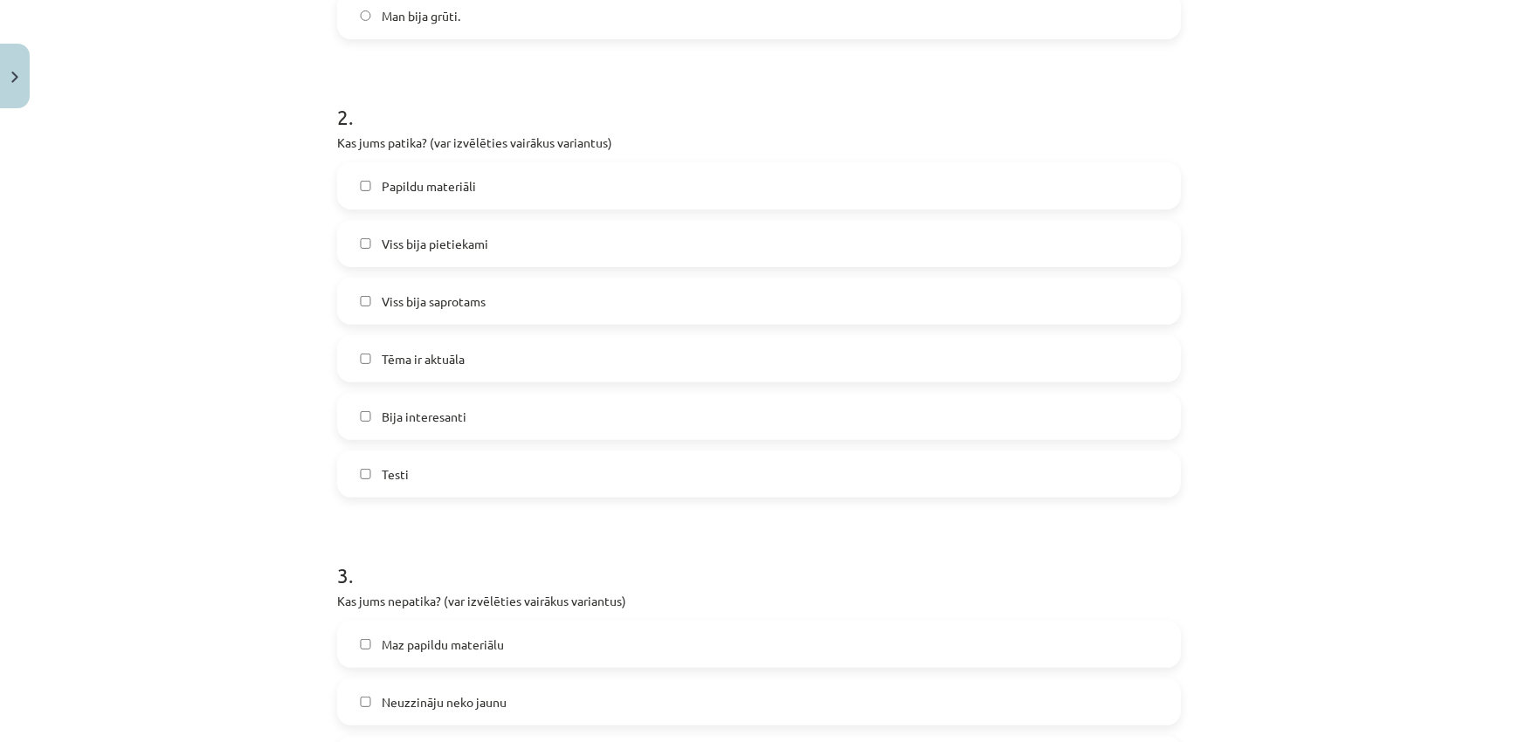
click at [547, 423] on label "Bija interesanti" at bounding box center [759, 417] width 840 height 44
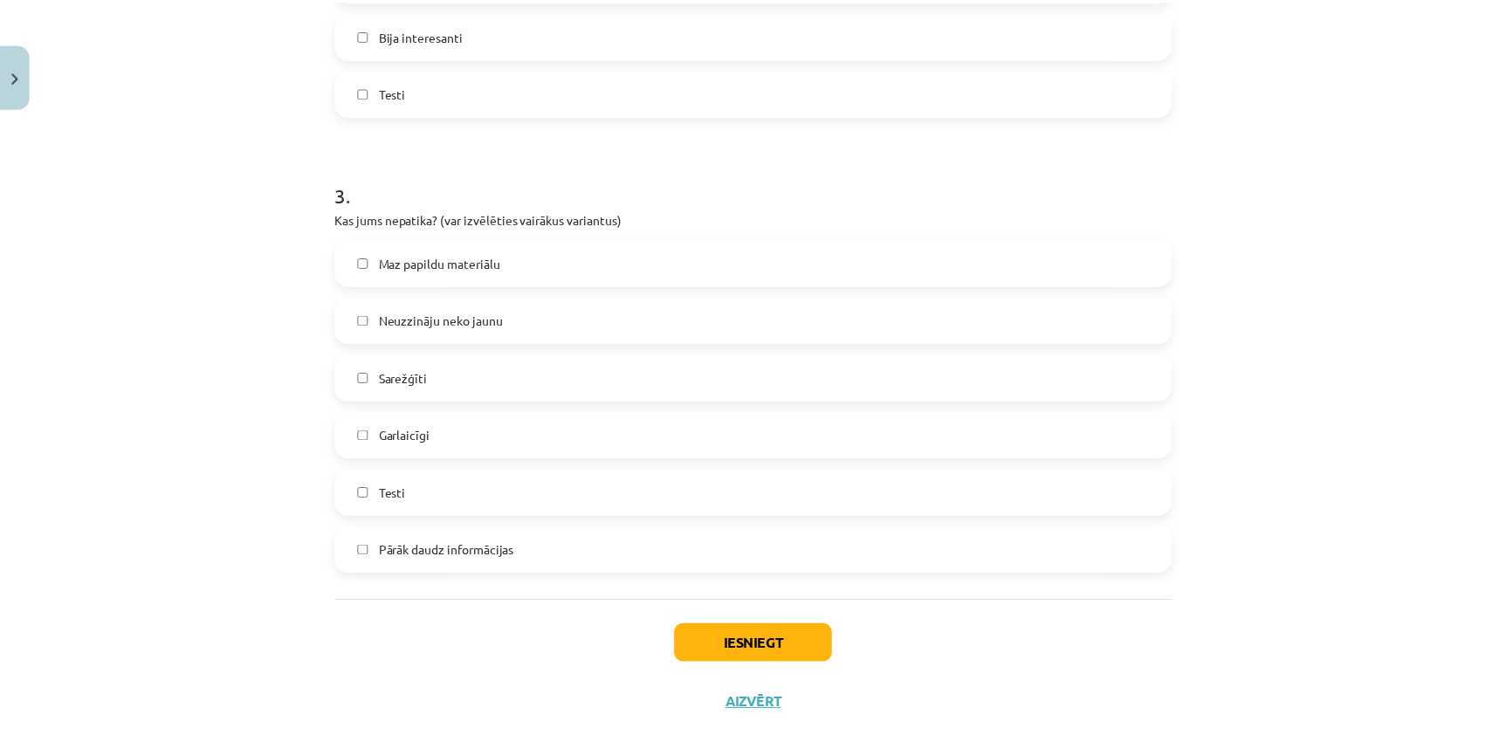
scroll to position [1156, 0]
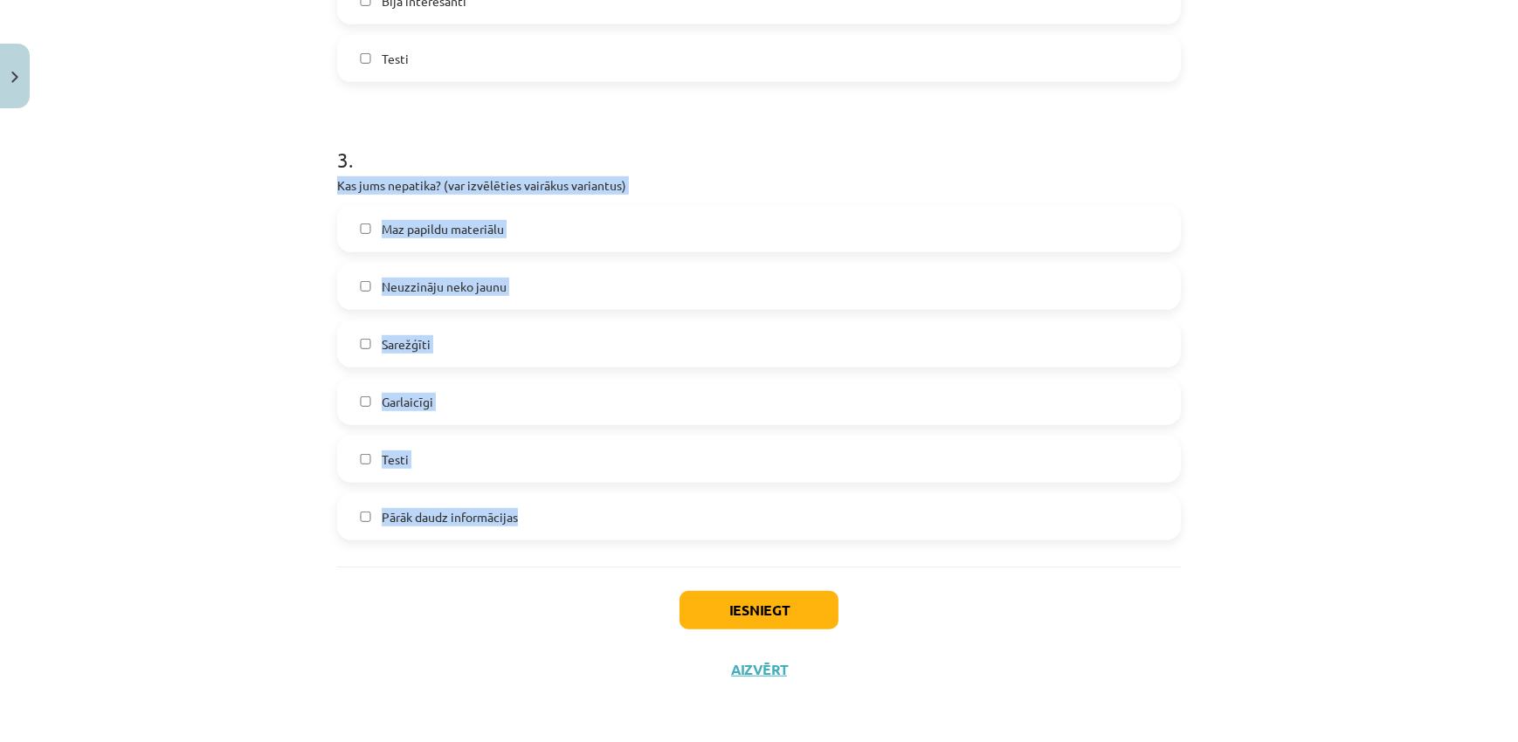
drag, startPoint x: 315, startPoint y: 186, endPoint x: 533, endPoint y: 503, distance: 384.4
click at [533, 503] on div "Mācību tēma: Literatūras i - 11. klases 3. ieskaites mācību materiāls #6 Temata…" at bounding box center [759, 371] width 1518 height 742
click at [607, 228] on label "Maz papildu materiālu" at bounding box center [759, 229] width 840 height 44
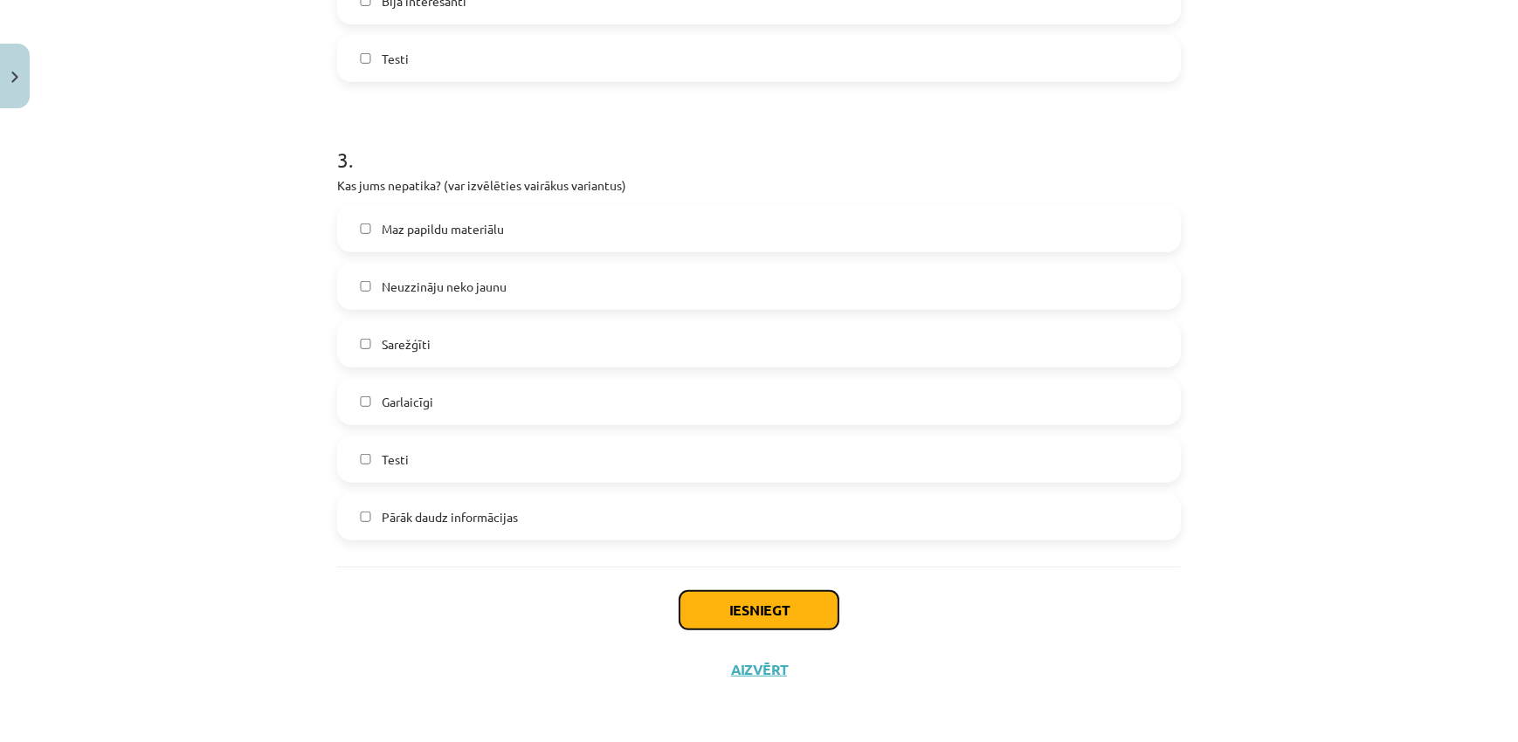
click at [786, 611] on button "Iesniegt" at bounding box center [758, 610] width 159 height 38
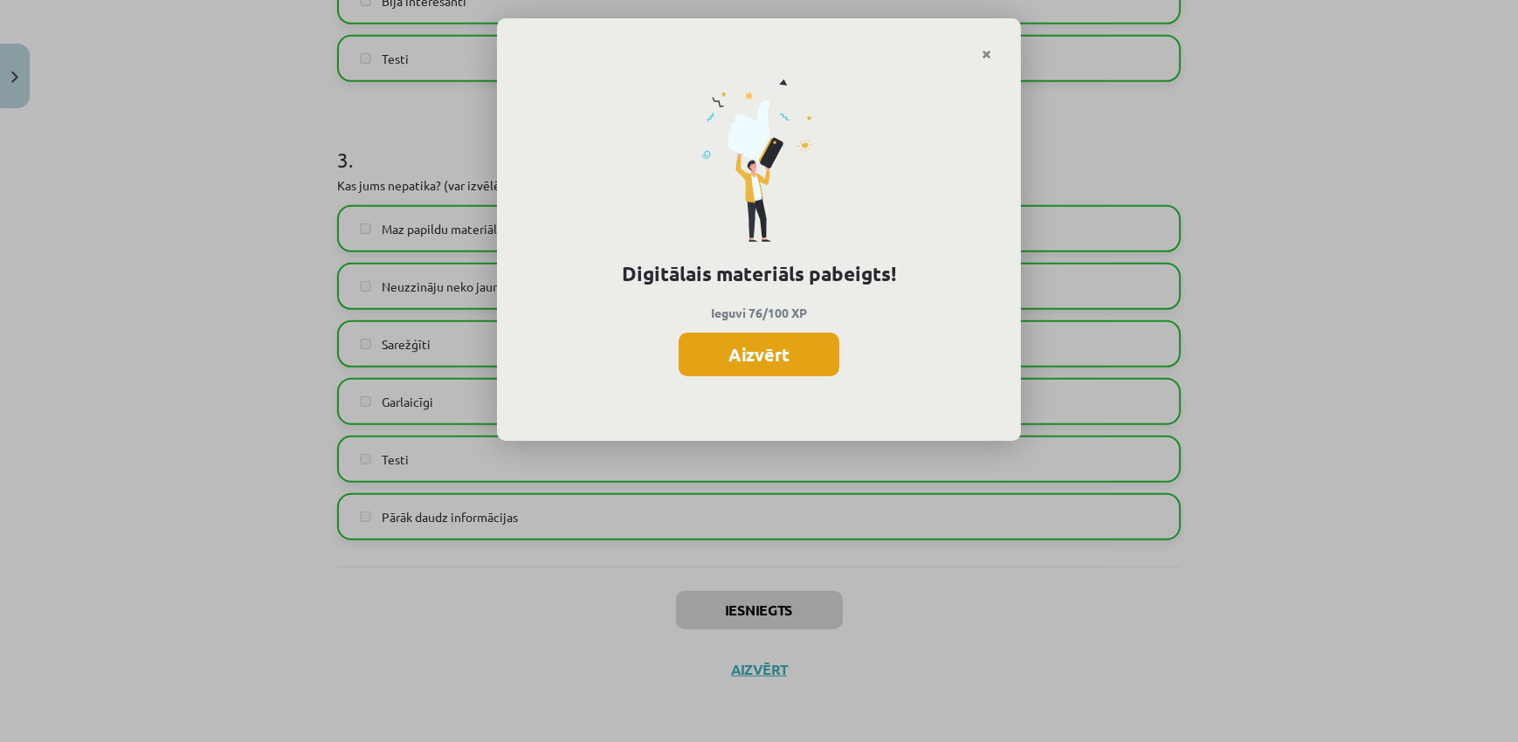
click at [759, 360] on button "Aizvērt" at bounding box center [759, 355] width 161 height 44
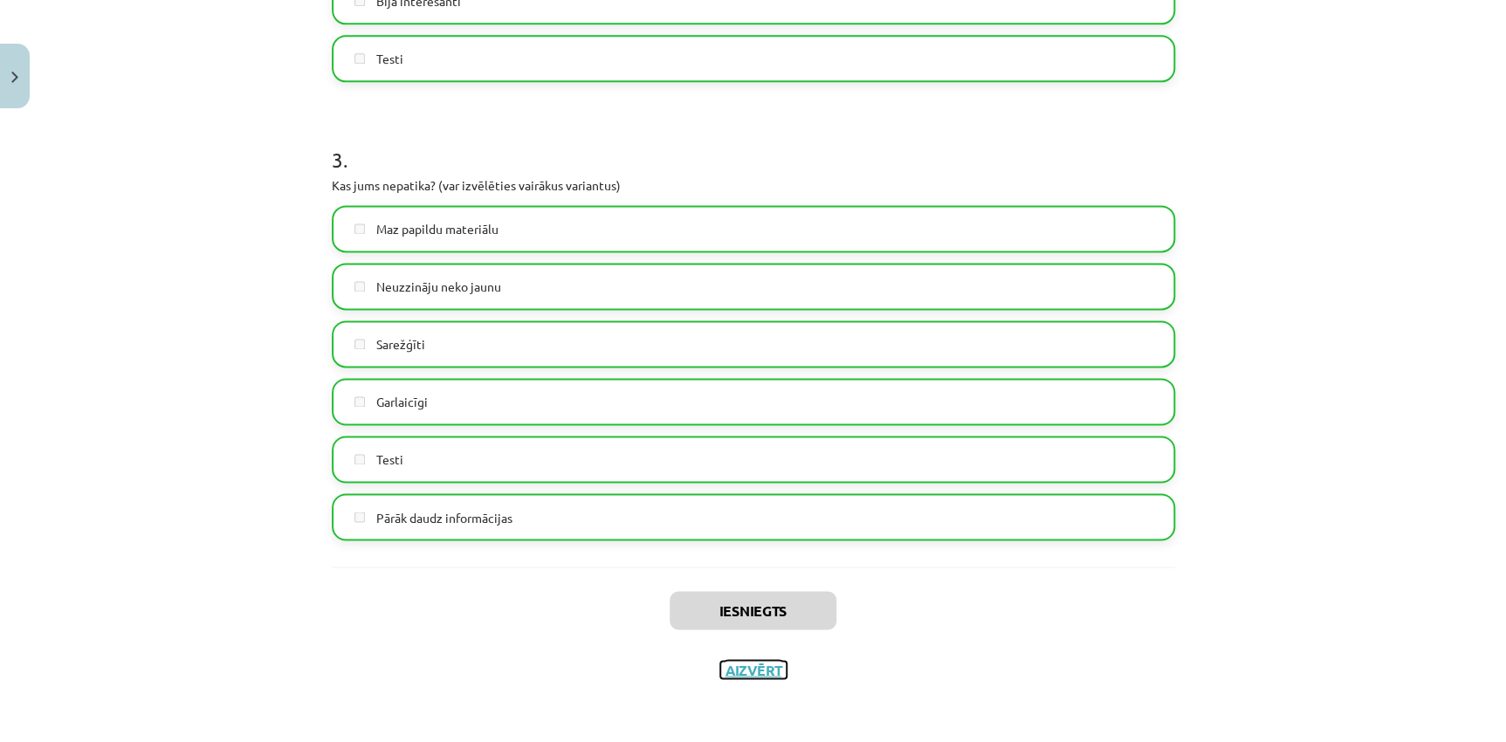
click at [746, 666] on button "Aizvērt" at bounding box center [753, 669] width 66 height 17
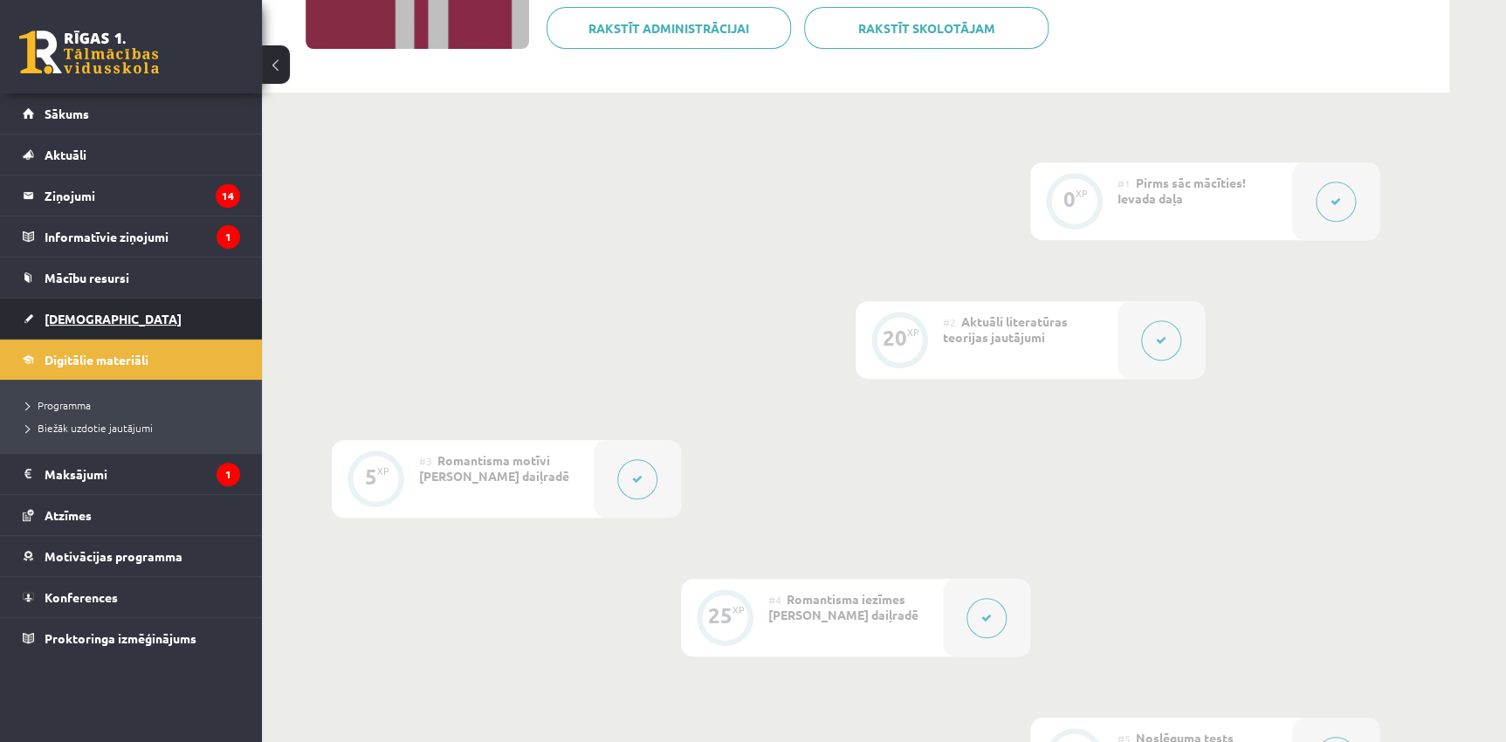
click at [92, 323] on span "[DEMOGRAPHIC_DATA]" at bounding box center [113, 319] width 137 height 16
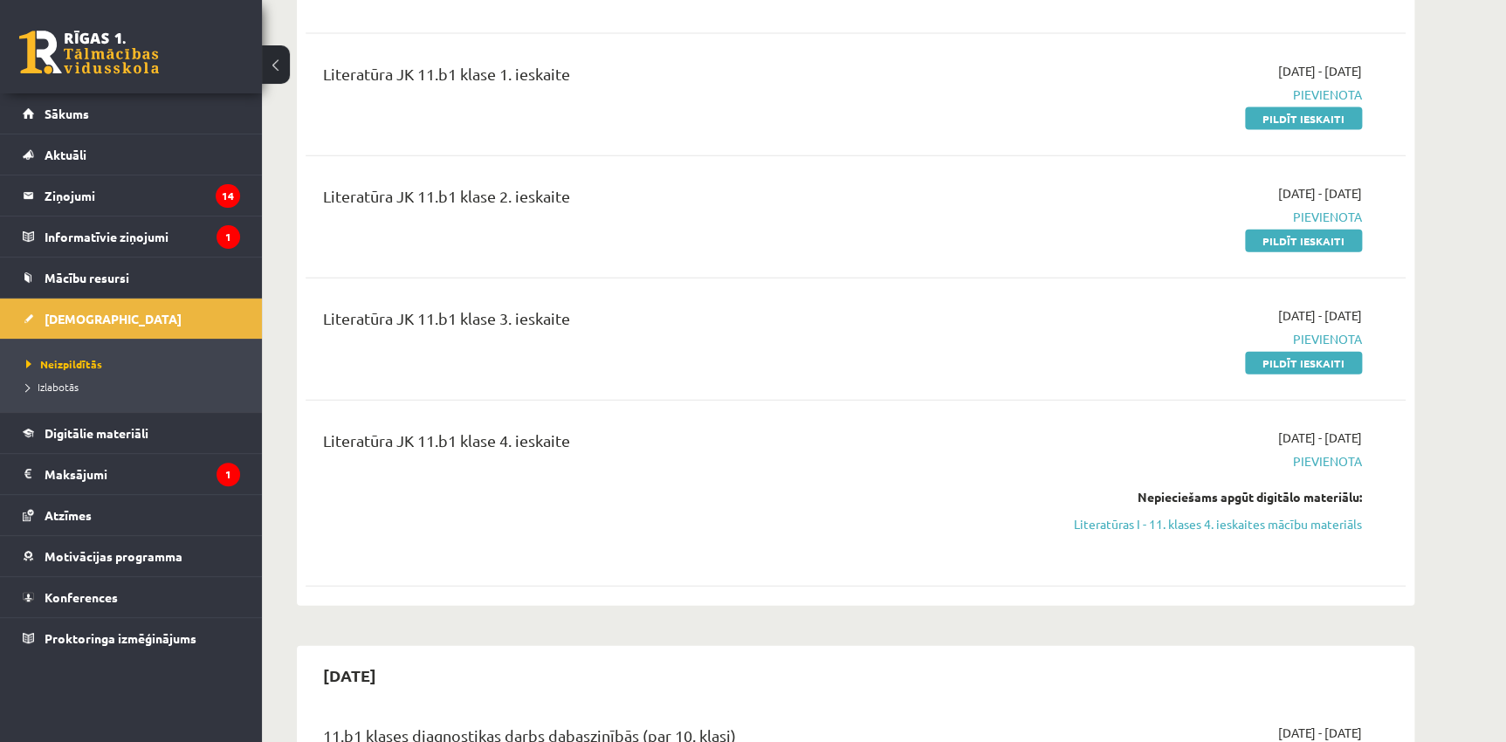
scroll to position [2010, 0]
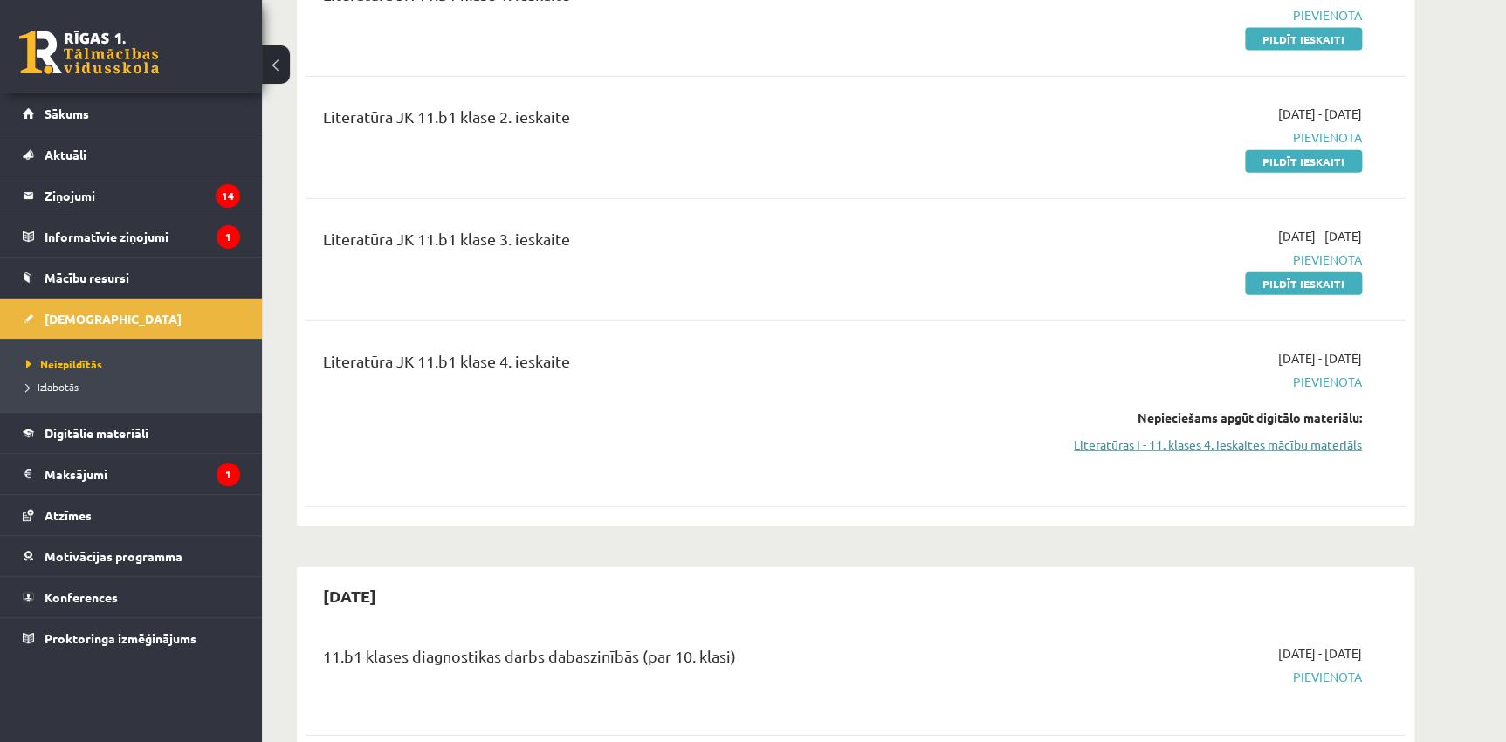
click at [1231, 454] on link "Literatūras I - 11. klases 4. ieskaites mācību materiāls" at bounding box center [1197, 445] width 329 height 18
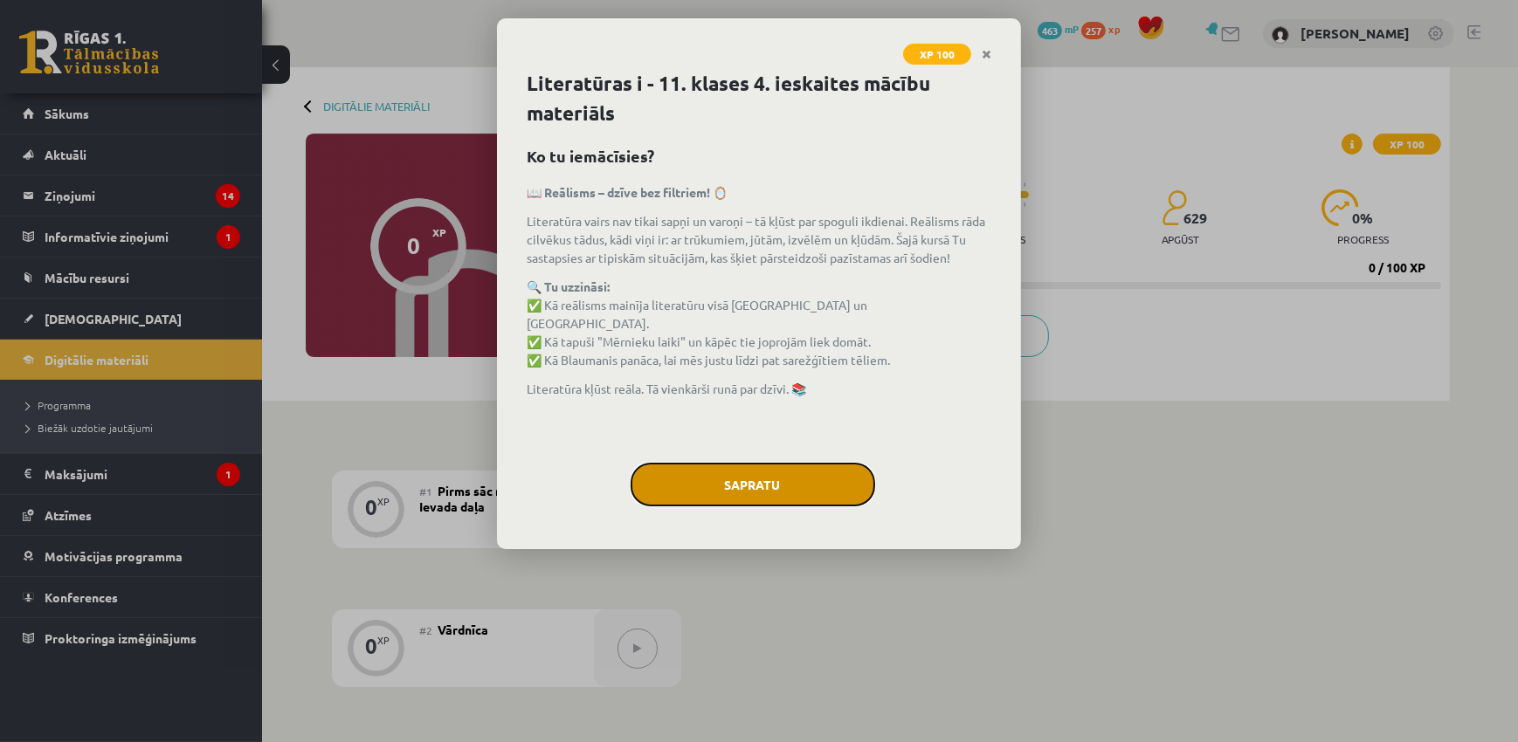
click at [755, 491] on button "Sapratu" at bounding box center [753, 485] width 245 height 44
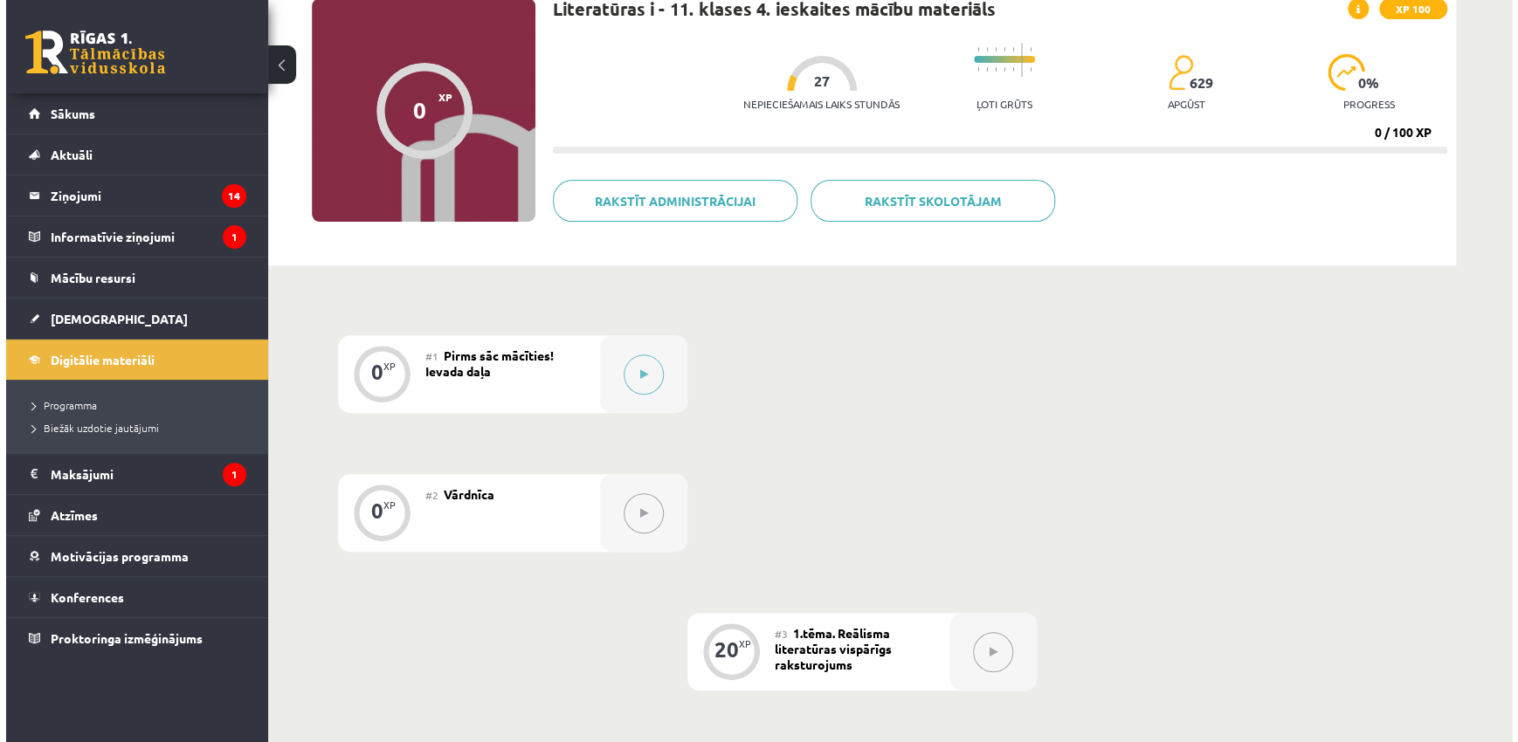
scroll to position [105, 0]
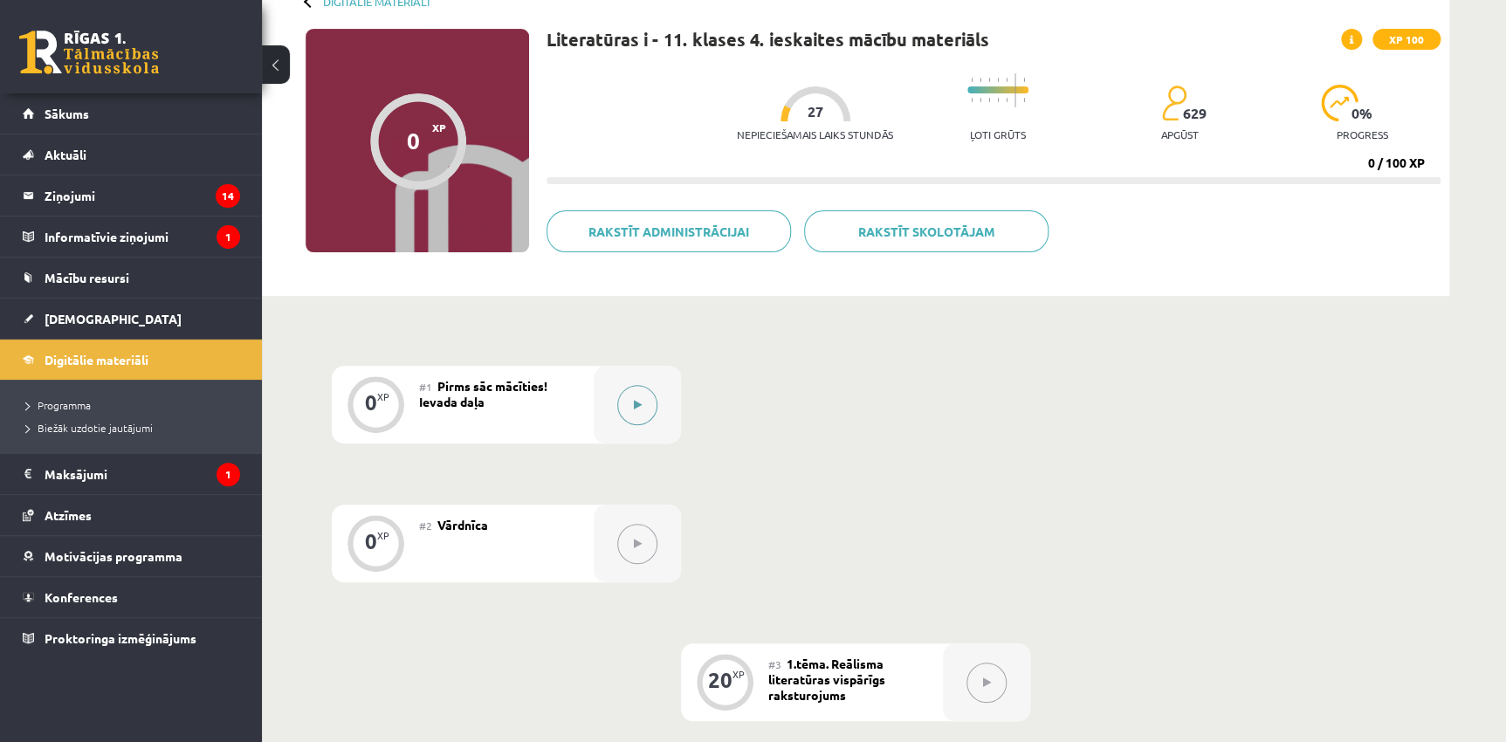
click at [634, 403] on icon at bounding box center [638, 405] width 8 height 10
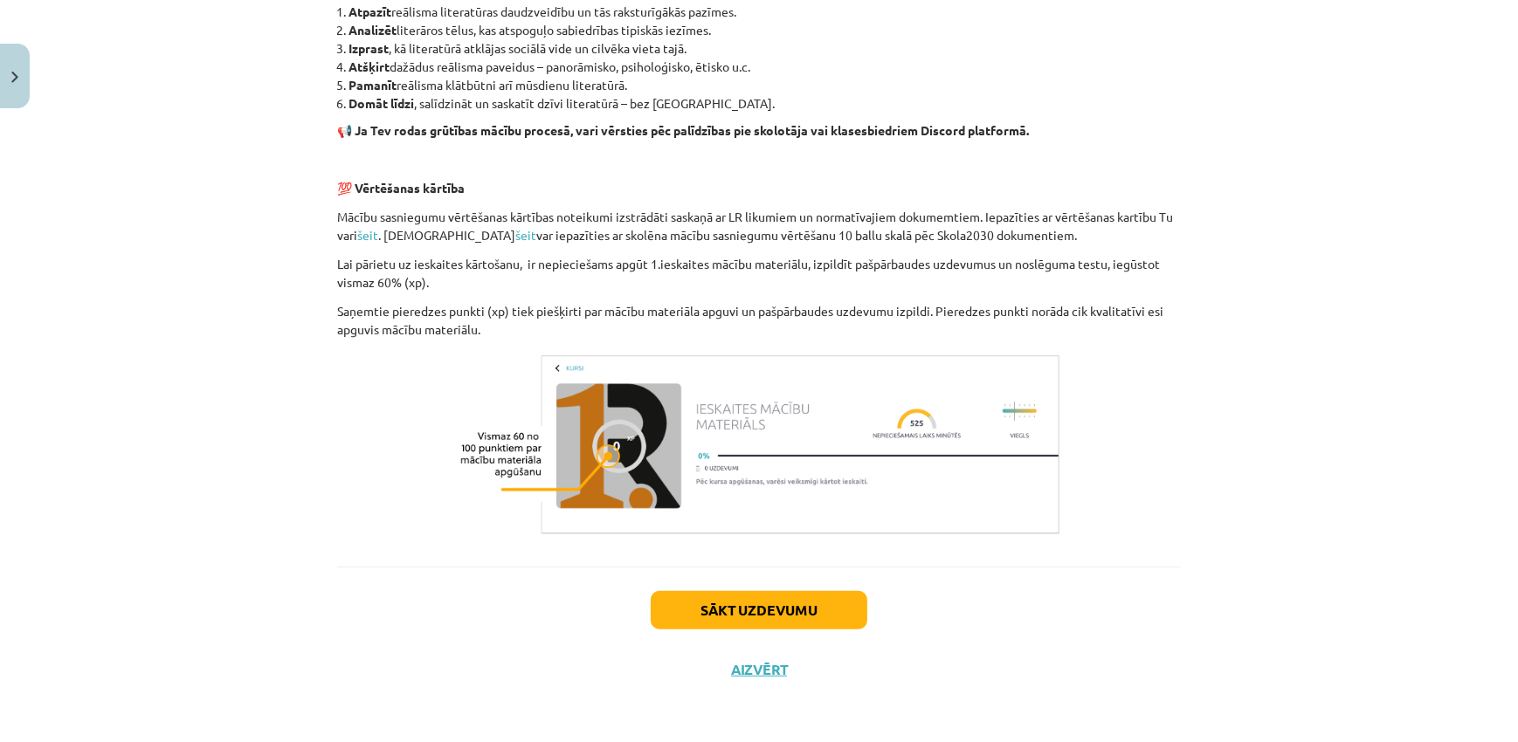
scroll to position [1265, 0]
click at [748, 610] on button "Sākt uzdevumu" at bounding box center [759, 609] width 217 height 38
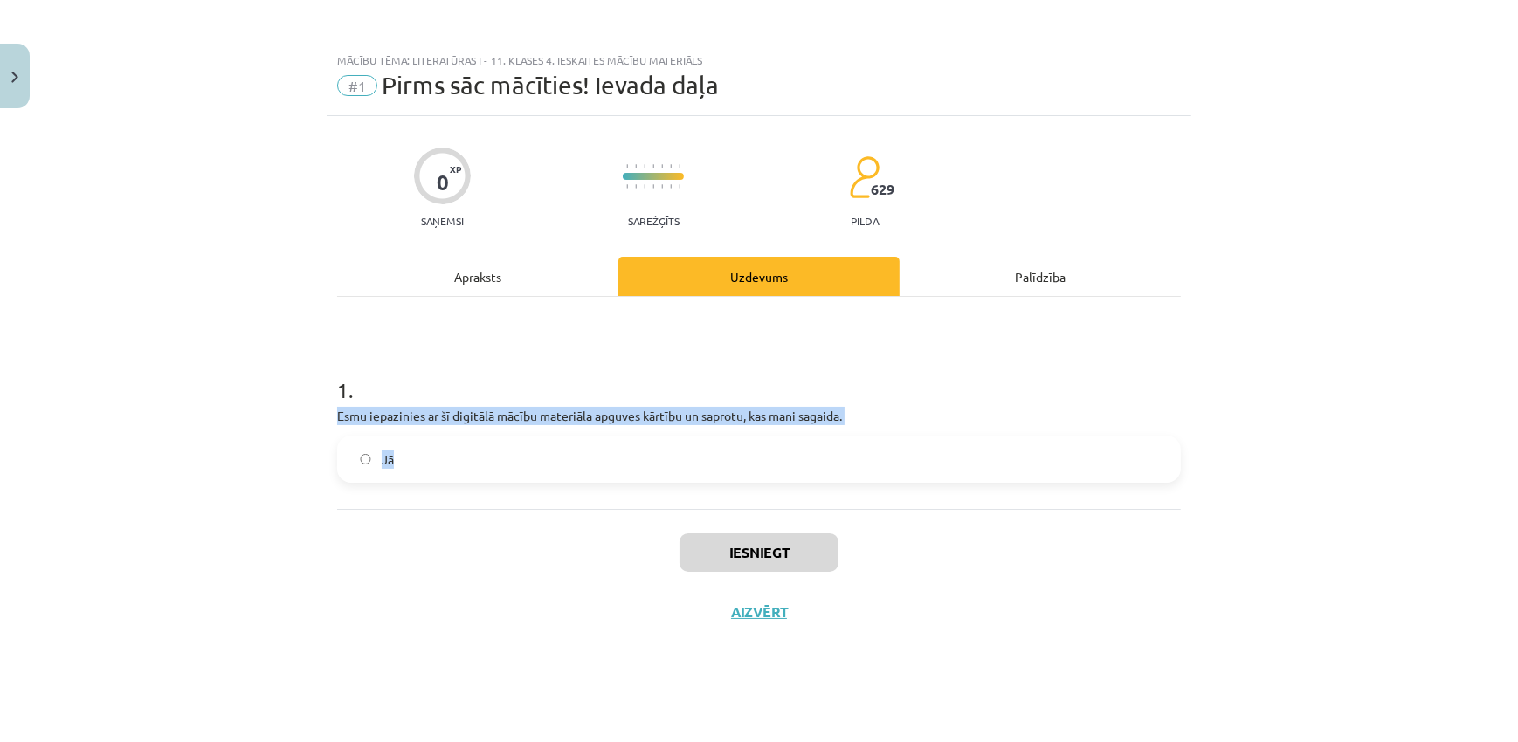
drag, startPoint x: 327, startPoint y: 417, endPoint x: 432, endPoint y: 451, distance: 110.2
click at [432, 451] on div "0 XP Saņemsi Sarežģīts 629 pilda Apraksts Uzdevums Palīdzība 1 . Esmu iepazinie…" at bounding box center [759, 407] width 865 height 582
copy div "Esmu iepazinies ar šī digitālā mācību materiāla apguves kārtību un saprotu, kas…"
click at [241, 500] on div "Mācību tēma: Literatūras i - 11. klases 4. ieskaites mācību materiāls #1 Pirms …" at bounding box center [759, 371] width 1518 height 742
click at [353, 463] on label "Jā" at bounding box center [759, 460] width 840 height 44
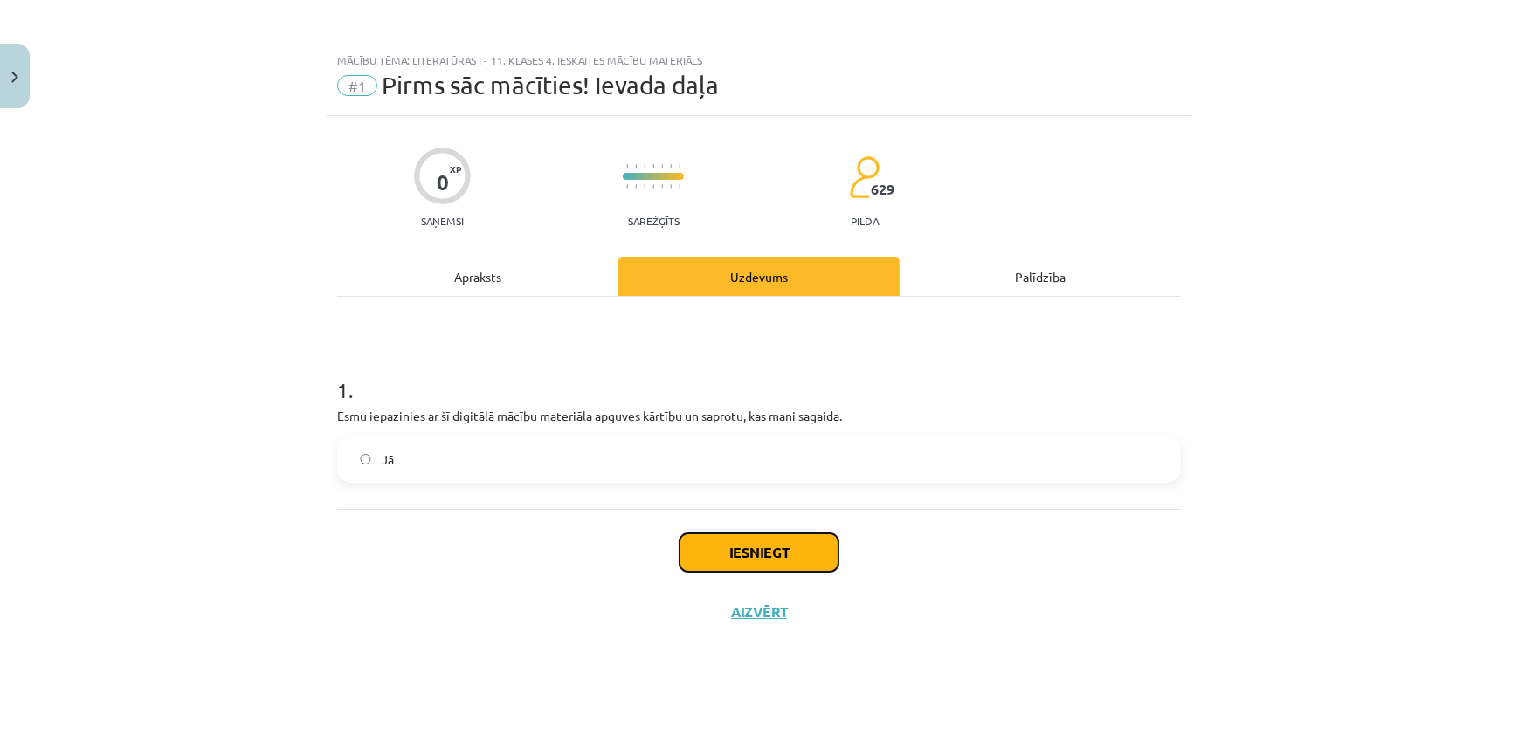
click at [759, 547] on button "Iesniegt" at bounding box center [758, 553] width 159 height 38
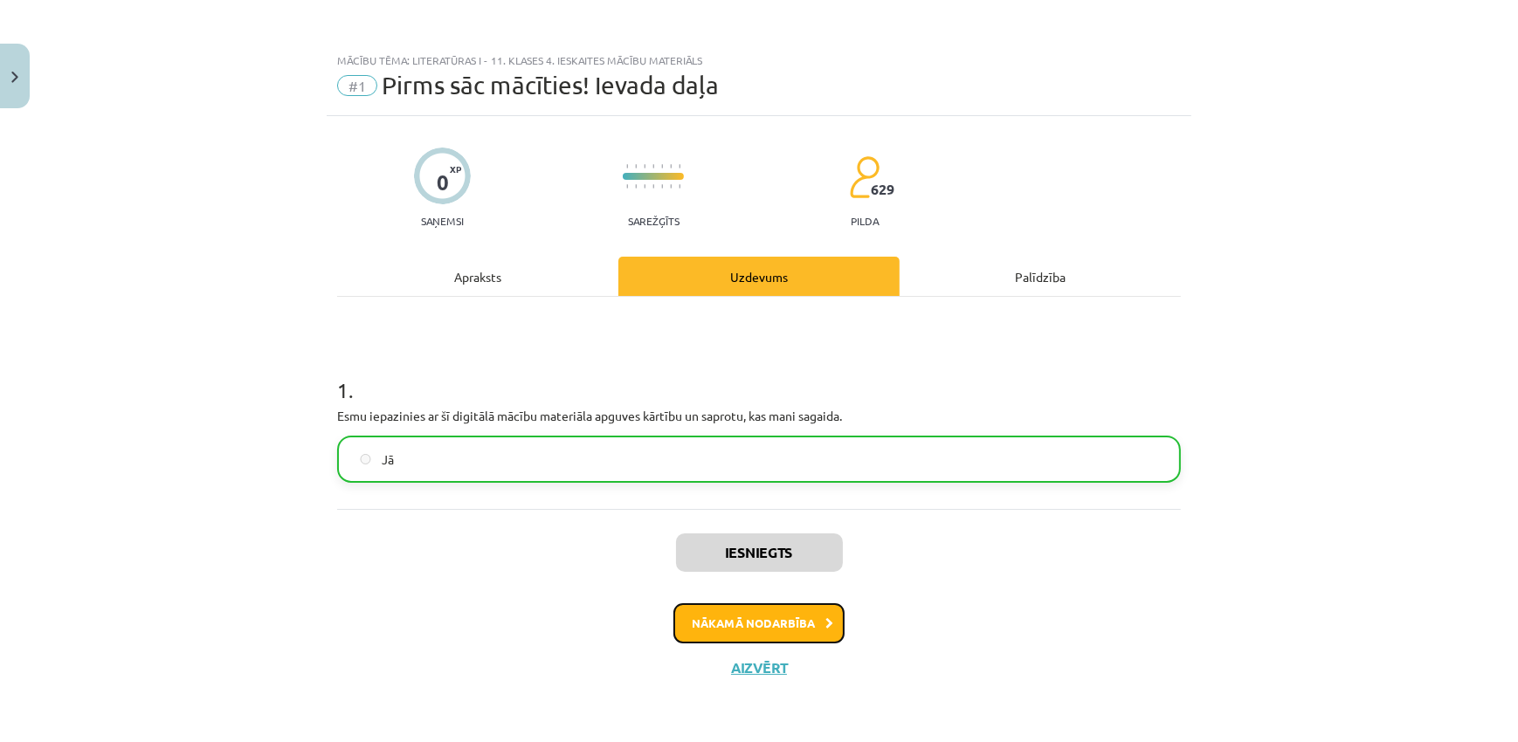
click at [804, 624] on button "Nākamā nodarbība" at bounding box center [758, 623] width 171 height 40
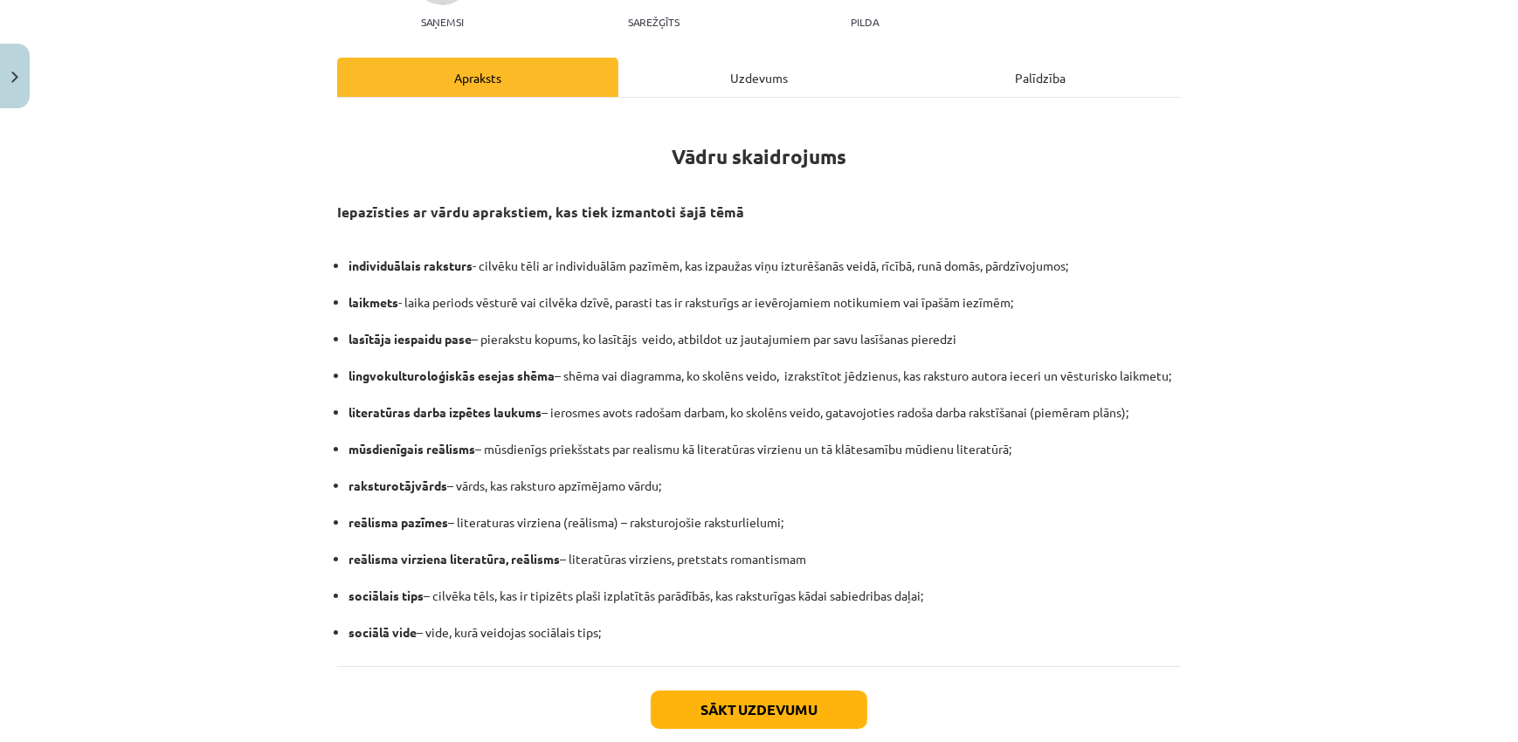
scroll to position [297, 0]
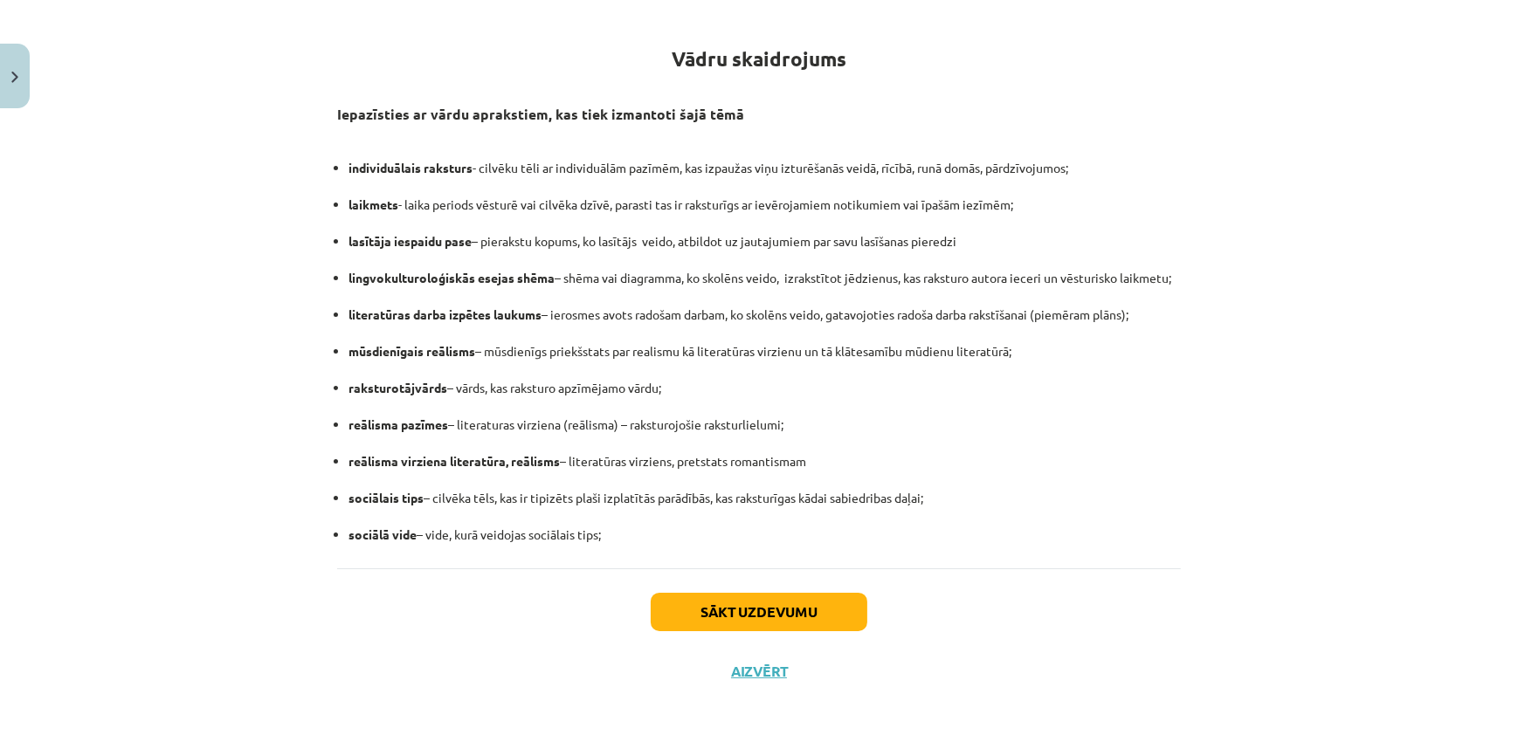
drag, startPoint x: 304, startPoint y: 106, endPoint x: 688, endPoint y: 531, distance: 573.2
click at [688, 531] on div "Mācību tēma: Literatūras i - 11. klases 4. ieskaites mācību materiāls #2 Vārdnī…" at bounding box center [759, 371] width 1518 height 742
click at [993, 589] on div "Sākt uzdevumu Aizvērt" at bounding box center [759, 630] width 844 height 122
click at [805, 612] on button "Sākt uzdevumu" at bounding box center [759, 612] width 217 height 38
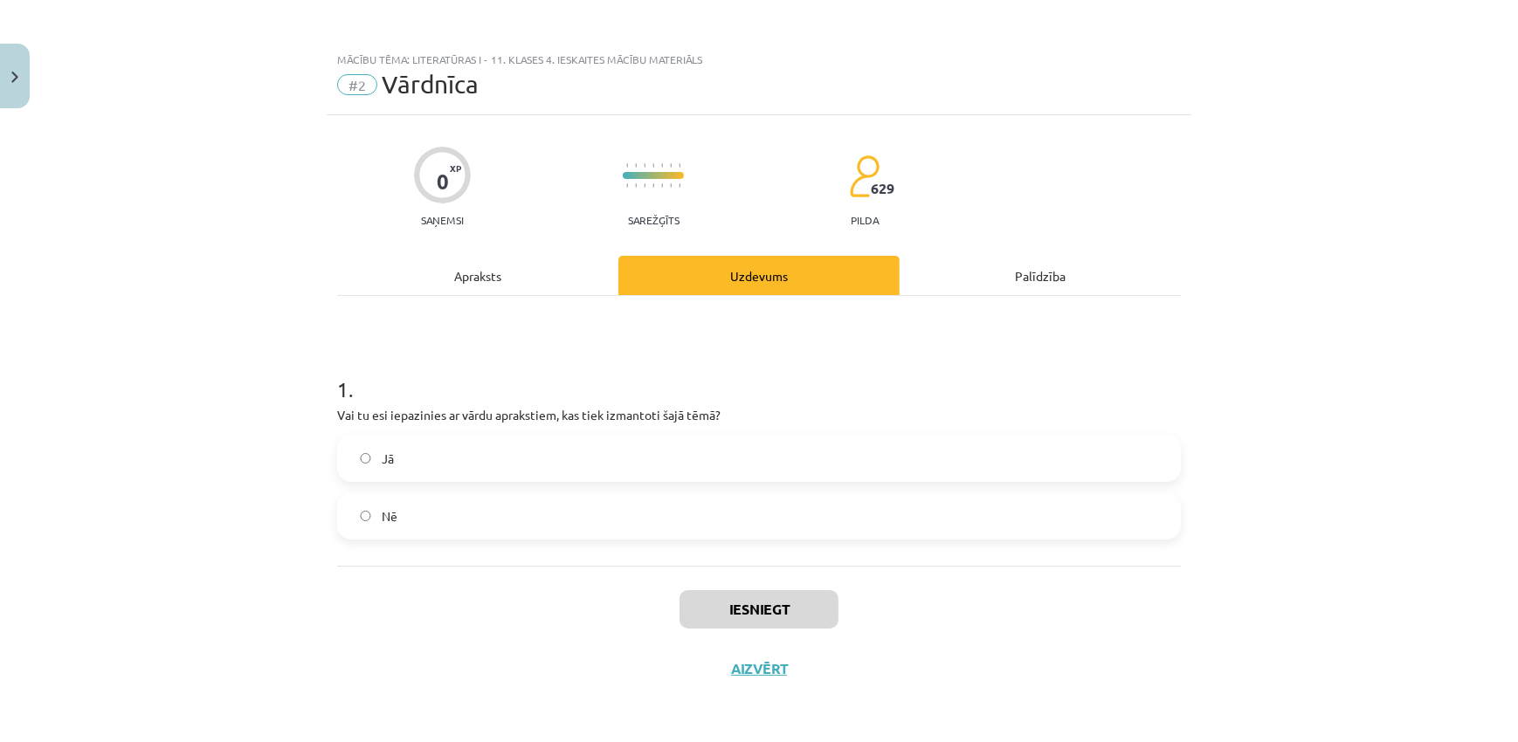
scroll to position [0, 0]
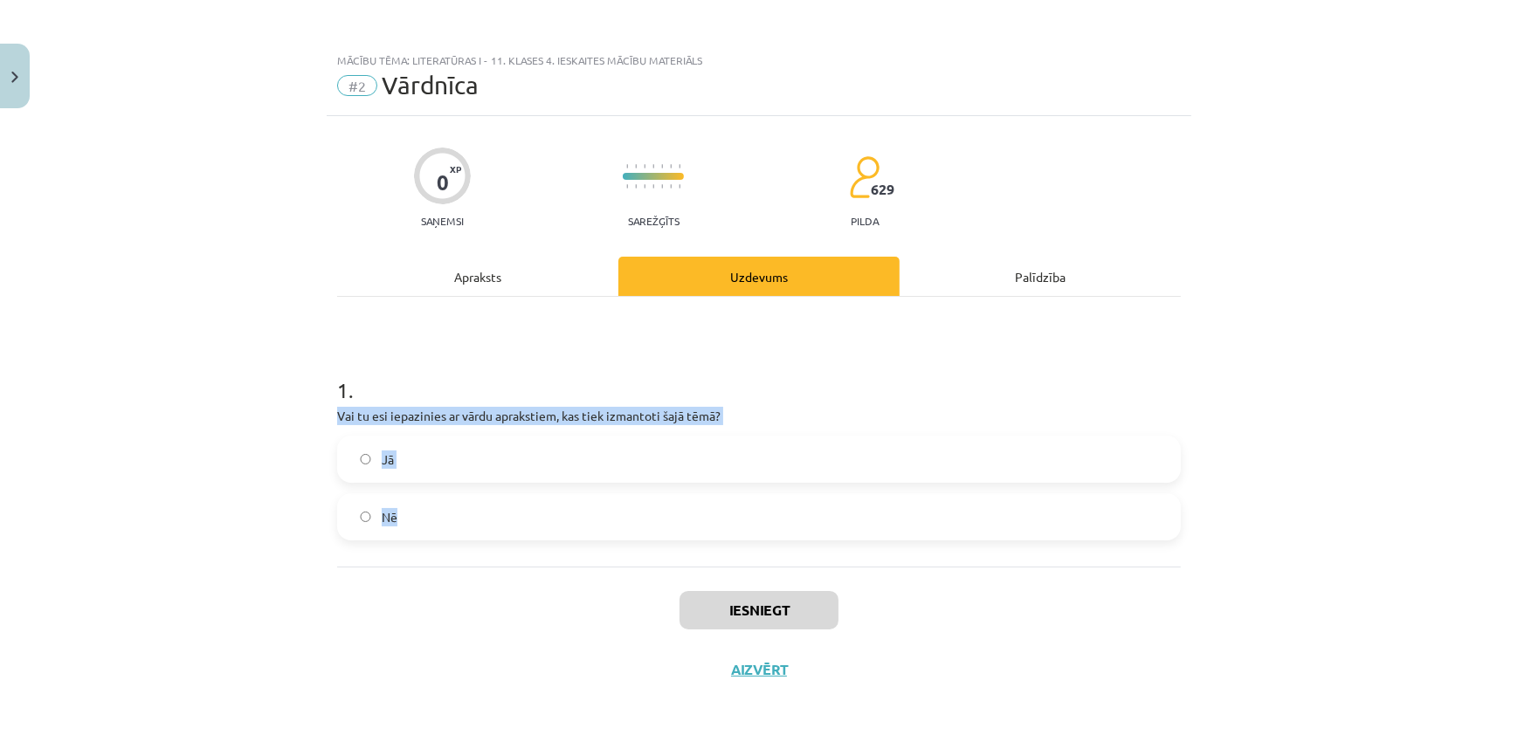
drag, startPoint x: 353, startPoint y: 406, endPoint x: 471, endPoint y: 507, distance: 154.9
click at [471, 507] on div "0 XP Saņemsi Sarežģīts 629 pilda Apraksts Uzdevums Palīdzība 1 . Vai tu esi iep…" at bounding box center [759, 407] width 865 height 583
copy div "Vai tu esi iepazinies ar vārdu aprakstiem, kas tiek izmantoti šajā tēmā? Jā Nē"
click at [541, 458] on label "Jā" at bounding box center [759, 460] width 840 height 44
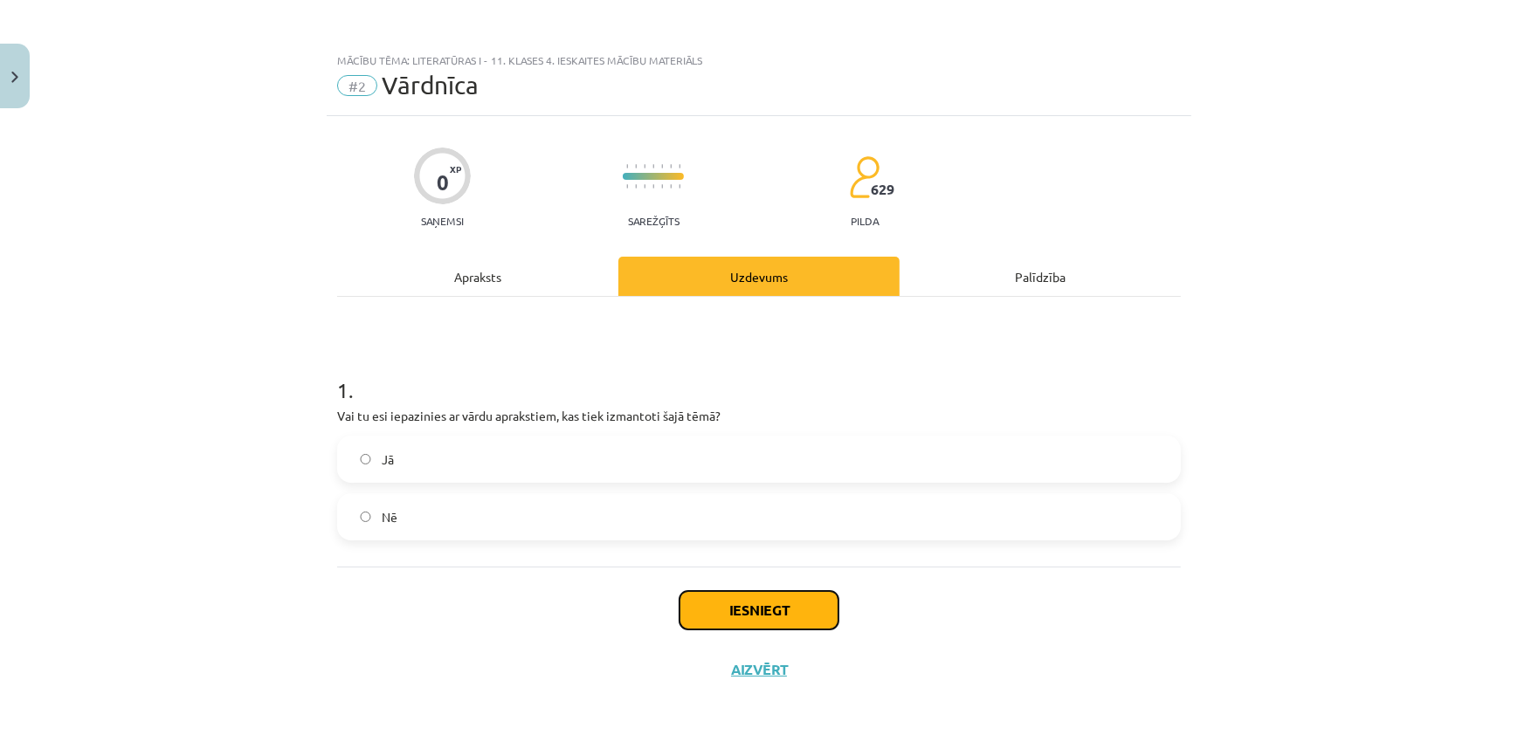
click at [734, 611] on button "Iesniegt" at bounding box center [758, 610] width 159 height 38
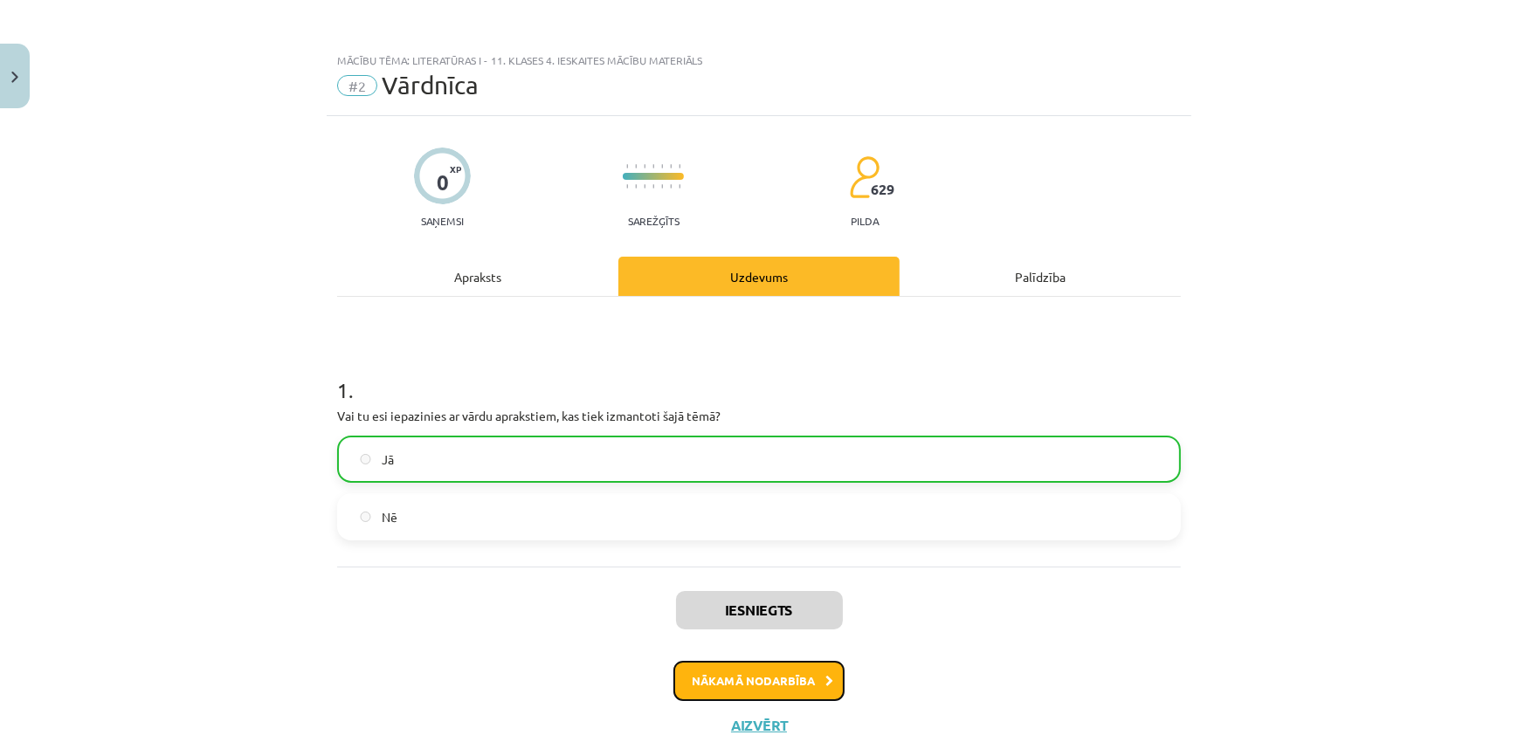
click at [786, 680] on button "Nākamā nodarbība" at bounding box center [758, 681] width 171 height 40
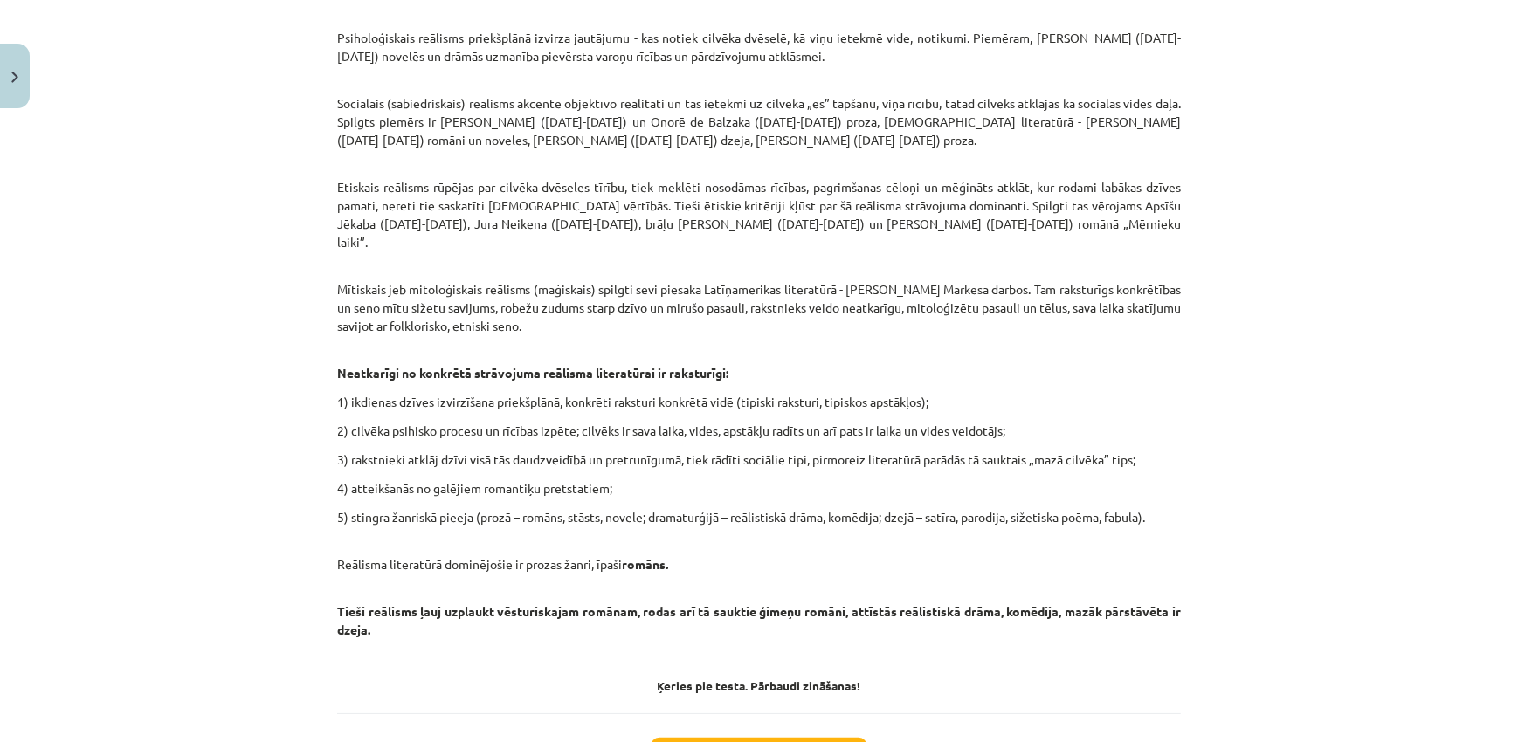
scroll to position [1318, 0]
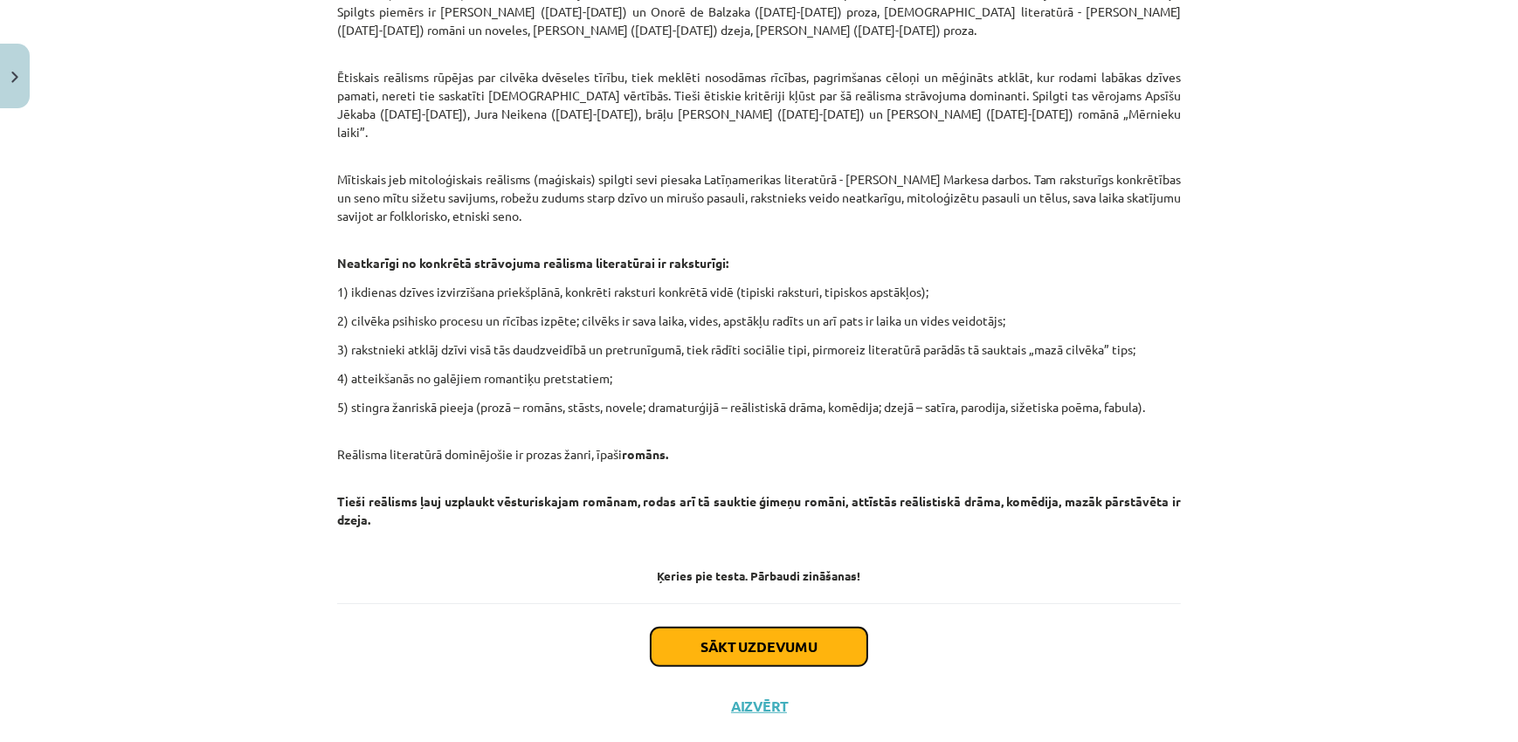
click at [778, 628] on button "Sākt uzdevumu" at bounding box center [759, 647] width 217 height 38
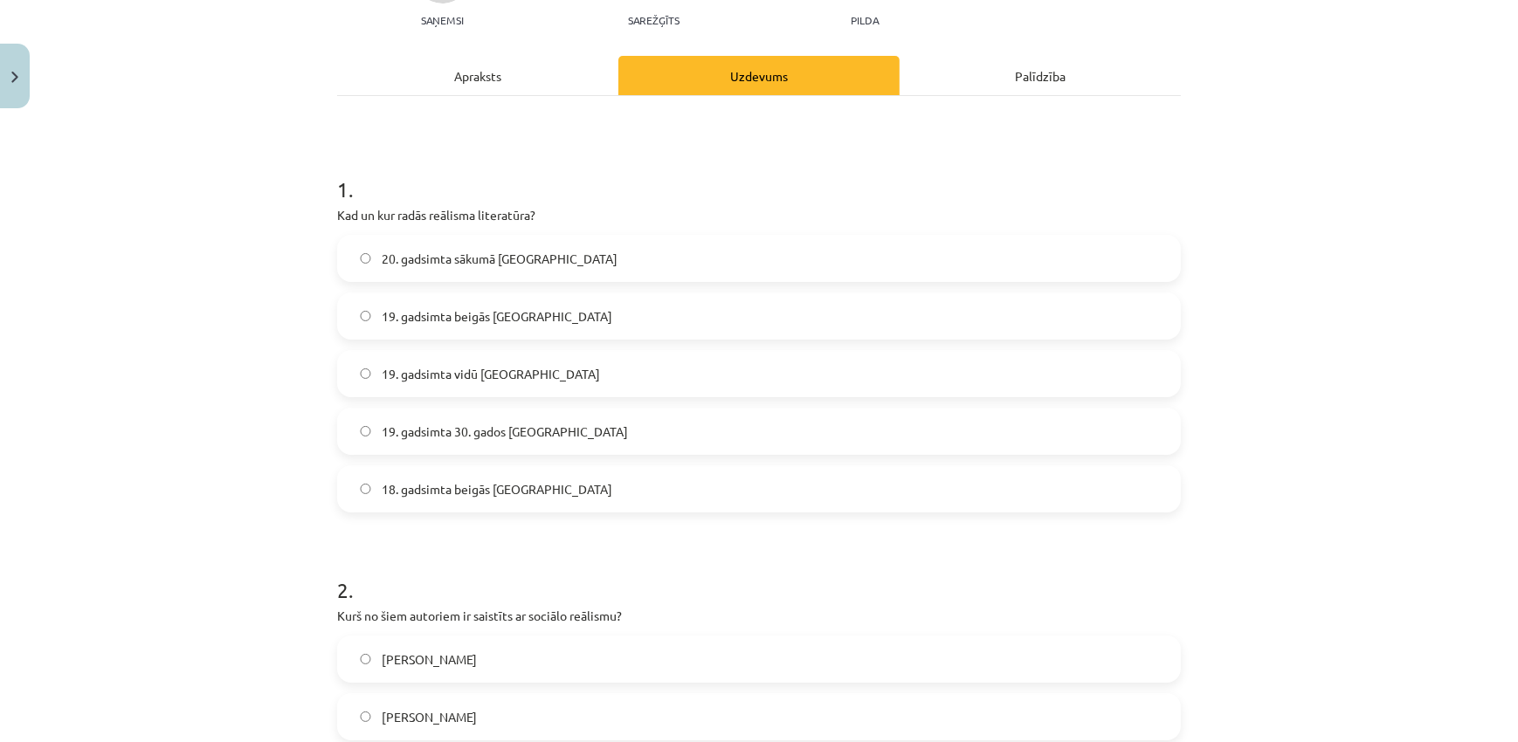
scroll to position [211, 0]
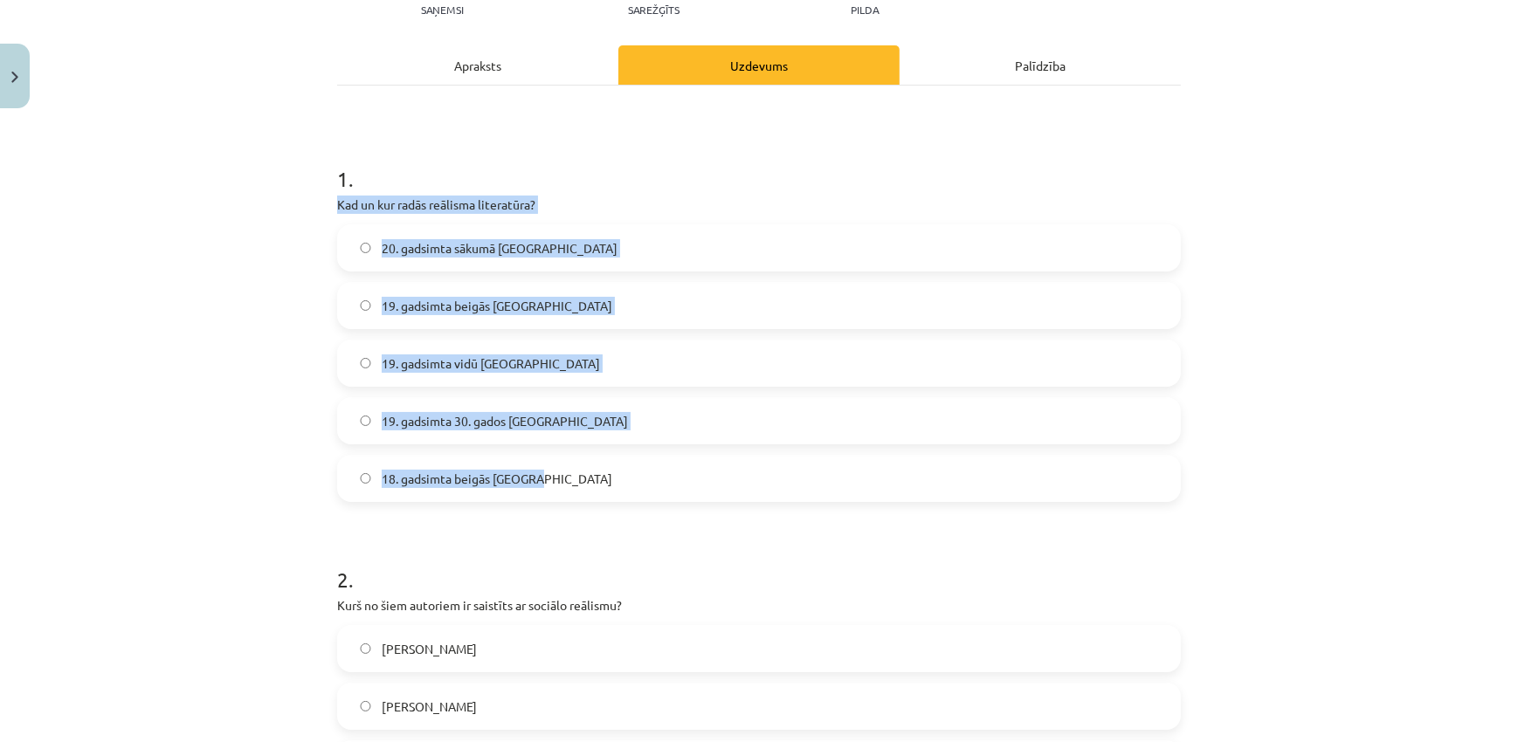
drag, startPoint x: 322, startPoint y: 196, endPoint x: 596, endPoint y: 479, distance: 393.4
copy div "Kad un kur radās reālisma literatūra? 20. gadsimta sākumā ASV 19. gadsimta beig…"
click at [165, 303] on div "Mācību tēma: Literatūras i - 11. klases 4. ieskaites mācību materiāls #3 1.tēma…" at bounding box center [759, 371] width 1518 height 742
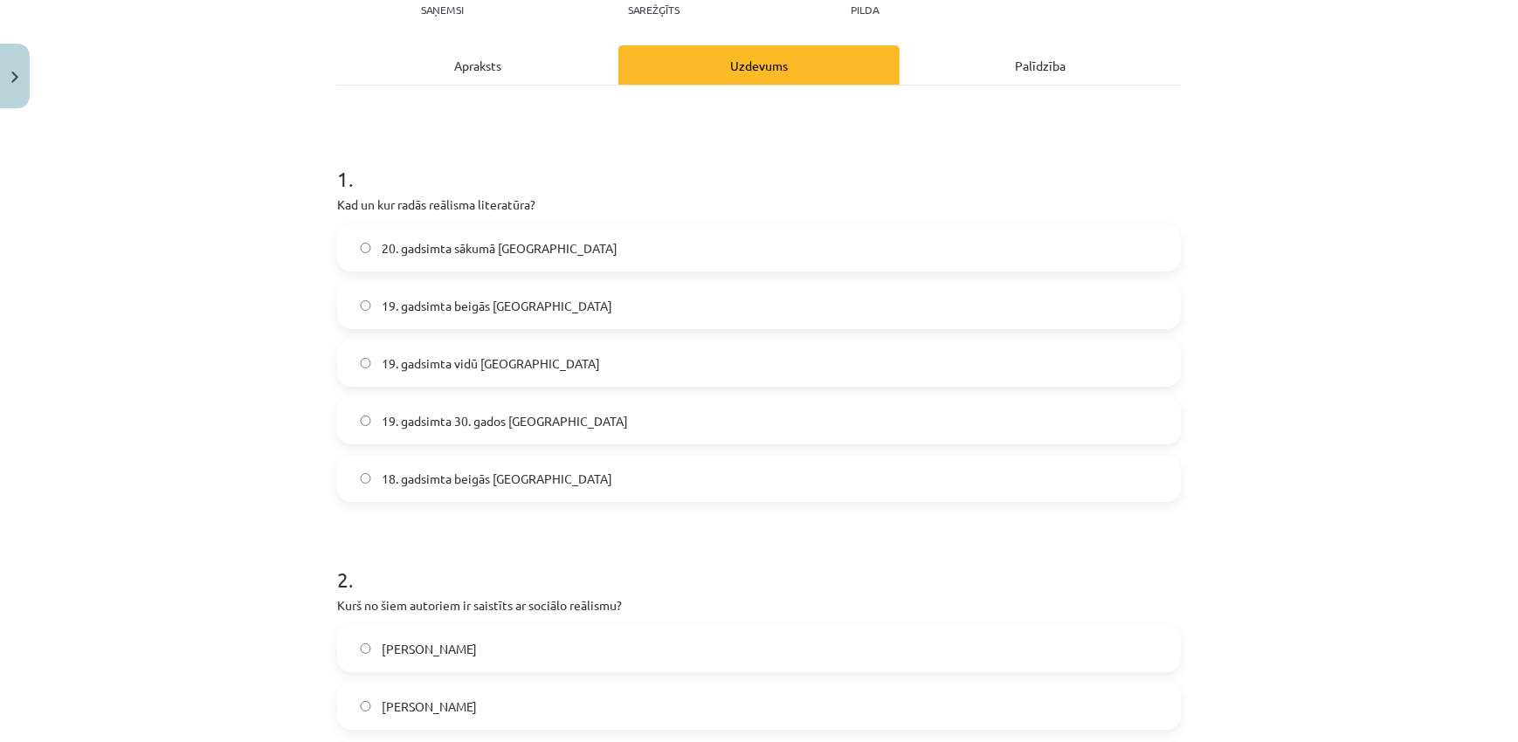
click at [580, 427] on label "19. gadsimta 30. gados [GEOGRAPHIC_DATA]" at bounding box center [759, 421] width 840 height 44
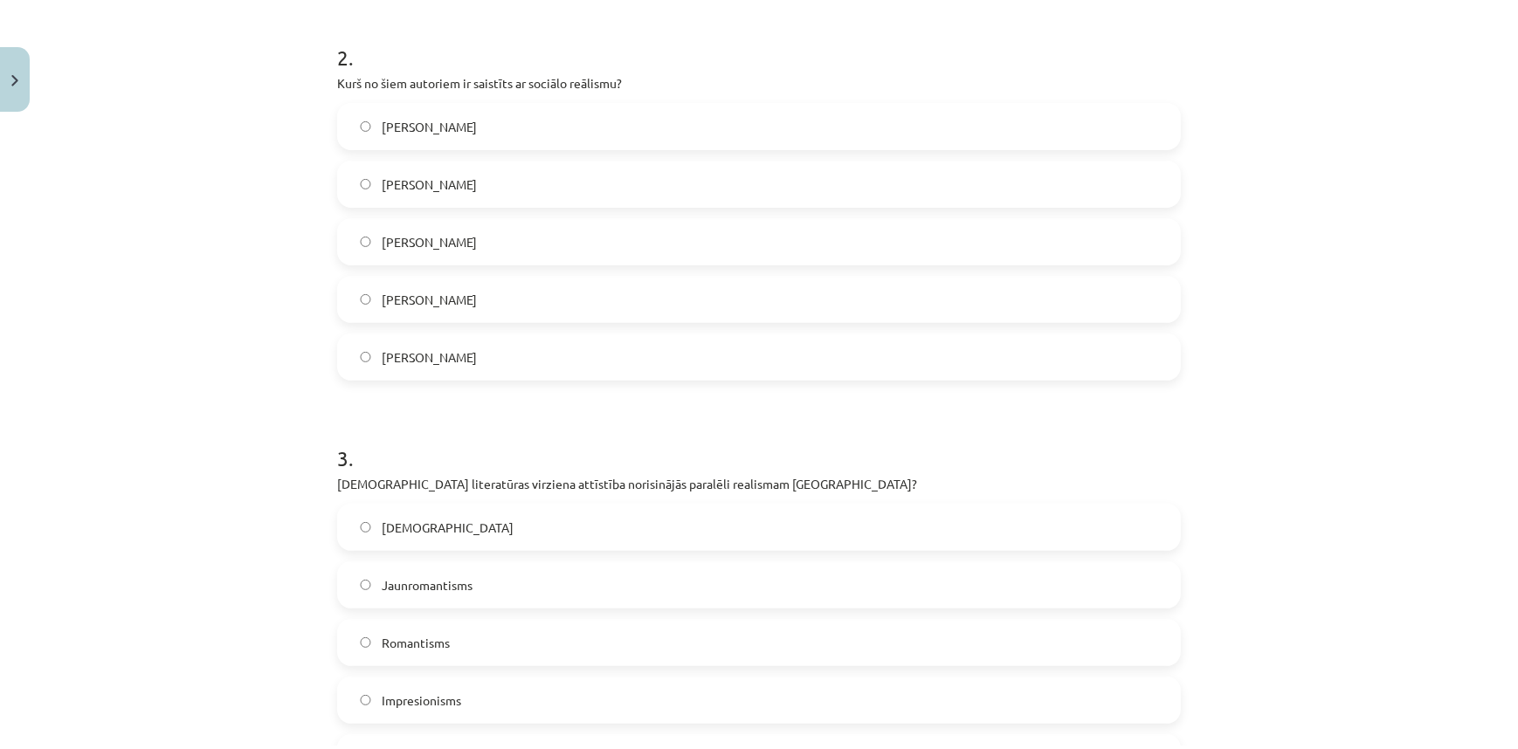
scroll to position [741, 0]
drag, startPoint x: 321, startPoint y: 72, endPoint x: 575, endPoint y: 342, distance: 370.1
click at [575, 342] on div "20 XP Saņemsi Sarežģīts 629 pilda Apraksts Uzdevums Palīdzība 1 . Kad un kur ra…" at bounding box center [759, 556] width 865 height 2360
copy div "Kurš no šiem autoriem ir saistīts ar sociālo reālismu? [PERSON_NAME] [PERSON_NA…"
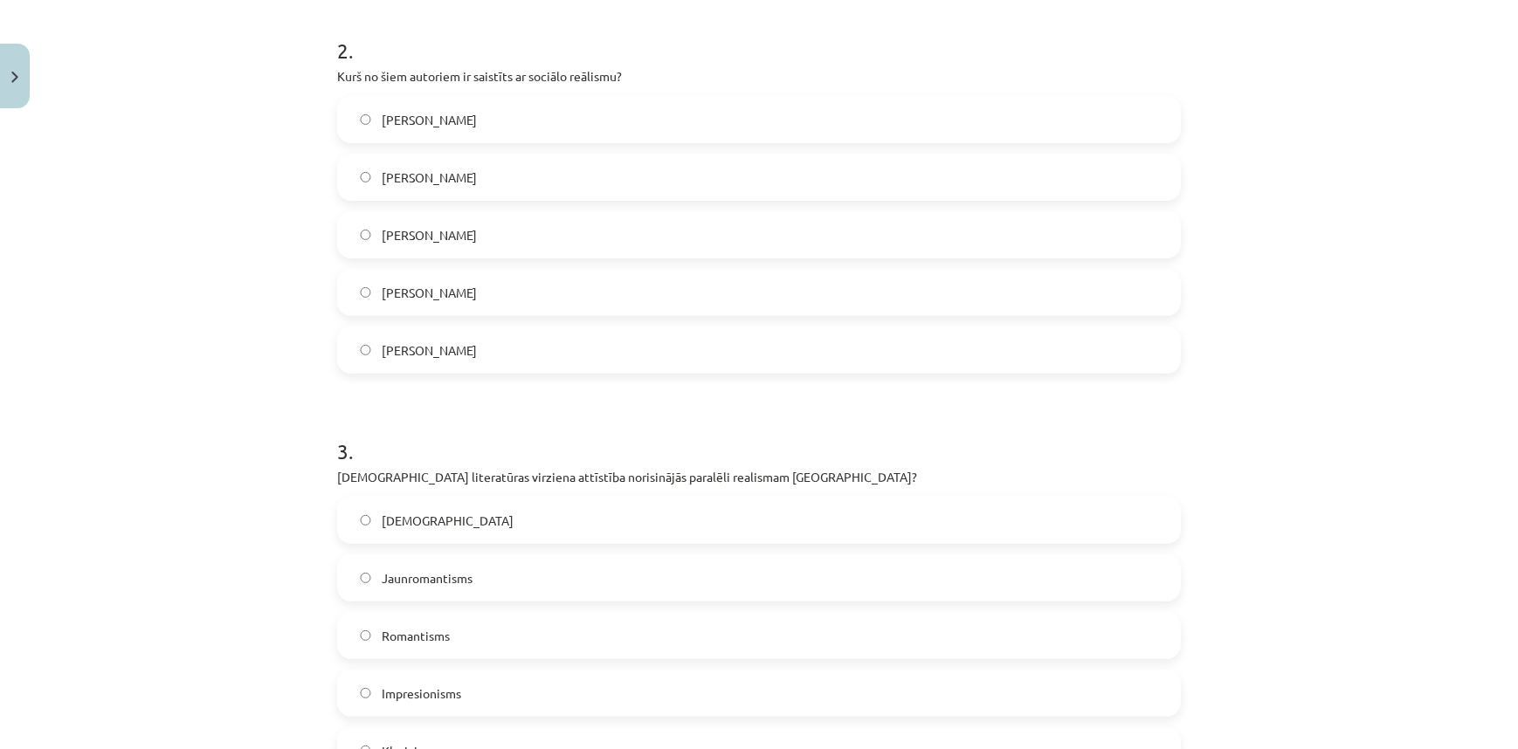
click at [511, 292] on label "[PERSON_NAME]" at bounding box center [759, 293] width 840 height 44
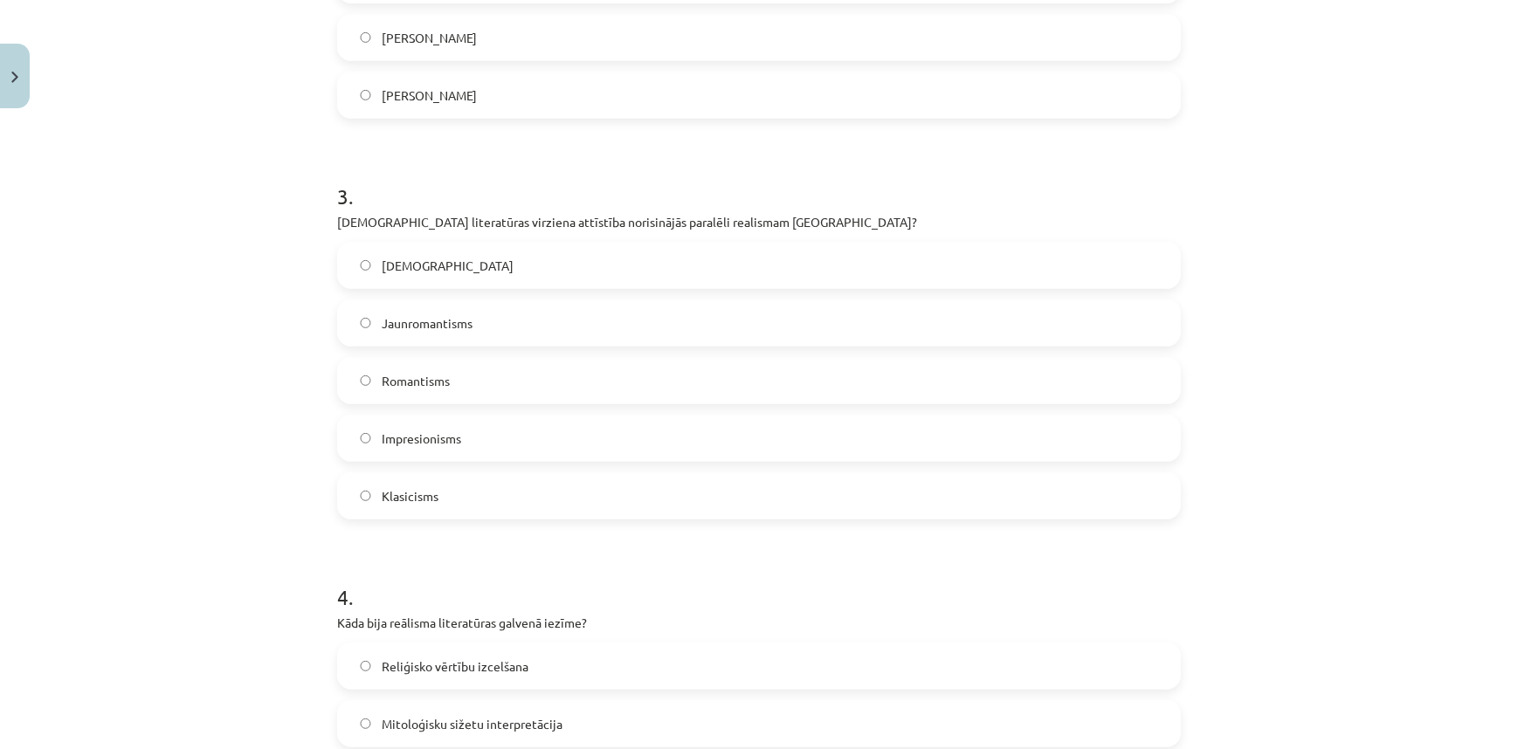
scroll to position [1058, 0]
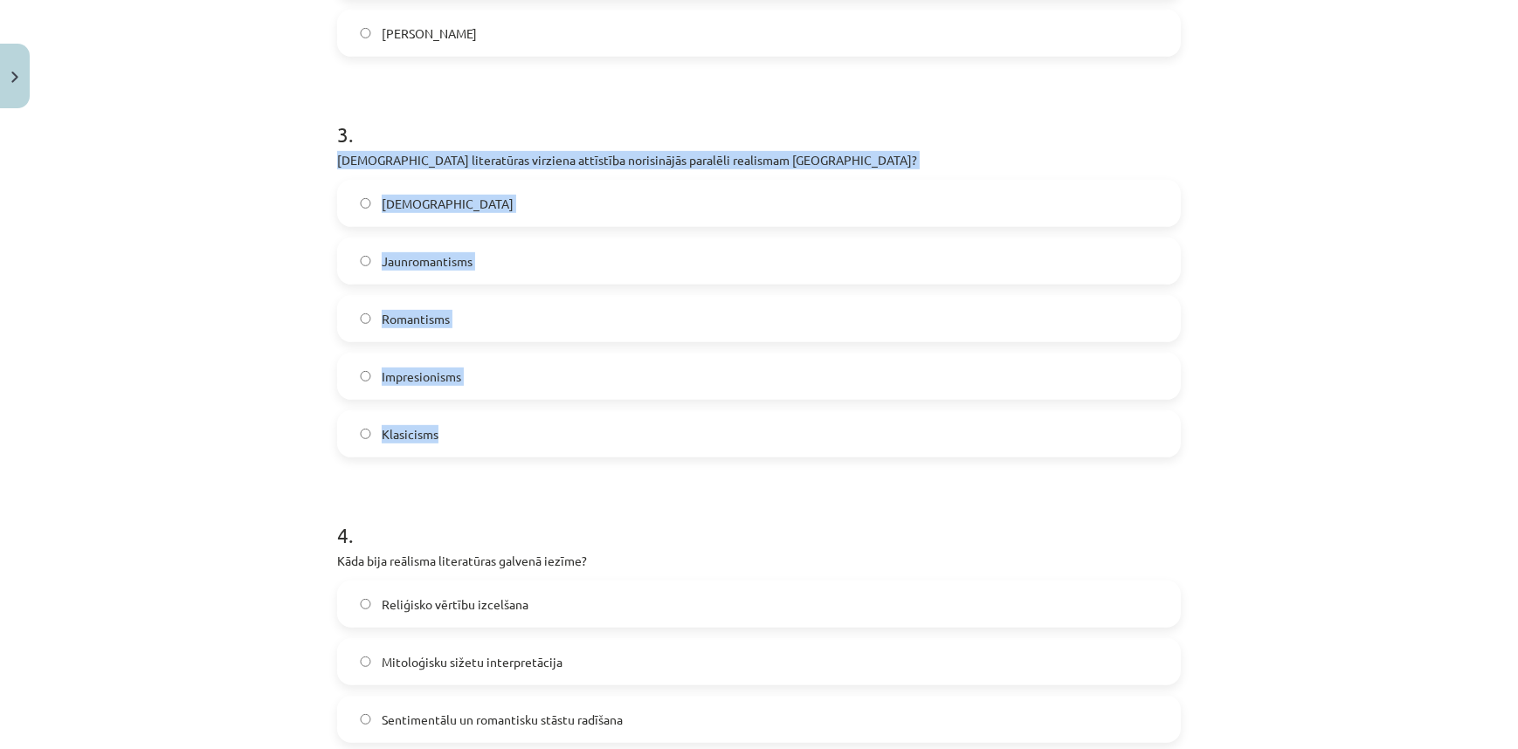
drag, startPoint x: 323, startPoint y: 155, endPoint x: 475, endPoint y: 419, distance: 305.1
click at [475, 419] on div "20 XP Saņemsi Sarežģīts 629 pilda Apraksts Uzdevums Palīdzība 1 . Kad un kur ra…" at bounding box center [759, 239] width 865 height 2360
copy div "[DEMOGRAPHIC_DATA] literatūras virziena attīstība norisinājās paralēli realisma…"
click at [290, 369] on div "Mācību tēma: Literatūras i - 11. klases 4. ieskaites mācību materiāls #3 1.tēma…" at bounding box center [759, 374] width 1518 height 749
drag, startPoint x: 493, startPoint y: 346, endPoint x: 500, endPoint y: 357, distance: 12.9
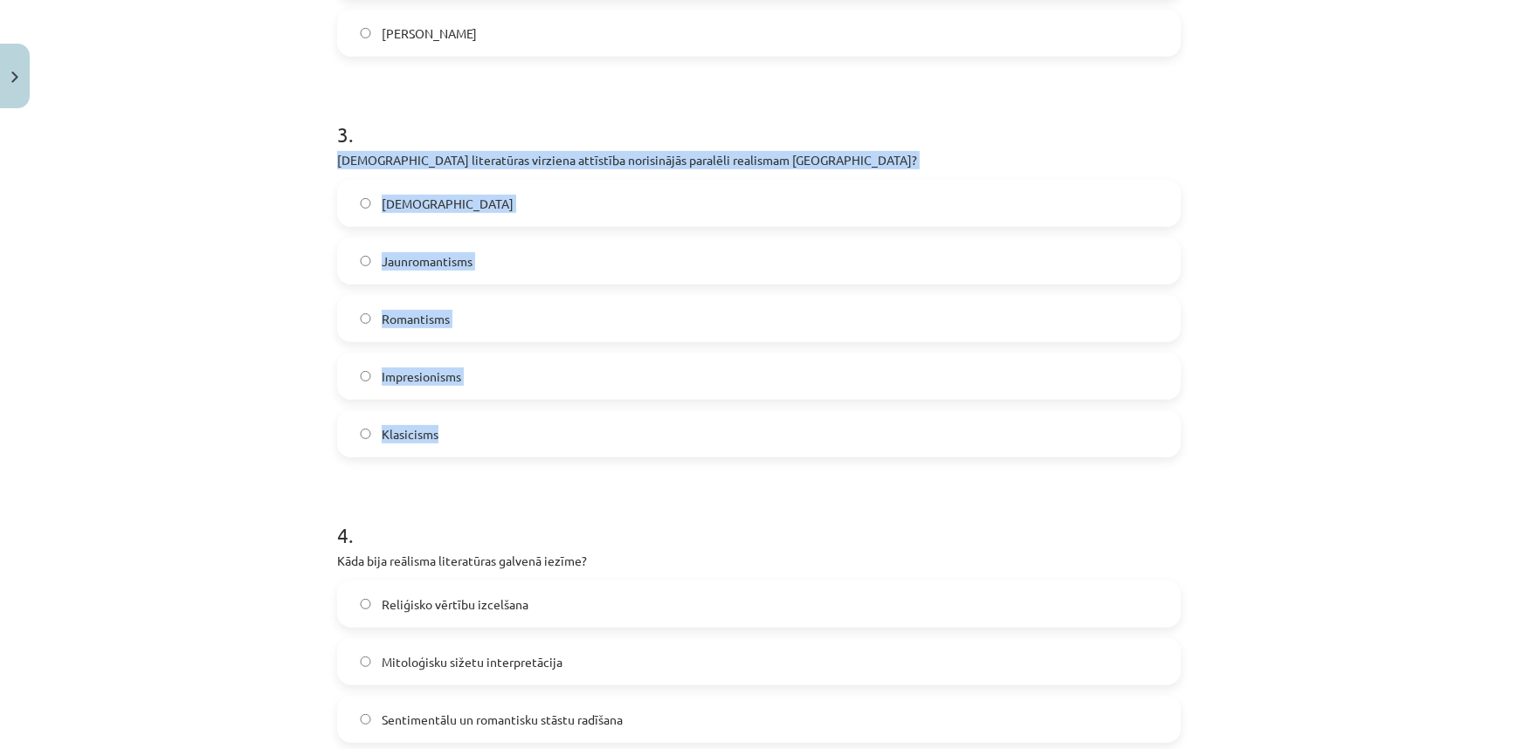
drag, startPoint x: 500, startPoint y: 357, endPoint x: 458, endPoint y: 202, distance: 160.8
click at [458, 202] on label "[DEMOGRAPHIC_DATA]" at bounding box center [759, 204] width 840 height 44
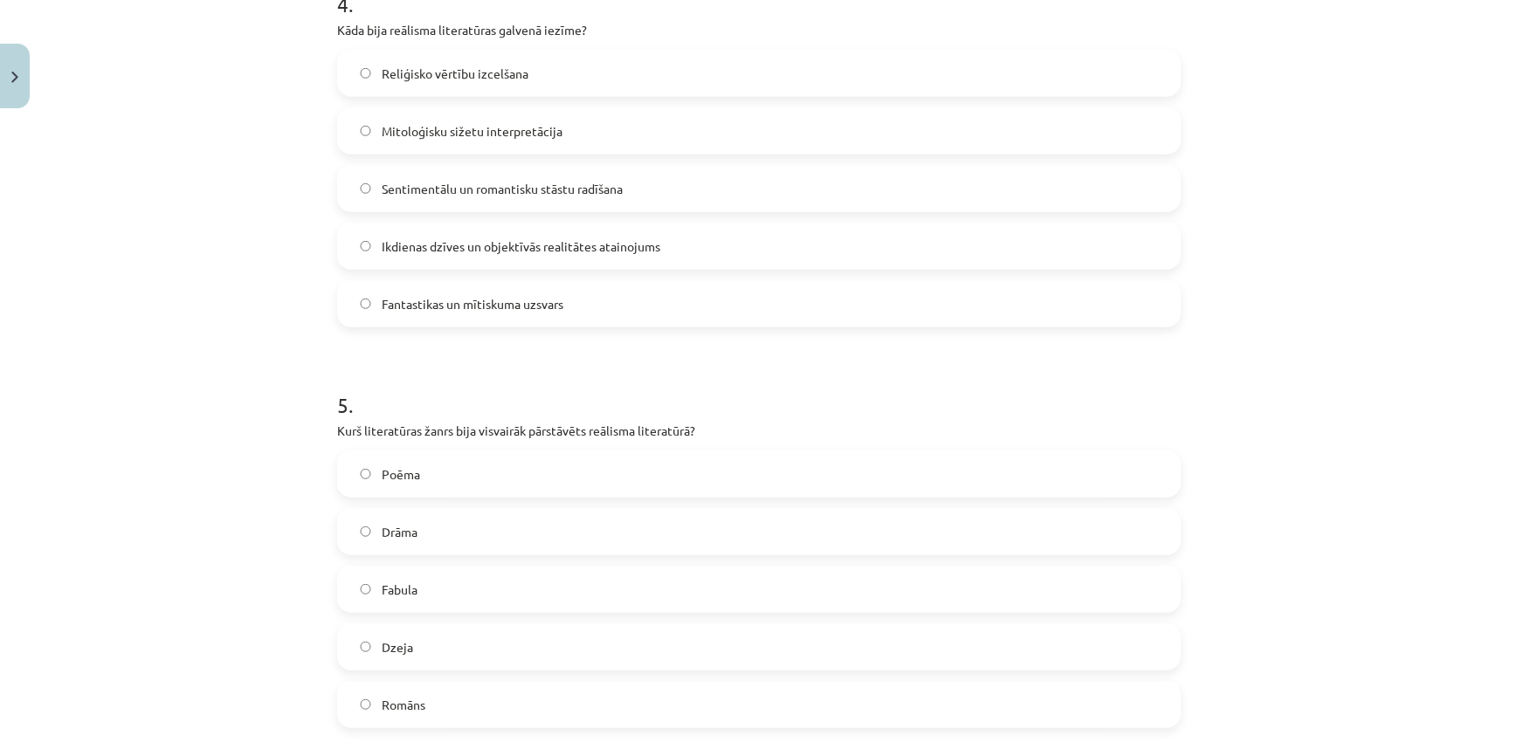
scroll to position [1588, 0]
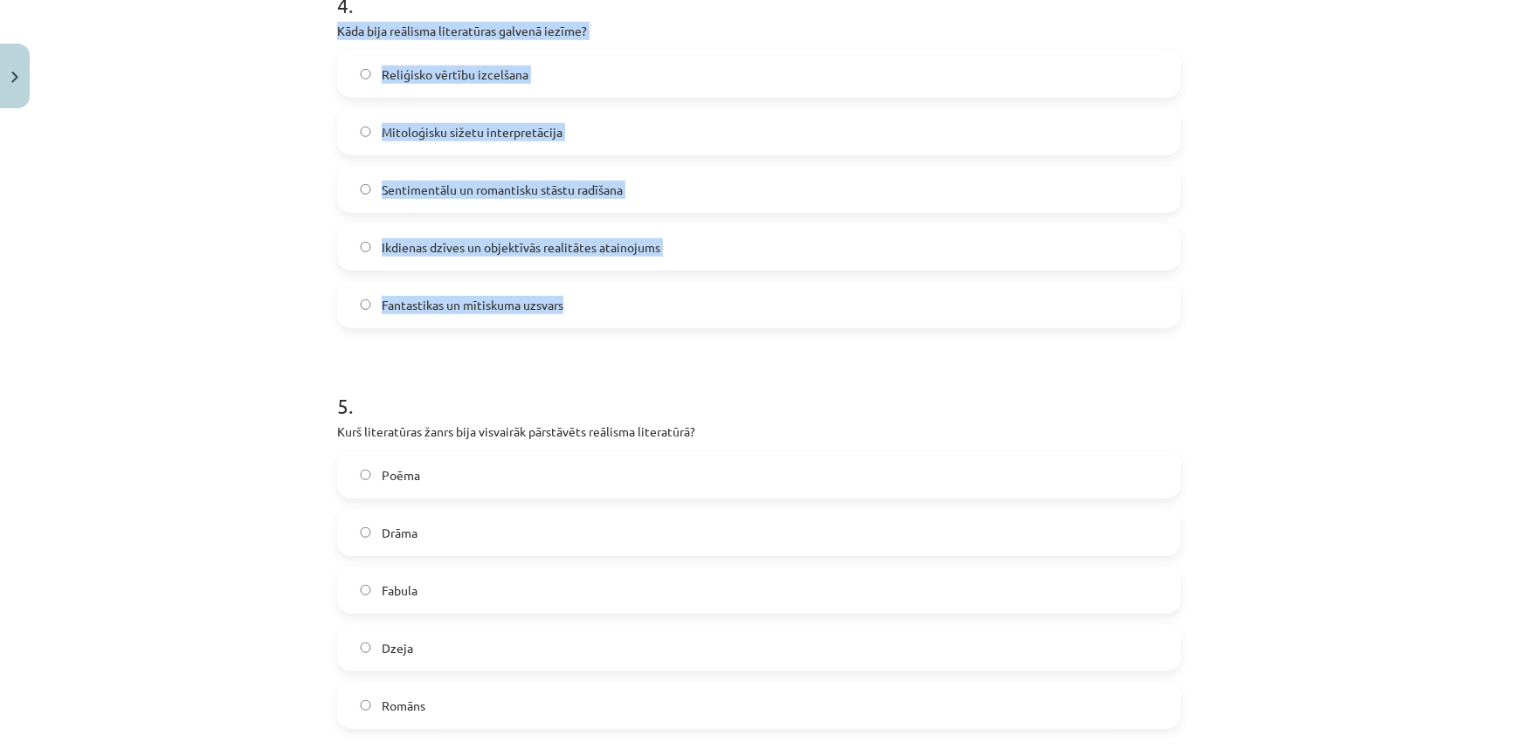
drag, startPoint x: 315, startPoint y: 25, endPoint x: 611, endPoint y: 301, distance: 404.7
click at [611, 301] on div "Mācību tēma: Literatūras i - 11. klases 4. ieskaites mācību materiāls #3 1.tēma…" at bounding box center [759, 374] width 1518 height 749
copy div "Kāda bija reālisma literatūras galvenā iezīme? Reliģisko vērtību izcelšana Mito…"
click at [629, 246] on span "Ikdienas dzīves un objektīvās realitātes atainojums" at bounding box center [521, 247] width 279 height 18
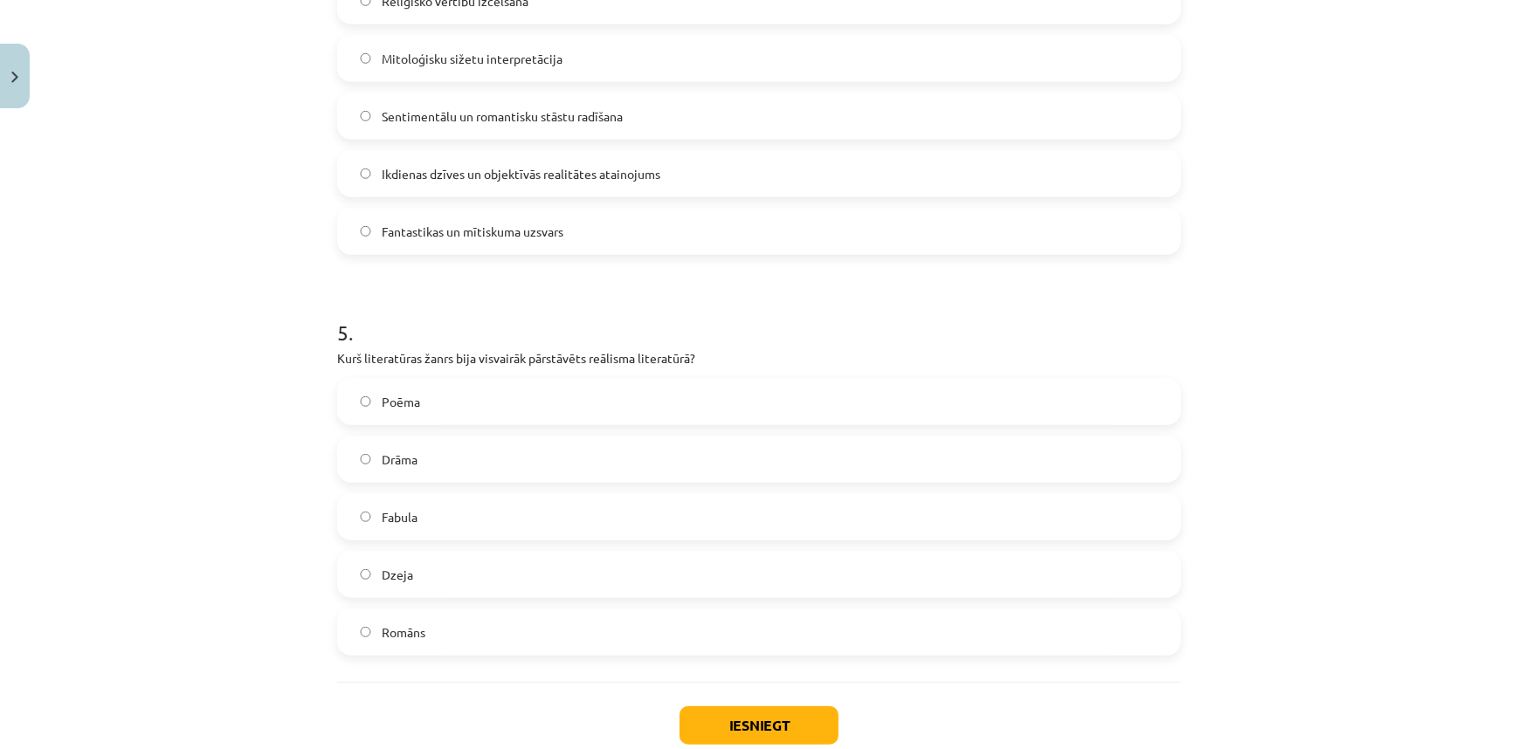
scroll to position [1768, 0]
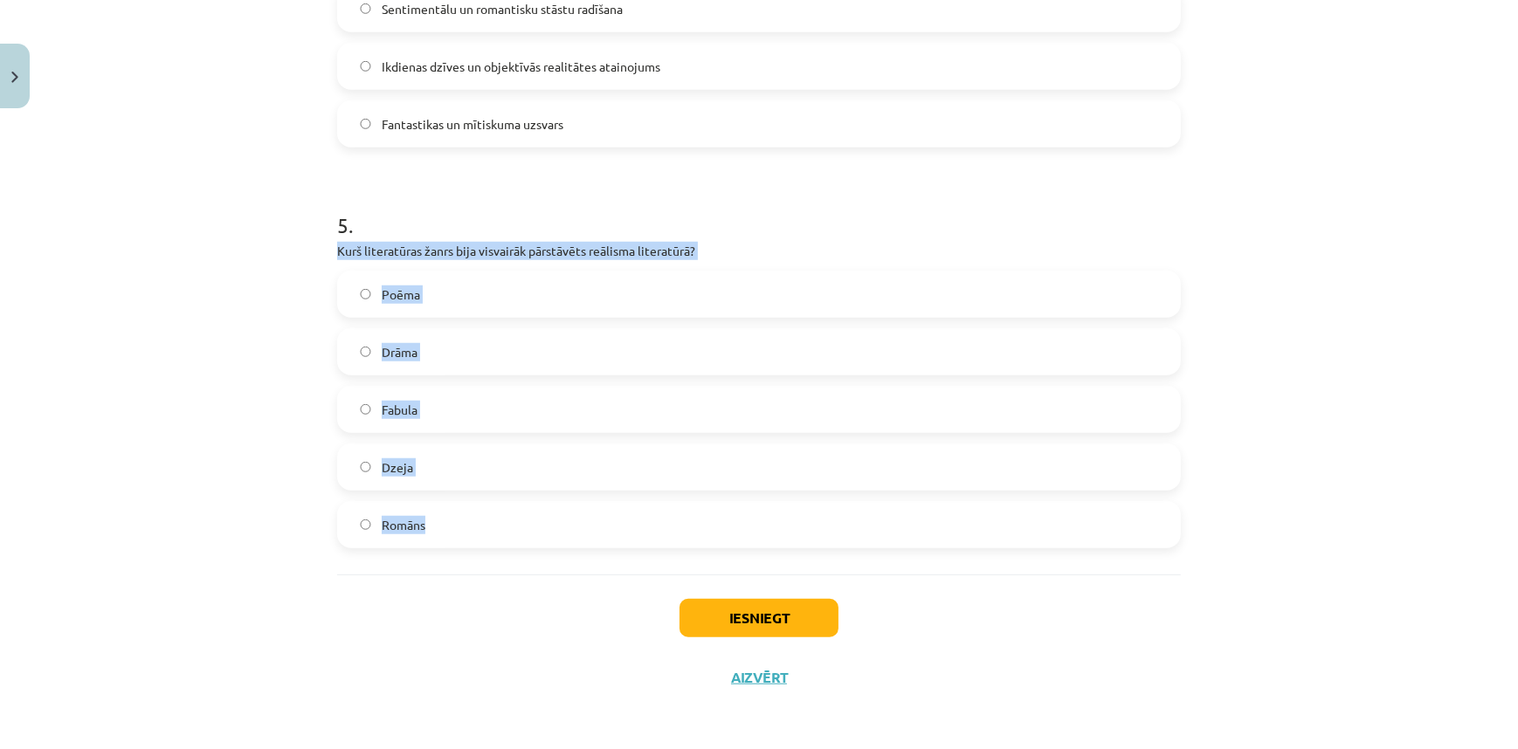
drag, startPoint x: 307, startPoint y: 254, endPoint x: 445, endPoint y: 527, distance: 306.2
click at [445, 527] on div "Mācību tēma: Literatūras i - 11. klases 4. ieskaites mācību materiāls #3 1.tēma…" at bounding box center [759, 374] width 1518 height 749
copy div "Kurš literatūras žanrs bija visvairāk pārstāvēts reālisma literatūrā? Poēma Drā…"
click at [239, 449] on div "Mācību tēma: Literatūras i - 11. klases 4. ieskaites mācību materiāls #3 1.tēma…" at bounding box center [759, 374] width 1518 height 749
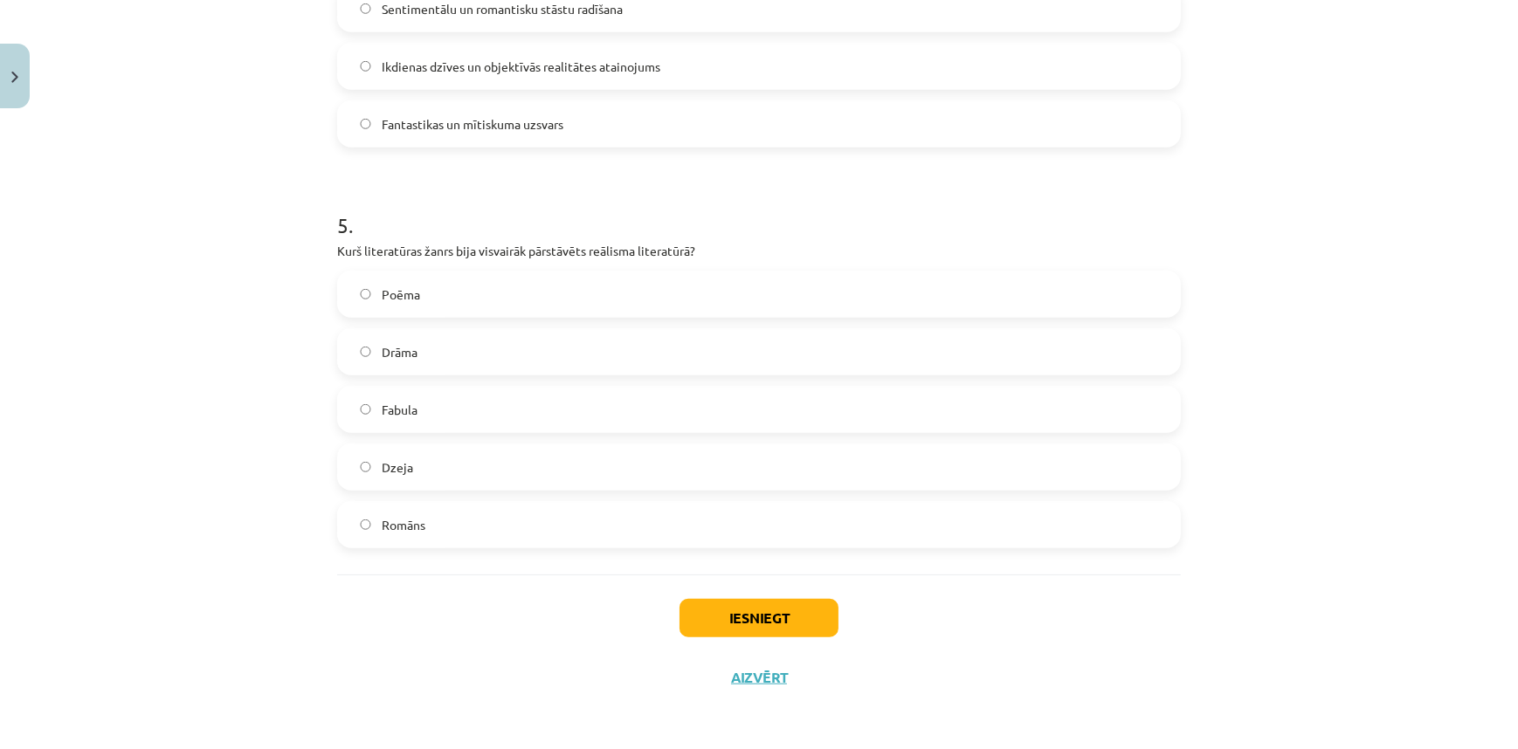
click at [614, 525] on label "Romāns" at bounding box center [759, 525] width 840 height 44
click at [787, 615] on button "Iesniegt" at bounding box center [758, 618] width 159 height 38
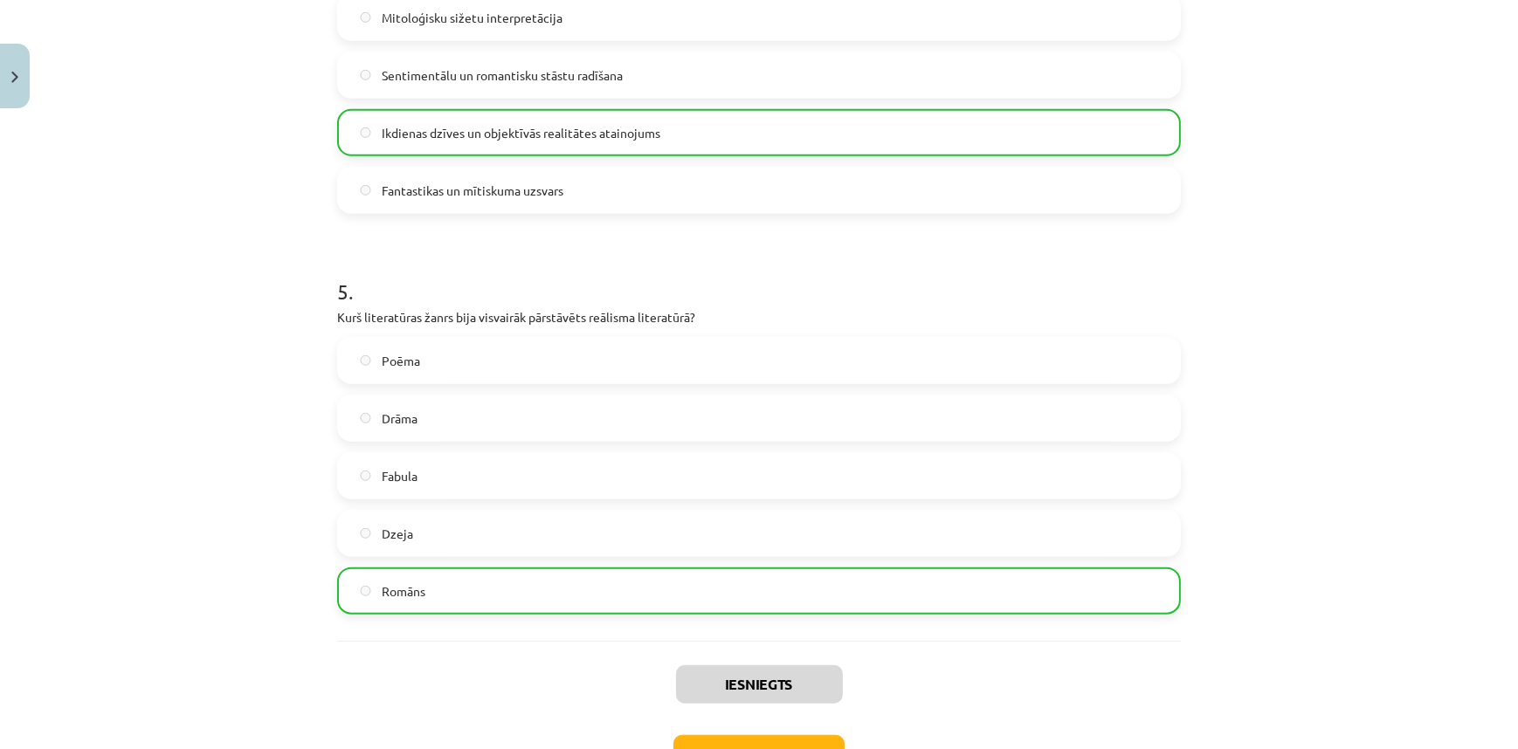
scroll to position [1824, 0]
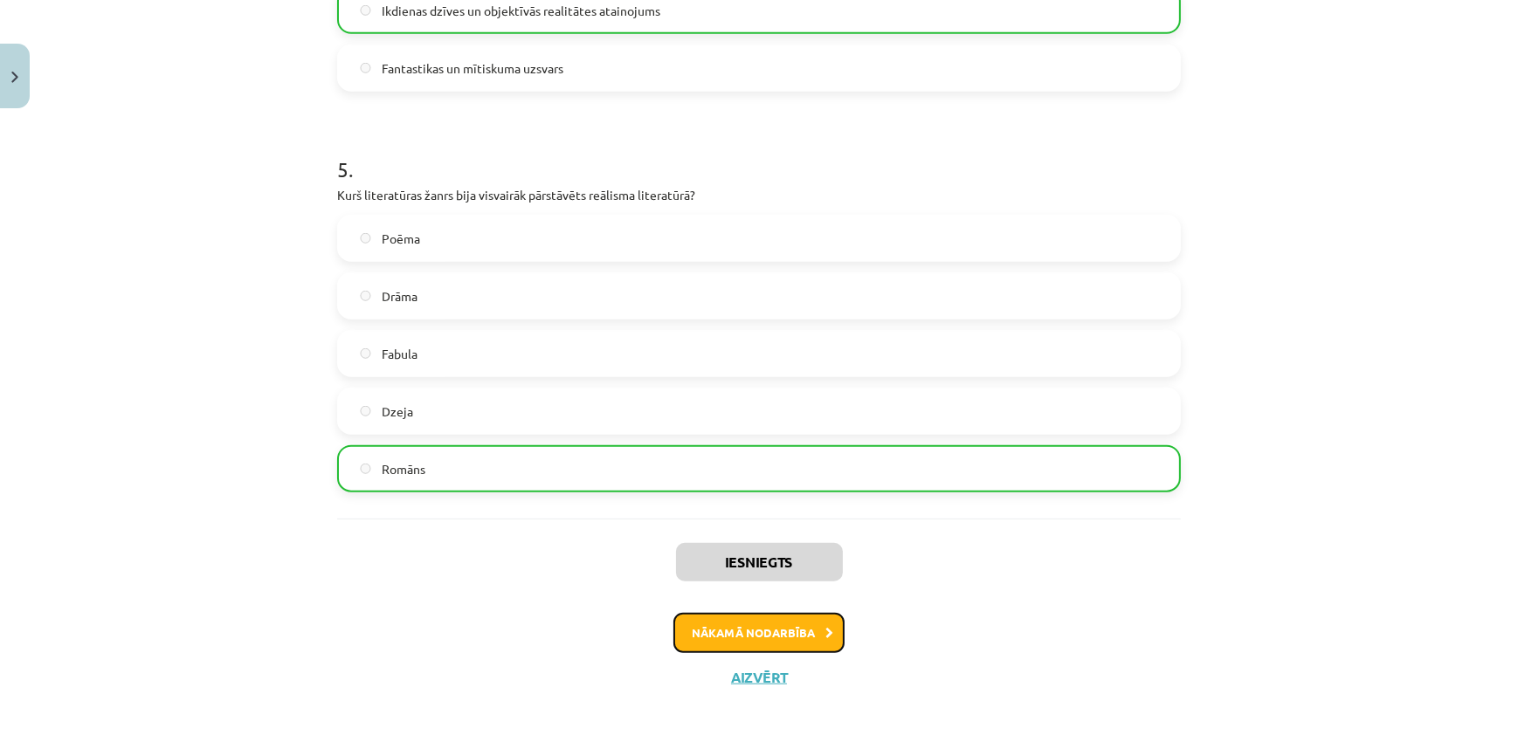
click at [781, 631] on button "Nākamā nodarbība" at bounding box center [758, 633] width 171 height 40
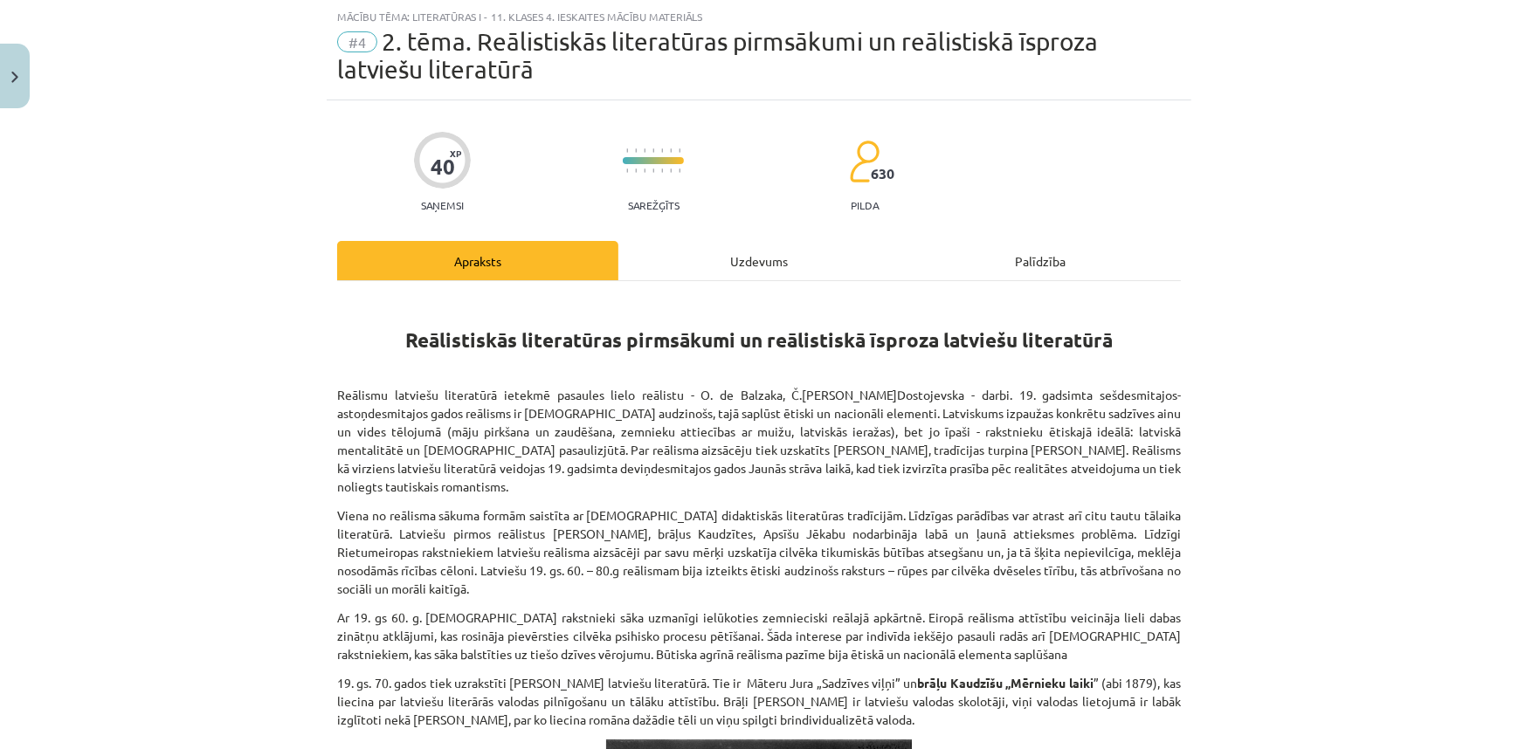
scroll to position [44, 0]
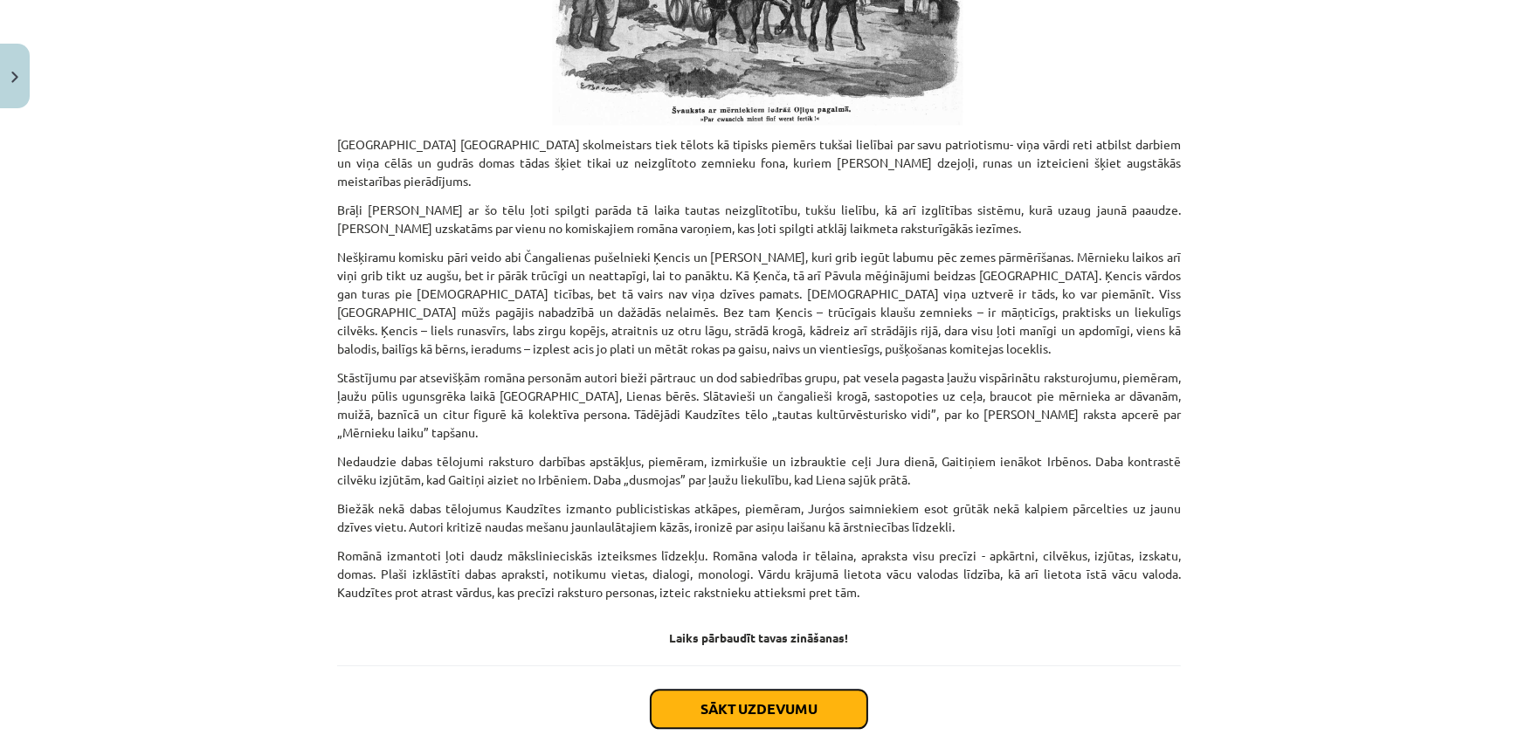
click at [810, 690] on button "Sākt uzdevumu" at bounding box center [759, 709] width 217 height 38
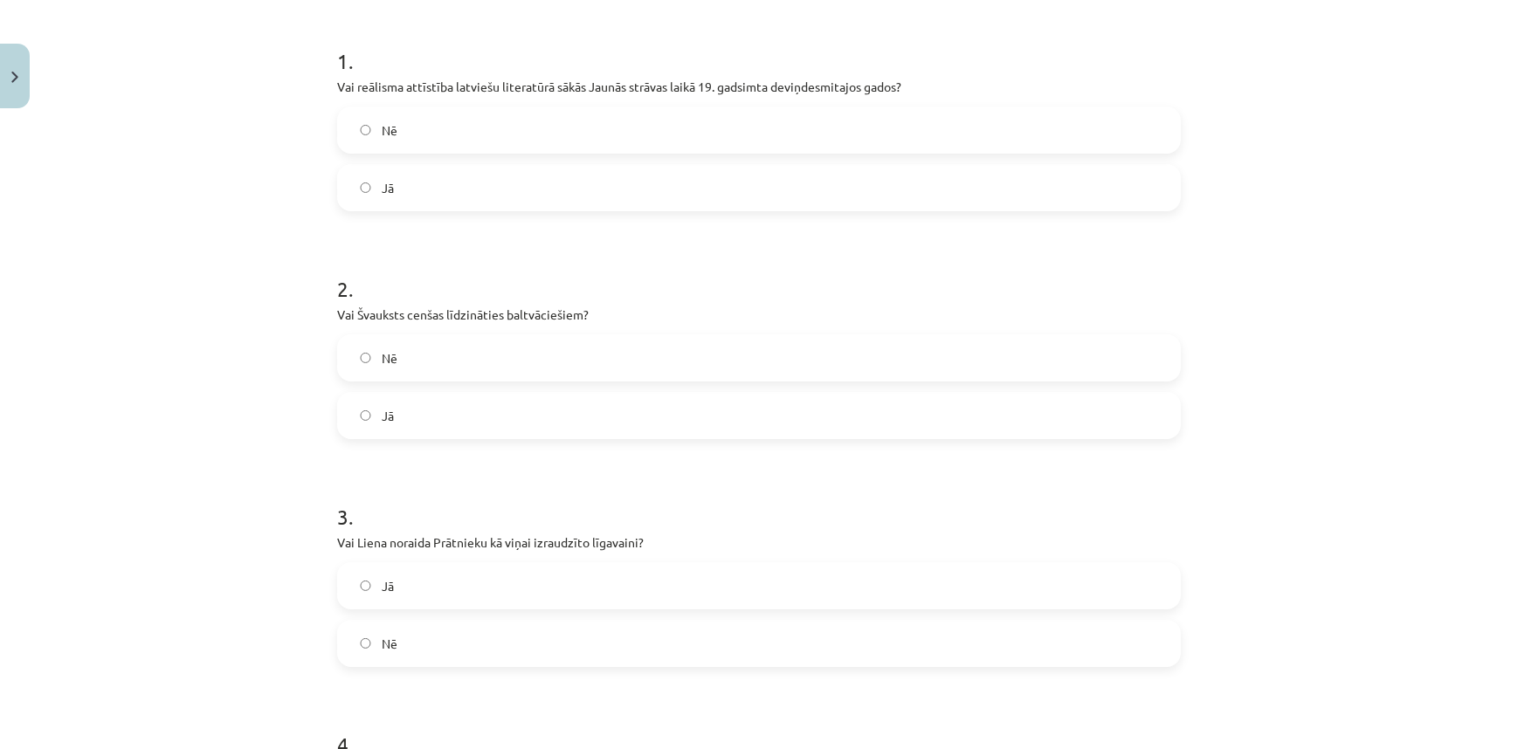
scroll to position [255, 0]
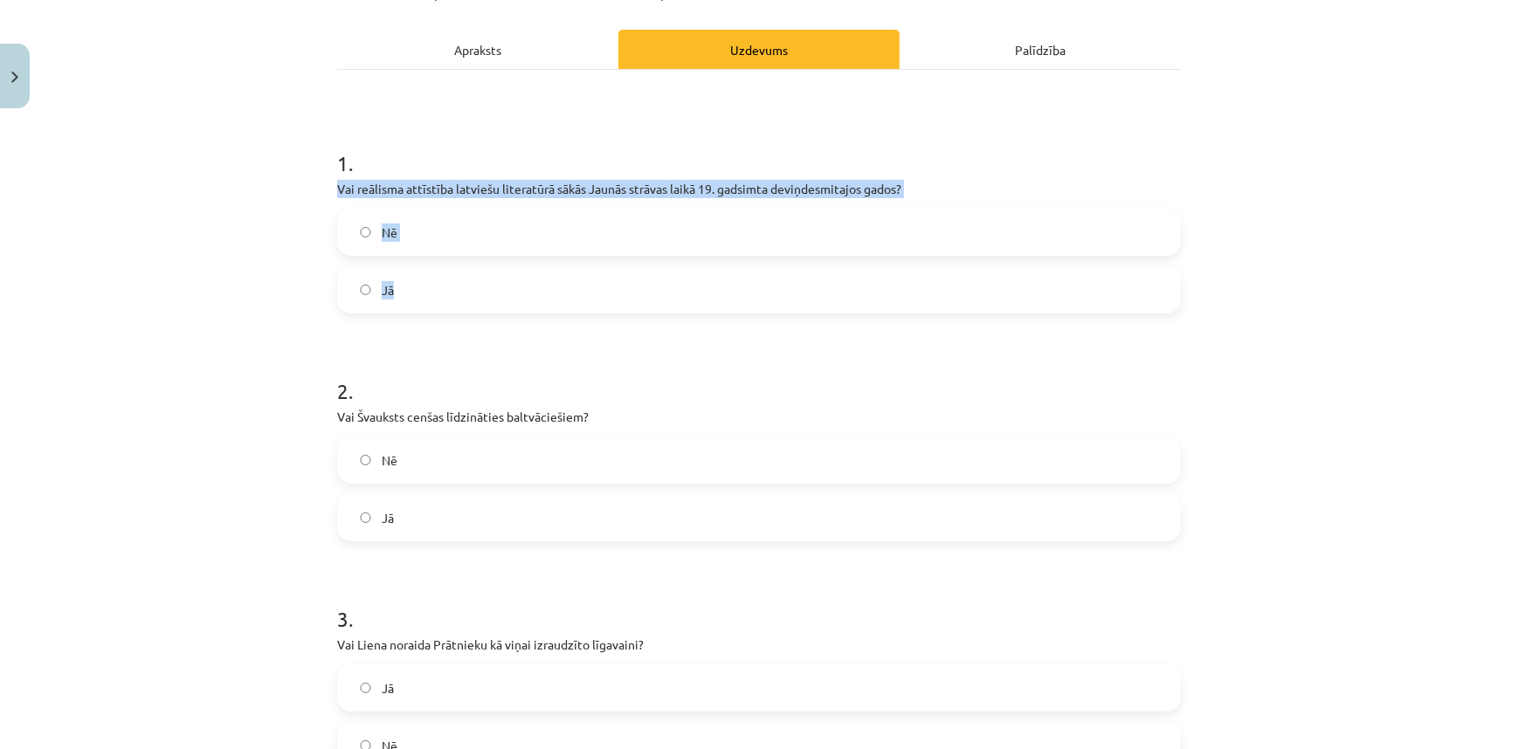
drag, startPoint x: 314, startPoint y: 191, endPoint x: 462, endPoint y: 292, distance: 179.2
click at [462, 292] on div "Mācību tēma: Literatūras i - 11. klases 4. ieskaites mācību materiāls #4 2. tēm…" at bounding box center [759, 374] width 1518 height 749
copy div "Vai reālisma attīstība latviešu literatūrā sākās Jaunās strāvas laikā 19. gadsi…"
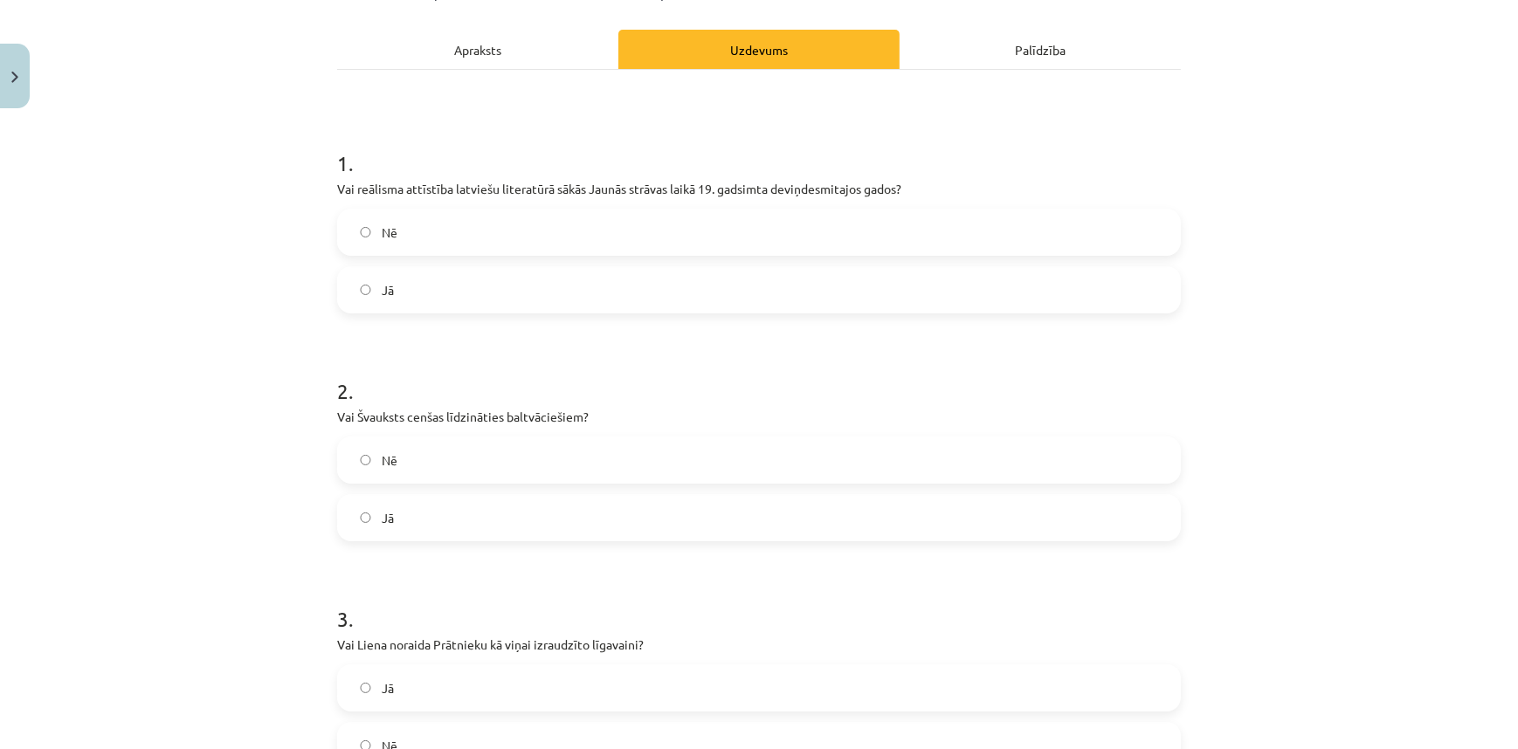
click at [527, 293] on label "Jā" at bounding box center [759, 290] width 840 height 44
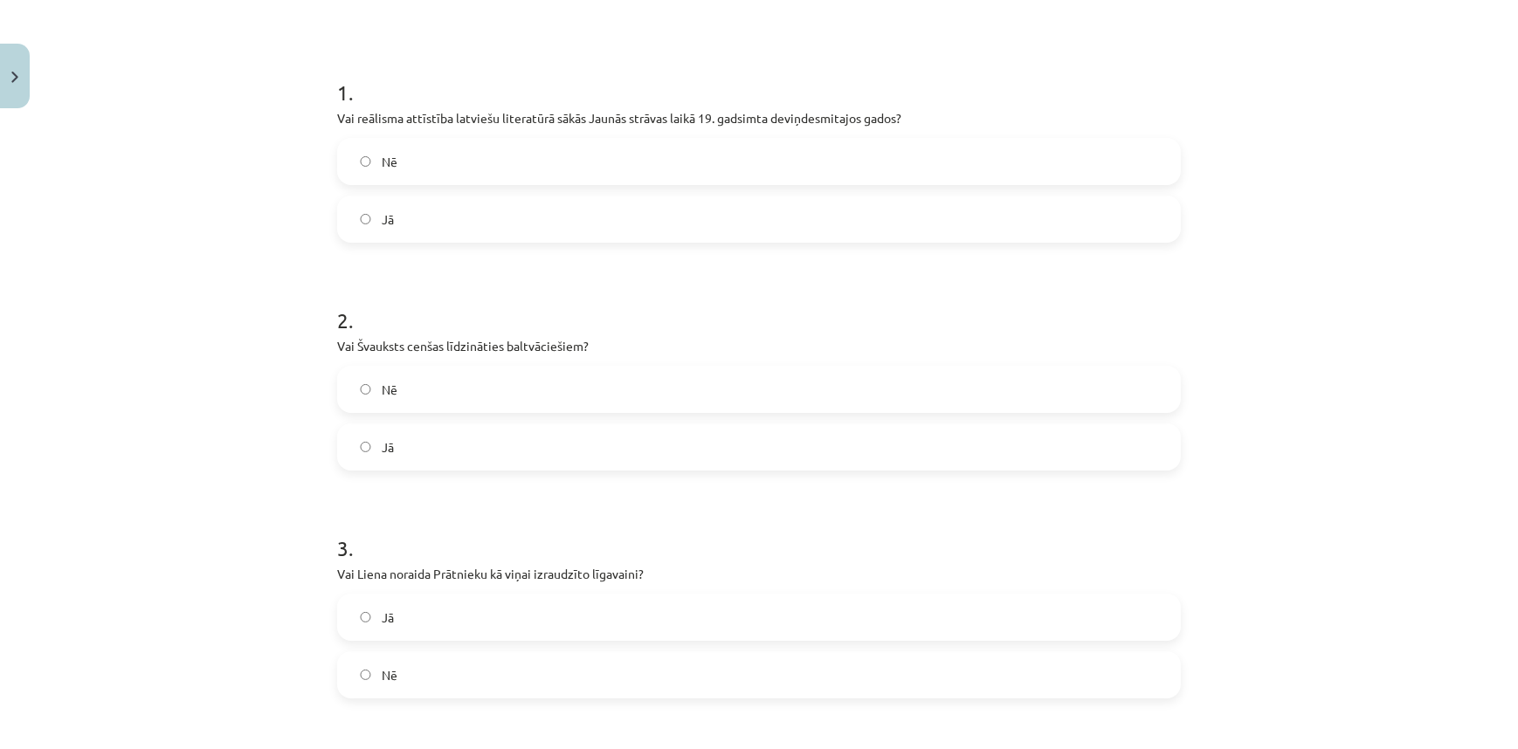
scroll to position [466, 0]
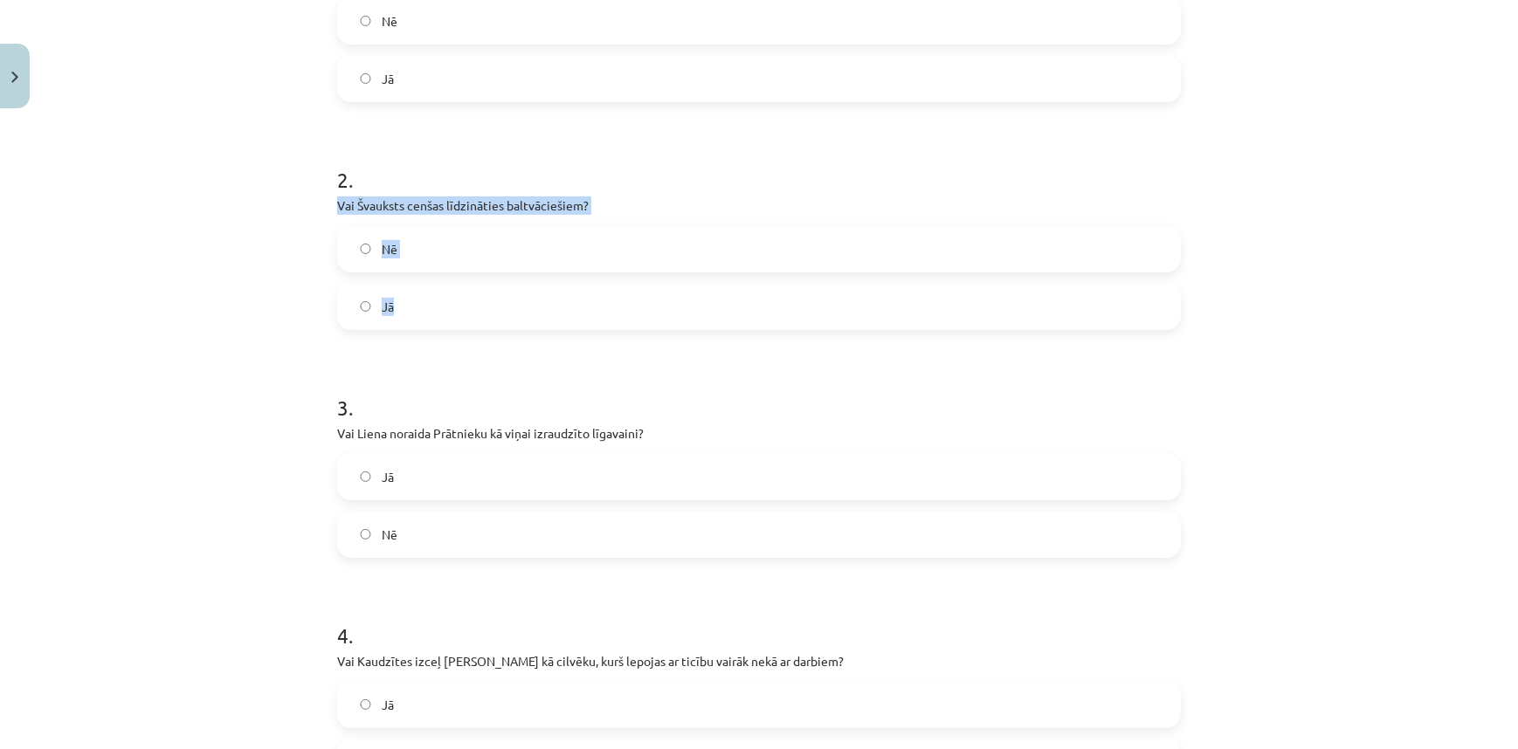
drag, startPoint x: 329, startPoint y: 205, endPoint x: 463, endPoint y: 315, distance: 173.1
copy div "Vai Švauksts cenšas līdzināties baltvāciešiem? Nē Jā"
click at [523, 313] on label "Jā" at bounding box center [759, 307] width 840 height 44
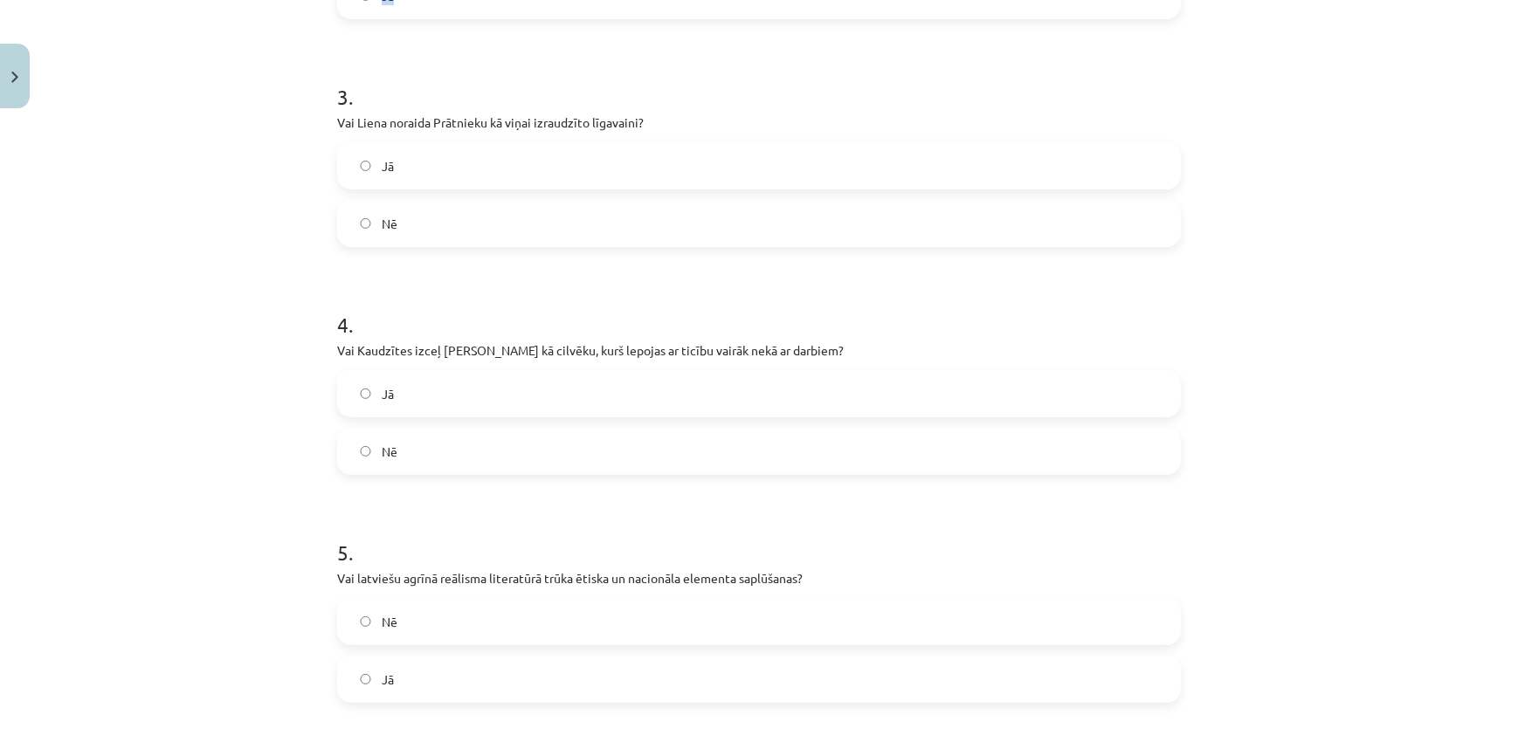
scroll to position [784, 0]
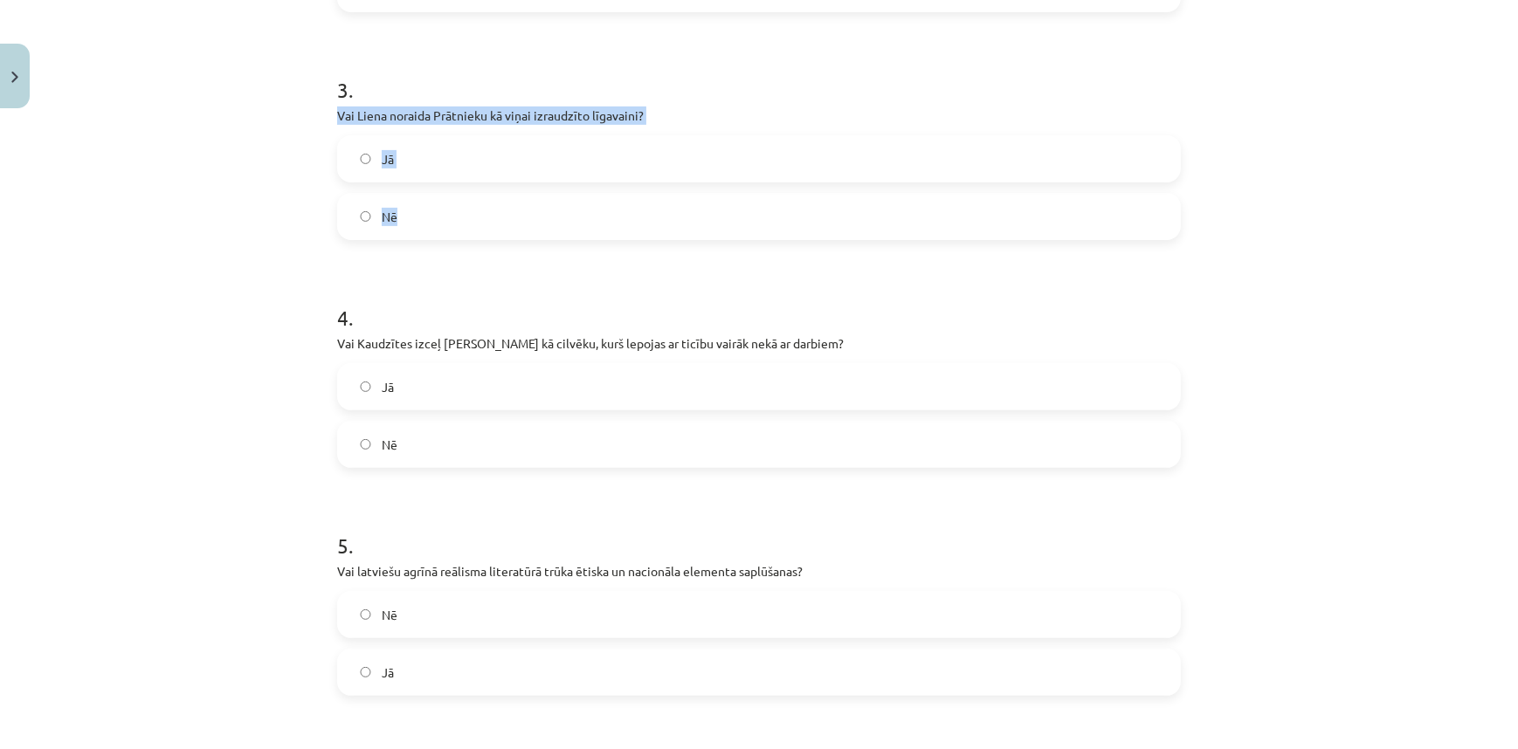
drag, startPoint x: 323, startPoint y: 116, endPoint x: 449, endPoint y: 213, distance: 158.8
click at [449, 213] on div "40 XP Saņemsi Sarežģīts 630 pilda Apraksts Uzdevums Palīdzība 1 . Vai reālisma …" at bounding box center [759, 677] width 865 height 2635
copy div "Vai Liena noraida Prātnieku kā viņai izraudzīto līgavaini? Jā Nē"
click at [536, 165] on label "Jā" at bounding box center [759, 159] width 840 height 44
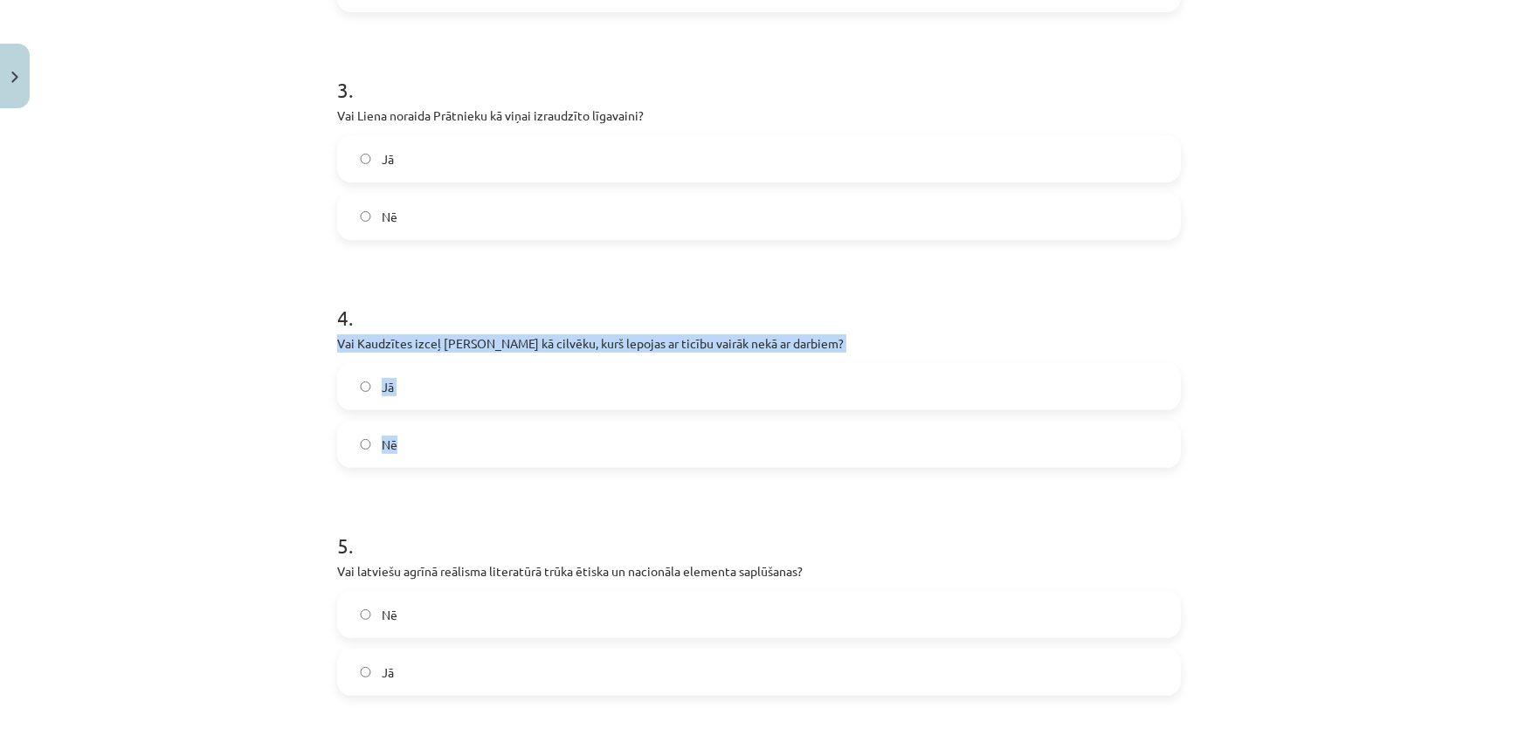
drag, startPoint x: 306, startPoint y: 339, endPoint x: 479, endPoint y: 431, distance: 196.9
click at [479, 431] on div "Mācību tēma: Literatūras i - 11. klases 4. ieskaites mācību materiāls #4 2. tēm…" at bounding box center [759, 374] width 1518 height 749
click at [519, 404] on label "Jā" at bounding box center [759, 387] width 840 height 44
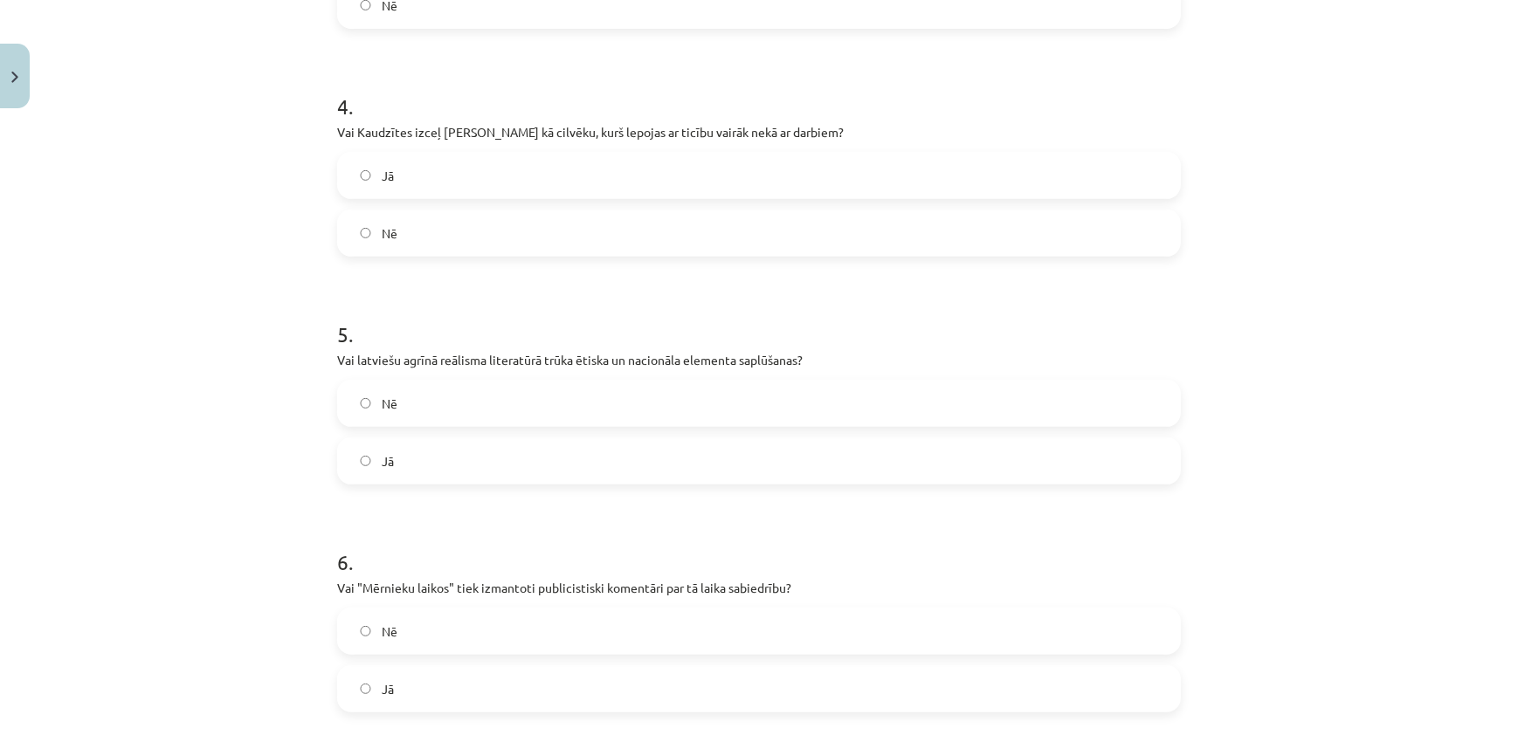
scroll to position [1101, 0]
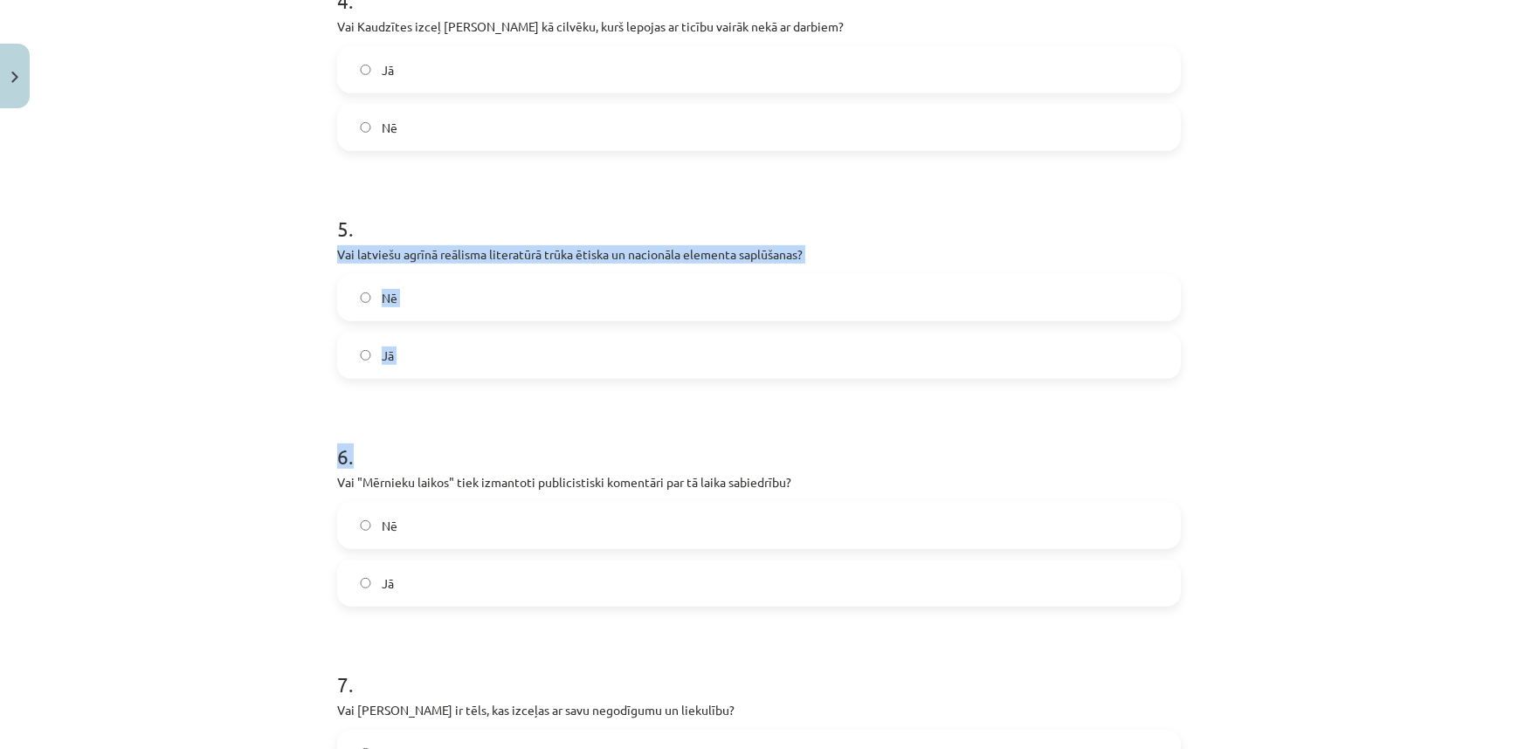
drag, startPoint x: 387, startPoint y: 284, endPoint x: 480, endPoint y: 395, distance: 145.0
click at [480, 395] on div "40 XP Saņemsi Sarežģīts 630 pilda Apraksts Uzdevums Palīdzība 1 . Vai reālisma …" at bounding box center [759, 360] width 865 height 2635
drag, startPoint x: 253, startPoint y: 370, endPoint x: 260, endPoint y: 363, distance: 9.9
click at [255, 370] on div "Mācību tēma: Literatūras i - 11. klases 4. ieskaites mācību materiāls #4 2. tēm…" at bounding box center [759, 374] width 1518 height 749
click at [427, 440] on h1 "6 ." at bounding box center [759, 441] width 844 height 54
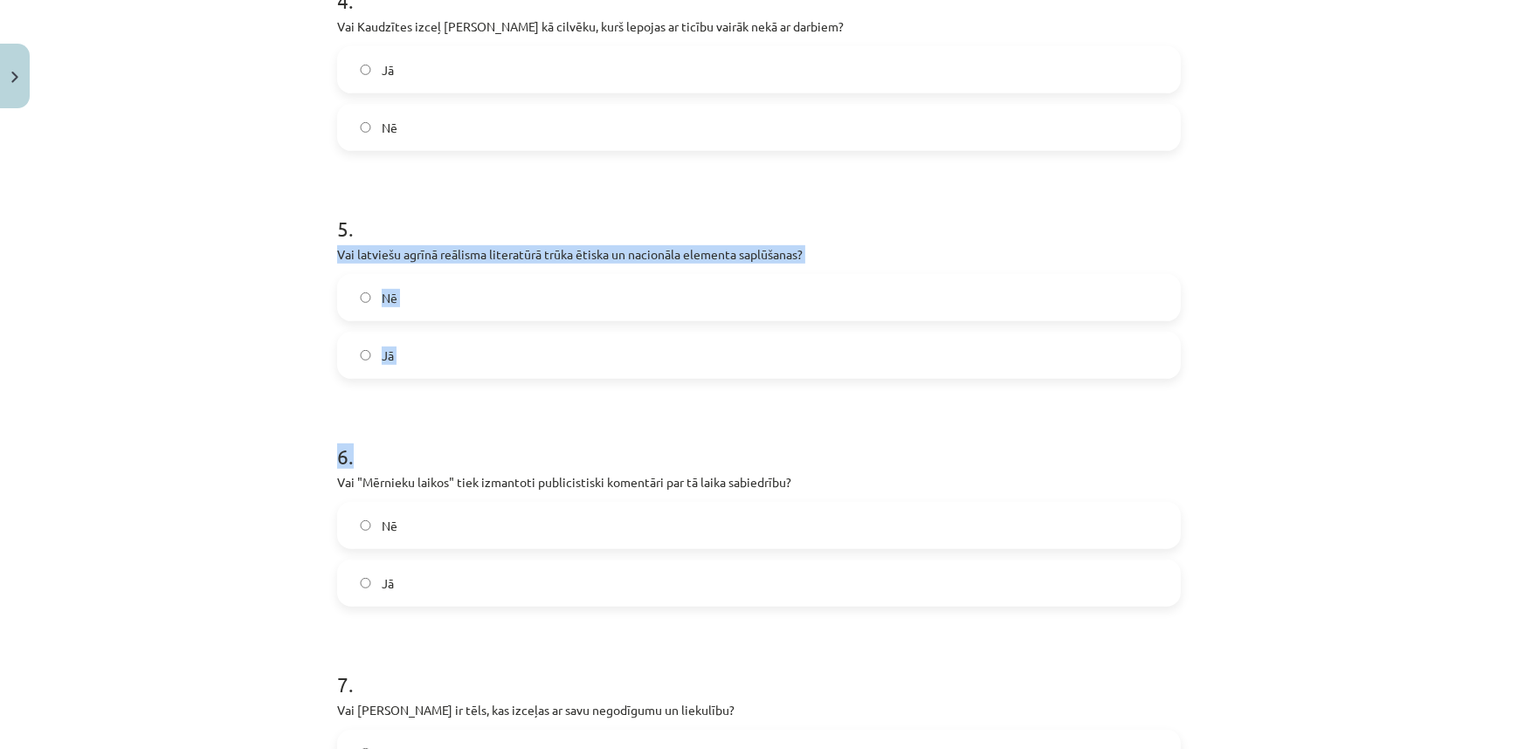
click at [337, 460] on h1 "6 ." at bounding box center [759, 441] width 844 height 54
drag, startPoint x: 341, startPoint y: 261, endPoint x: 434, endPoint y: 334, distance: 118.1
click at [434, 334] on div "40 XP Saņemsi Sarežģīts 630 pilda Apraksts Uzdevums Palīdzība 1 . Vai reālisma …" at bounding box center [759, 360] width 865 height 2635
click at [515, 297] on label "Nē" at bounding box center [759, 298] width 840 height 44
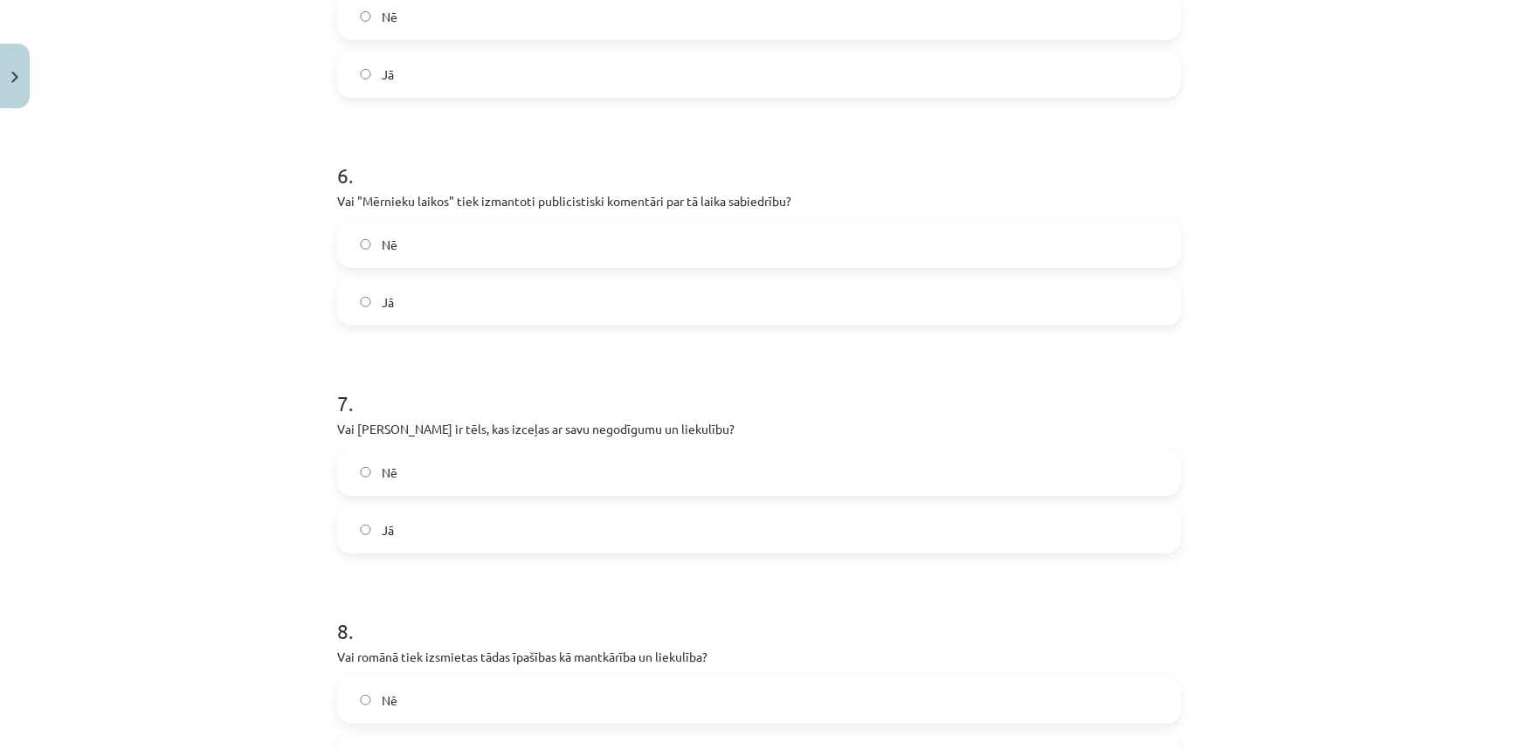
scroll to position [1419, 0]
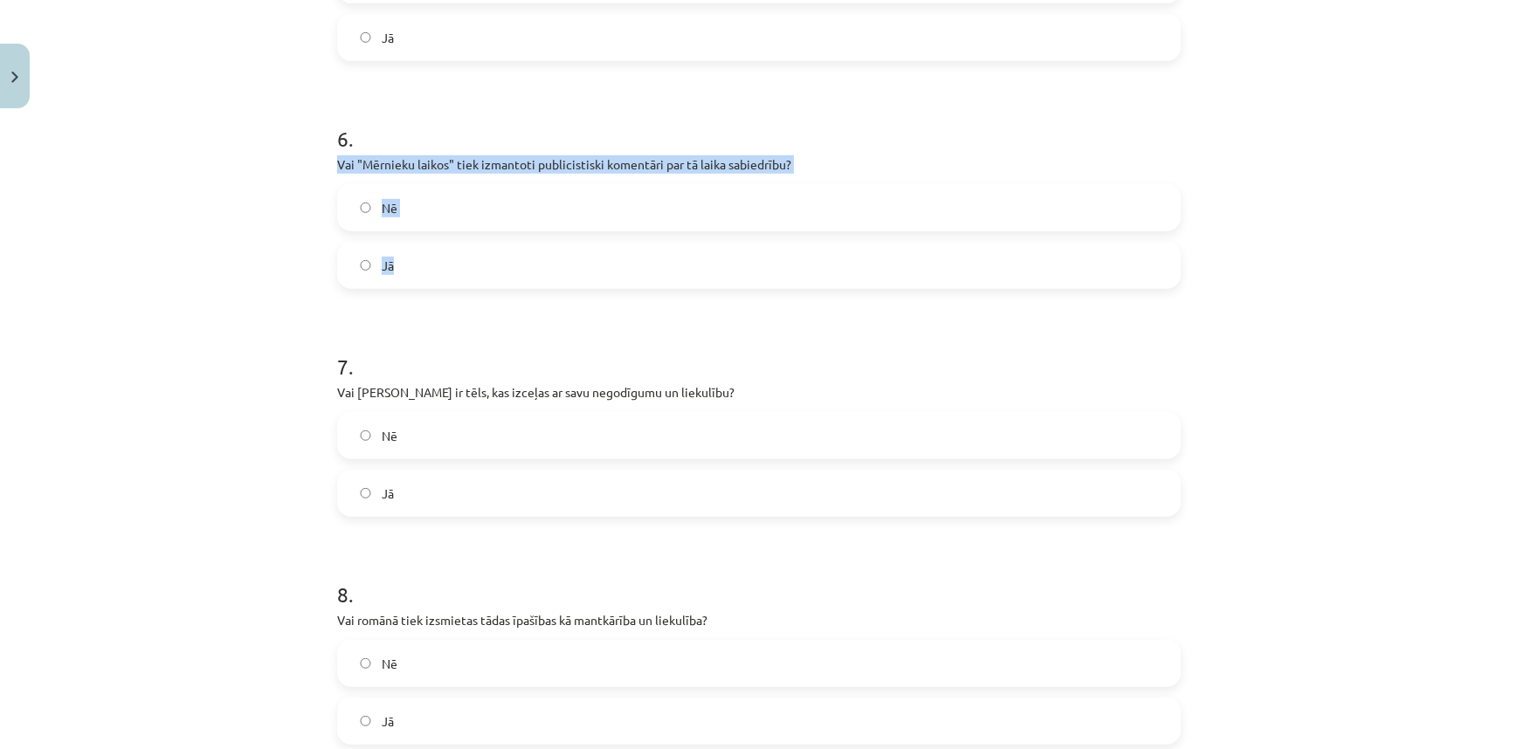
drag, startPoint x: 318, startPoint y: 169, endPoint x: 430, endPoint y: 260, distance: 144.6
click at [430, 260] on div "Mācību tēma: Literatūras i - 11. klases 4. ieskaites mācību materiāls #4 2. tēm…" at bounding box center [759, 374] width 1518 height 749
click at [517, 265] on label "Jā" at bounding box center [759, 266] width 840 height 44
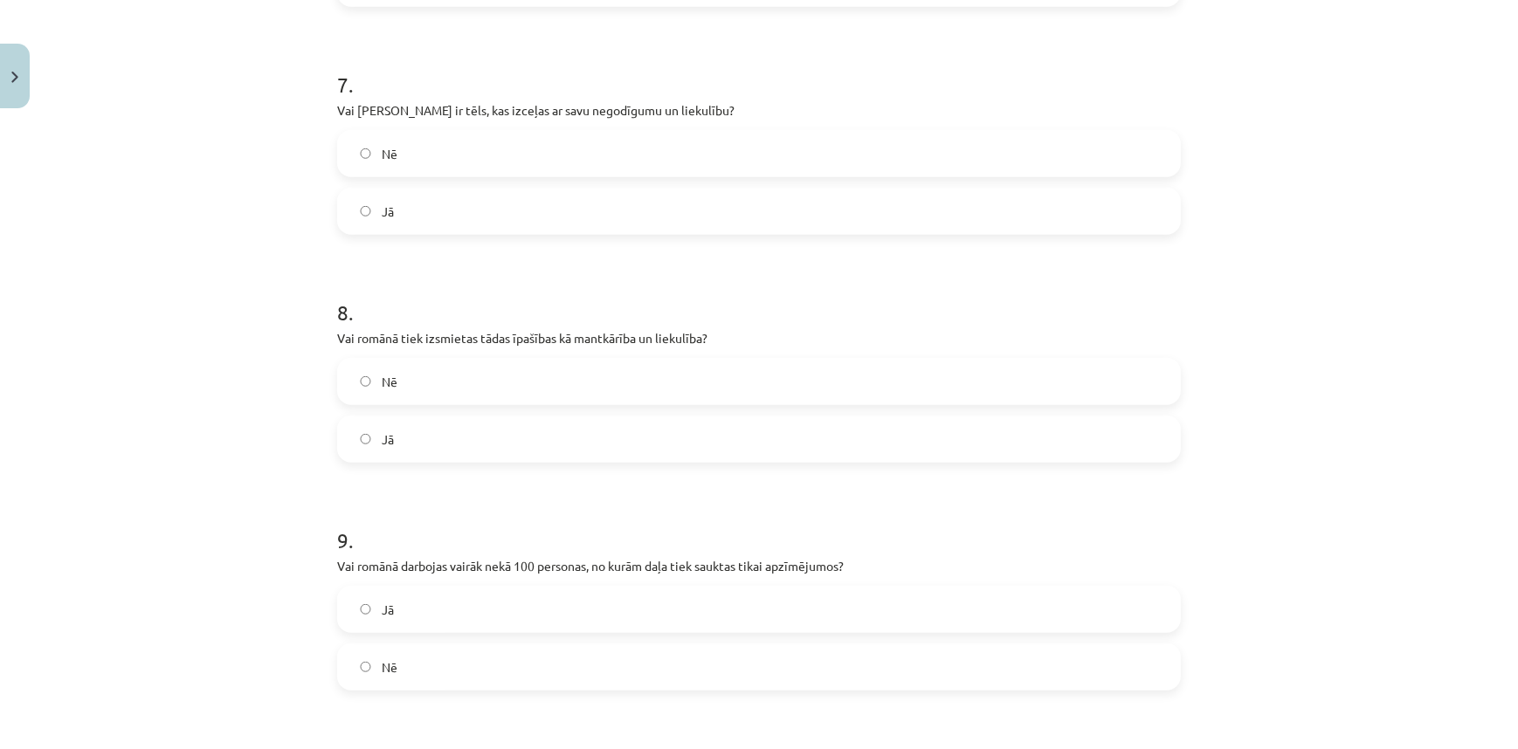
scroll to position [1737, 0]
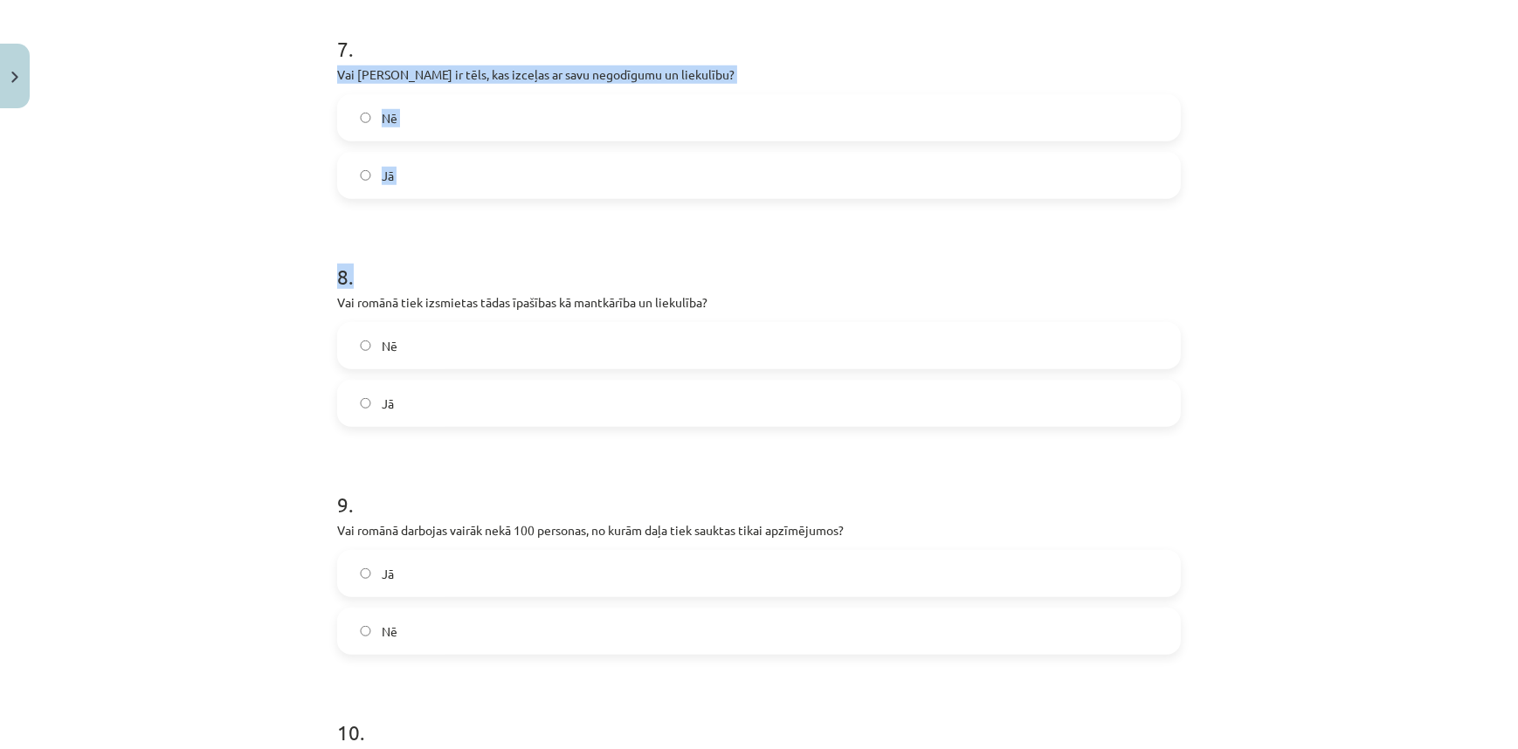
drag, startPoint x: 320, startPoint y: 70, endPoint x: 461, endPoint y: 203, distance: 194.6
click at [461, 203] on div "Mācību tēma: Literatūras i - 11. klases 4. ieskaites mācību materiāls #4 2. tēm…" at bounding box center [759, 374] width 1518 height 749
click at [306, 81] on div "Mācību tēma: Literatūras i - 11. klases 4. ieskaites mācību materiāls #4 2. tēm…" at bounding box center [759, 374] width 1518 height 749
drag, startPoint x: 323, startPoint y: 71, endPoint x: 428, endPoint y: 161, distance: 138.1
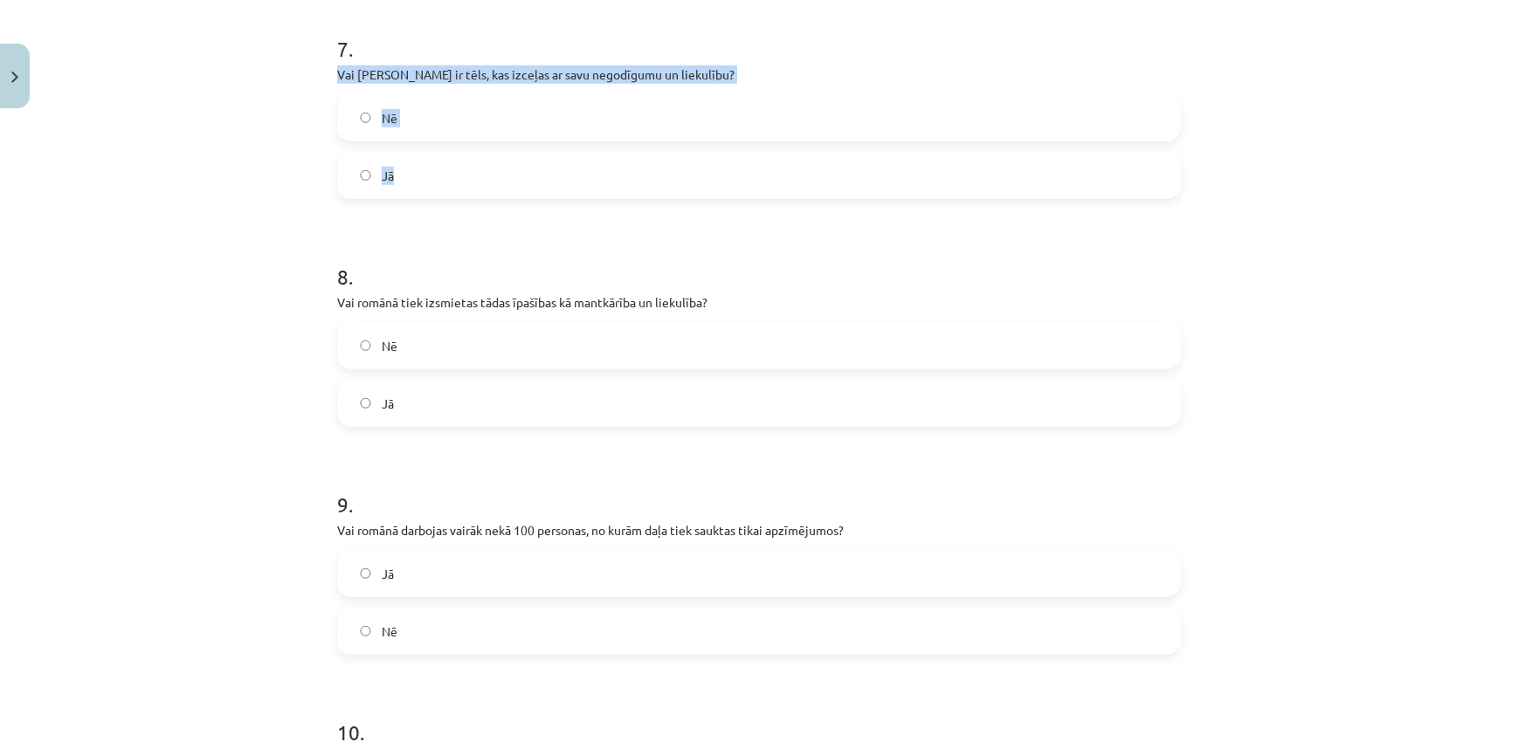
click at [556, 176] on label "Jā" at bounding box center [759, 176] width 840 height 44
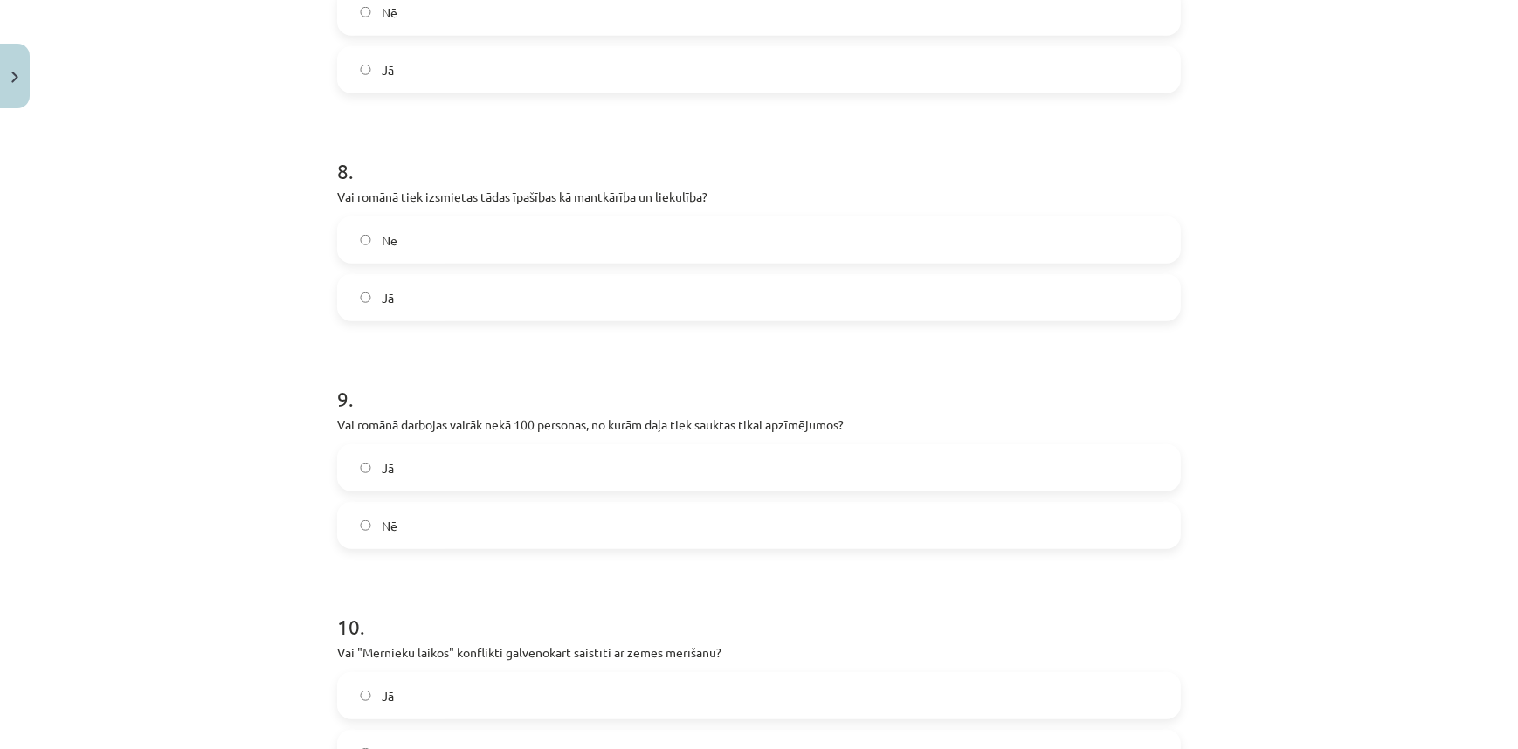
drag, startPoint x: 273, startPoint y: 219, endPoint x: 282, endPoint y: 210, distance: 13.0
click at [274, 219] on div "Mācību tēma: Literatūras i - 11. klases 4. ieskaites mācību materiāls #4 2. tēm…" at bounding box center [759, 374] width 1518 height 749
drag, startPoint x: 318, startPoint y: 193, endPoint x: 436, endPoint y: 275, distance: 143.7
click at [436, 275] on div "Mācību tēma: Literatūras i - 11. klases 4. ieskaites mācību materiāls #4 2. tēm…" at bounding box center [759, 374] width 1518 height 749
click at [533, 293] on label "Jā" at bounding box center [759, 298] width 840 height 44
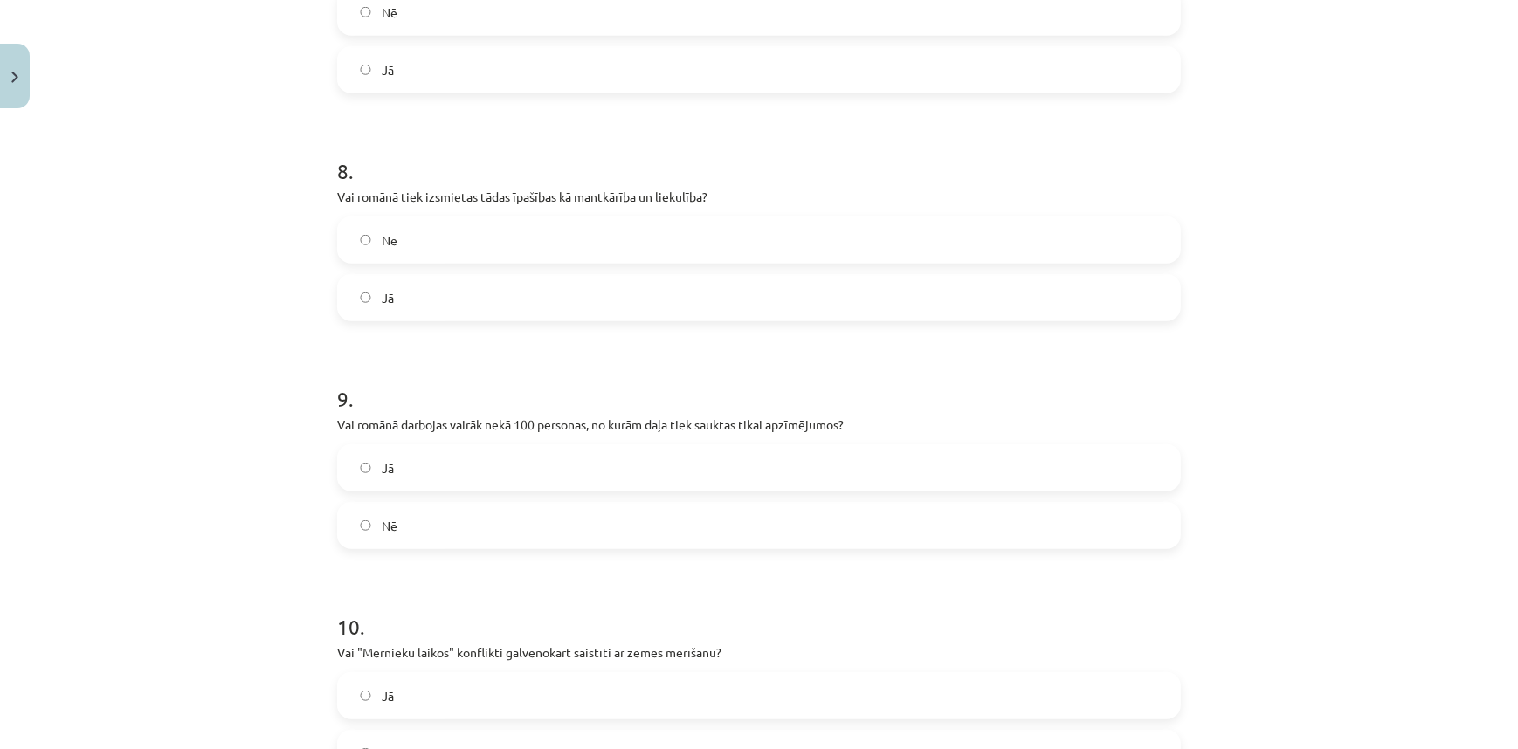
drag, startPoint x: 451, startPoint y: 245, endPoint x: 166, endPoint y: 584, distance: 443.2
click at [166, 584] on div "Mācību tēma: Literatūras i - 11. klases 4. ieskaites mācību materiāls #4 2. tēm…" at bounding box center [759, 374] width 1518 height 749
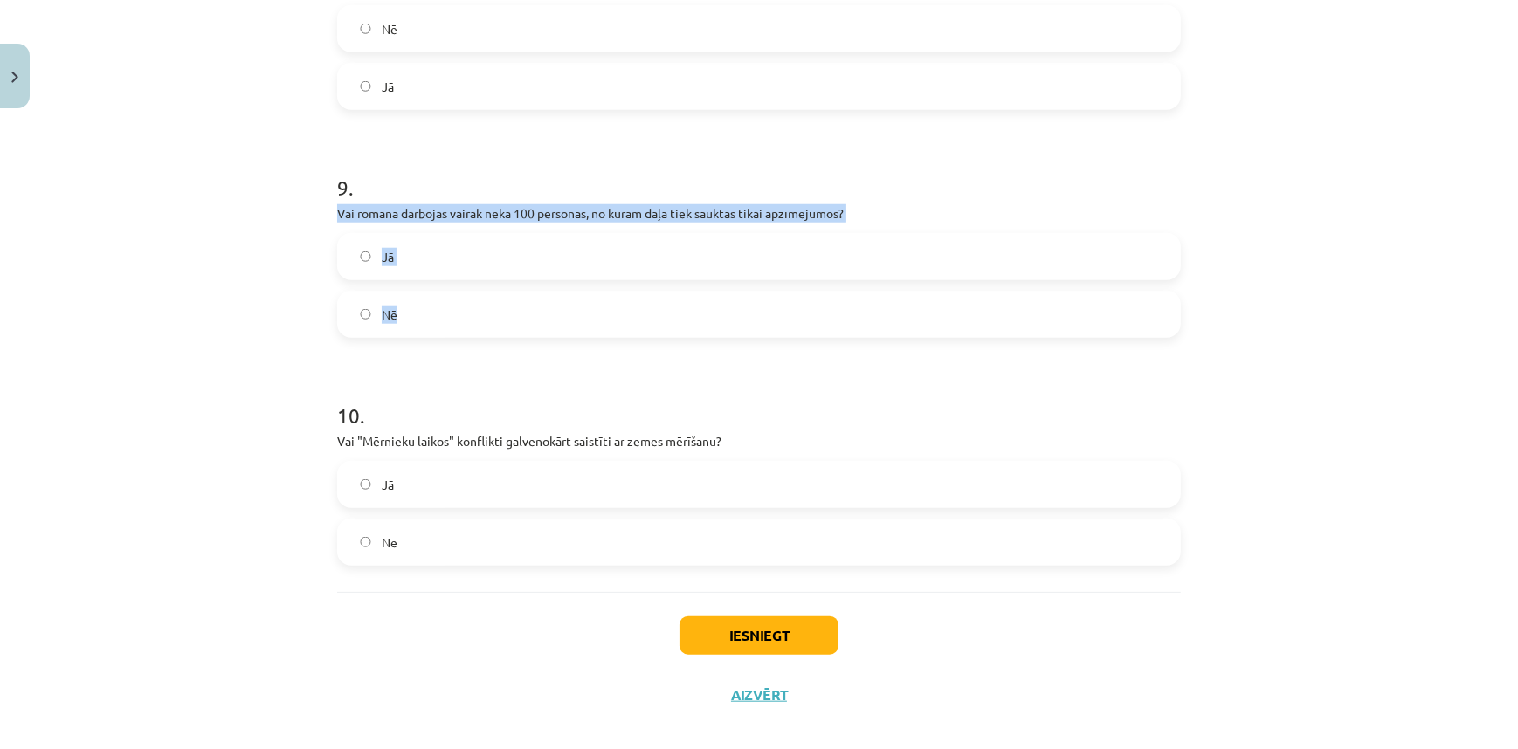
drag, startPoint x: 325, startPoint y: 210, endPoint x: 408, endPoint y: 301, distance: 123.7
click at [438, 269] on label "Jā" at bounding box center [759, 257] width 840 height 44
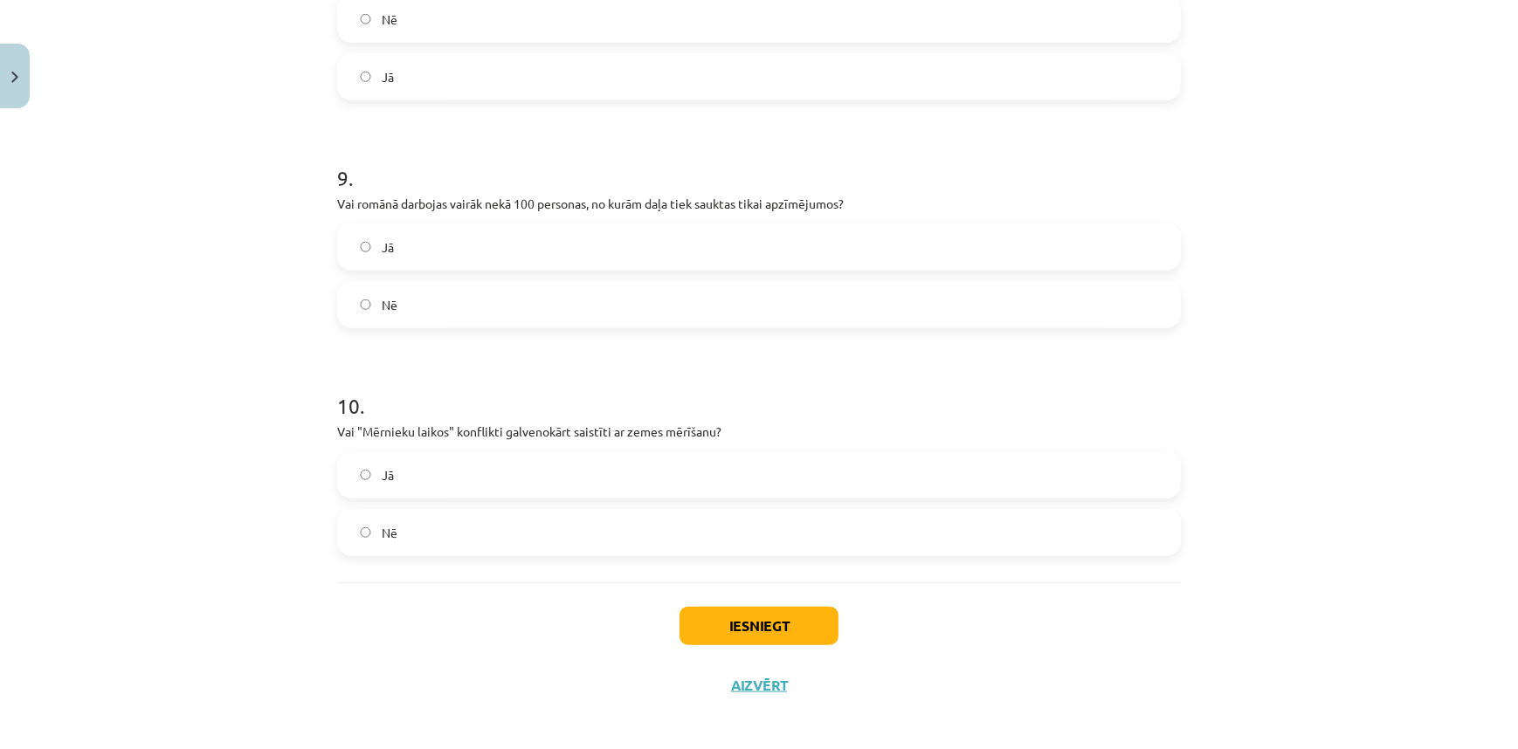
scroll to position [2071, 0]
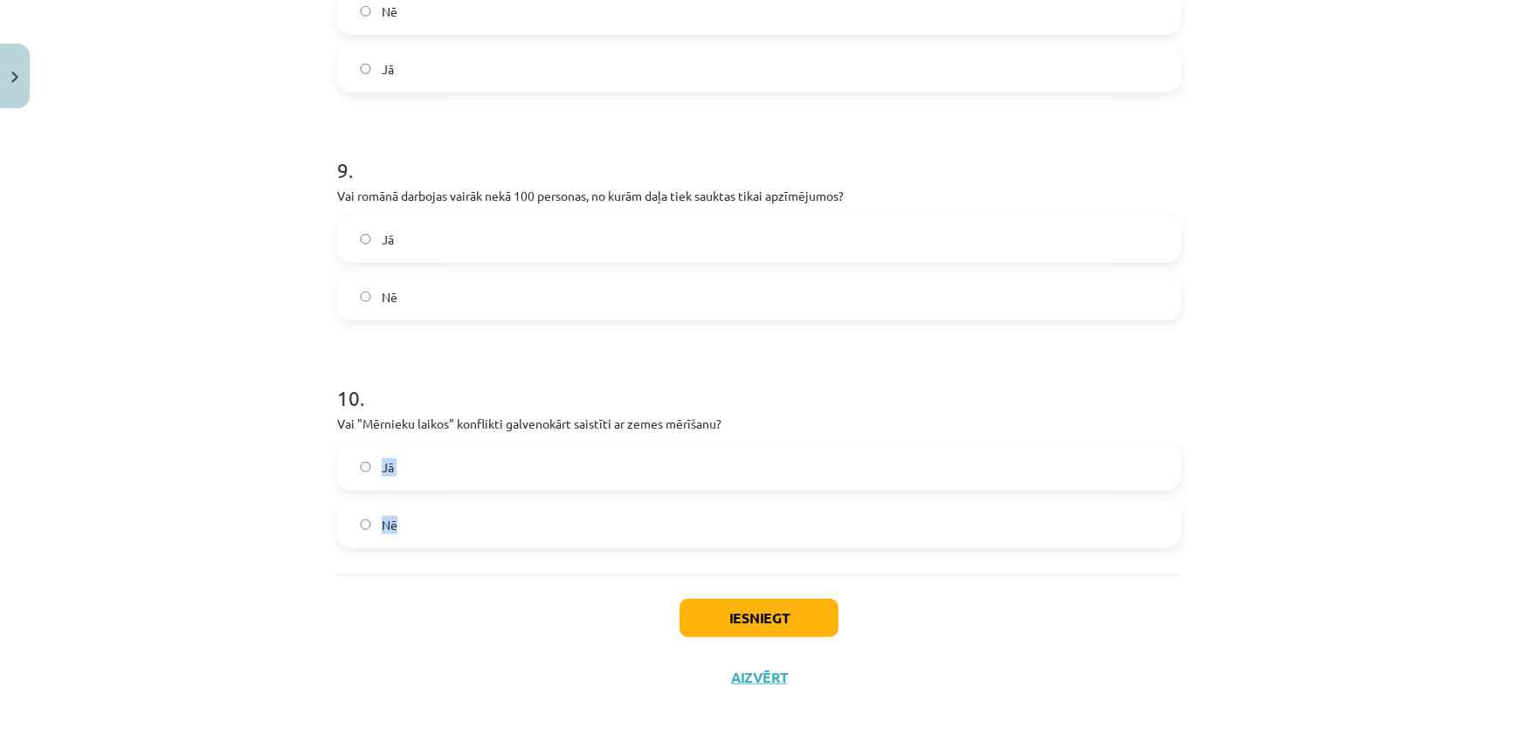
drag, startPoint x: 336, startPoint y: 433, endPoint x: 411, endPoint y: 521, distance: 115.8
click at [411, 521] on div "Mācību tēma: Literatūras i - 11. klases 4. ieskaites mācību materiāls #4 2. tēm…" at bounding box center [759, 374] width 1518 height 749
drag, startPoint x: 327, startPoint y: 418, endPoint x: 389, endPoint y: 518, distance: 117.3
click at [442, 479] on label "Jā" at bounding box center [759, 467] width 840 height 44
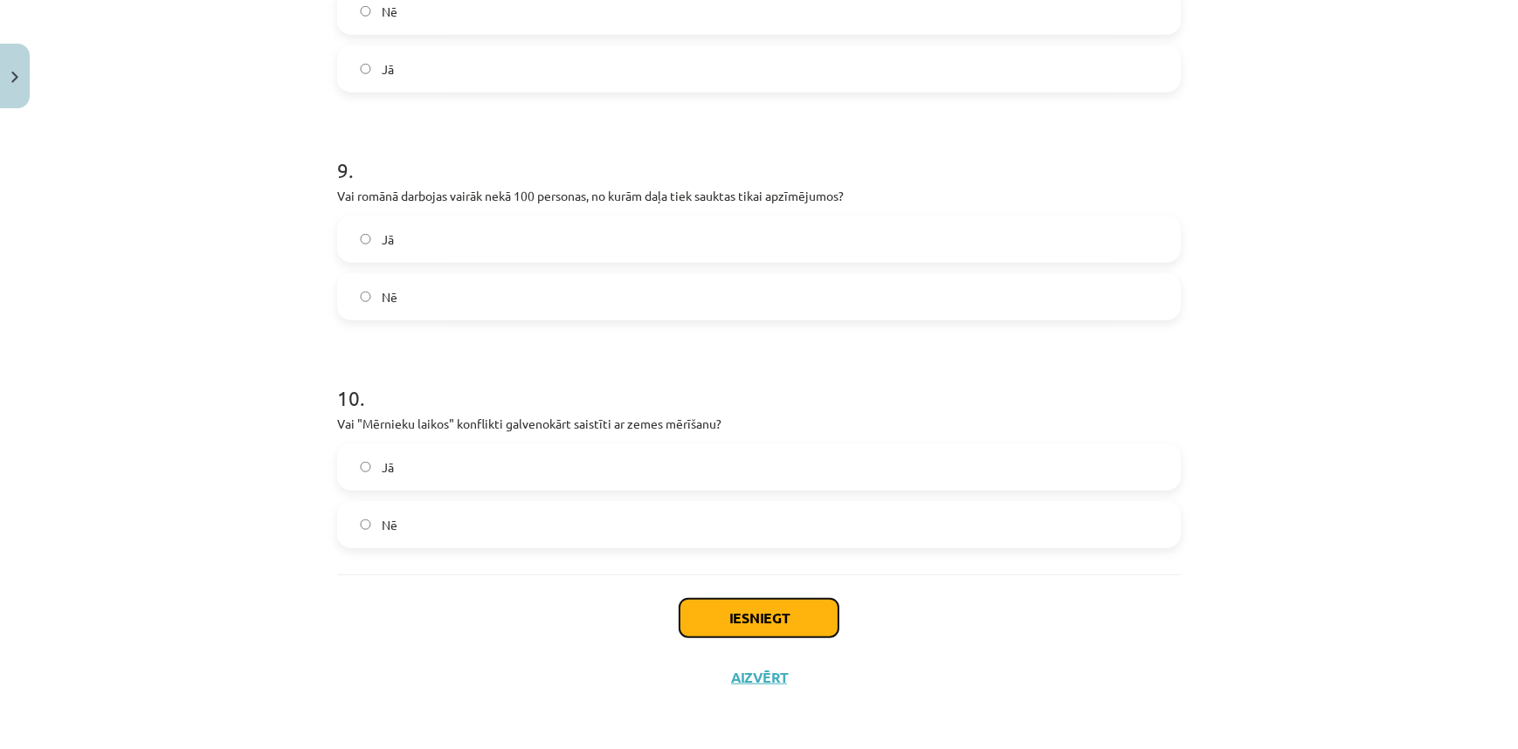
click at [764, 611] on button "Iesniegt" at bounding box center [758, 618] width 159 height 38
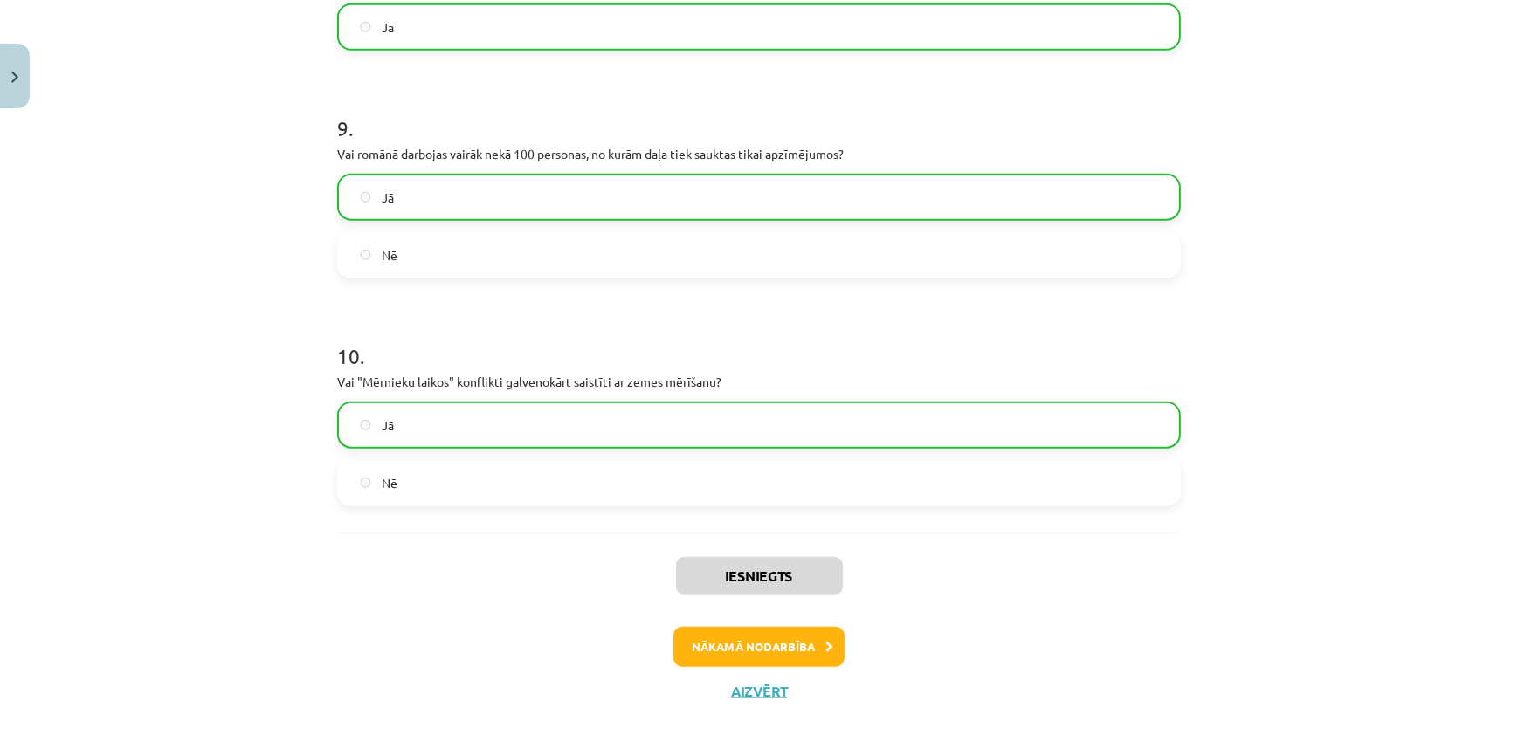
scroll to position [2127, 0]
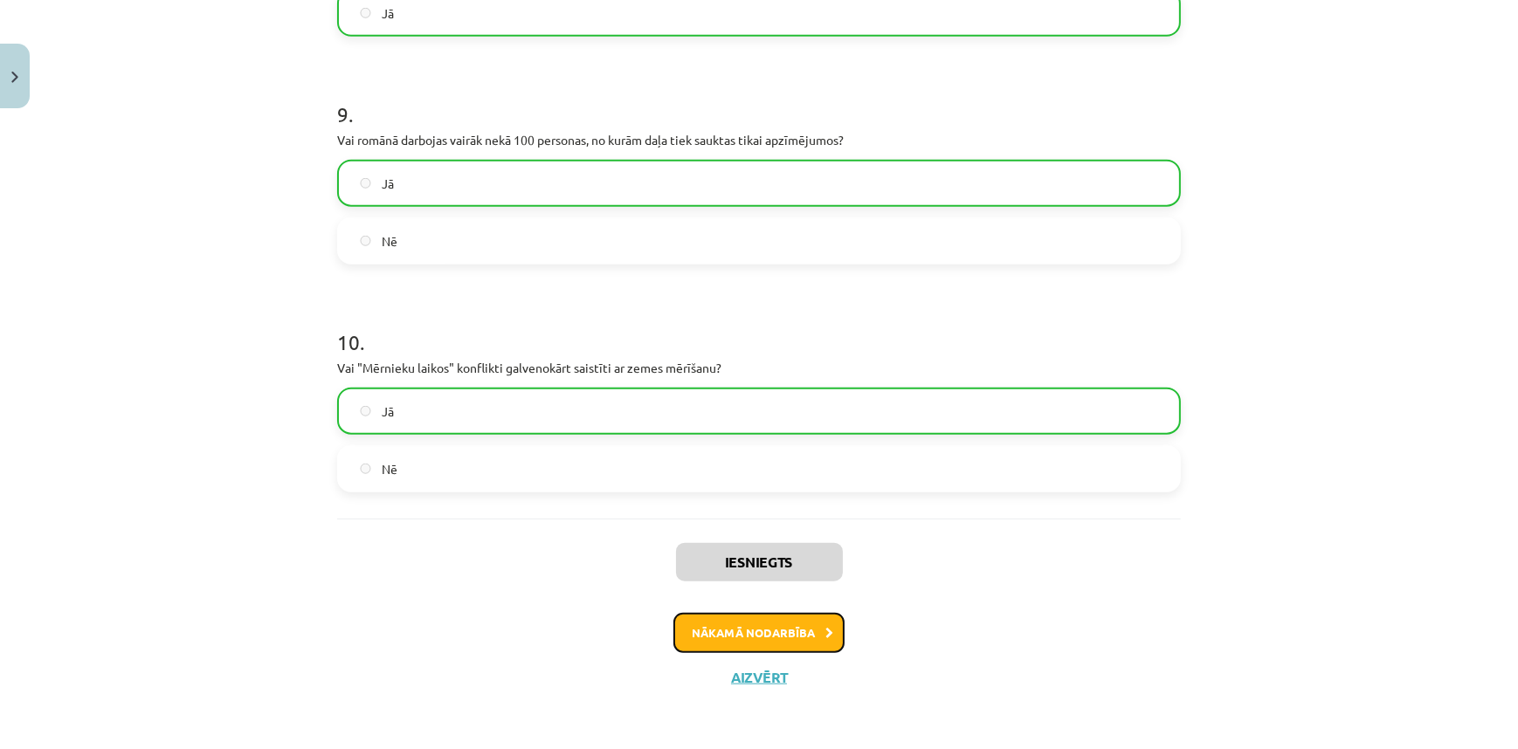
click at [794, 628] on button "Nākamā nodarbība" at bounding box center [758, 633] width 171 height 40
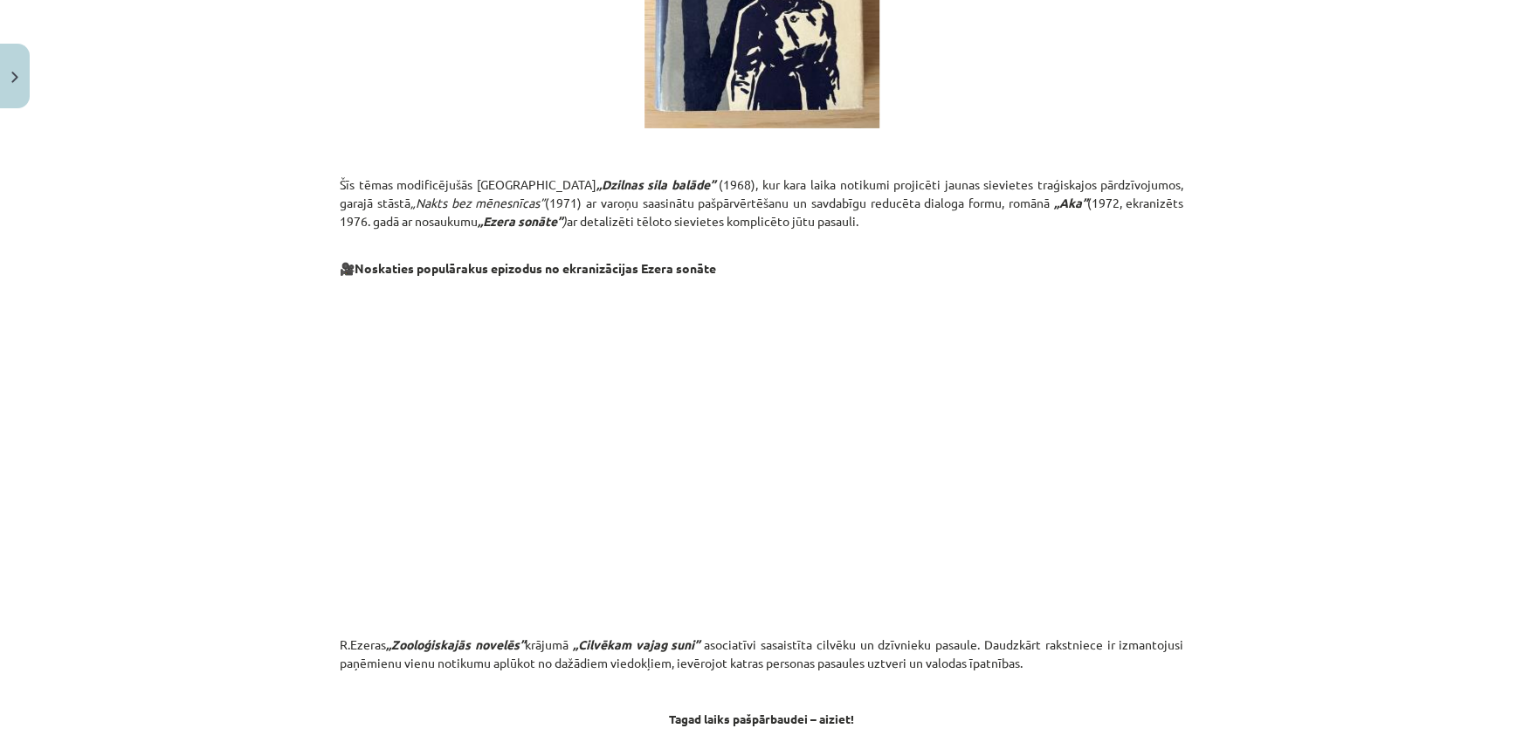
scroll to position [7880, 0]
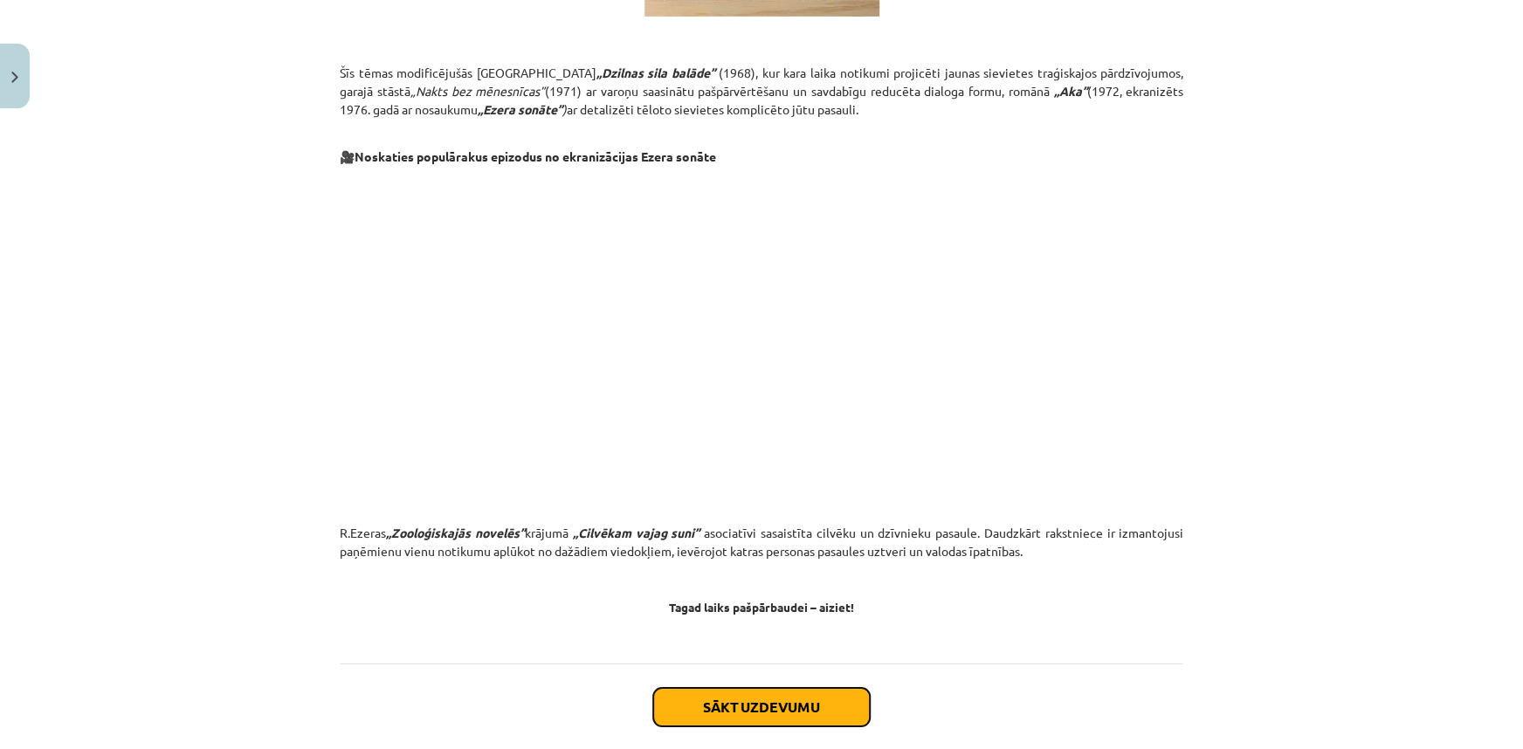
click at [820, 688] on button "Sākt uzdevumu" at bounding box center [761, 707] width 217 height 38
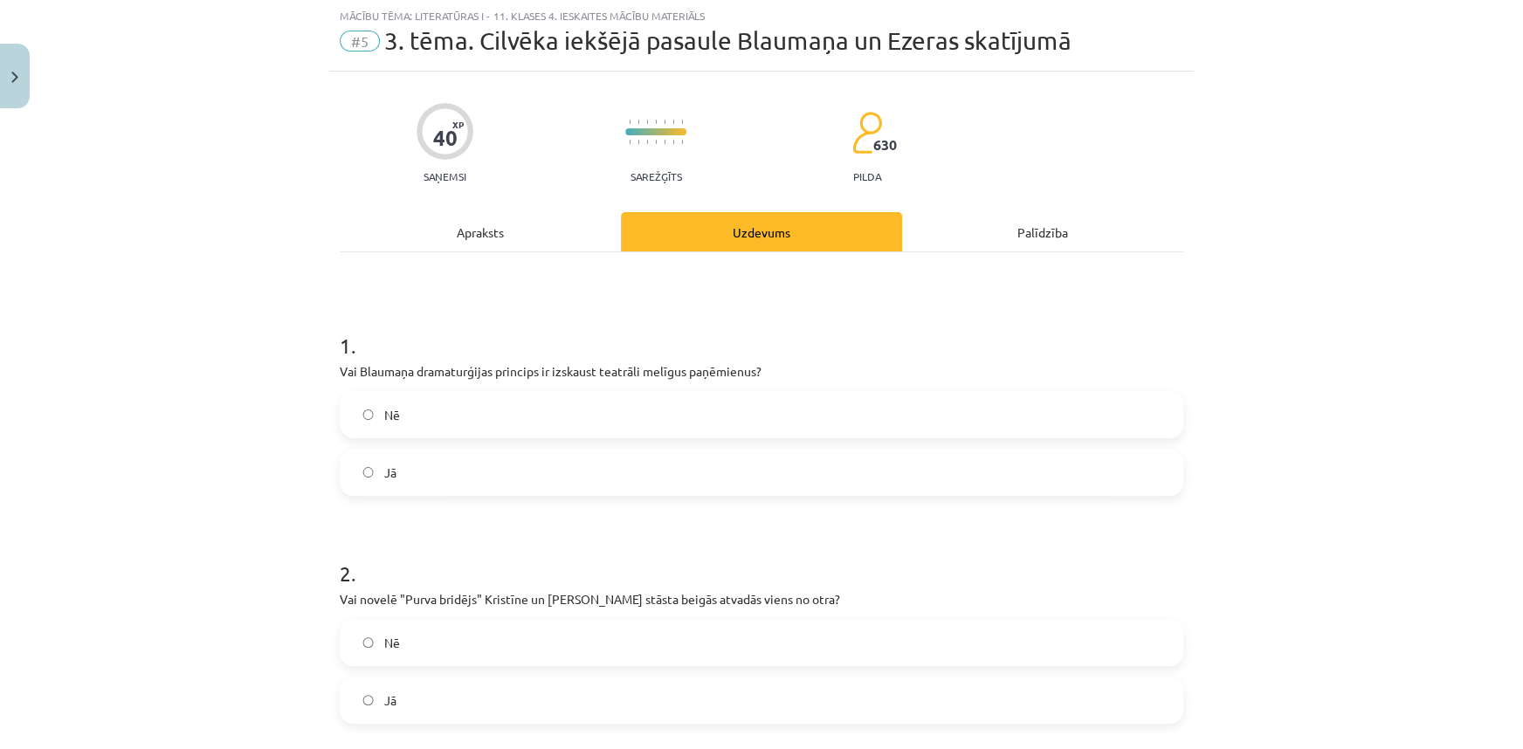
scroll to position [44, 0]
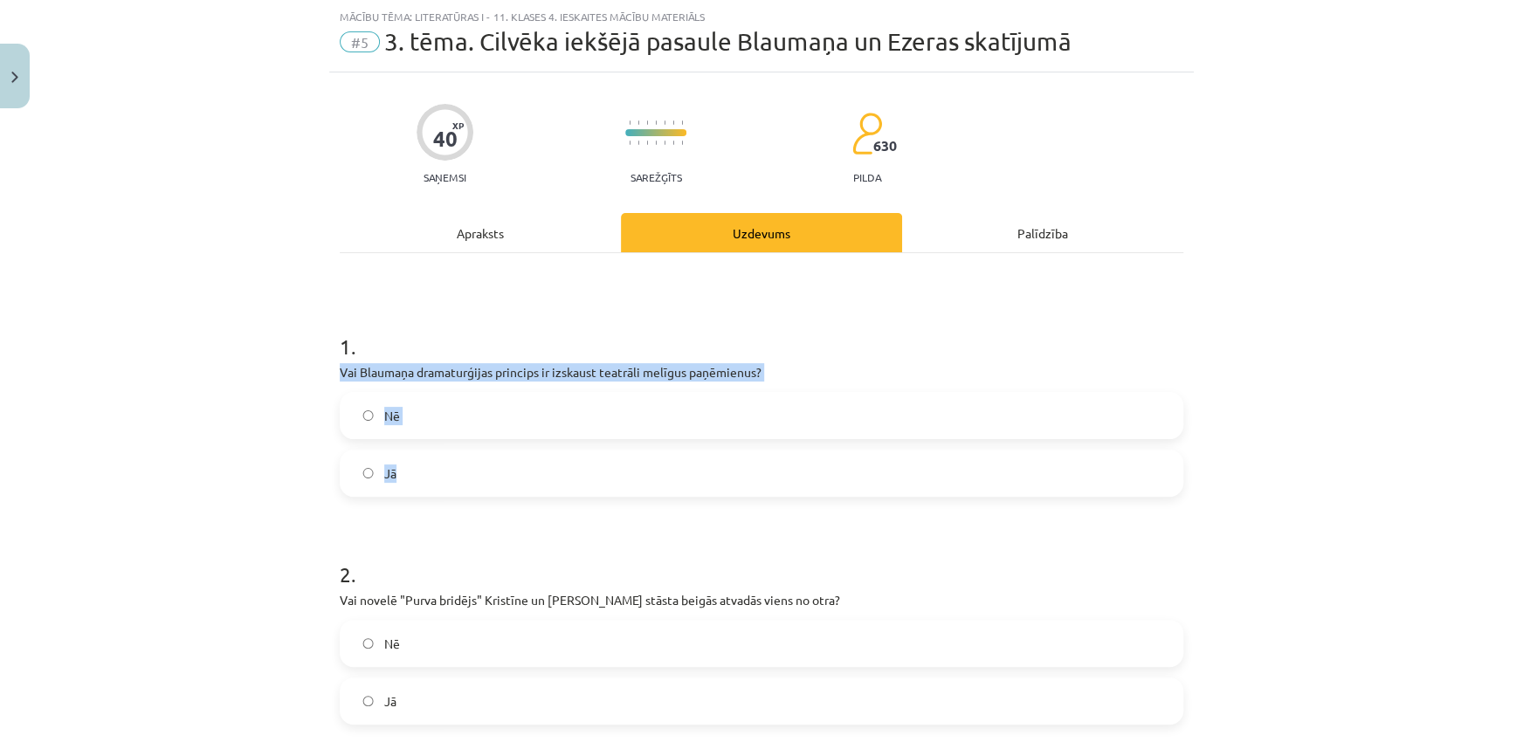
drag, startPoint x: 332, startPoint y: 371, endPoint x: 402, endPoint y: 475, distance: 125.2
click at [493, 470] on label "Jā" at bounding box center [761, 473] width 840 height 44
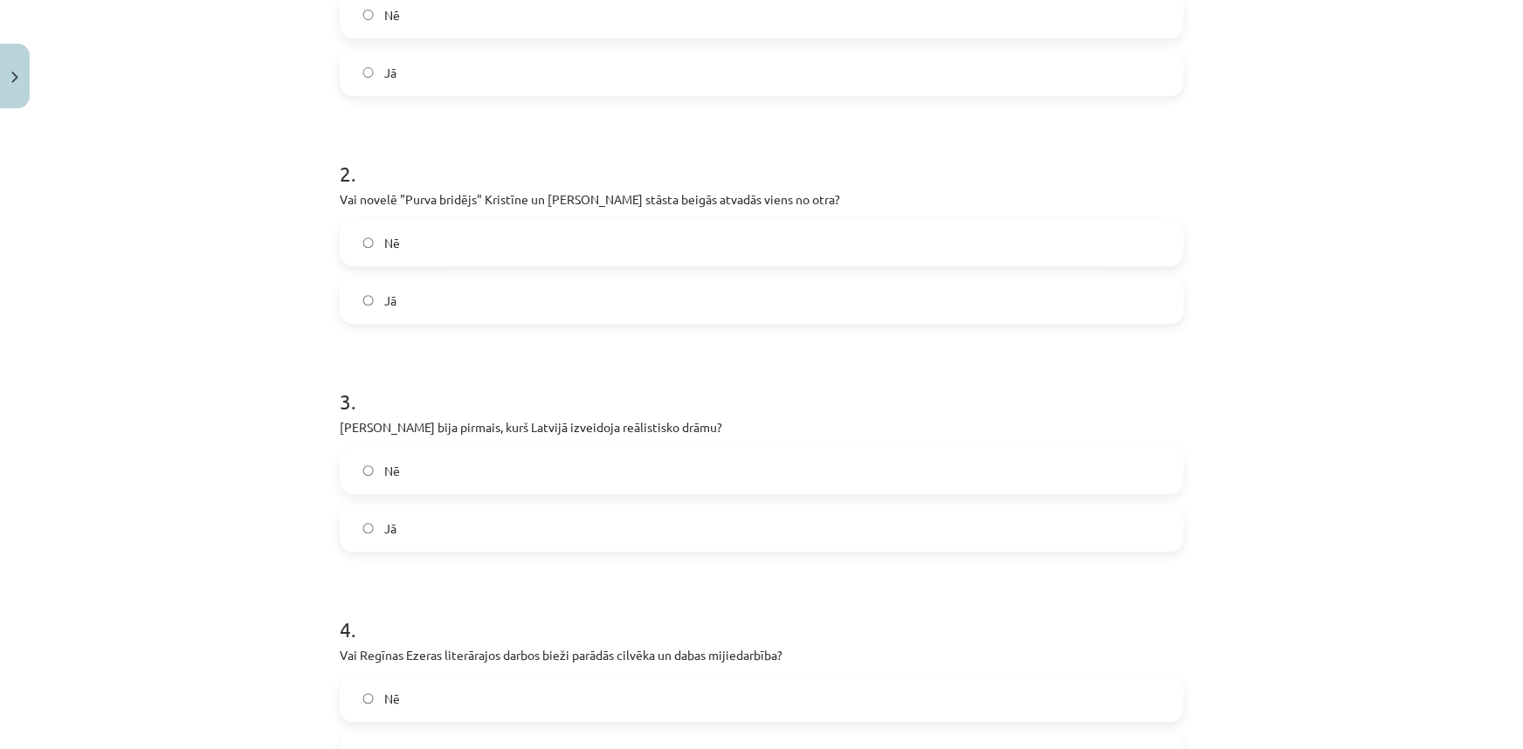
scroll to position [466, 0]
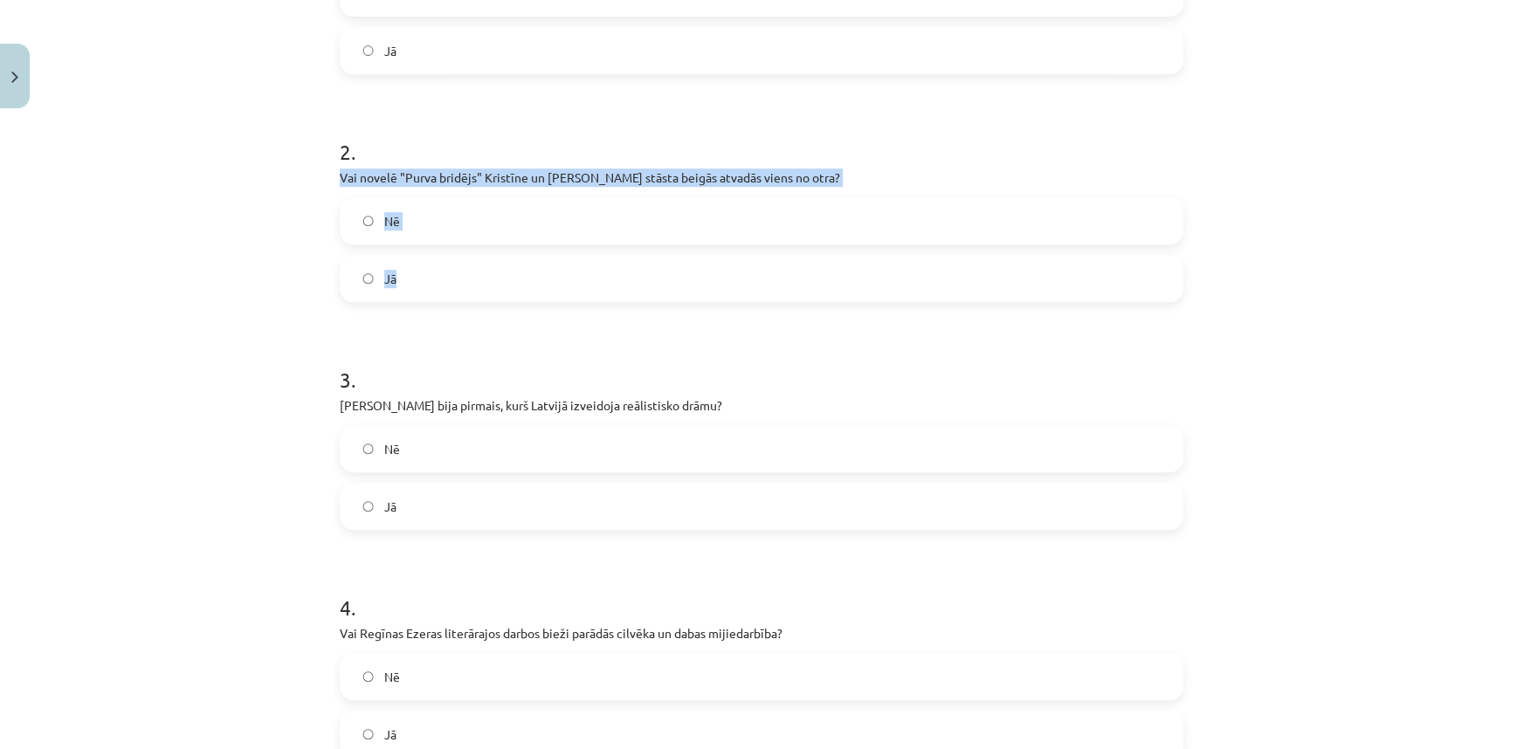
drag, startPoint x: 318, startPoint y: 177, endPoint x: 408, endPoint y: 262, distance: 123.6
click at [408, 262] on div "Mācību tēma: Literatūras i - 11. klases 4. ieskaites mācību materiāls #5 3. tēm…" at bounding box center [761, 374] width 1523 height 749
click at [487, 284] on label "Jā" at bounding box center [761, 279] width 840 height 44
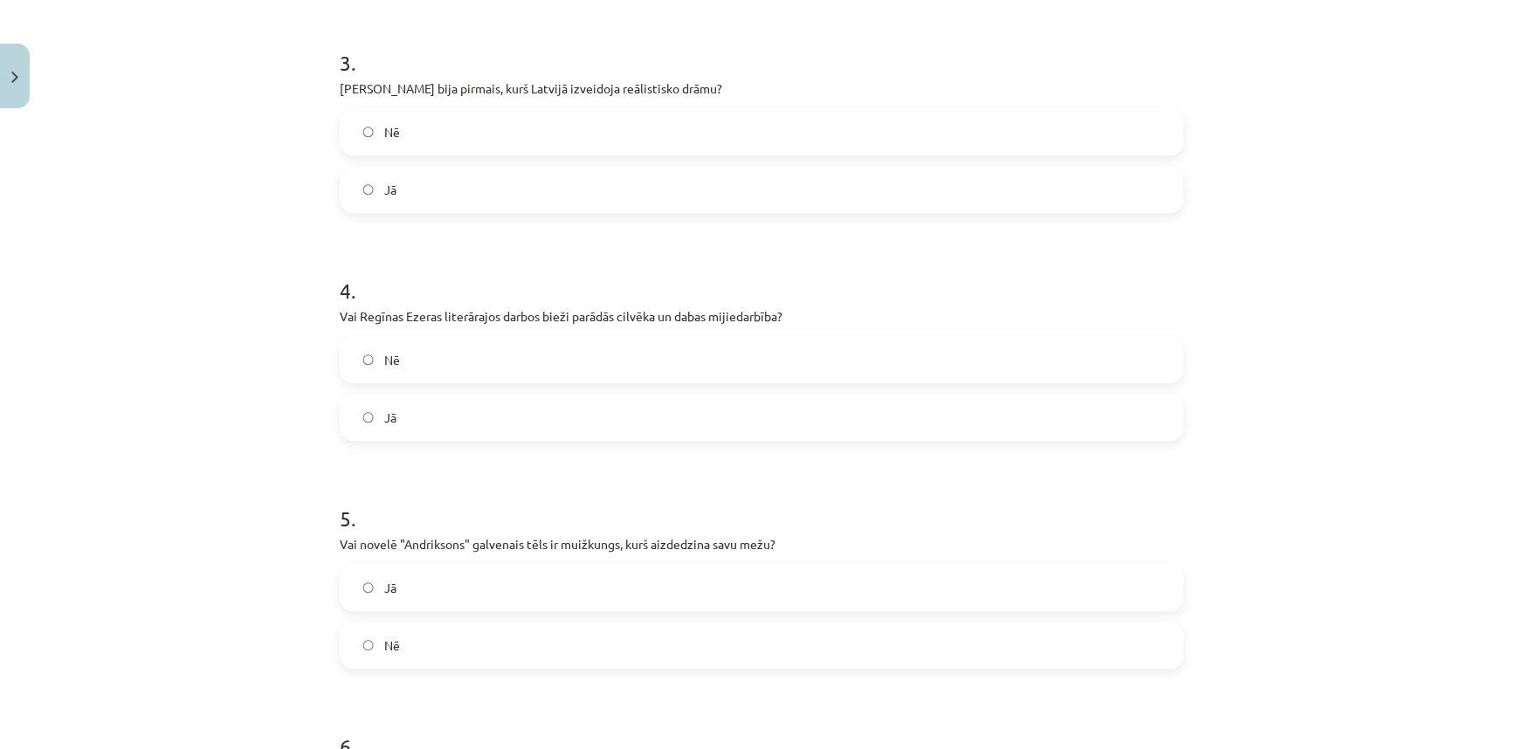
scroll to position [784, 0]
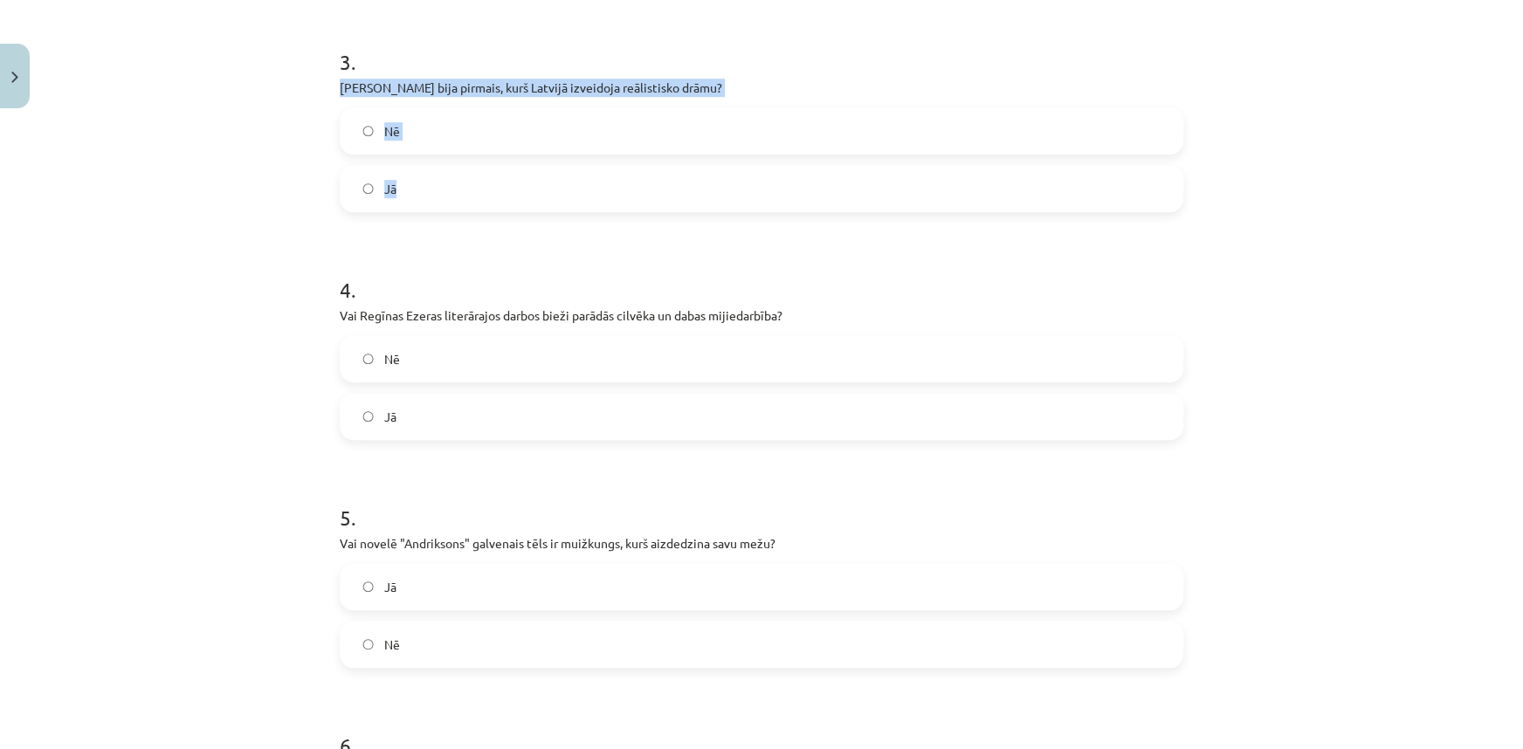
drag, startPoint x: 327, startPoint y: 85, endPoint x: 400, endPoint y: 190, distance: 127.9
click at [400, 190] on div "40 XP Saņemsi Sarežģīts 630 pilda Apraksts Uzdevums Palīdzība 1 . Vai Blaumaņa …" at bounding box center [761, 649] width 865 height 2635
click at [466, 184] on label "Jā" at bounding box center [761, 189] width 840 height 44
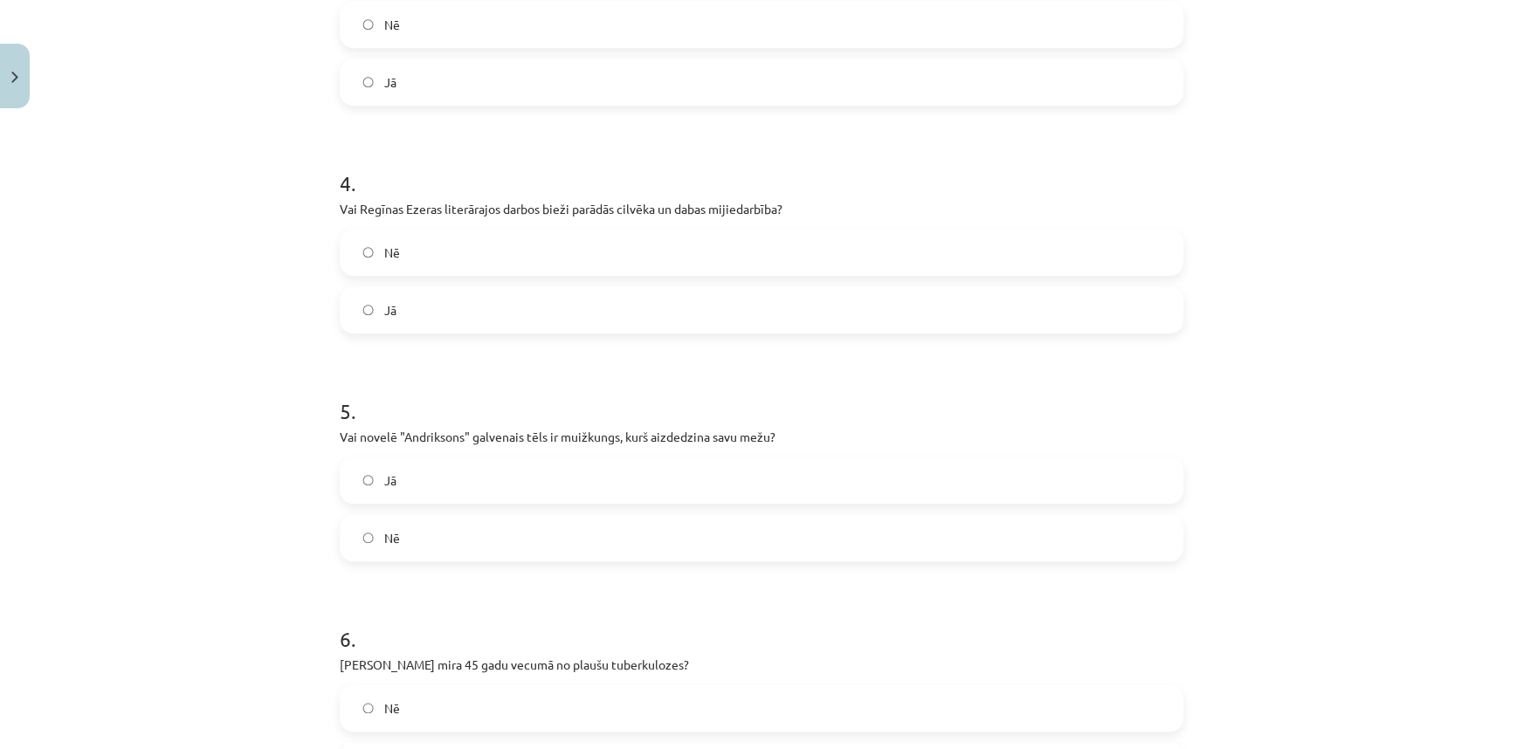
scroll to position [996, 0]
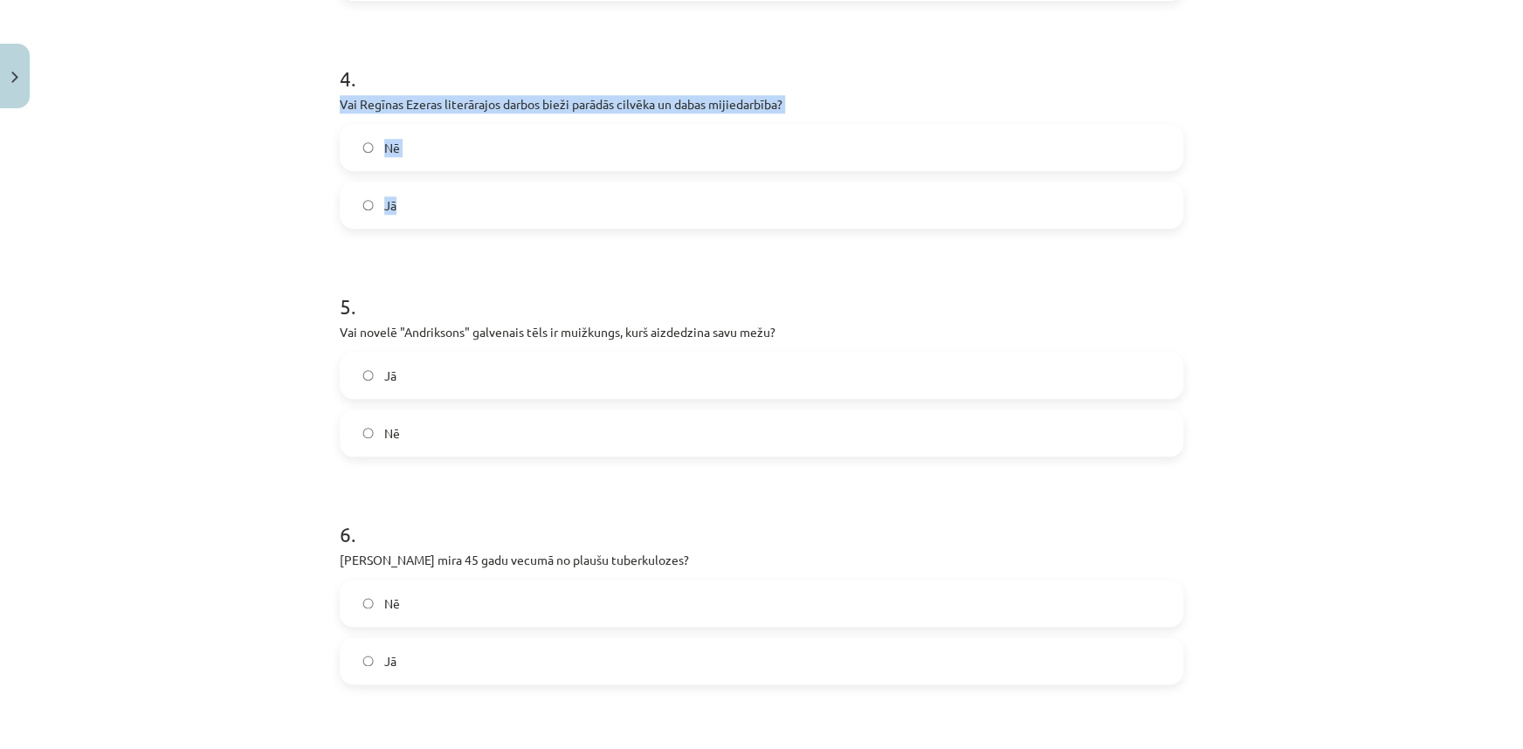
drag, startPoint x: 316, startPoint y: 100, endPoint x: 401, endPoint y: 193, distance: 125.5
click at [401, 193] on div "Mācību tēma: Literatūras i - 11. klases 4. ieskaites mācību materiāls #5 3. tēm…" at bounding box center [761, 374] width 1523 height 749
click at [541, 210] on label "Jā" at bounding box center [761, 205] width 840 height 44
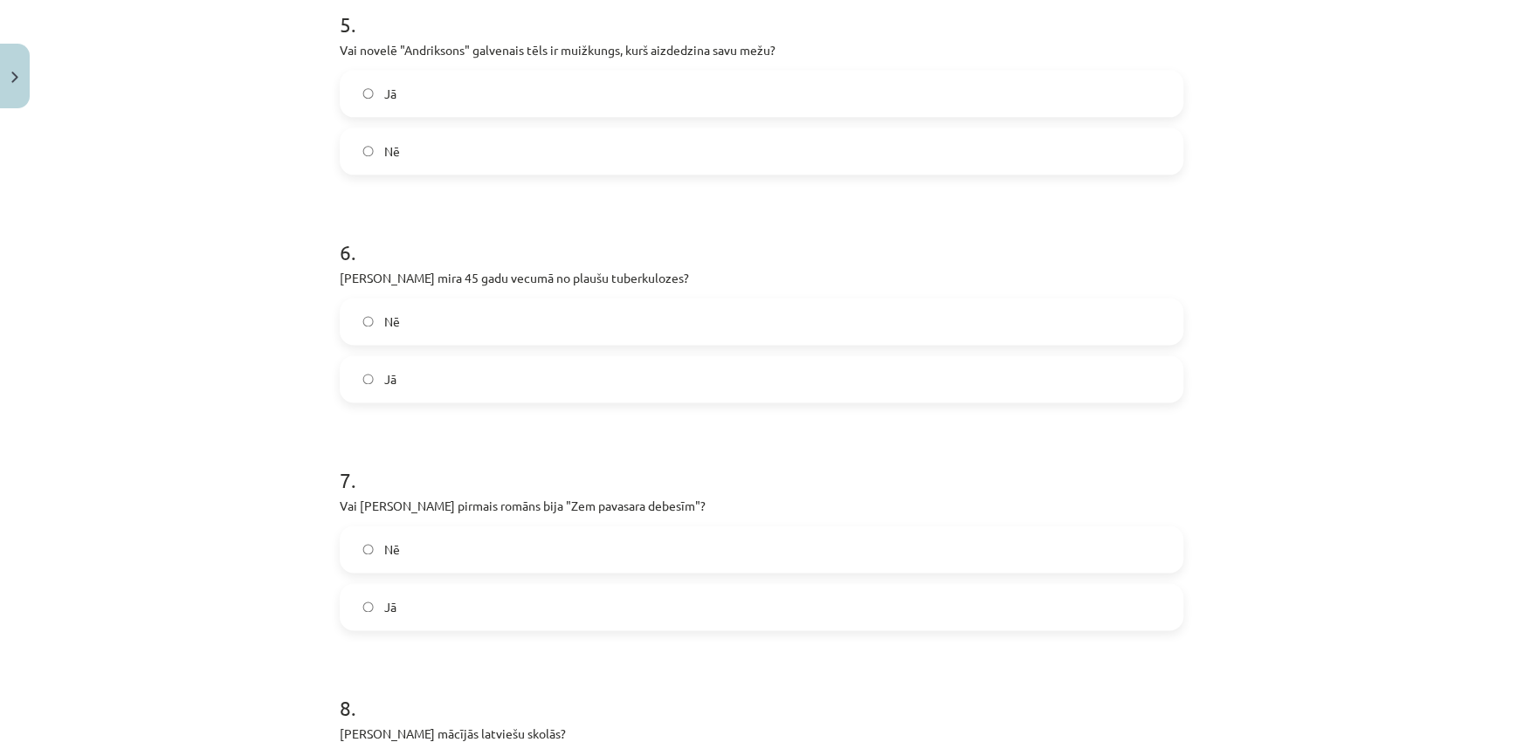
scroll to position [1313, 0]
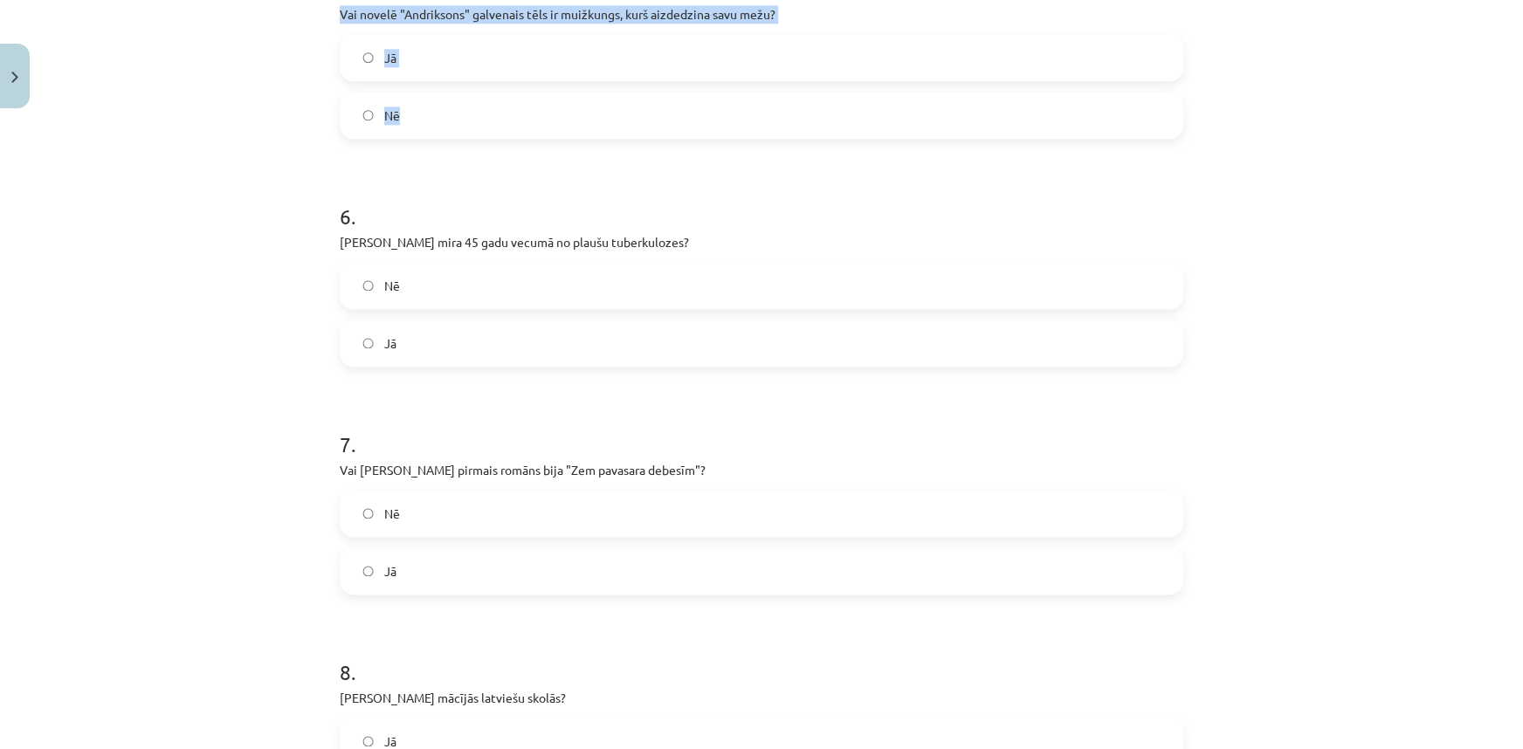
drag, startPoint x: 332, startPoint y: 12, endPoint x: 449, endPoint y: 109, distance: 152.0
click at [449, 109] on div "40 XP Saņemsi Sarežģīts 630 pilda Apraksts Uzdevums Palīdzība 1 . Vai Blaumaņa …" at bounding box center [761, 120] width 865 height 2635
click at [518, 128] on label "Nē" at bounding box center [761, 115] width 840 height 44
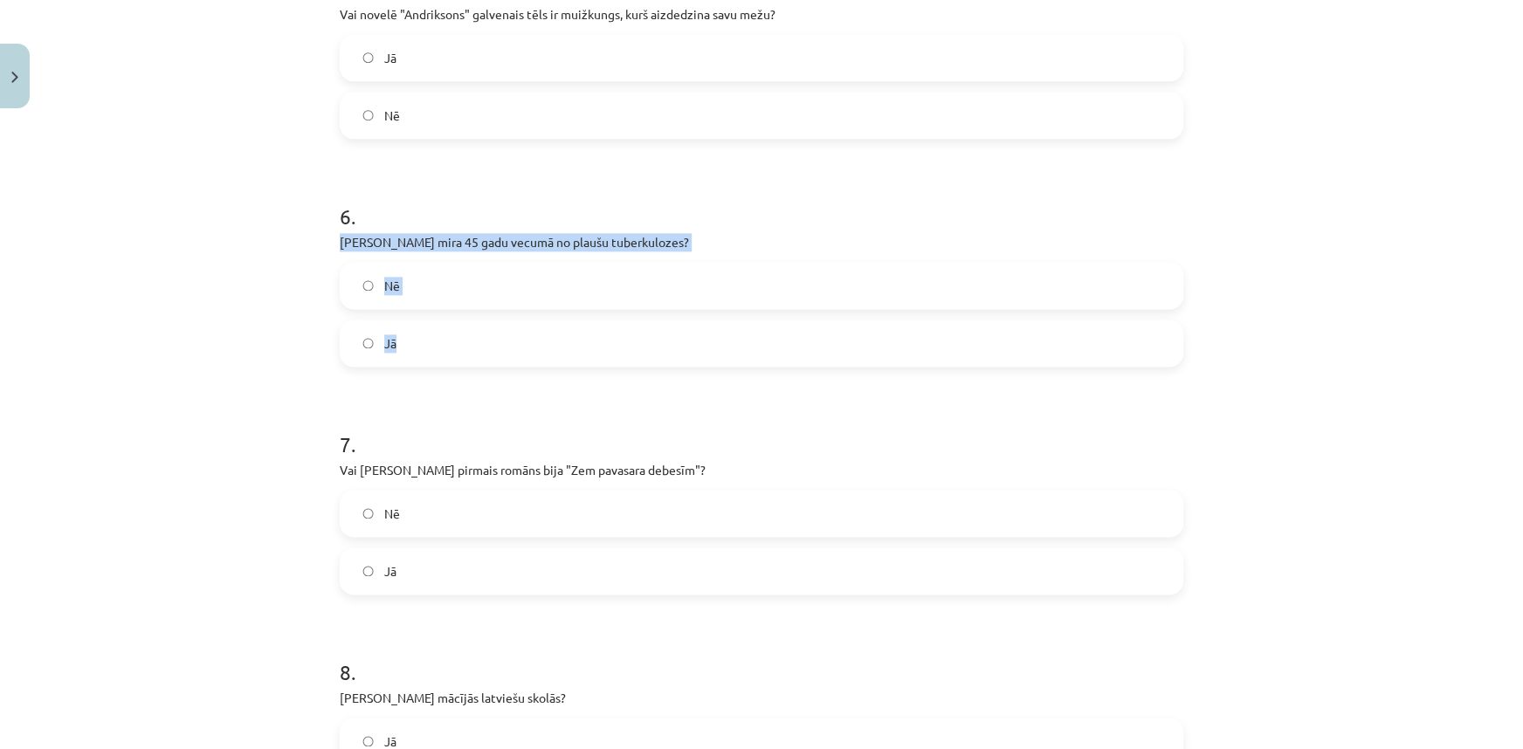
drag, startPoint x: 324, startPoint y: 238, endPoint x: 419, endPoint y: 323, distance: 128.0
click at [419, 323] on div "40 XP Saņemsi Sarežģīts 630 pilda Apraksts Uzdevums Palīdzība 1 . Vai Blaumaņa …" at bounding box center [761, 120] width 865 height 2635
click at [486, 347] on label "Jā" at bounding box center [761, 343] width 840 height 44
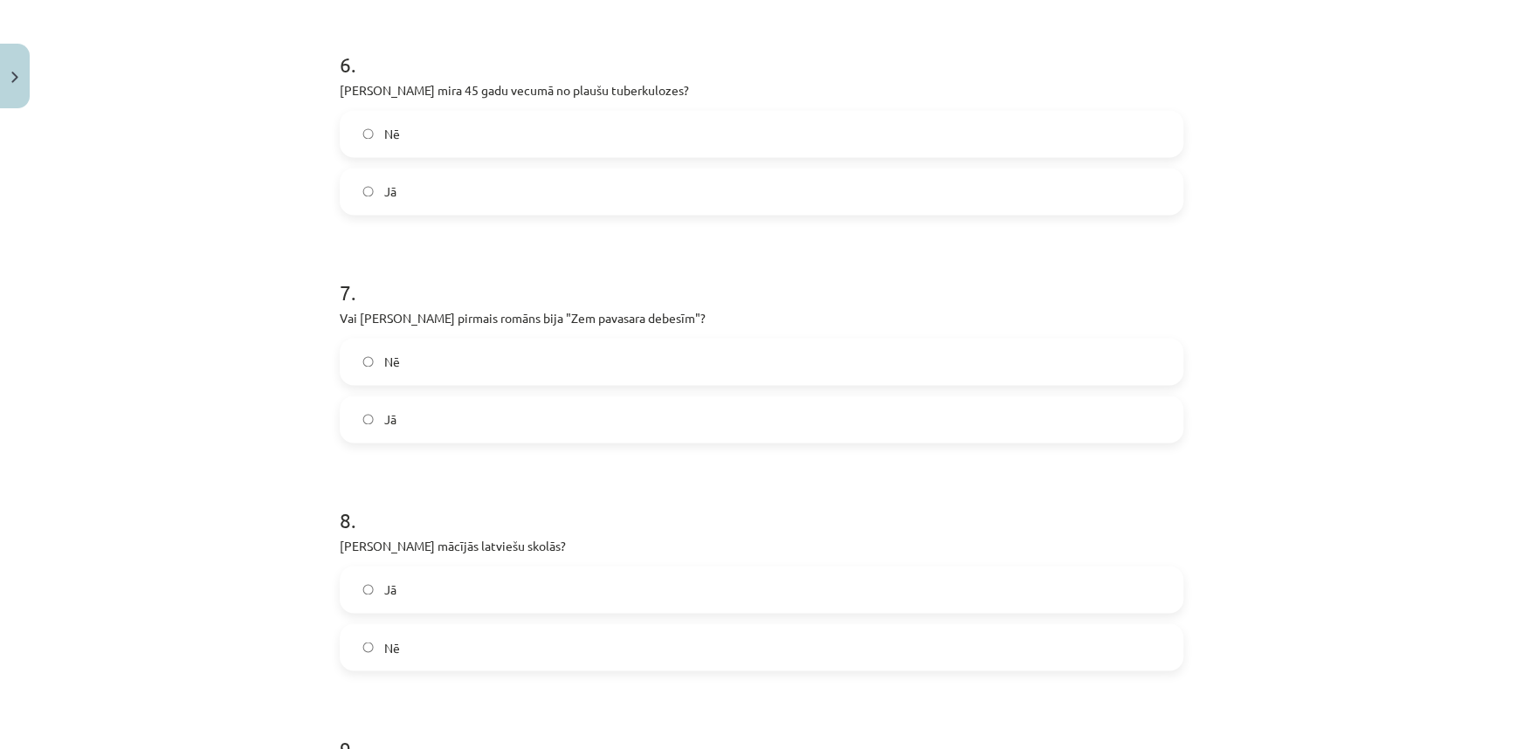
scroll to position [1631, 0]
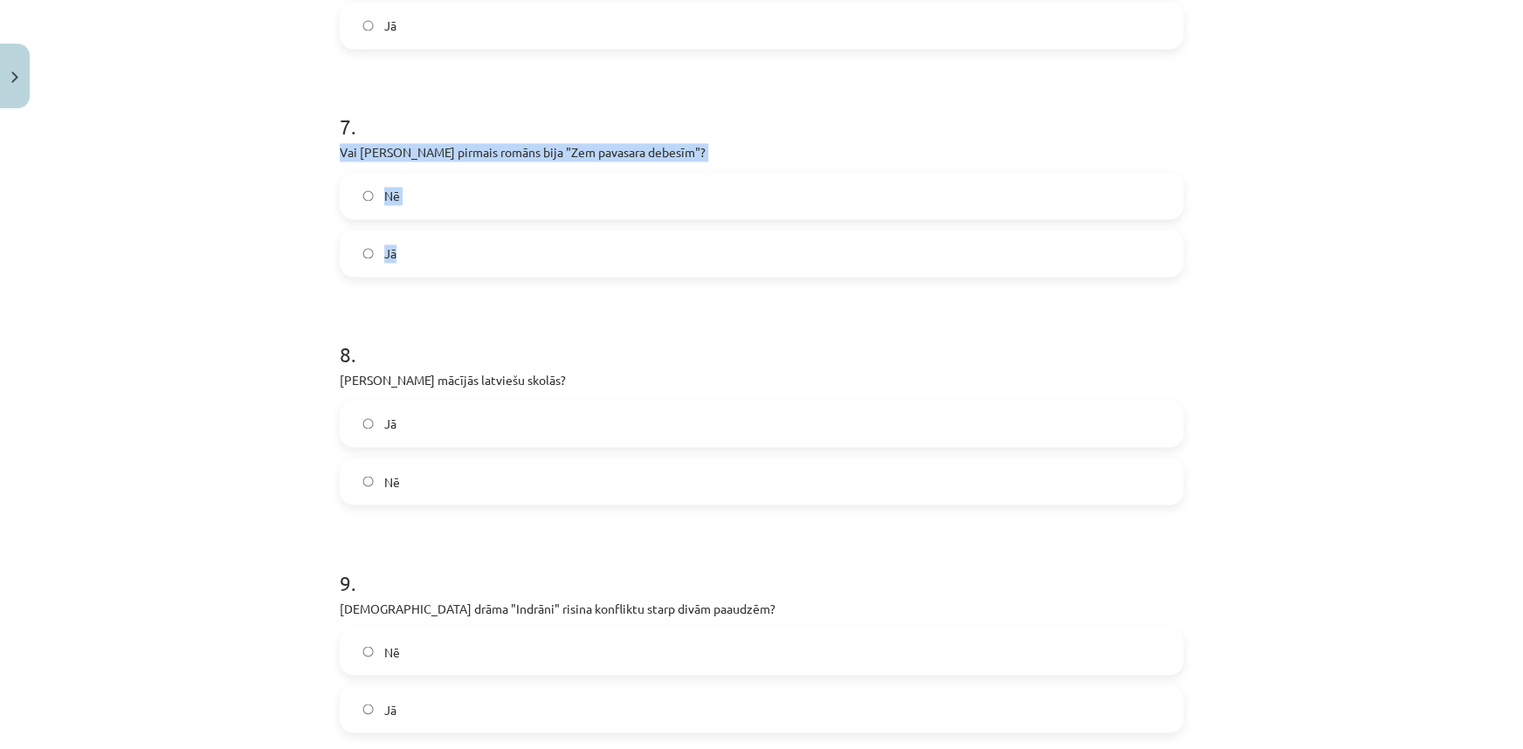
drag, startPoint x: 334, startPoint y: 149, endPoint x: 441, endPoint y: 250, distance: 147.1
click at [441, 250] on div "7 . Vai [PERSON_NAME] pirmais romāns bija "Zem pavasara debesīm"? Nē Jā" at bounding box center [762, 180] width 844 height 193
click at [438, 252] on label "Jā" at bounding box center [761, 253] width 840 height 44
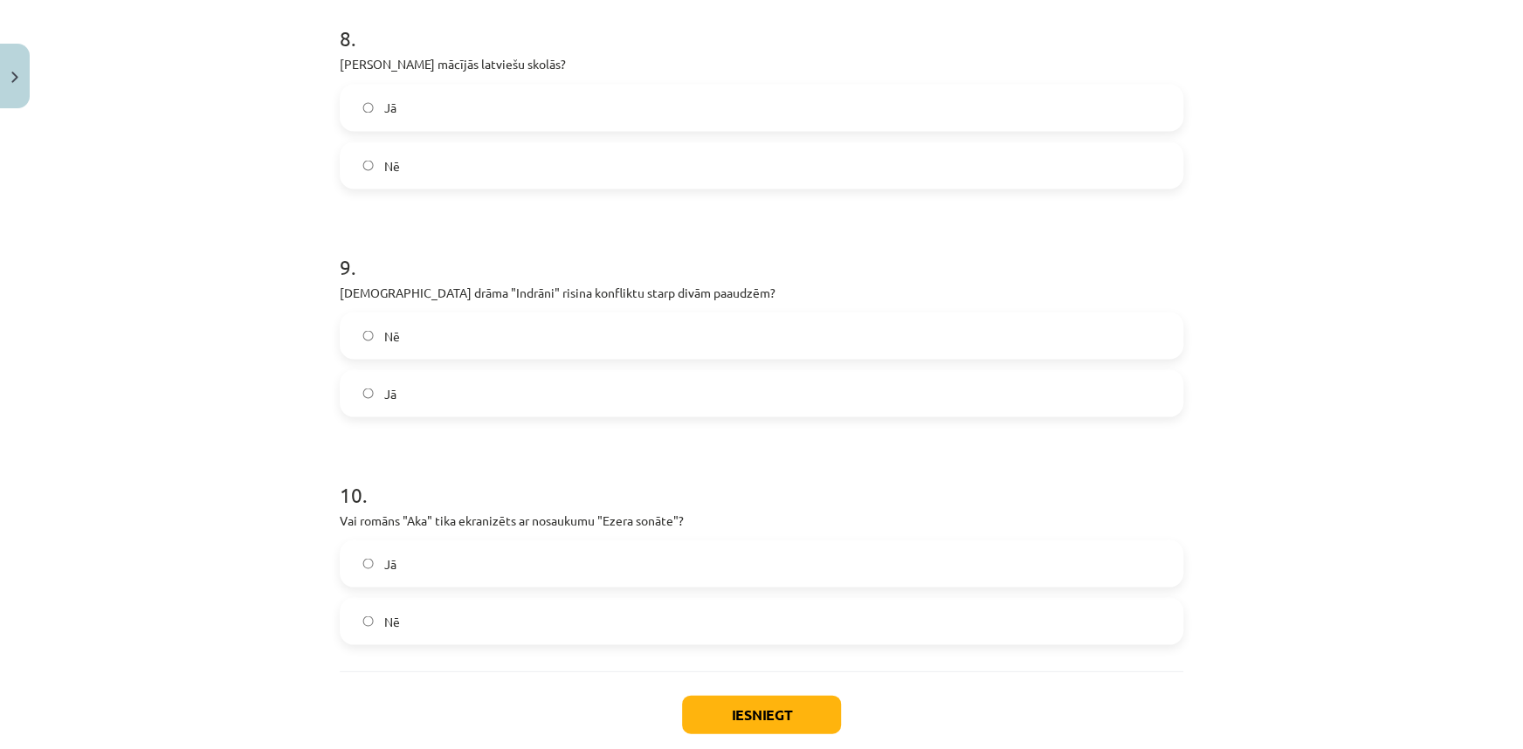
scroll to position [1948, 0]
drag, startPoint x: 333, startPoint y: 57, endPoint x: 397, endPoint y: 151, distance: 114.3
click at [397, 151] on div "8 . Vai Blaumanis mācījās latviešu skolās? Jā Nē" at bounding box center [762, 91] width 844 height 193
drag, startPoint x: 475, startPoint y: 172, endPoint x: 475, endPoint y: 185, distance: 13.1
click at [475, 173] on label "Nē" at bounding box center [761, 164] width 840 height 44
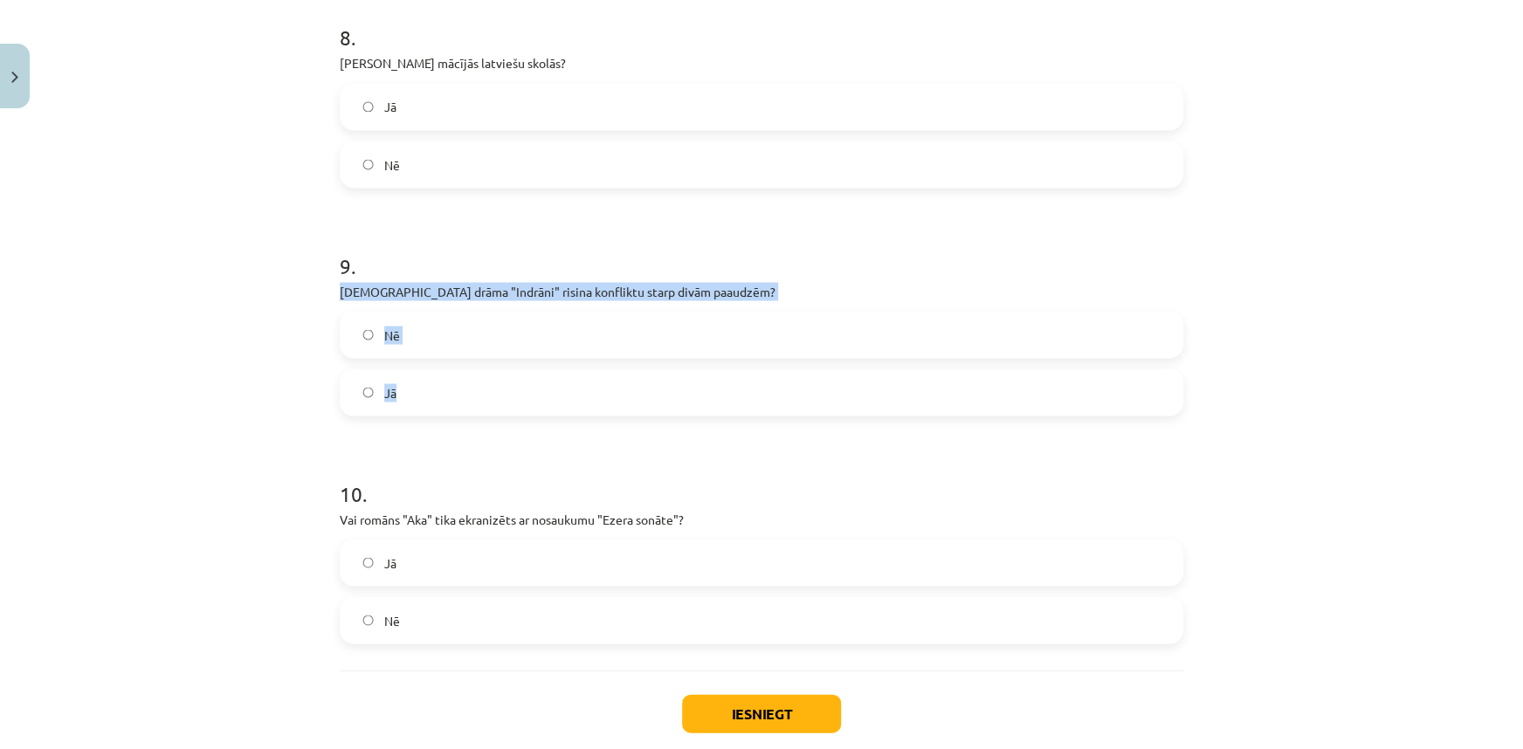
drag, startPoint x: 326, startPoint y: 289, endPoint x: 416, endPoint y: 367, distance: 118.9
click at [474, 391] on label "Jā" at bounding box center [761, 392] width 840 height 44
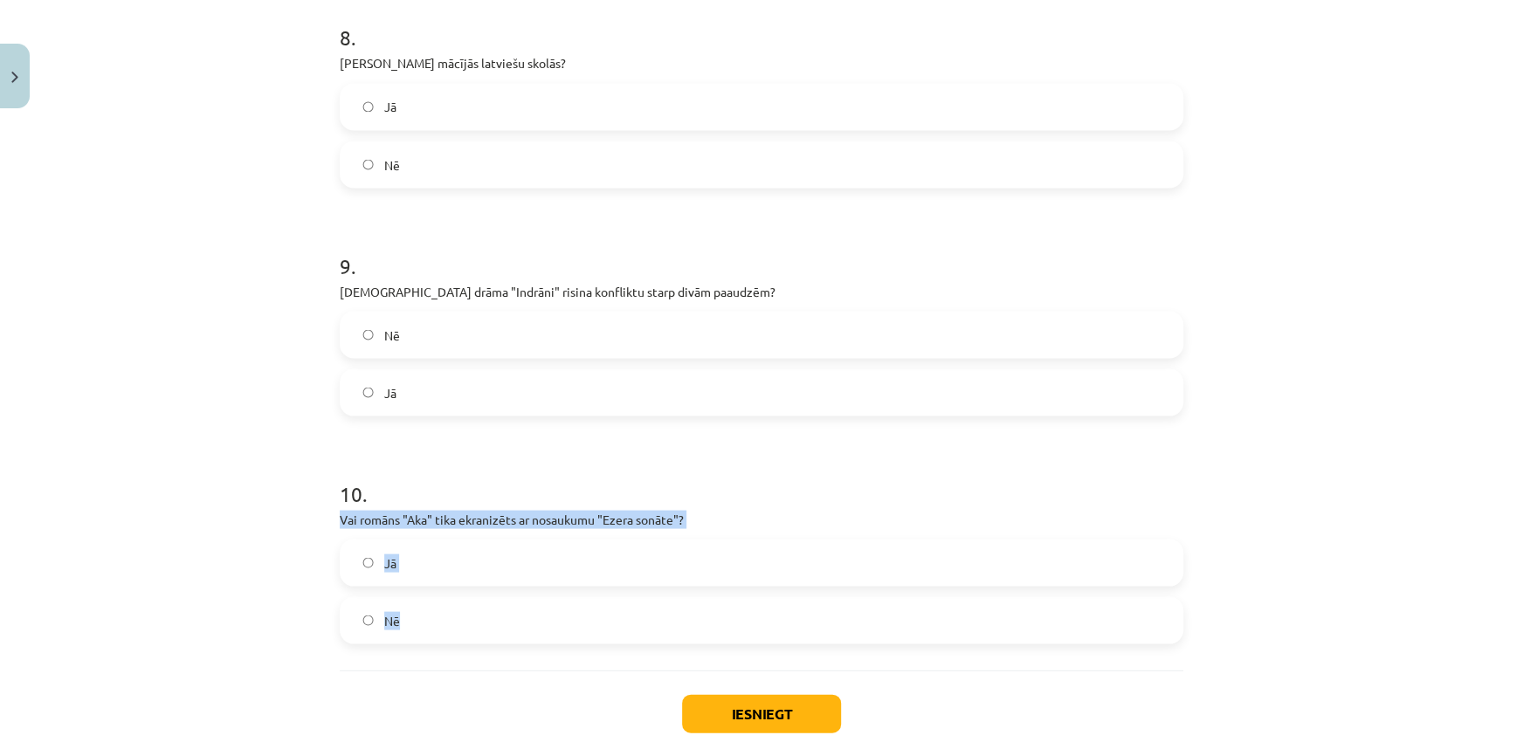
drag, startPoint x: 327, startPoint y: 520, endPoint x: 418, endPoint y: 598, distance: 120.8
click at [557, 618] on label "Nē" at bounding box center [761, 620] width 840 height 44
click at [1017, 714] on div "Iesniegt Aizvērt" at bounding box center [762, 731] width 844 height 122
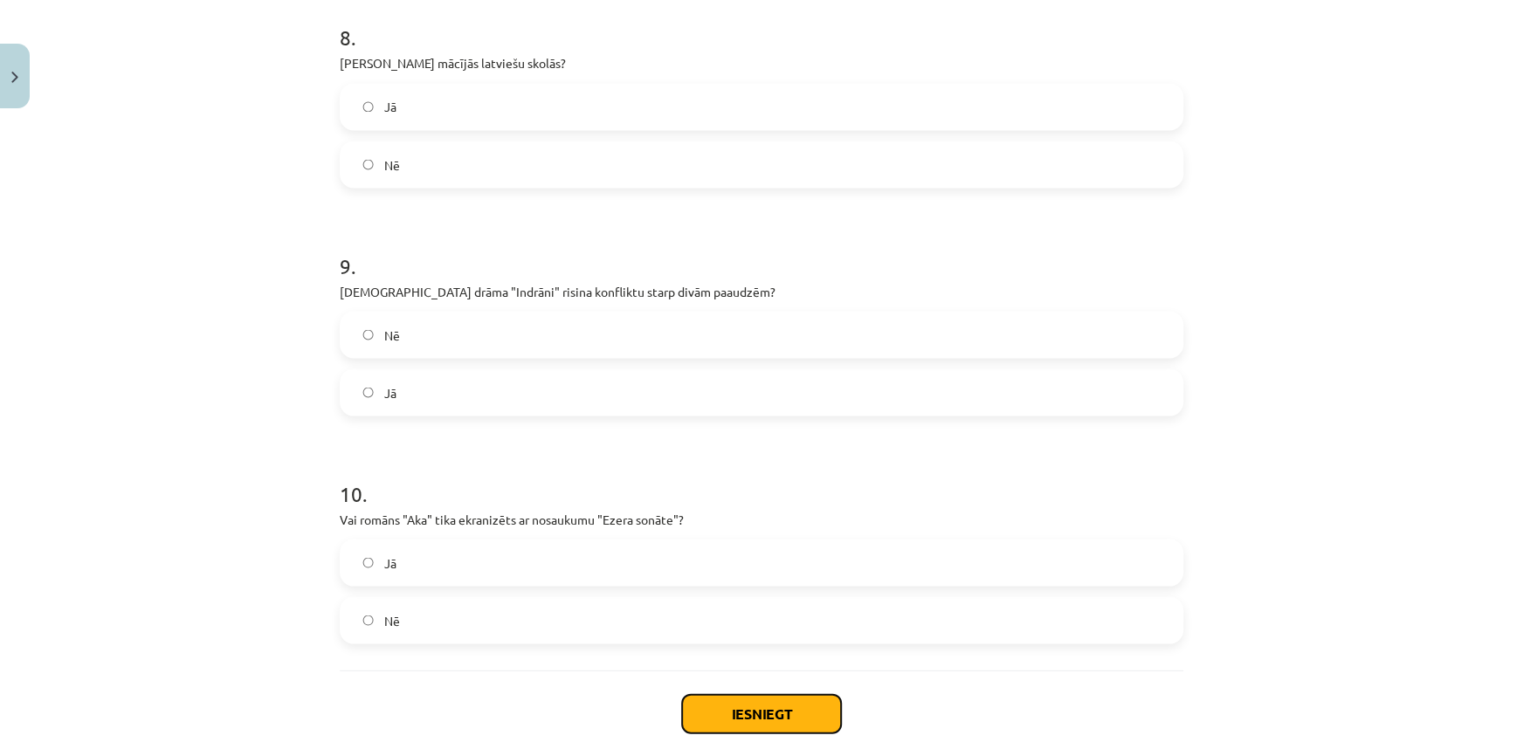
click at [799, 713] on button "Iesniegt" at bounding box center [761, 713] width 159 height 38
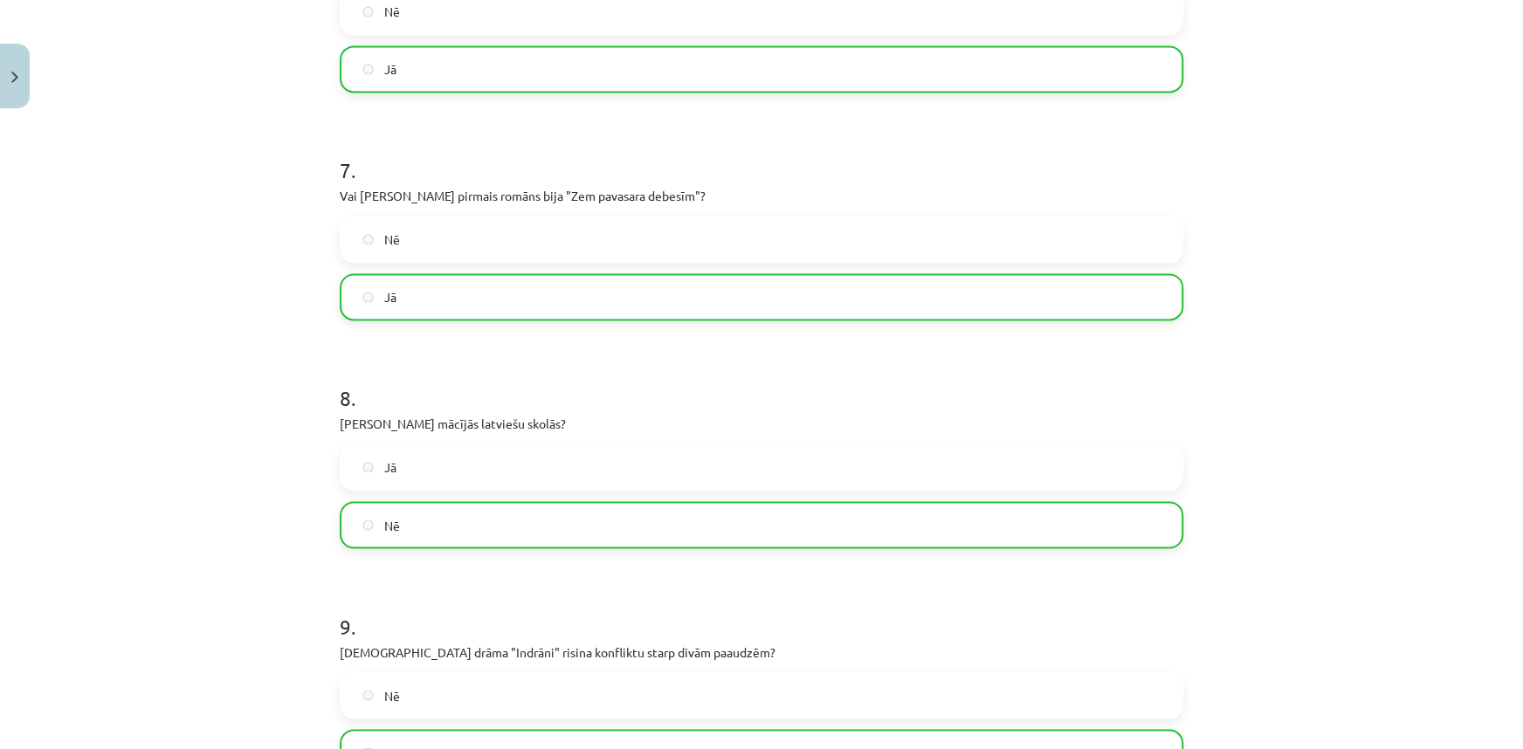
scroll to position [2099, 0]
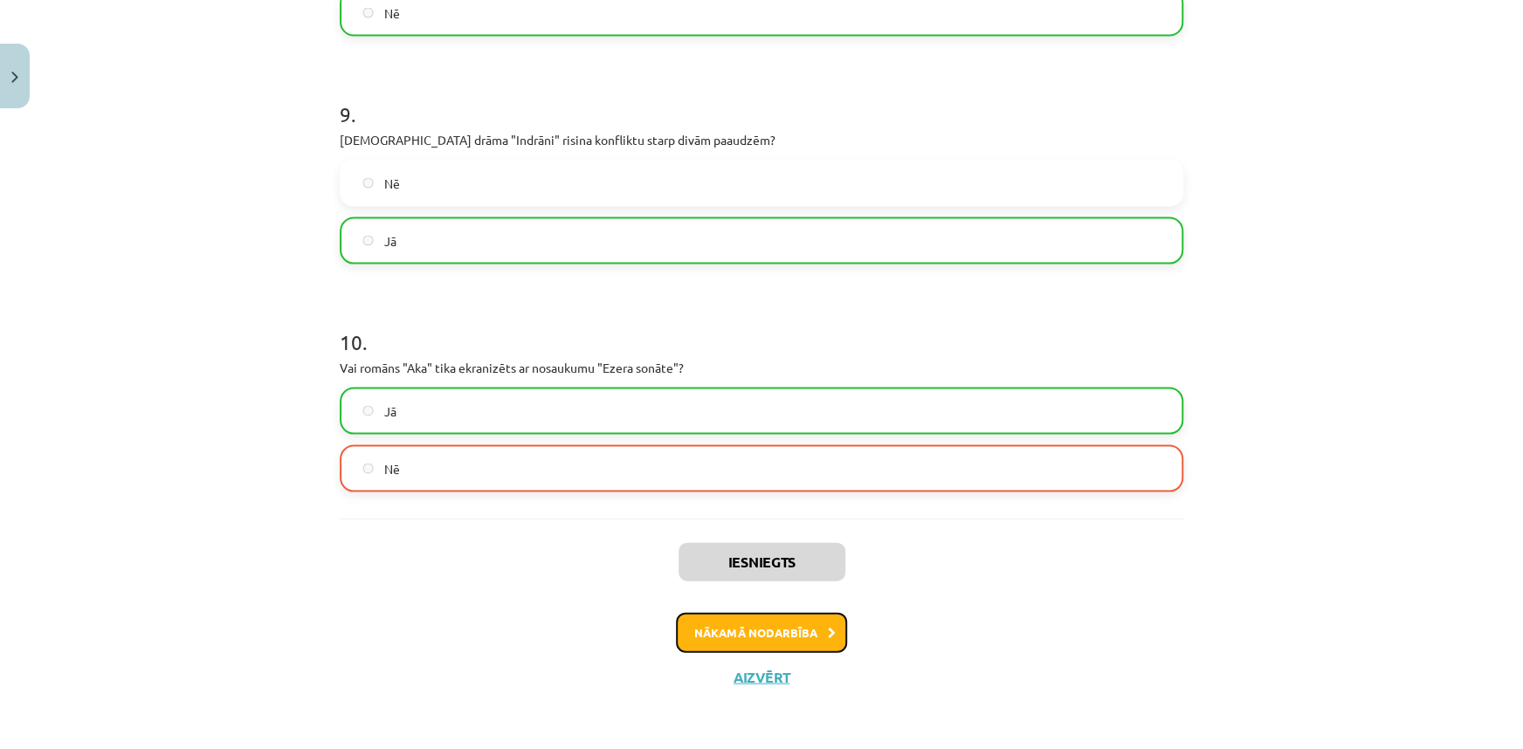
click at [828, 631] on icon at bounding box center [832, 633] width 8 height 11
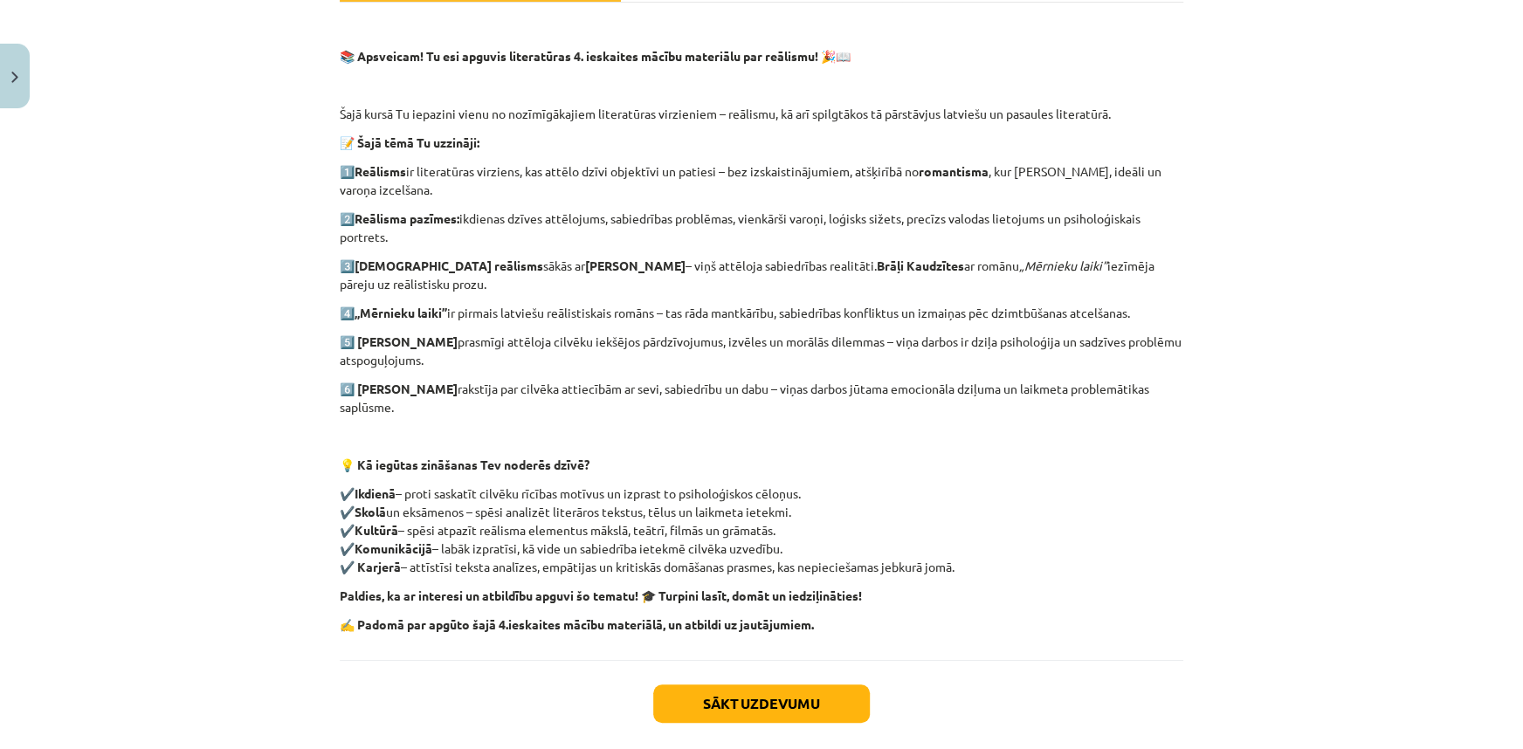
scroll to position [381, 0]
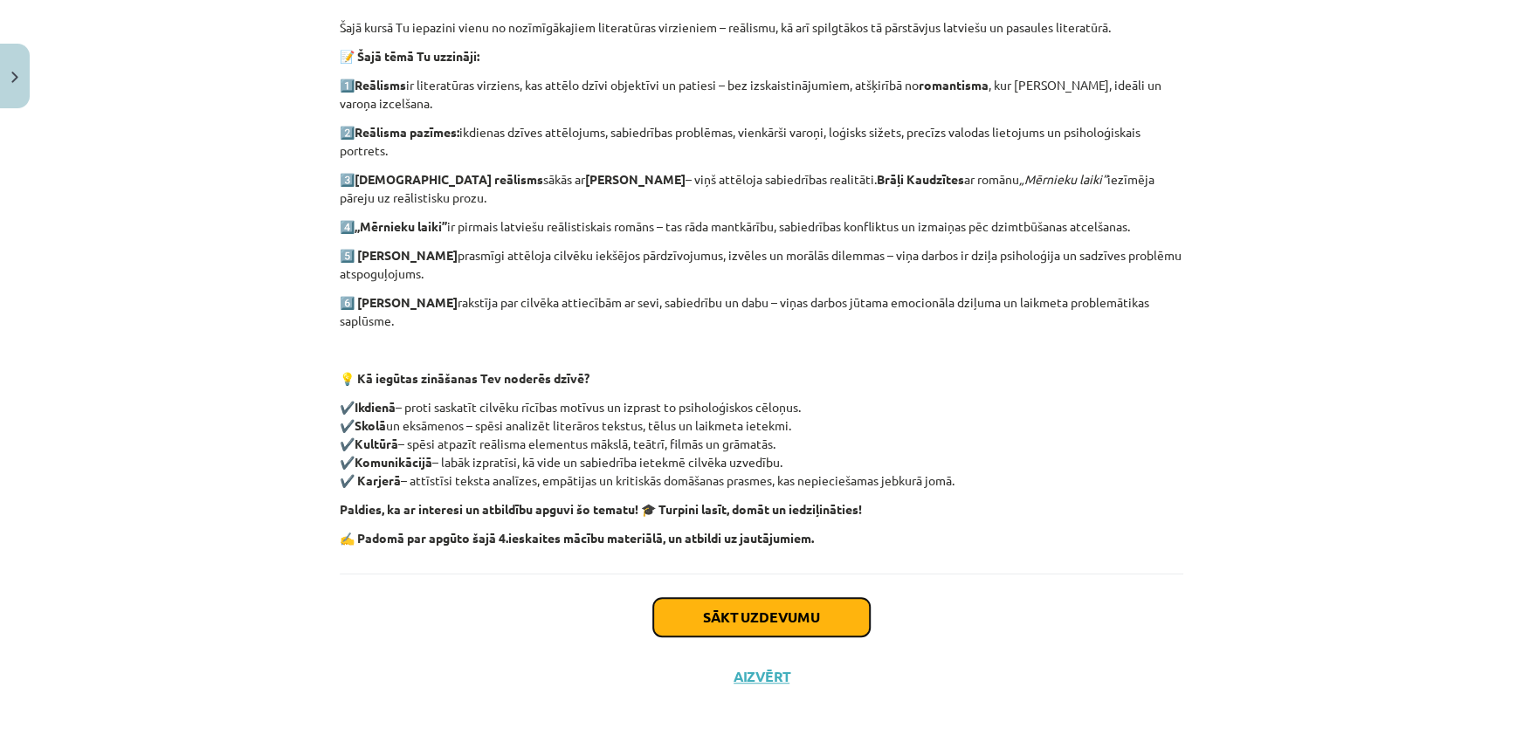
click at [805, 621] on button "Sākt uzdevumu" at bounding box center [761, 617] width 217 height 38
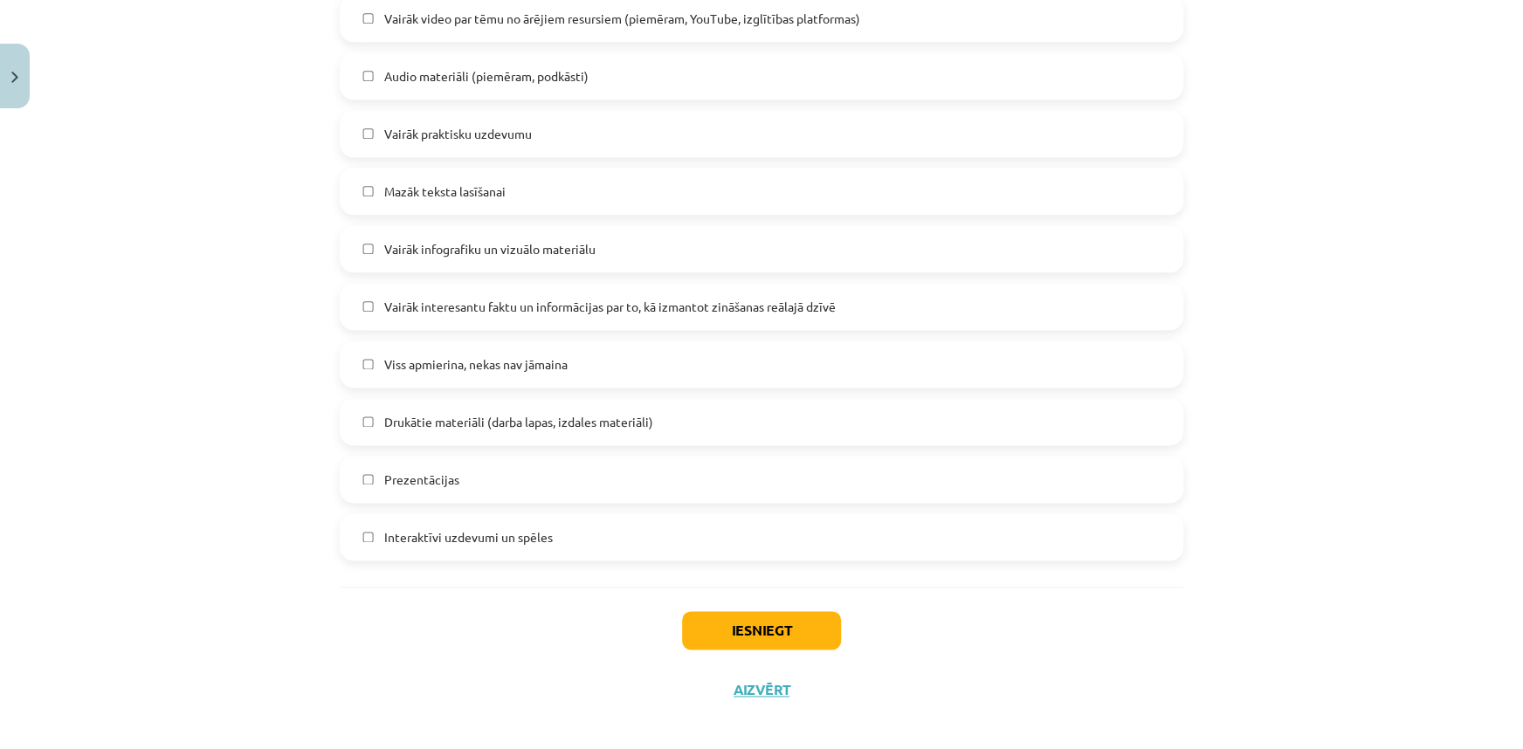
scroll to position [1249, 0]
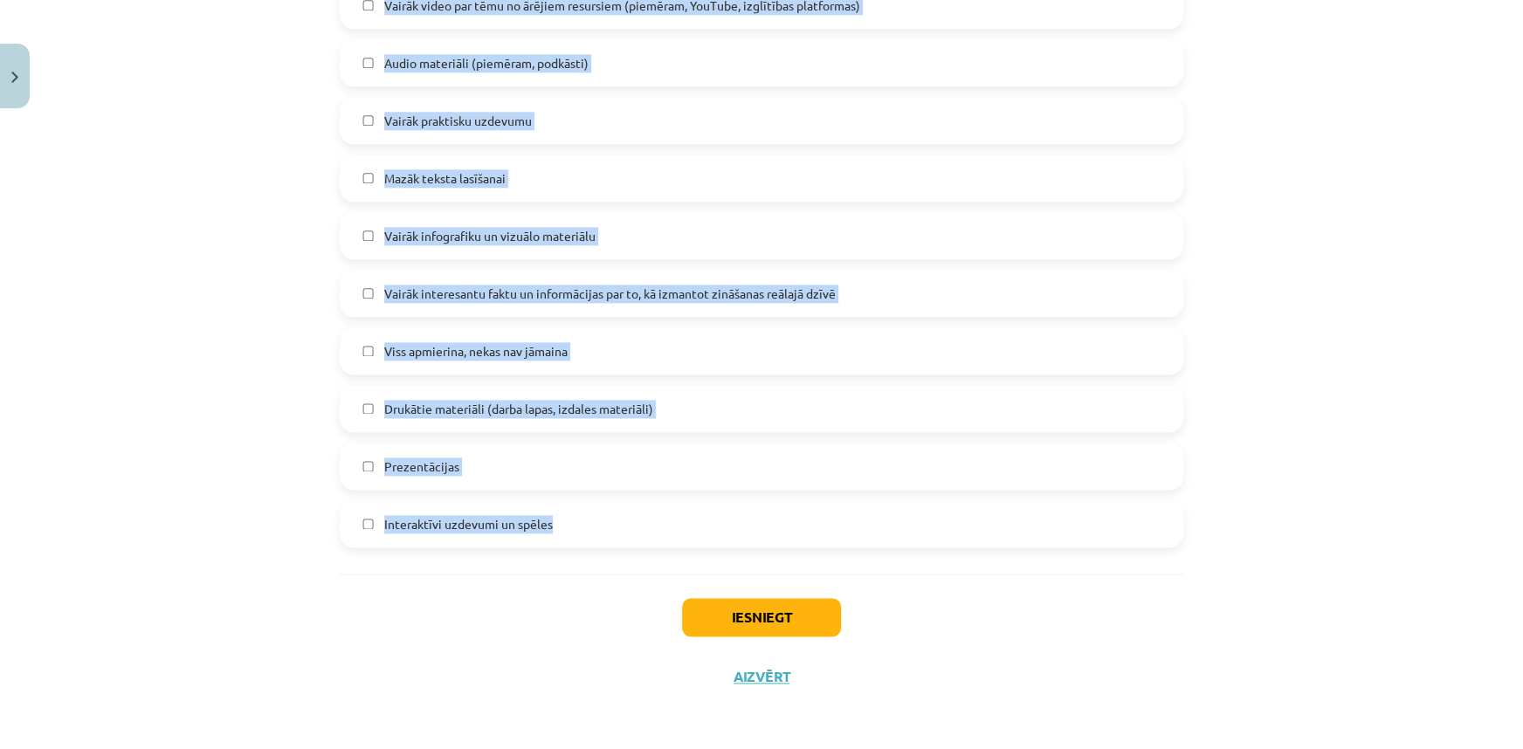
drag, startPoint x: 327, startPoint y: 150, endPoint x: 555, endPoint y: 541, distance: 452.8
click at [242, 273] on div "Mācību tēma: Literatūras i - 11. klases 4. ieskaites mācību materiāls #6 Temata…" at bounding box center [761, 374] width 1523 height 749
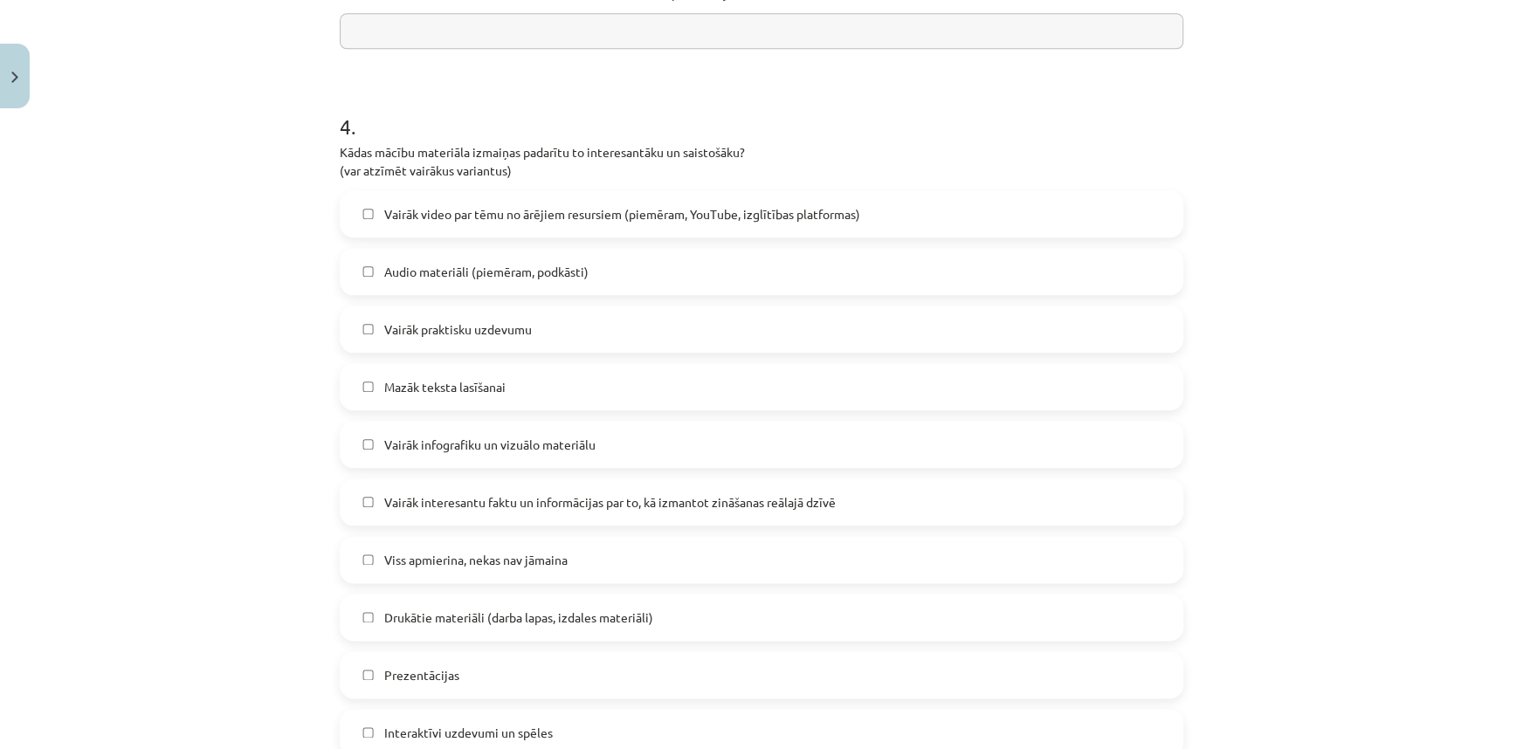
scroll to position [1037, 0]
drag, startPoint x: 332, startPoint y: 150, endPoint x: 759, endPoint y: 161, distance: 427.2
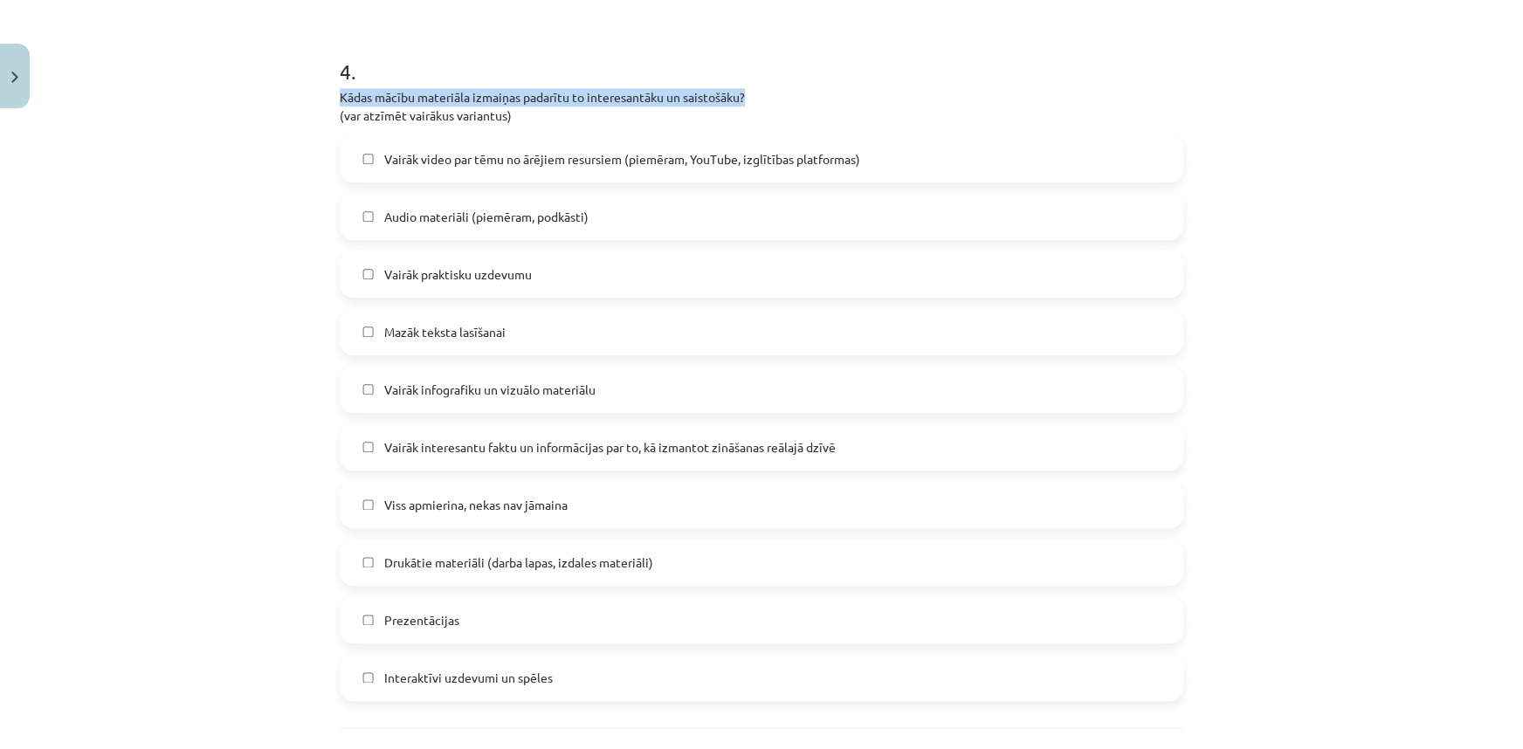
scroll to position [1143, 0]
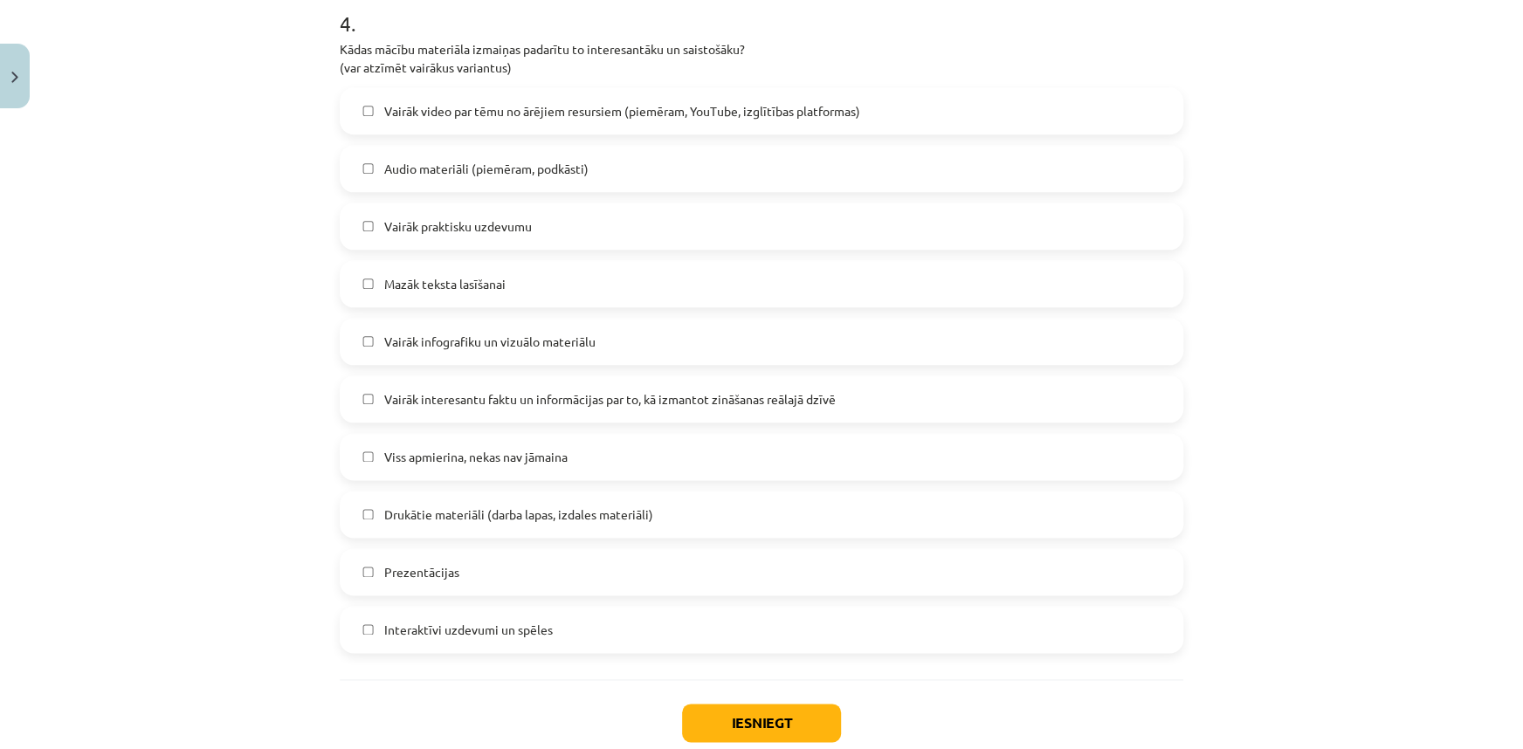
click at [243, 79] on div "Mācību tēma: Literatūras i - 11. klases 4. ieskaites mācību materiāls #6 Temata…" at bounding box center [761, 374] width 1523 height 749
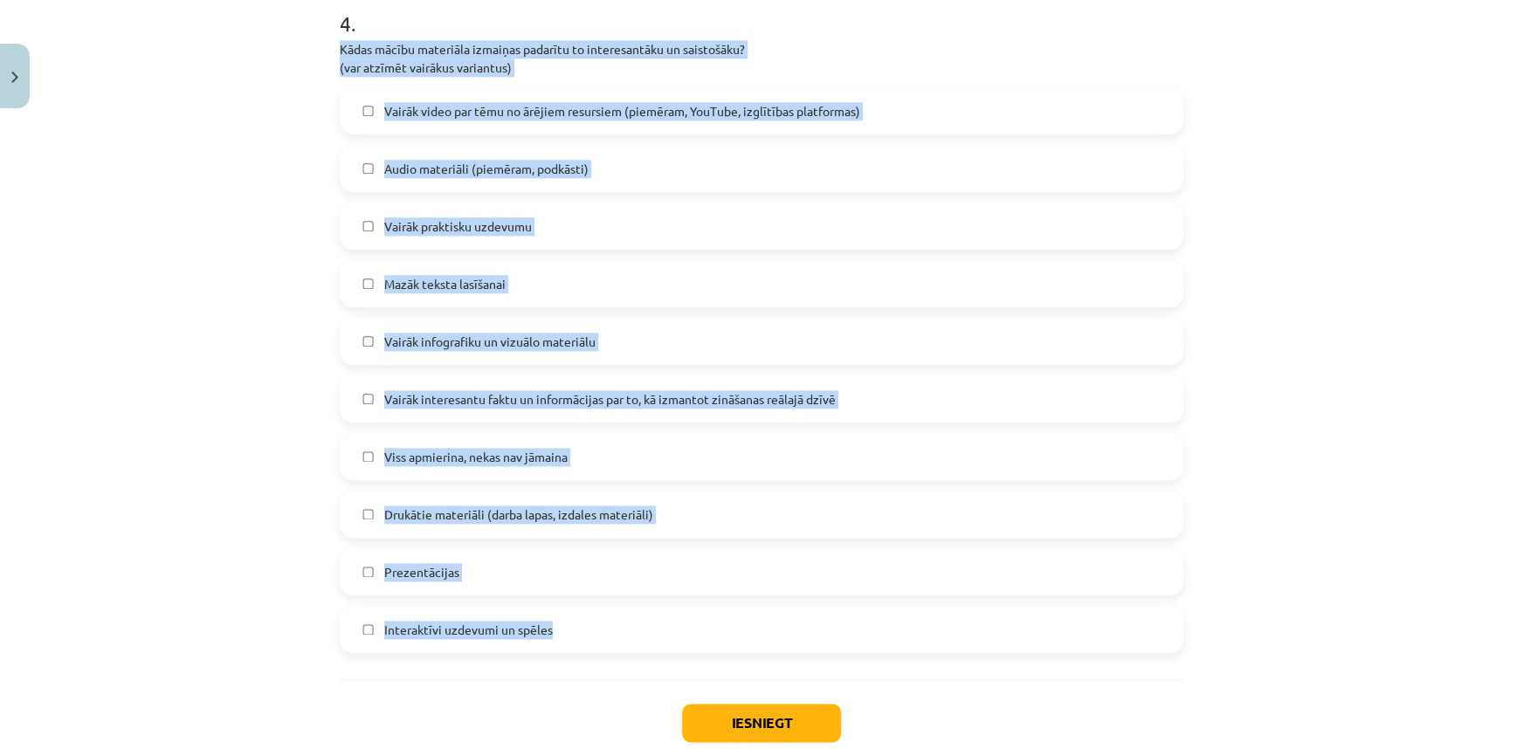
drag, startPoint x: 320, startPoint y: 46, endPoint x: 562, endPoint y: 655, distance: 655.0
click at [562, 655] on div "Mācību tēma: Literatūras i - 11. klases 4. ieskaites mācību materiāls #6 Temata…" at bounding box center [761, 374] width 1523 height 749
click at [215, 529] on div "Mācību tēma: Literatūras i - 11. klases 4. ieskaites mācību materiāls #6 Temata…" at bounding box center [761, 374] width 1523 height 749
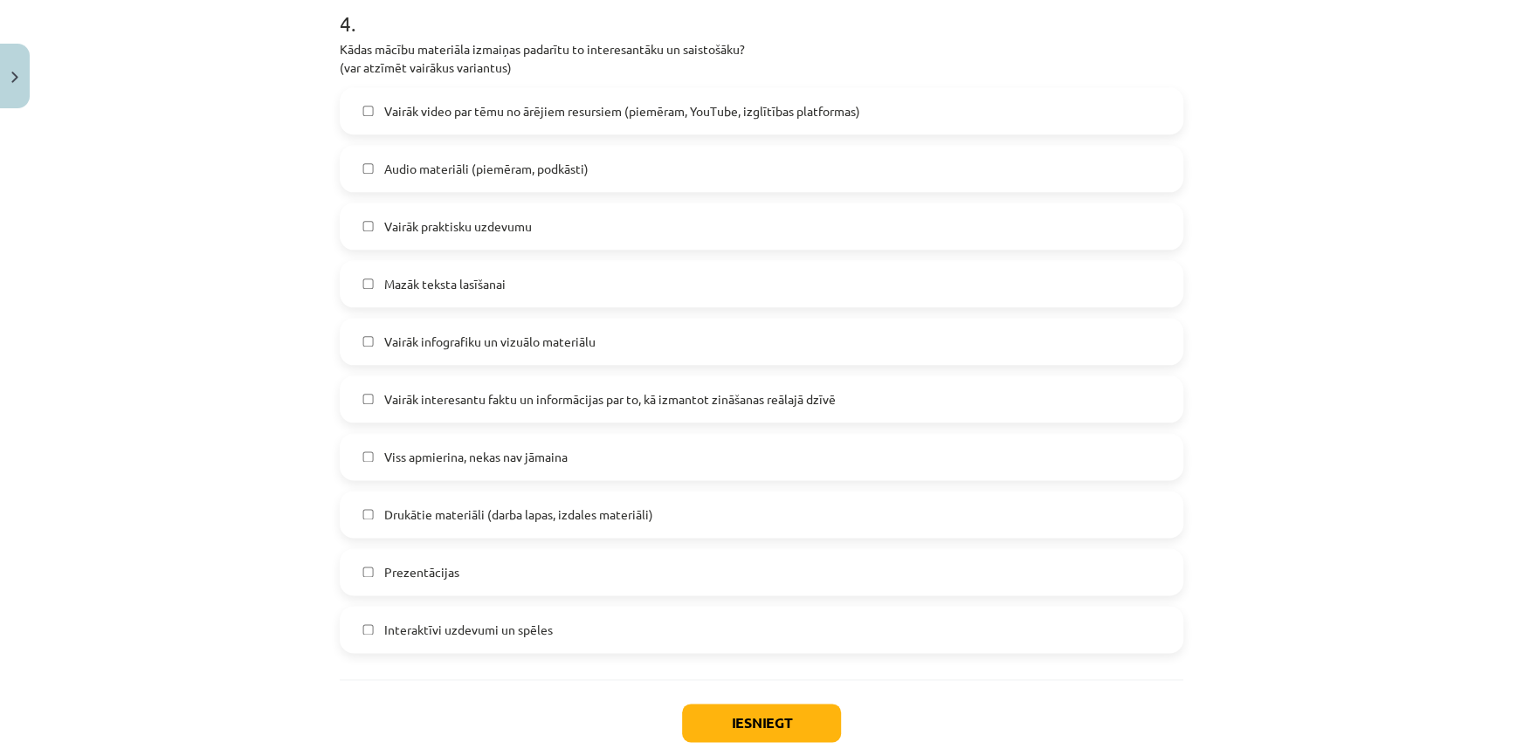
click at [391, 458] on span "Viss apmierina, nekas nav jāmaina" at bounding box center [475, 457] width 183 height 18
click at [386, 390] on span "Vairāk interesantu faktu un informācijas par to, kā izmantot zināšanas reālajā …" at bounding box center [609, 399] width 451 height 18
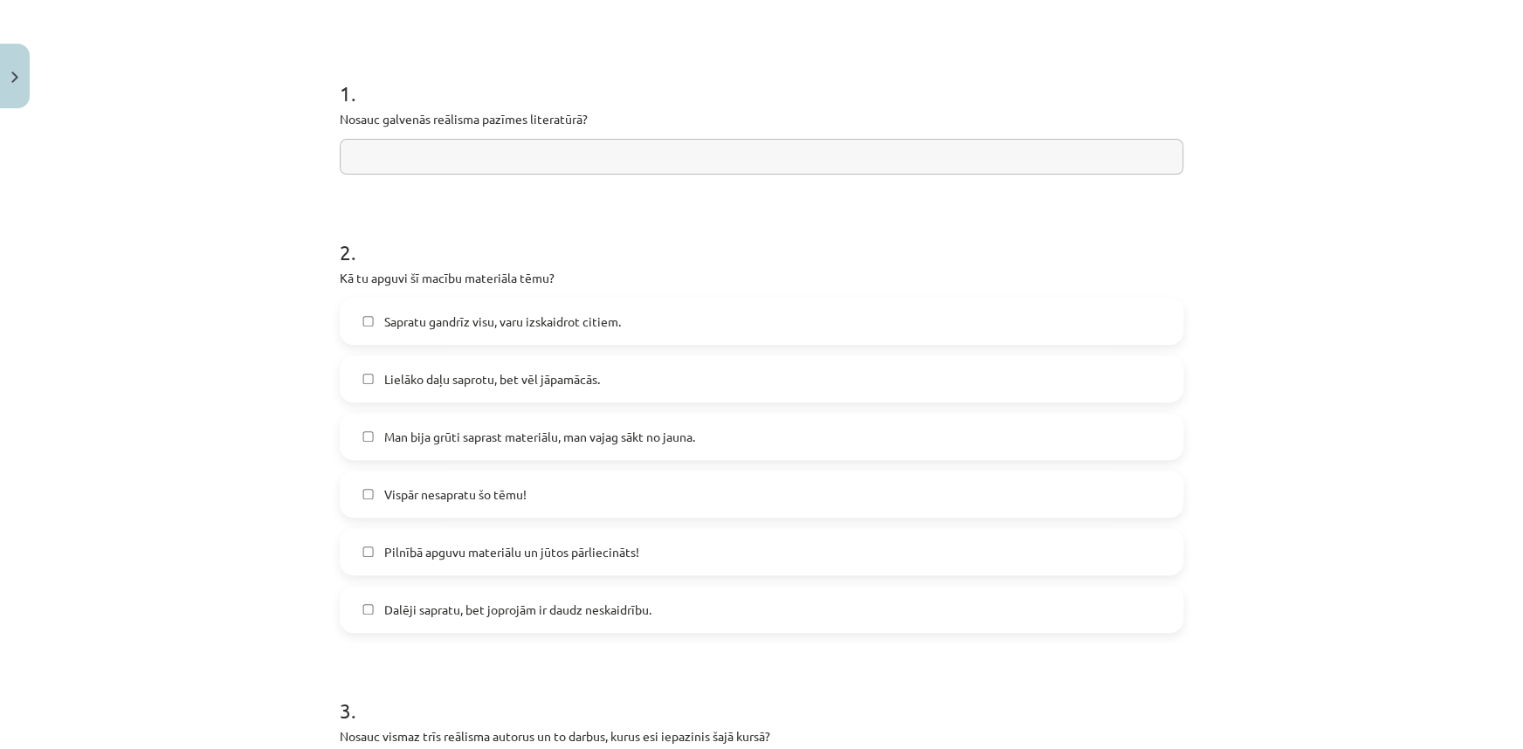
scroll to position [296, 0]
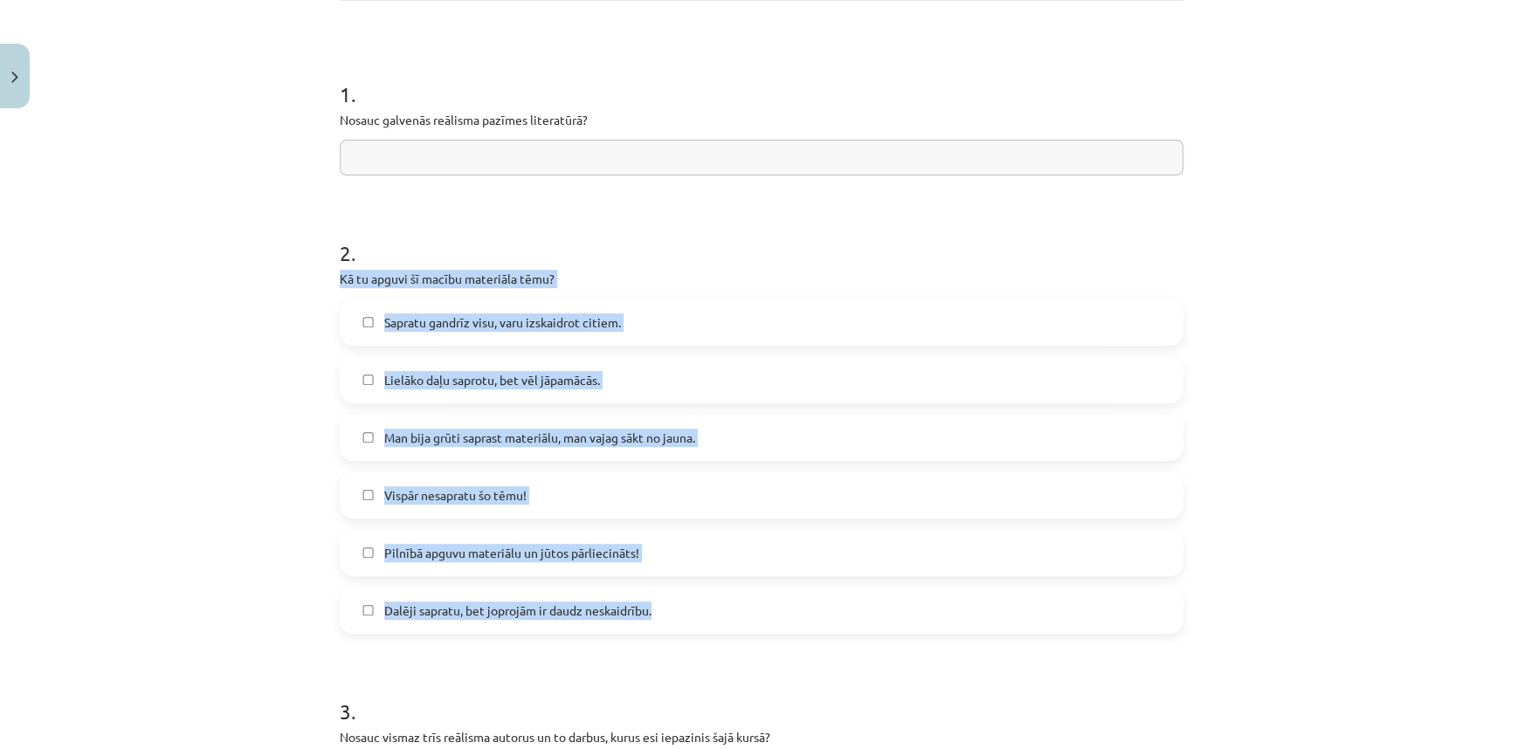
drag, startPoint x: 309, startPoint y: 271, endPoint x: 692, endPoint y: 598, distance: 503.5
click at [692, 598] on div "Mācību tēma: Literatūras i - 11. klases 4. ieskaites mācību materiāls #6 Temata…" at bounding box center [761, 374] width 1523 height 749
click at [624, 323] on label "Sapratu gandrīz visu, varu izskaidrot citiem." at bounding box center [761, 322] width 840 height 44
click at [190, 348] on div "Mācību tēma: Literatūras i - 11. klases 4. ieskaites mācību materiāls #6 Temata…" at bounding box center [761, 374] width 1523 height 749
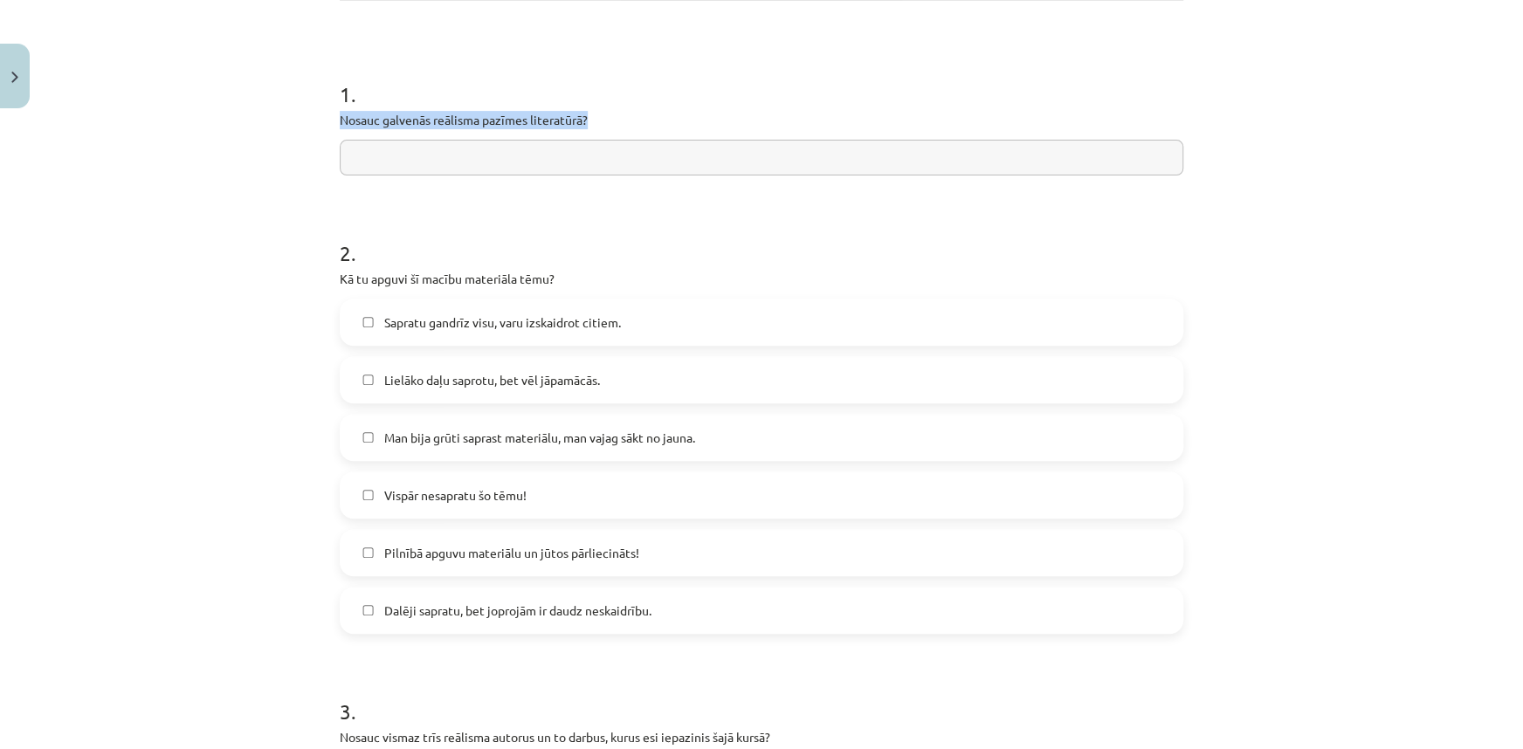
drag, startPoint x: 329, startPoint y: 122, endPoint x: 624, endPoint y: 113, distance: 294.5
click at [624, 113] on div "0 XP Saņemsi Sarežģīts 630 pilda Apraksts Uzdevums Palīdzība 1 . Nosauc galvenā…" at bounding box center [761, 739] width 865 height 1839
click at [663, 153] on input "text" at bounding box center [762, 158] width 844 height 36
click at [516, 148] on input "text" at bounding box center [762, 158] width 844 height 36
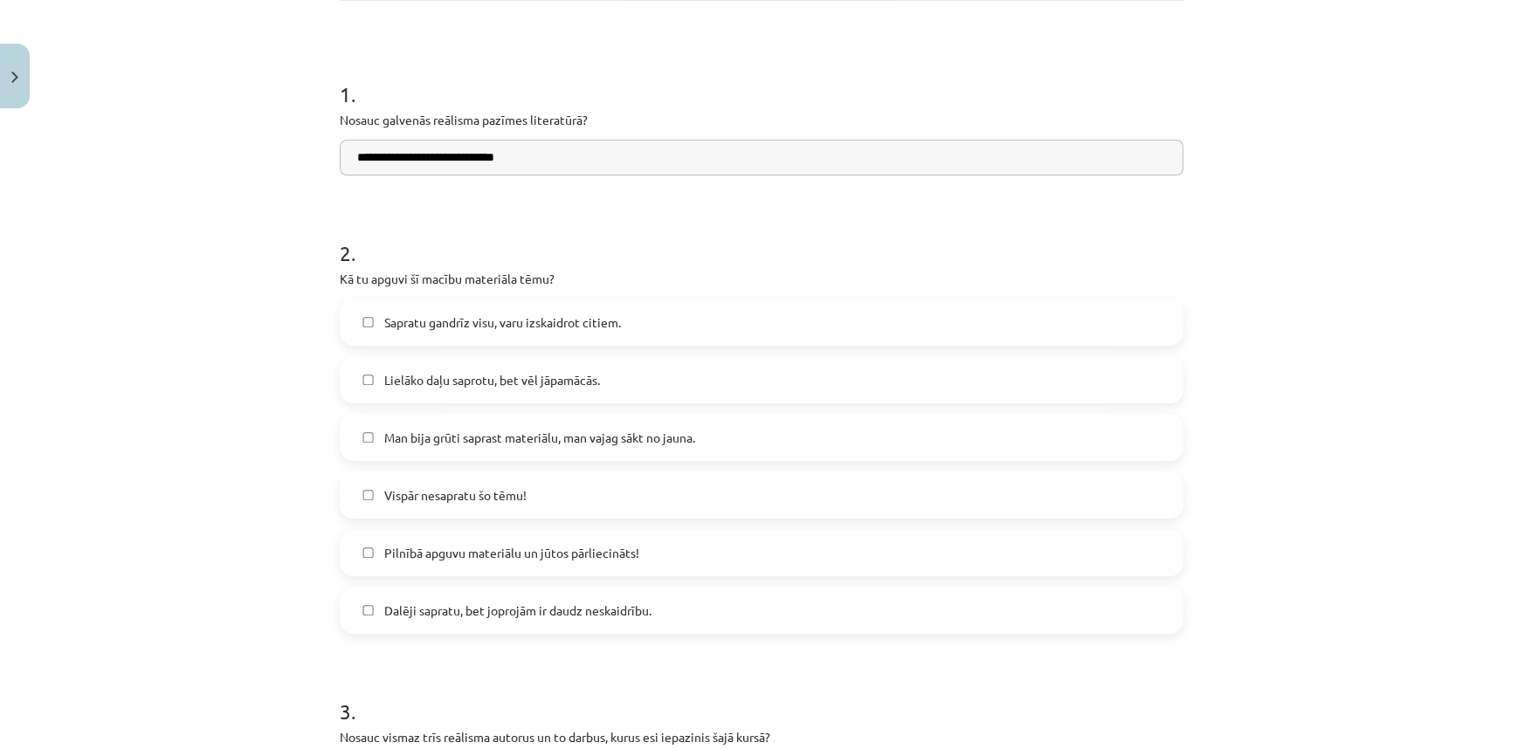
click at [358, 157] on input "**********" at bounding box center [762, 158] width 844 height 36
click at [360, 160] on input "**********" at bounding box center [762, 158] width 844 height 36
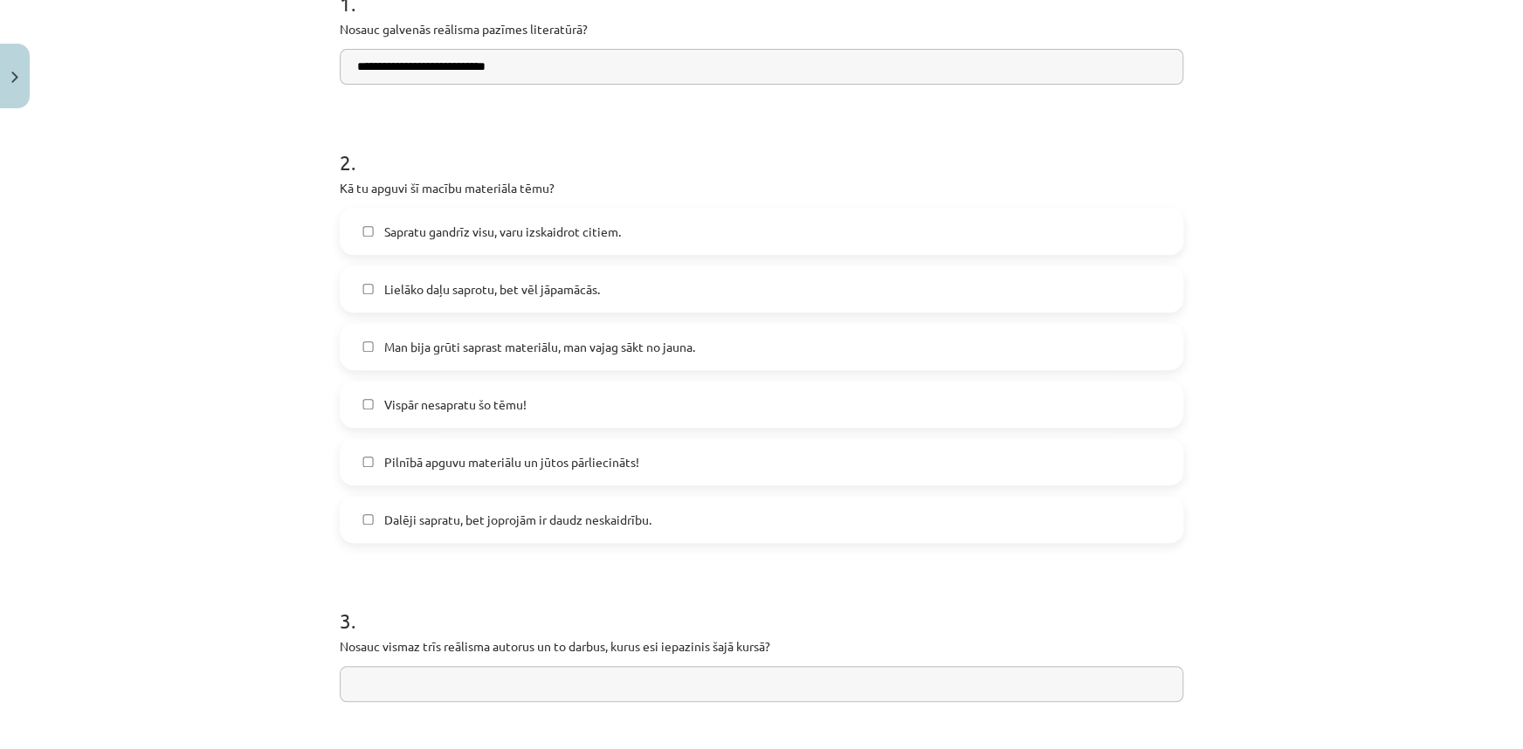
scroll to position [825, 0]
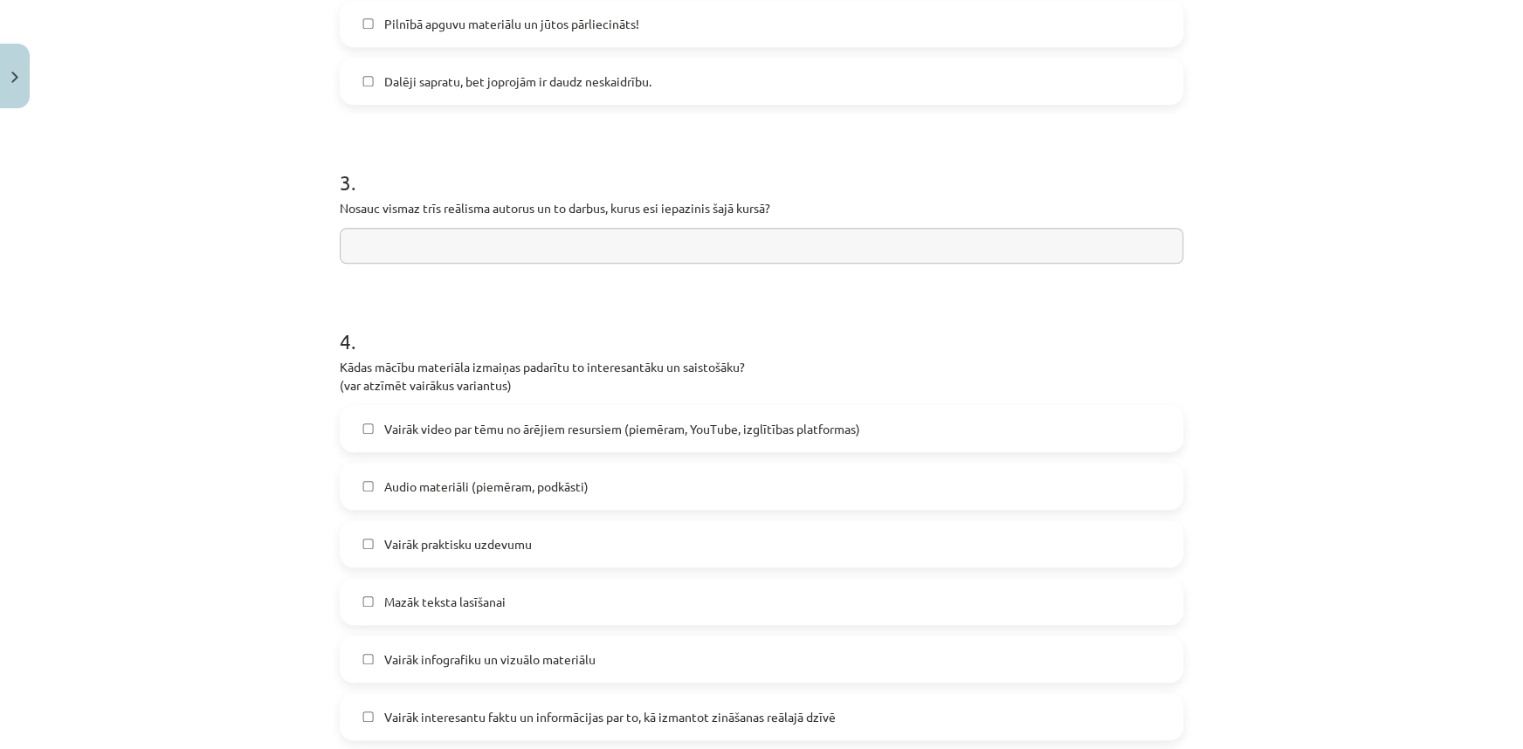
type input "**********"
drag, startPoint x: 331, startPoint y: 207, endPoint x: 784, endPoint y: 201, distance: 453.3
click at [784, 201] on div "**********" at bounding box center [761, 210] width 865 height 1839
click at [552, 245] on input "text" at bounding box center [762, 246] width 844 height 36
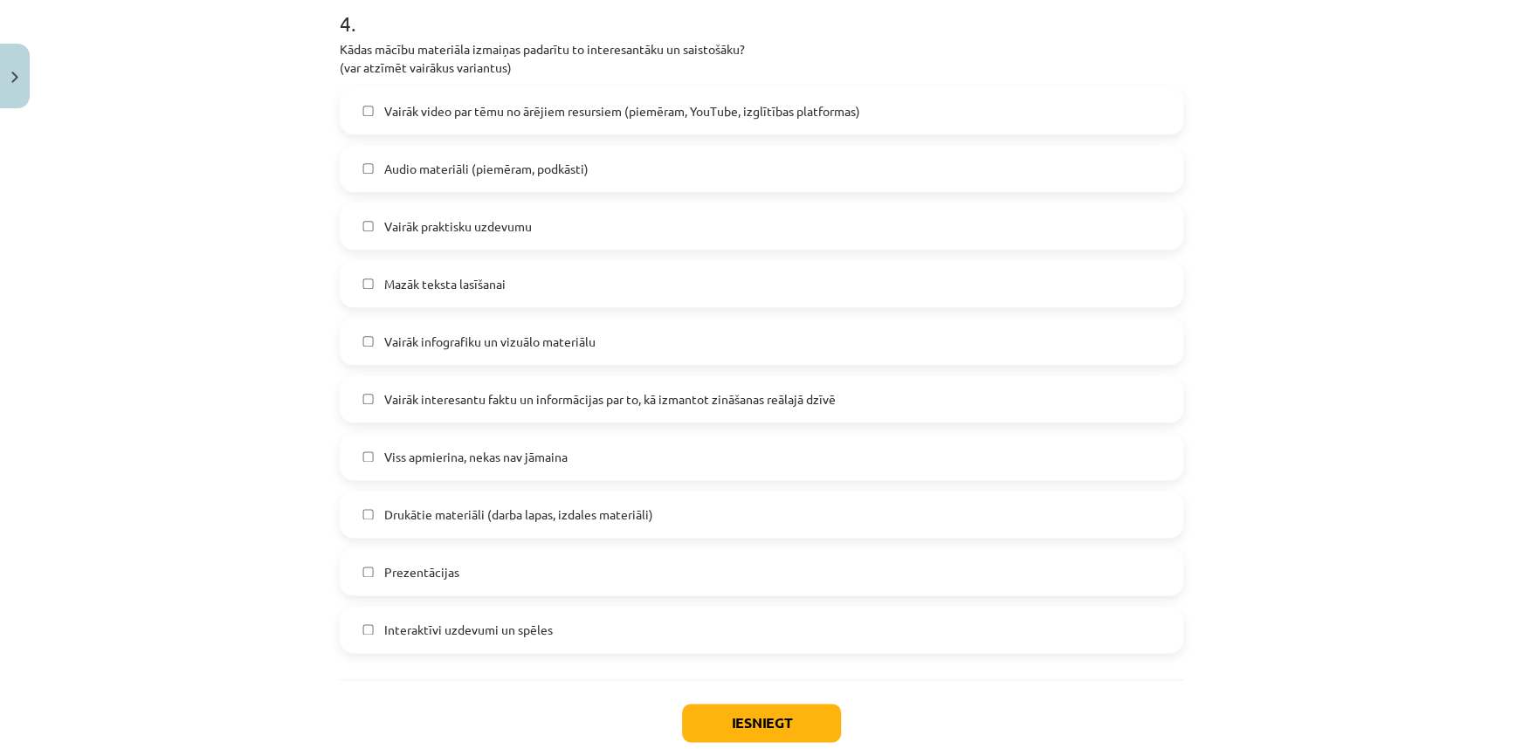
scroll to position [1249, 0]
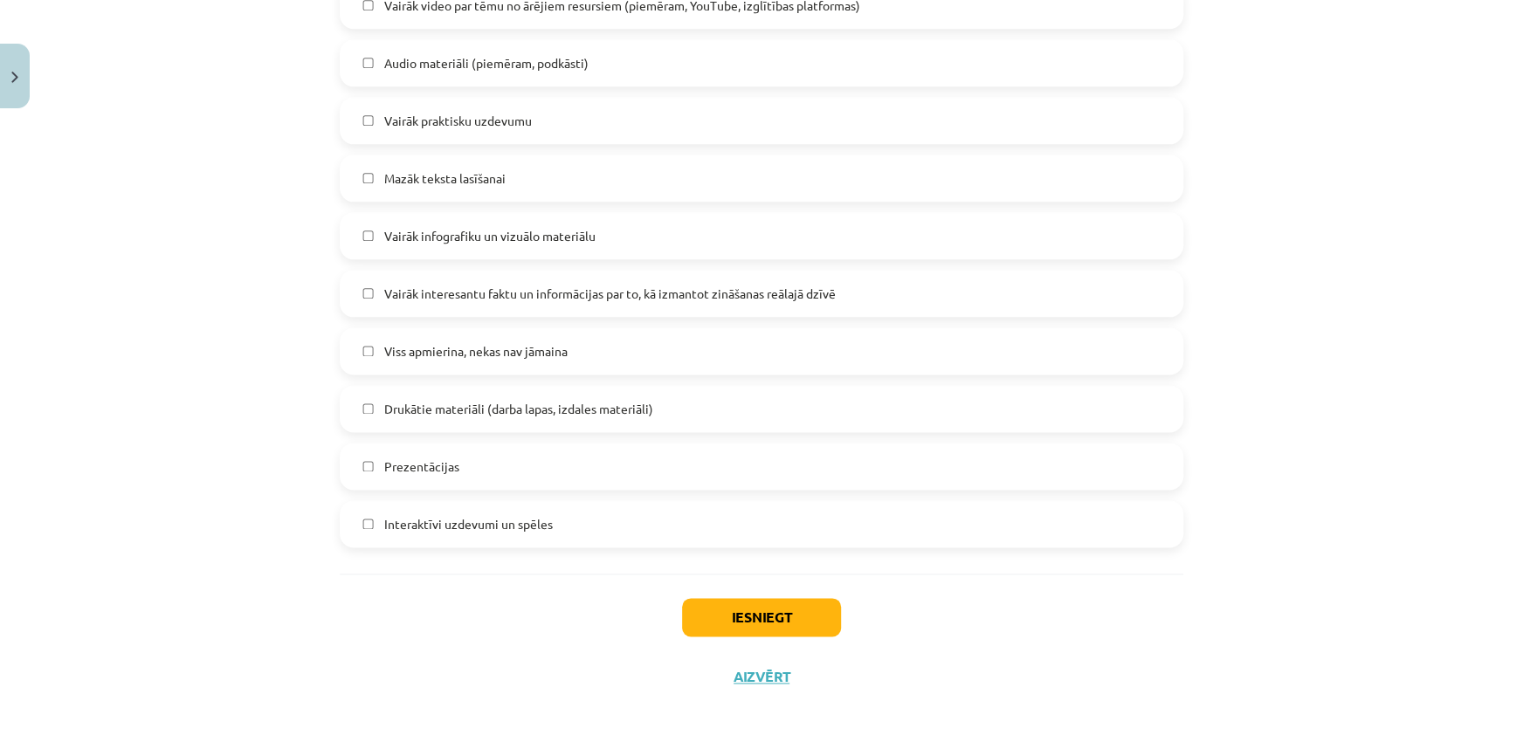
type input "**********"
click at [780, 621] on button "Iesniegt" at bounding box center [761, 617] width 159 height 38
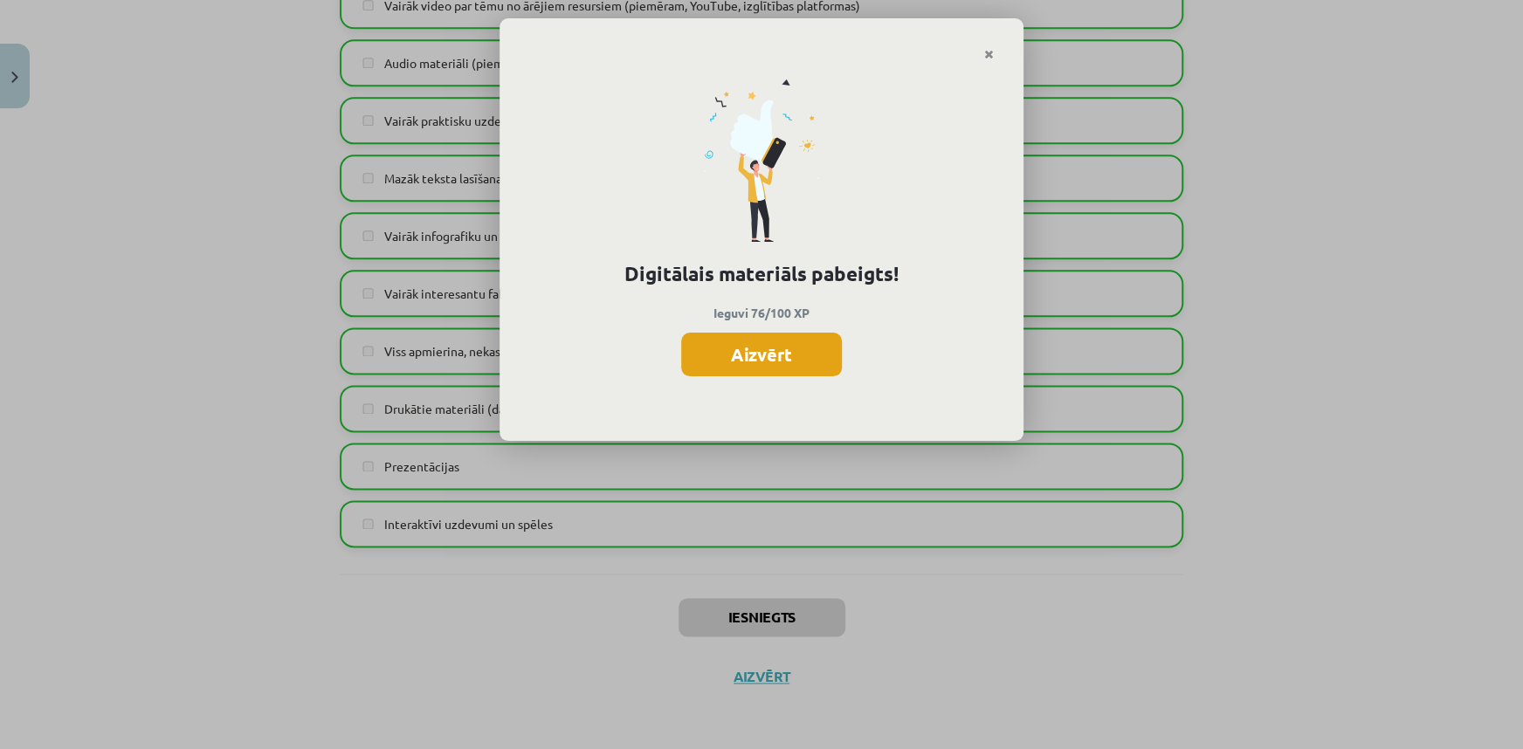
click at [755, 350] on button "Aizvērt" at bounding box center [761, 355] width 161 height 44
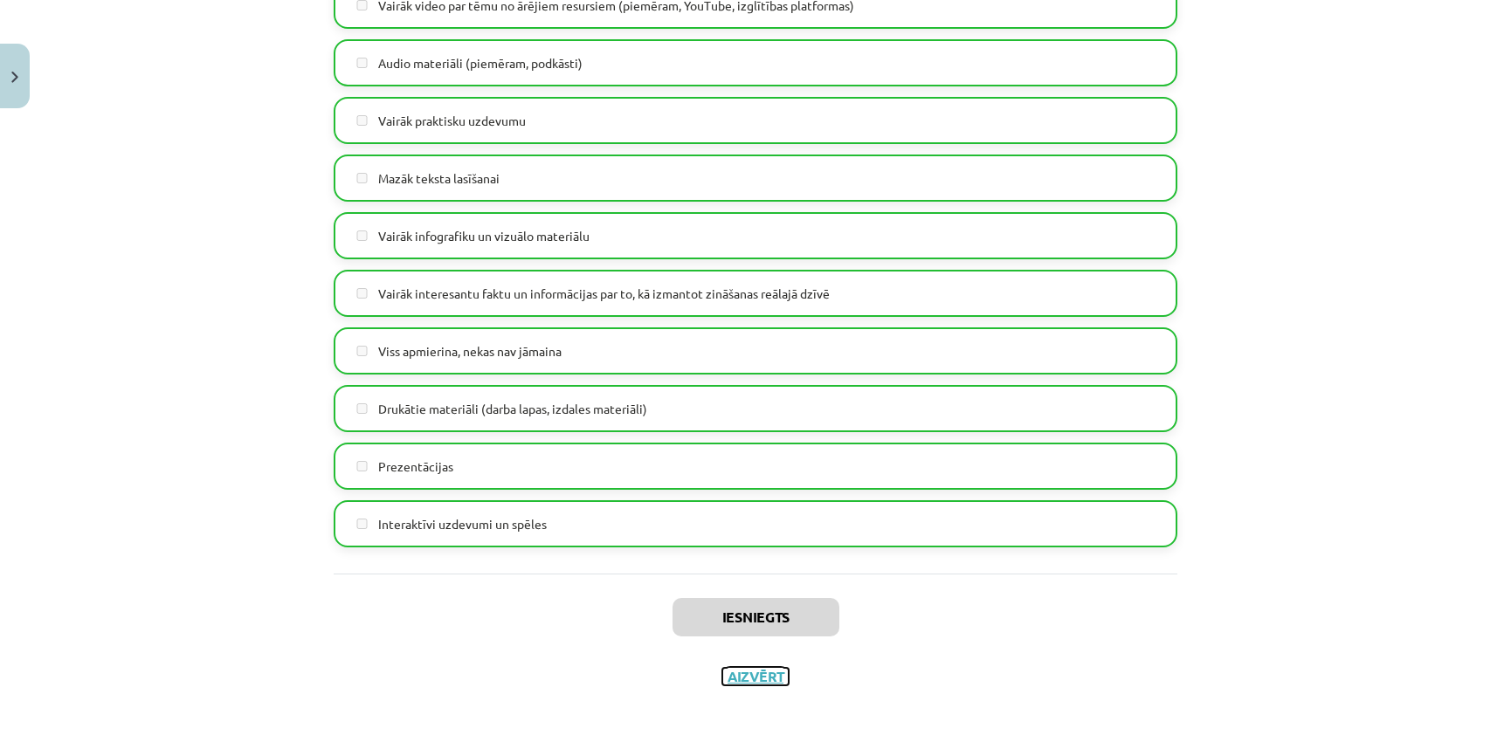
click at [762, 672] on button "Aizvērt" at bounding box center [755, 676] width 66 height 17
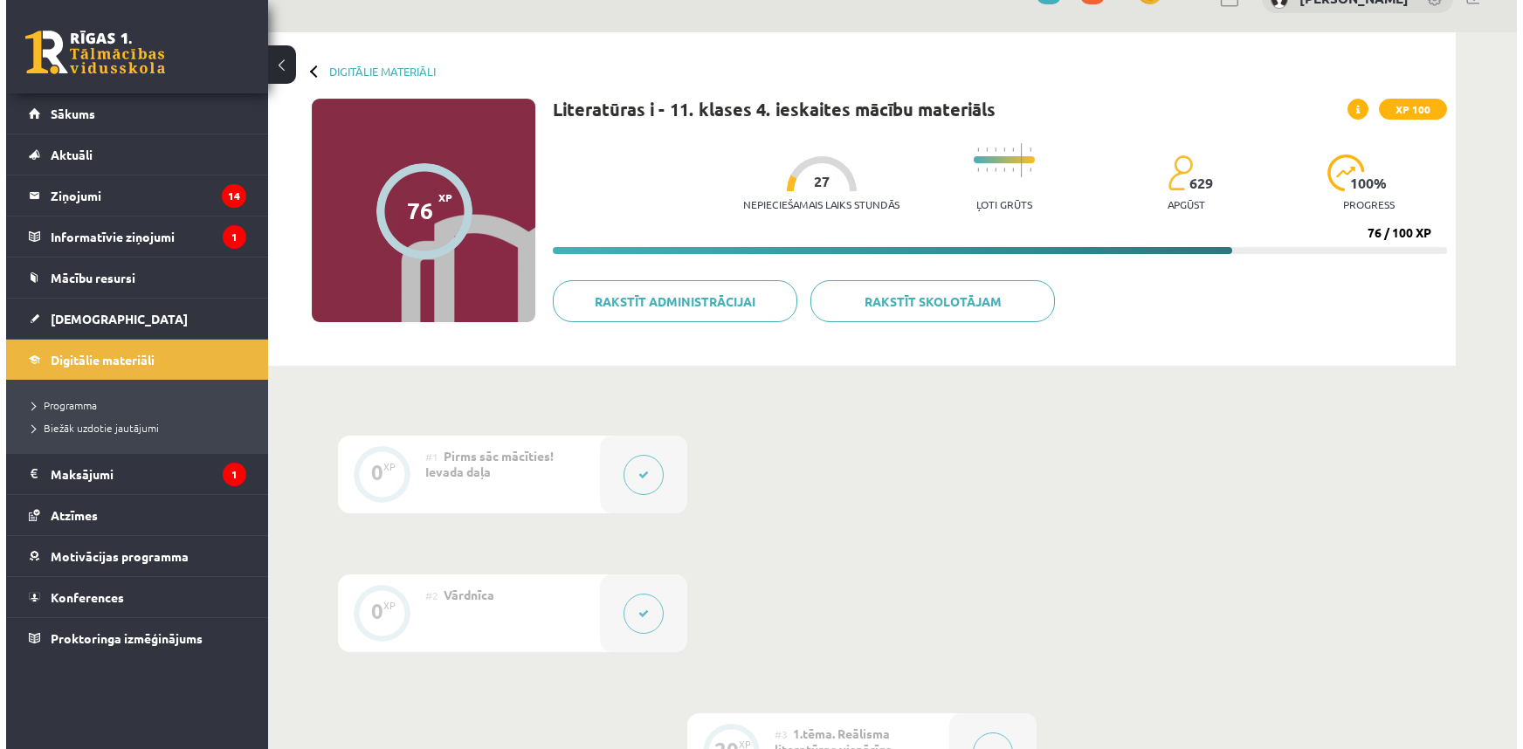
scroll to position [0, 0]
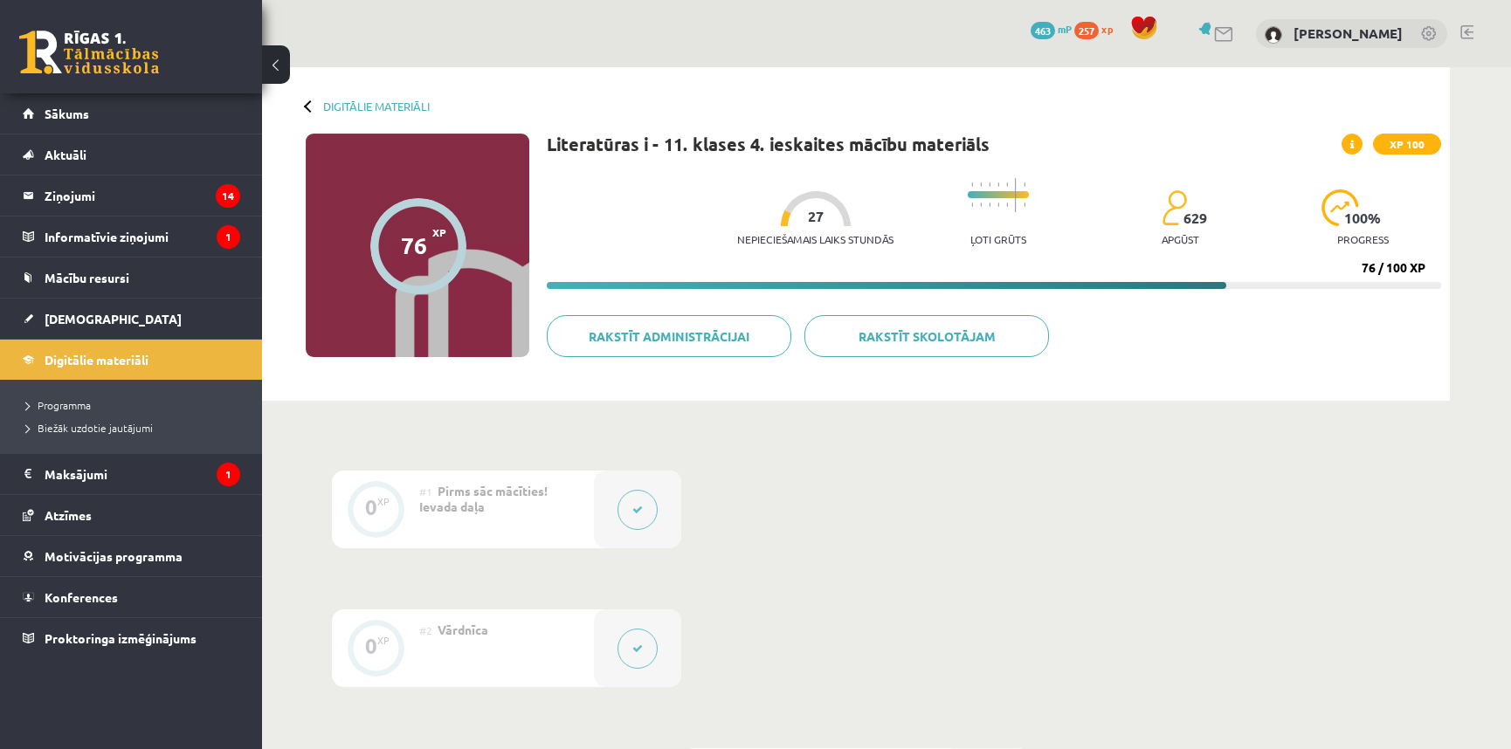
click at [279, 61] on button at bounding box center [276, 64] width 28 height 38
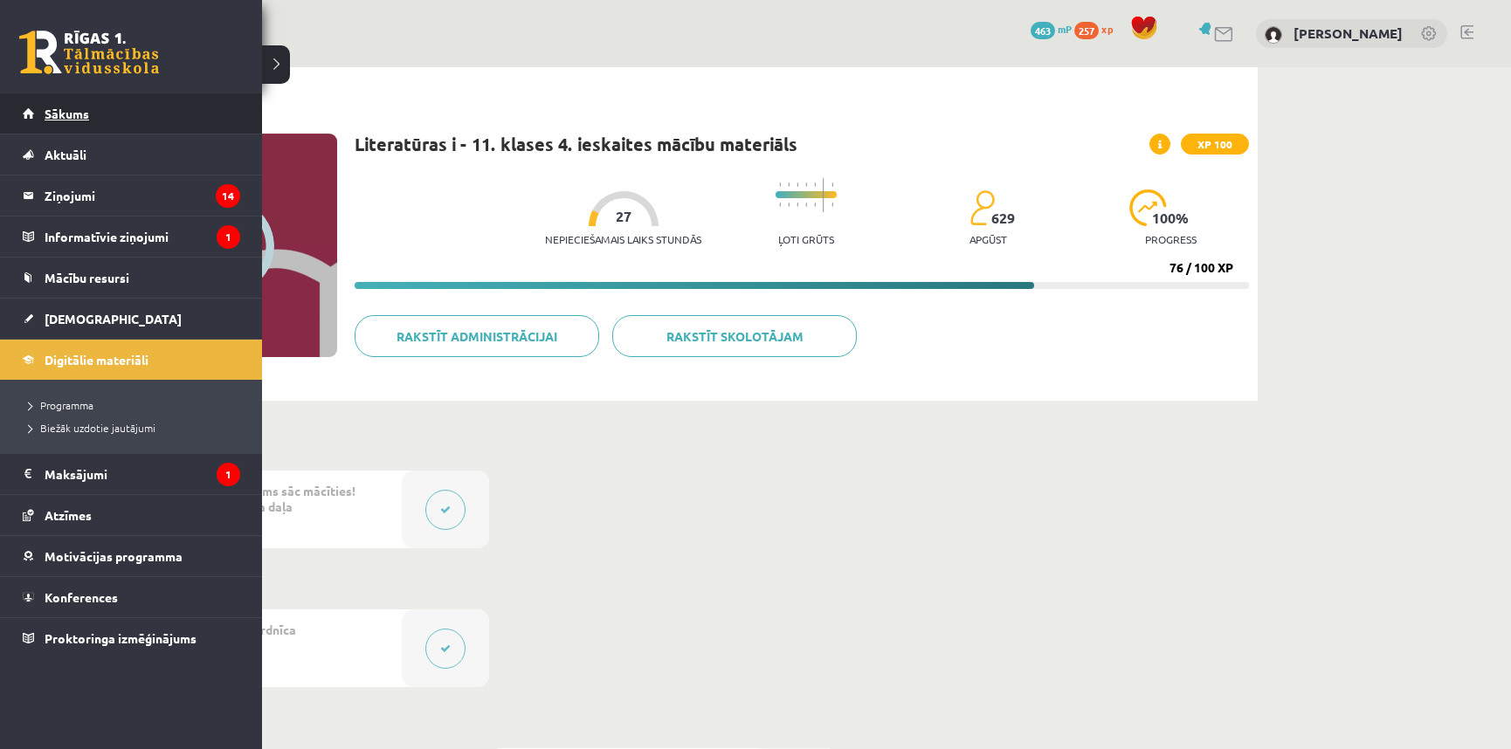
click at [104, 120] on link "Sākums" at bounding box center [131, 113] width 217 height 40
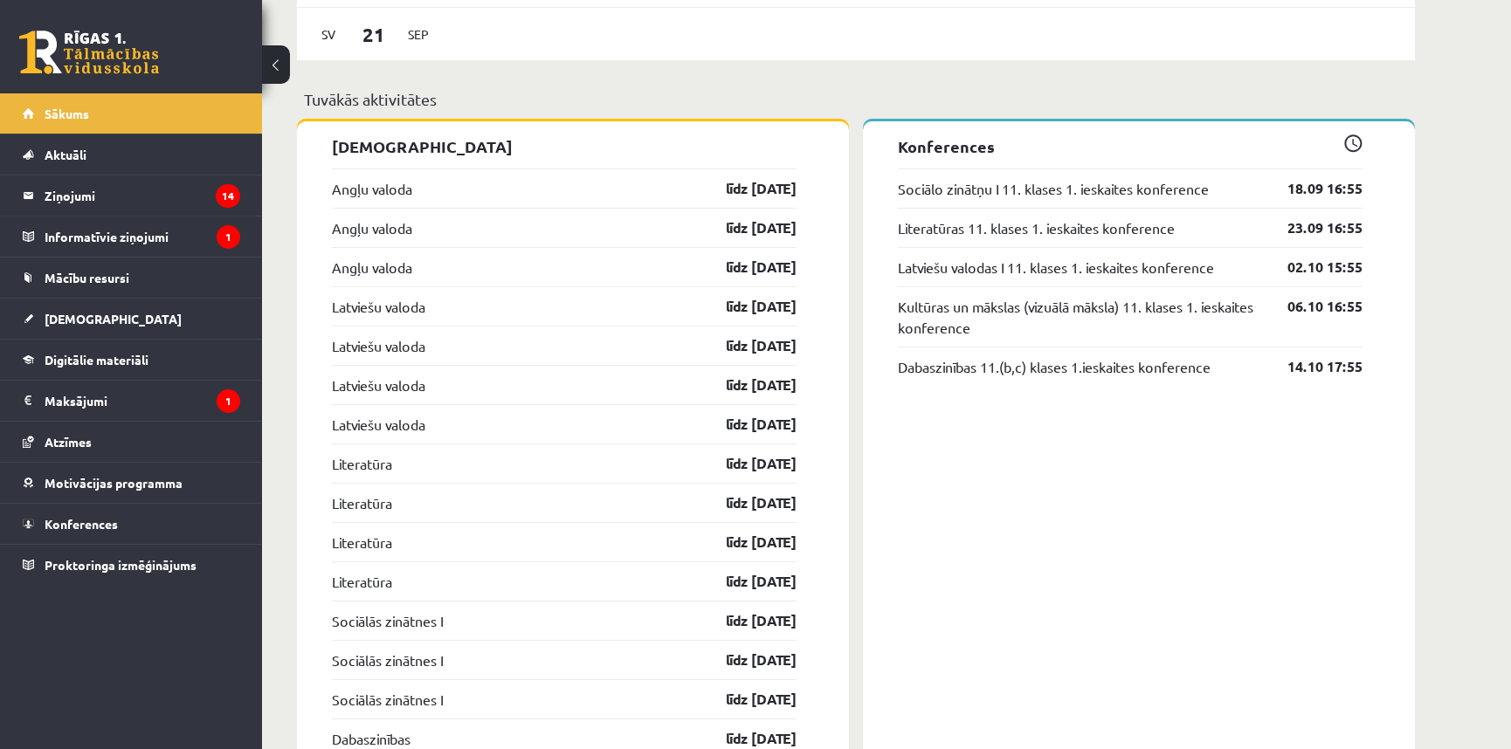
scroll to position [1693, 0]
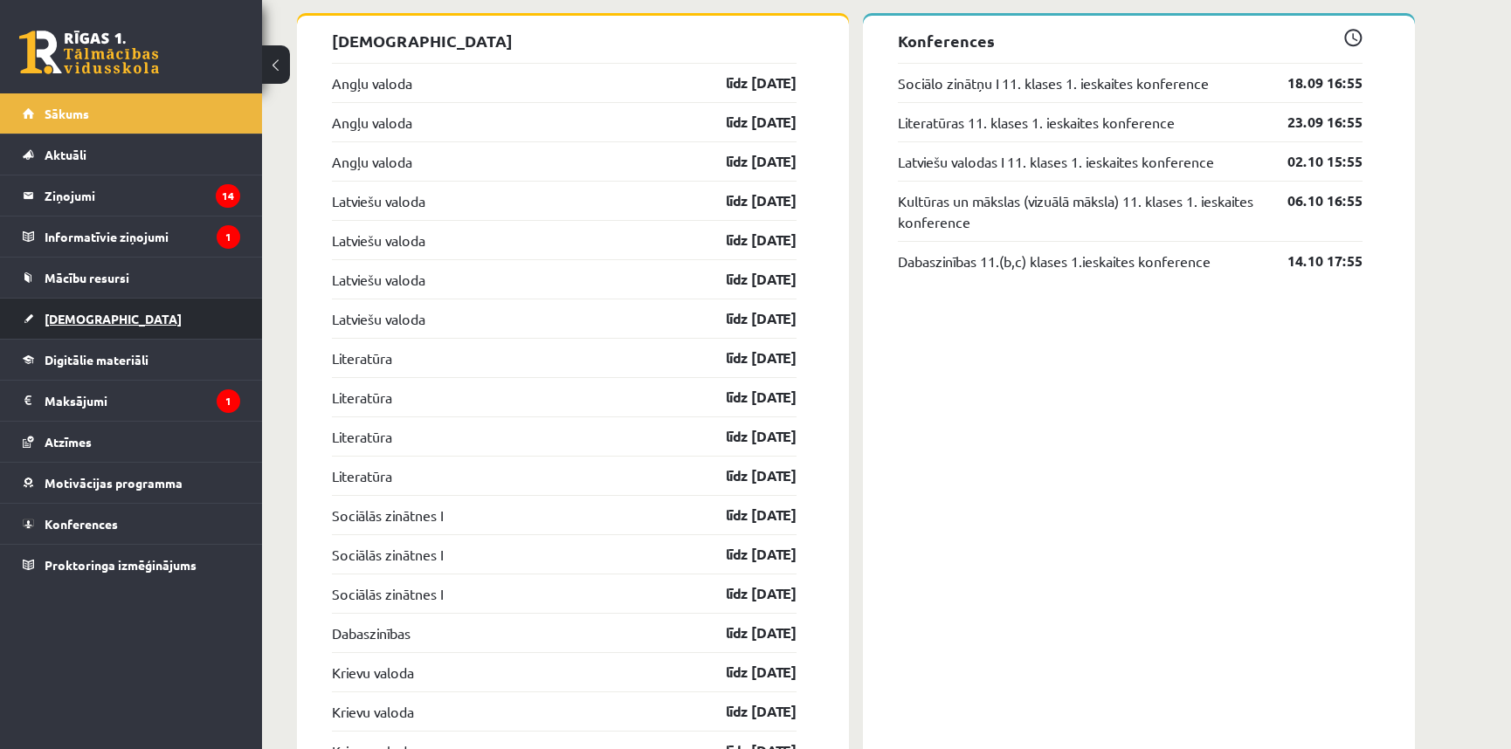
click at [168, 326] on link "[DEMOGRAPHIC_DATA]" at bounding box center [131, 319] width 217 height 40
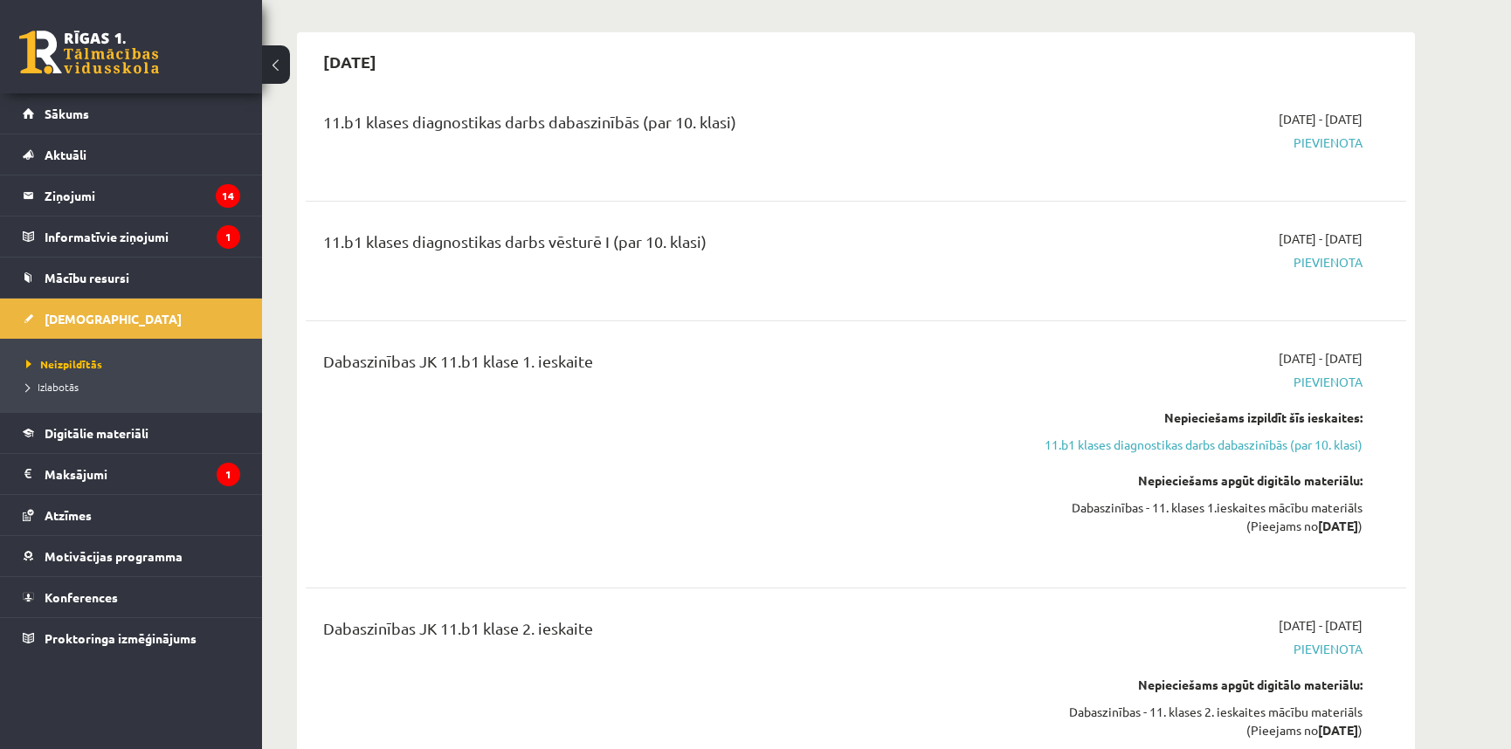
scroll to position [2435, 0]
